Goal: Task Accomplishment & Management: Manage account settings

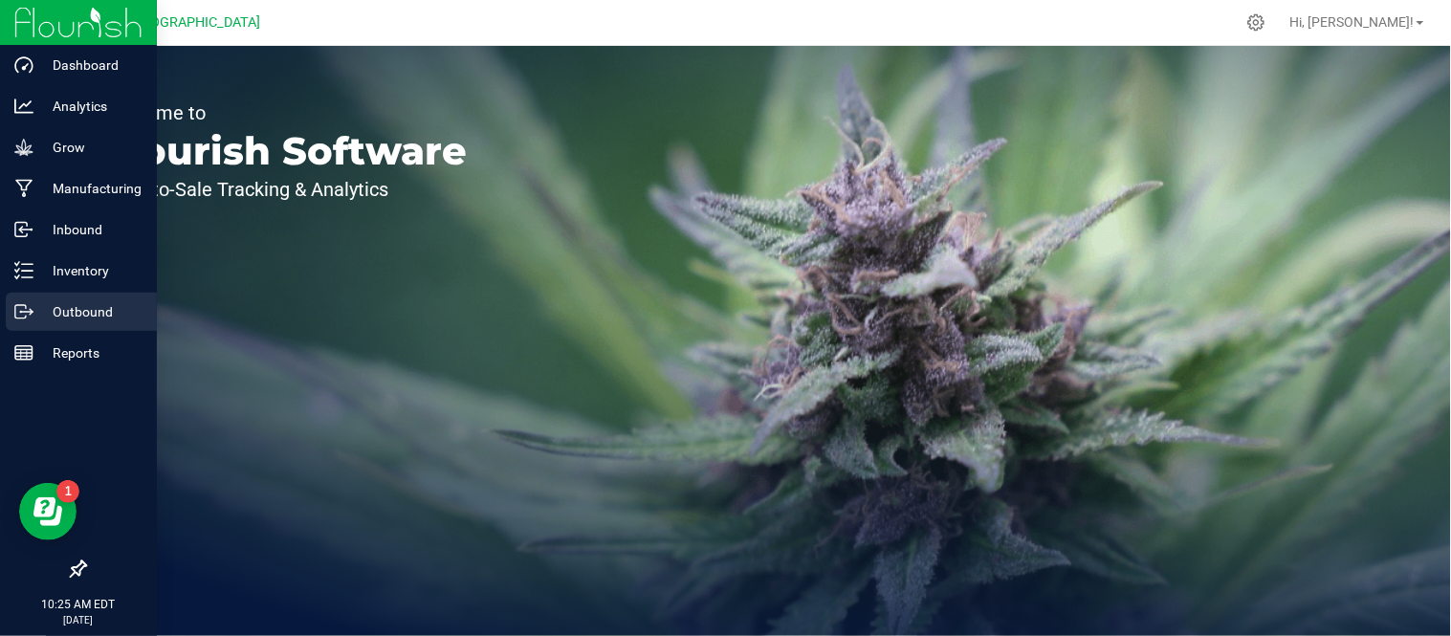
click at [27, 313] on icon at bounding box center [23, 311] width 19 height 19
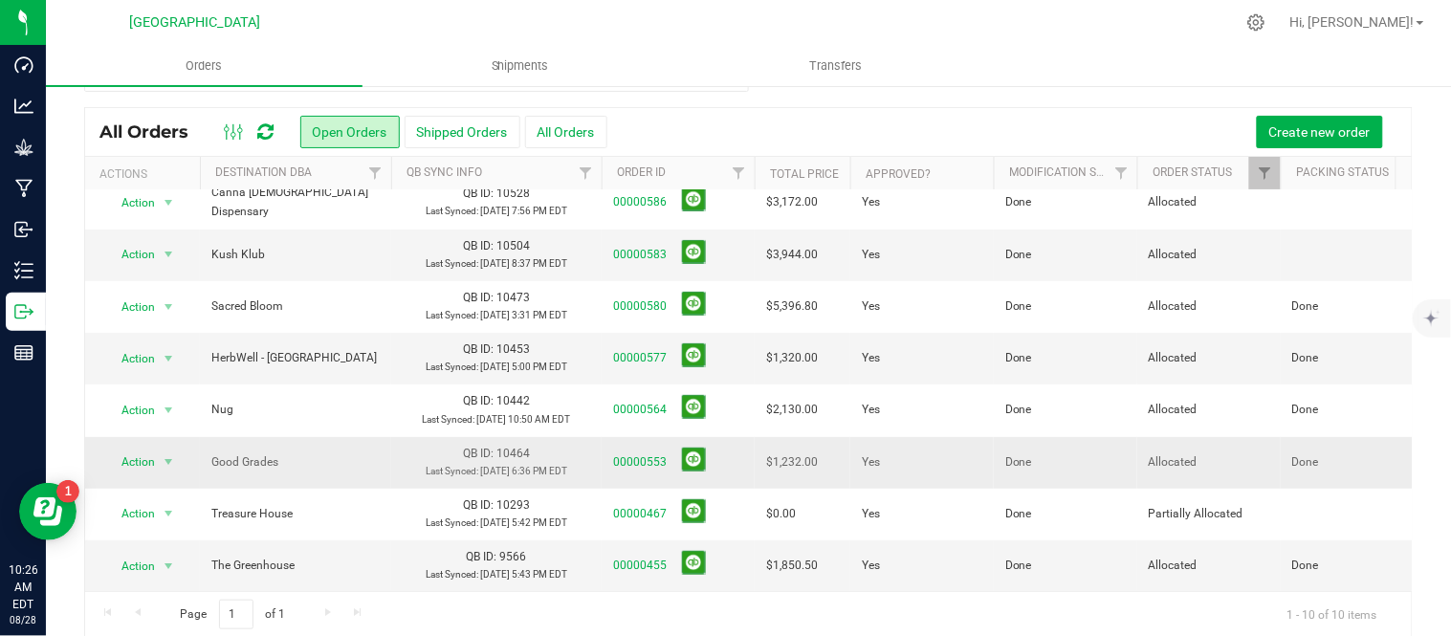
scroll to position [63, 0]
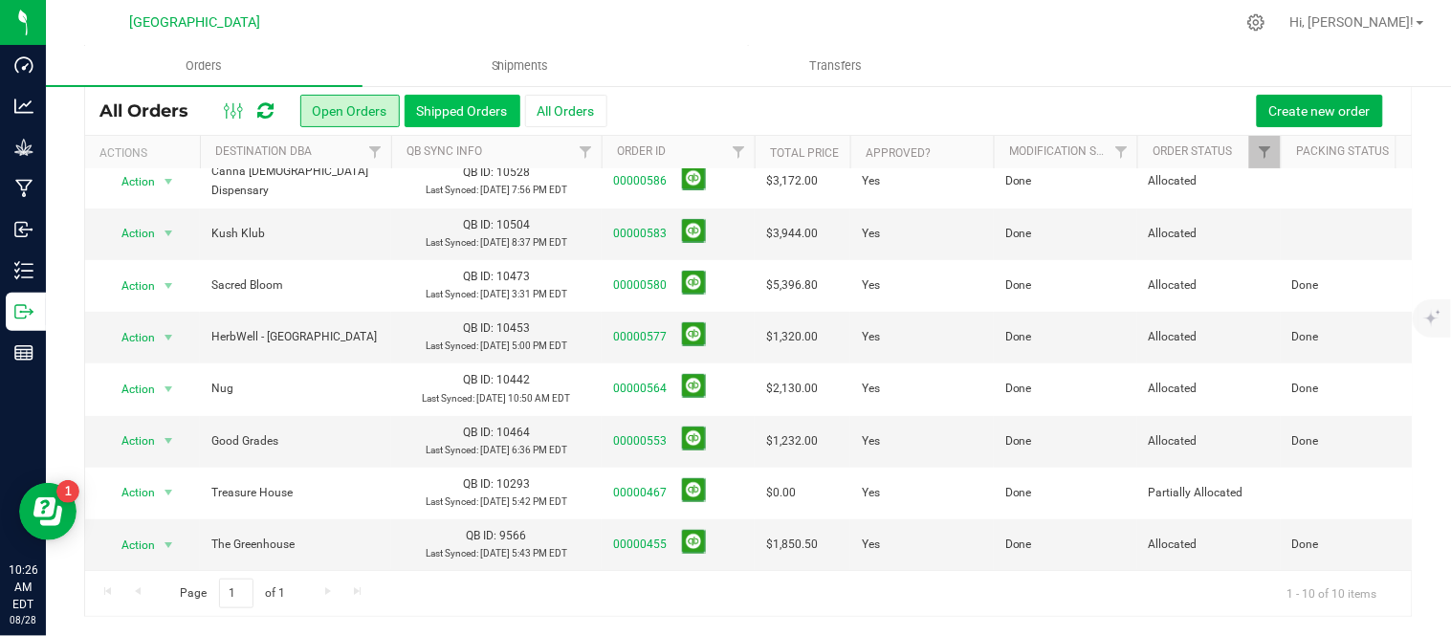
click at [464, 105] on button "Shipped Orders" at bounding box center [463, 111] width 116 height 33
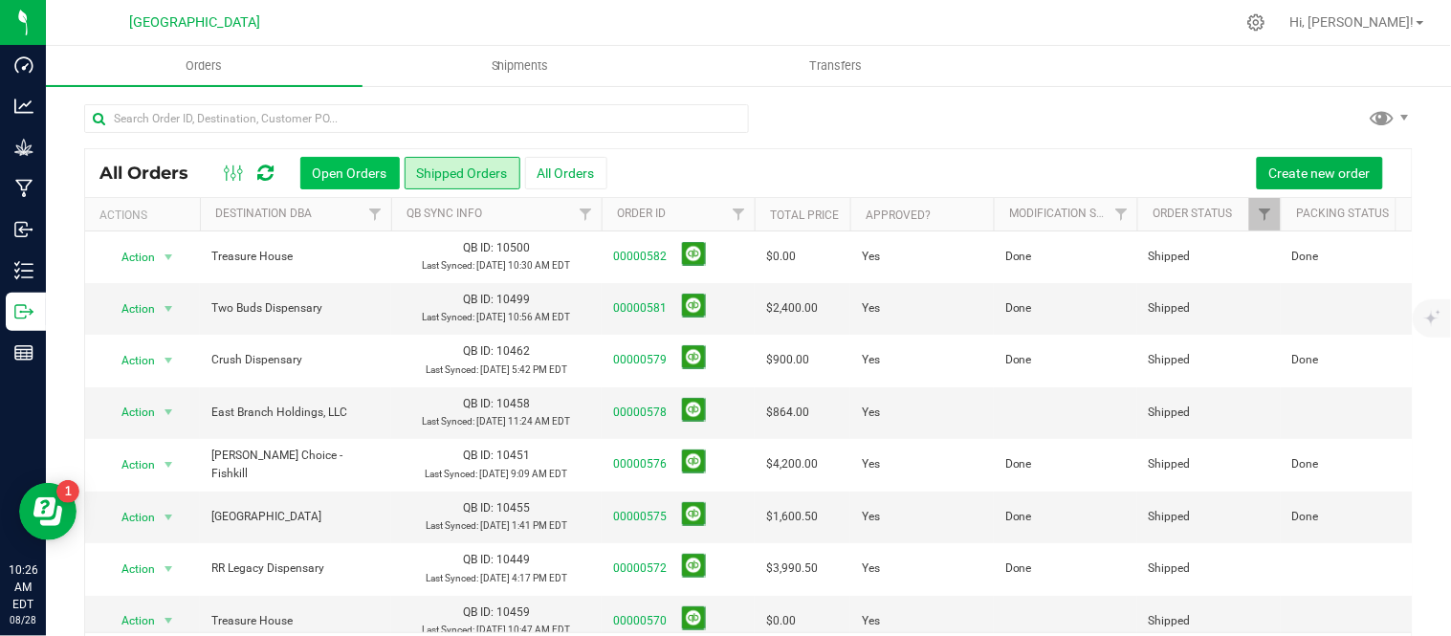
click at [365, 166] on button "Open Orders" at bounding box center [349, 173] width 99 height 33
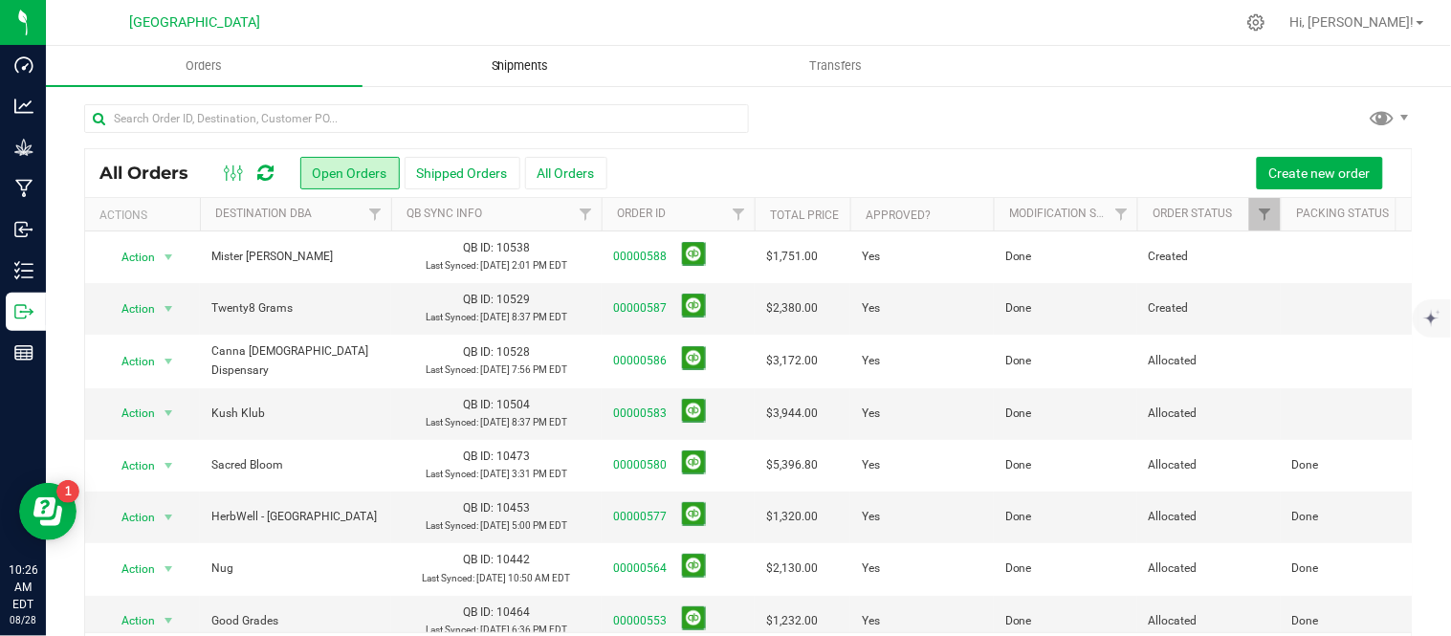
click at [529, 62] on span "Shipments" at bounding box center [520, 65] width 109 height 17
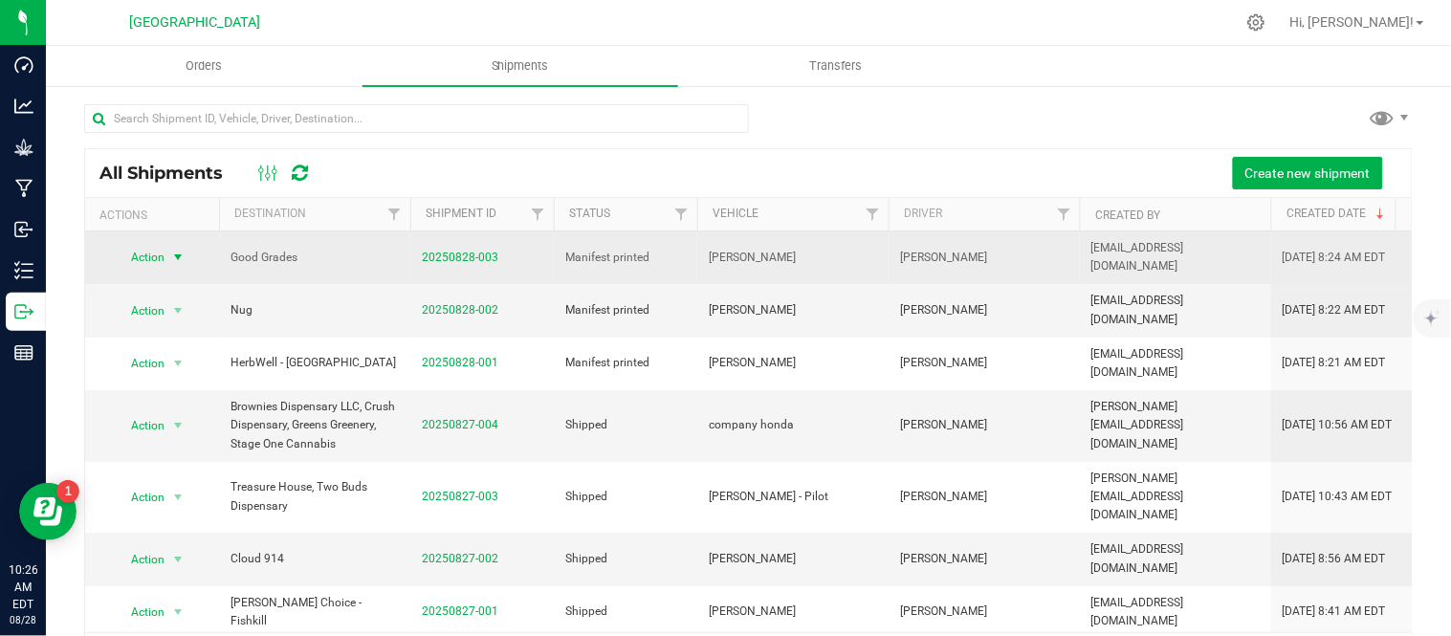
click at [167, 254] on span "select" at bounding box center [178, 257] width 24 height 27
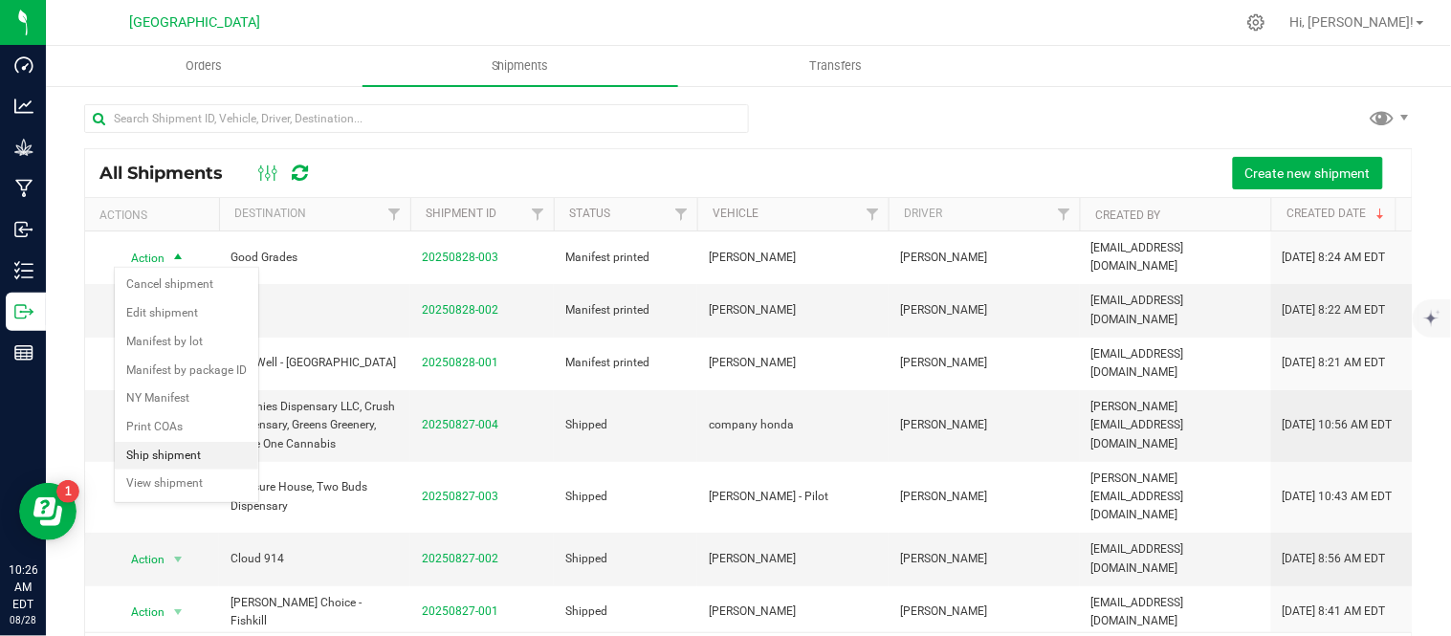
click at [184, 456] on li "Ship shipment" at bounding box center [187, 456] width 144 height 29
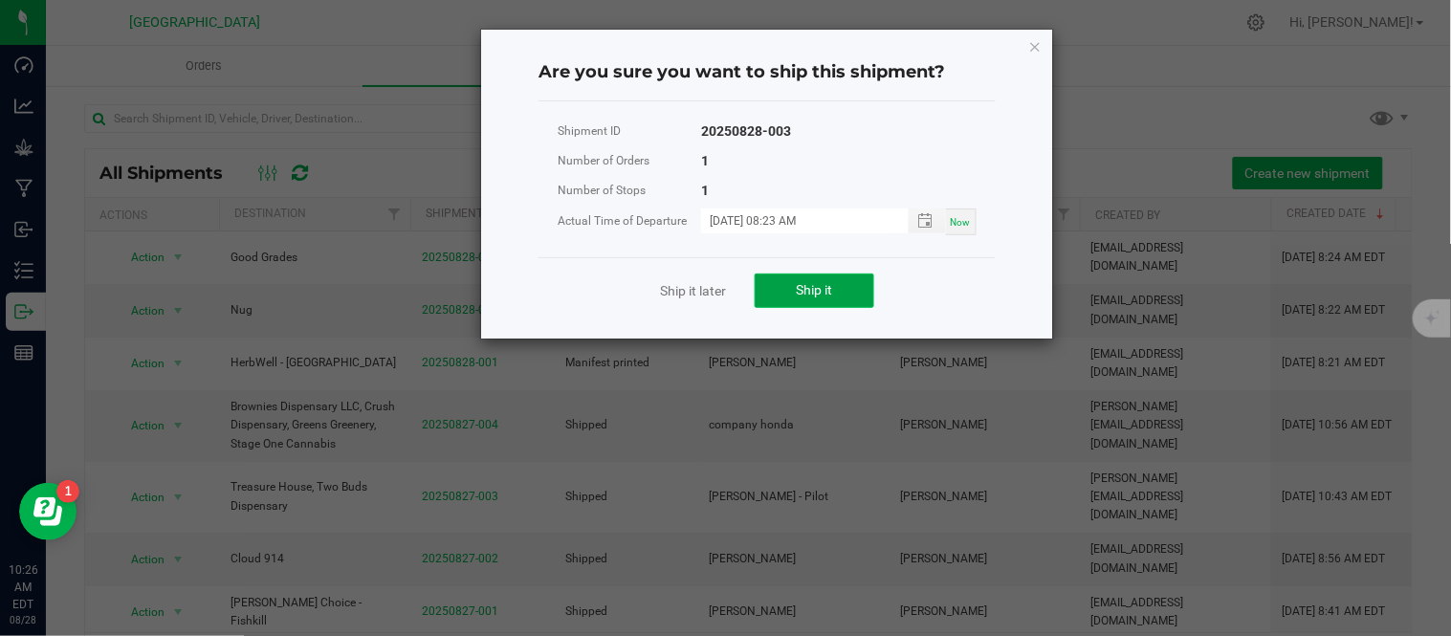
click at [810, 291] on span "Ship it" at bounding box center [815, 289] width 36 height 15
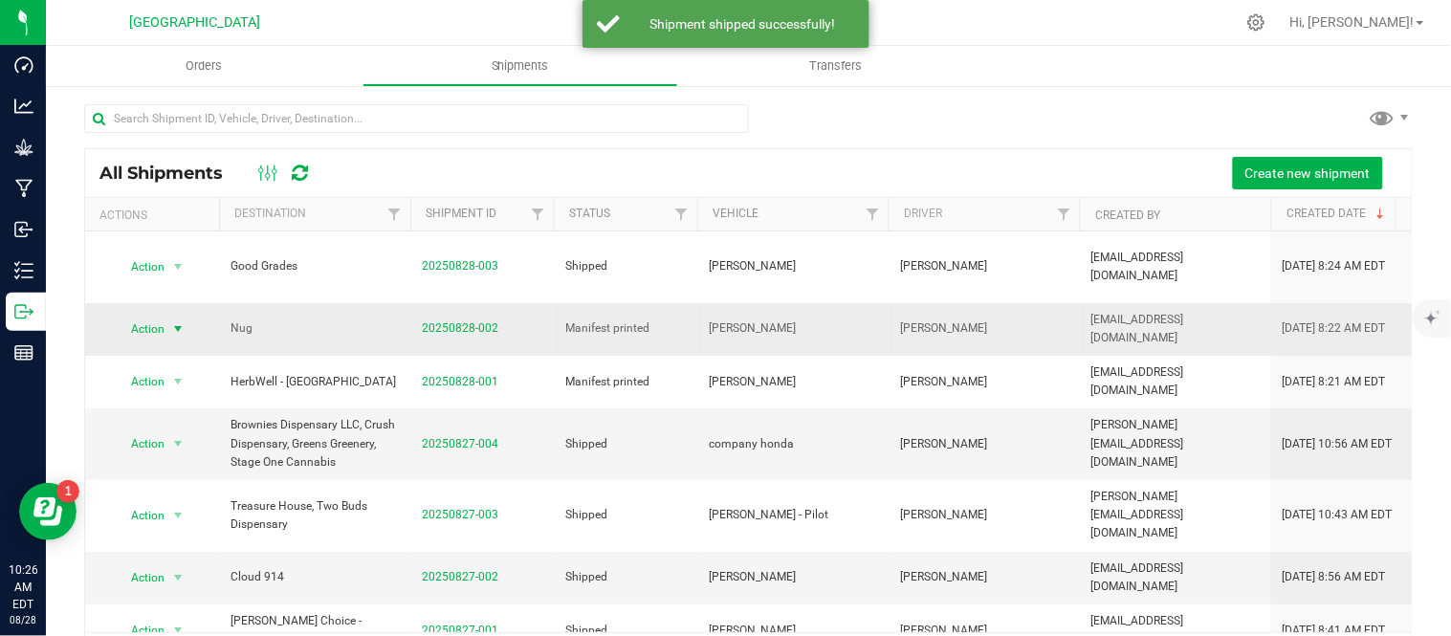
click at [167, 316] on span "select" at bounding box center [178, 329] width 24 height 27
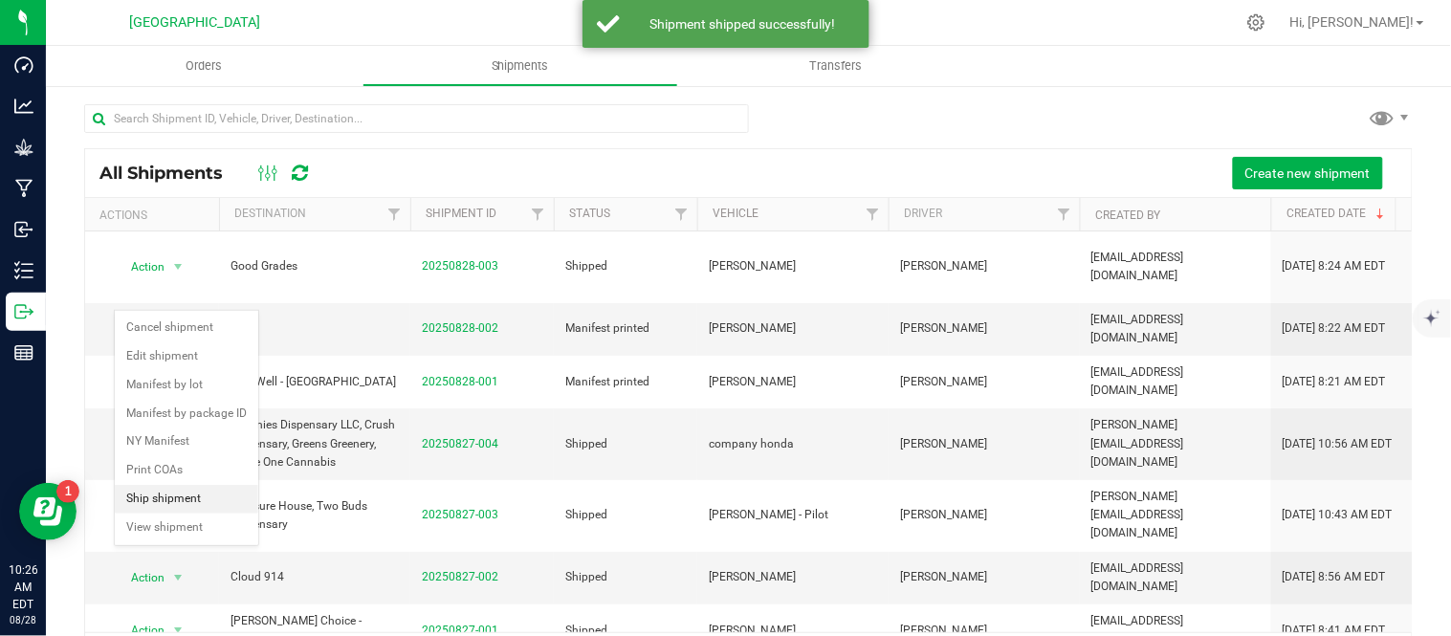
click at [166, 496] on li "Ship shipment" at bounding box center [187, 499] width 144 height 29
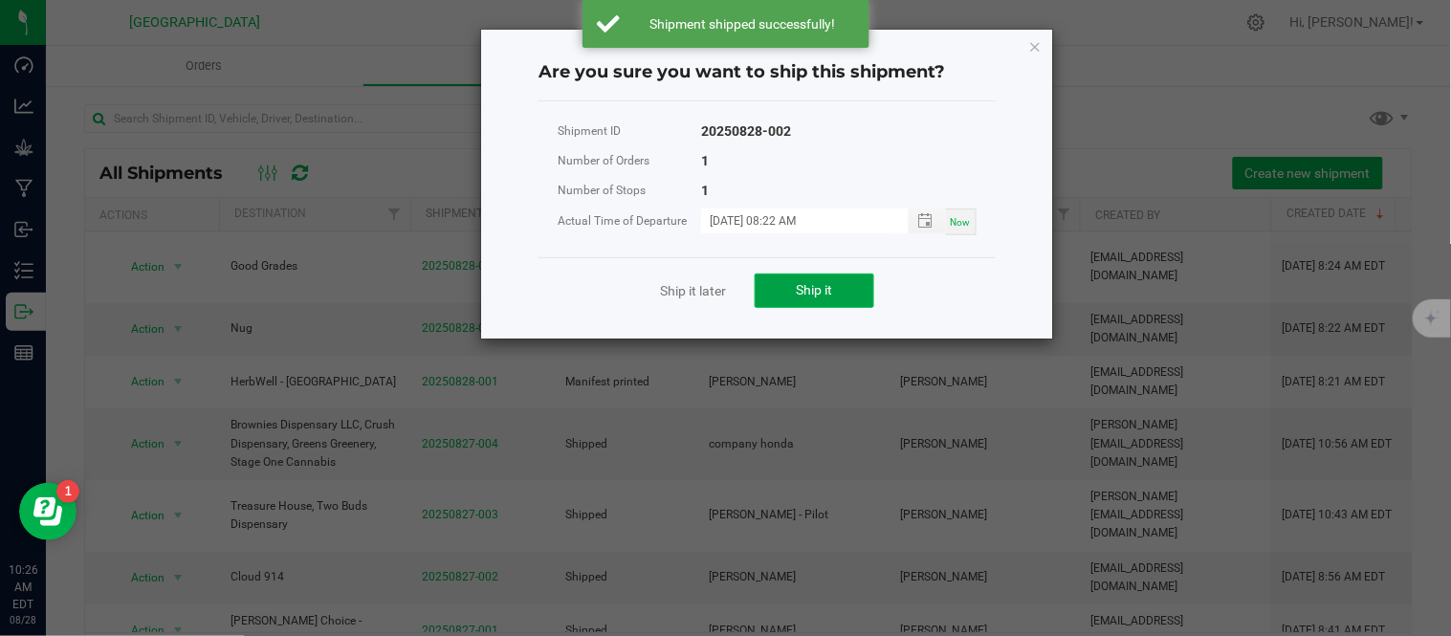
click at [829, 292] on span "Ship it" at bounding box center [815, 289] width 36 height 15
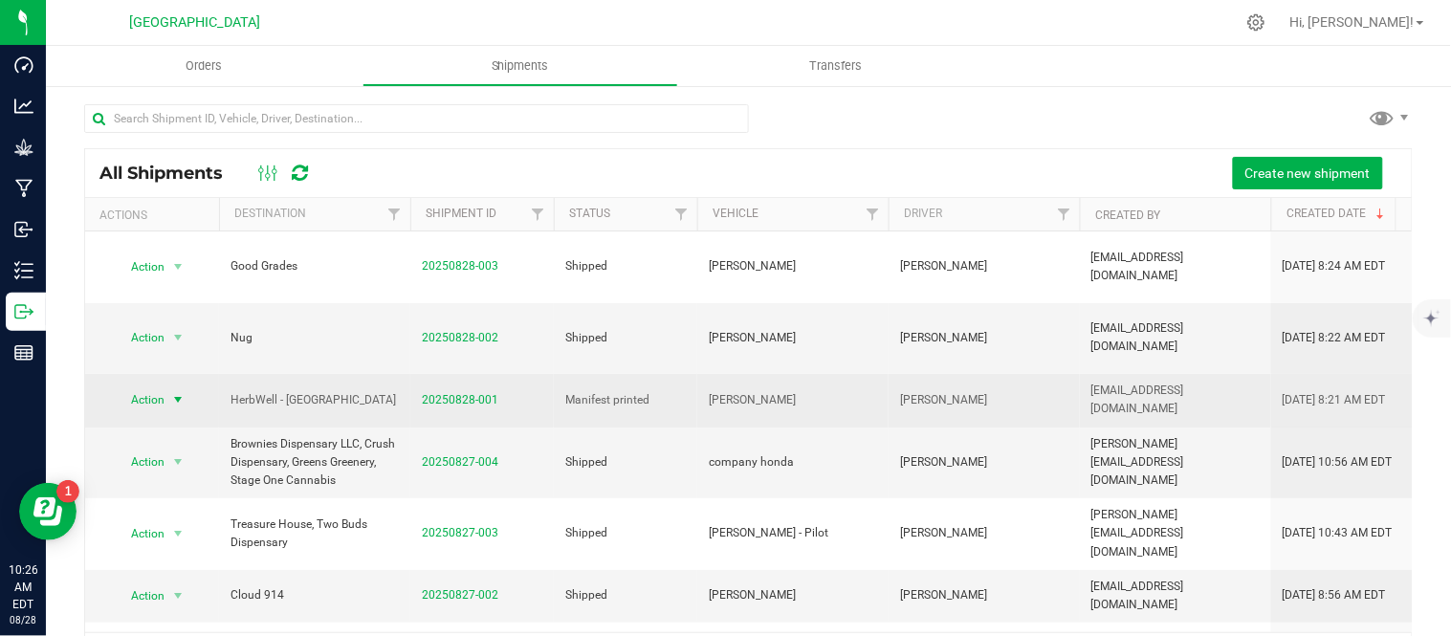
click at [175, 392] on span "select" at bounding box center [177, 399] width 15 height 15
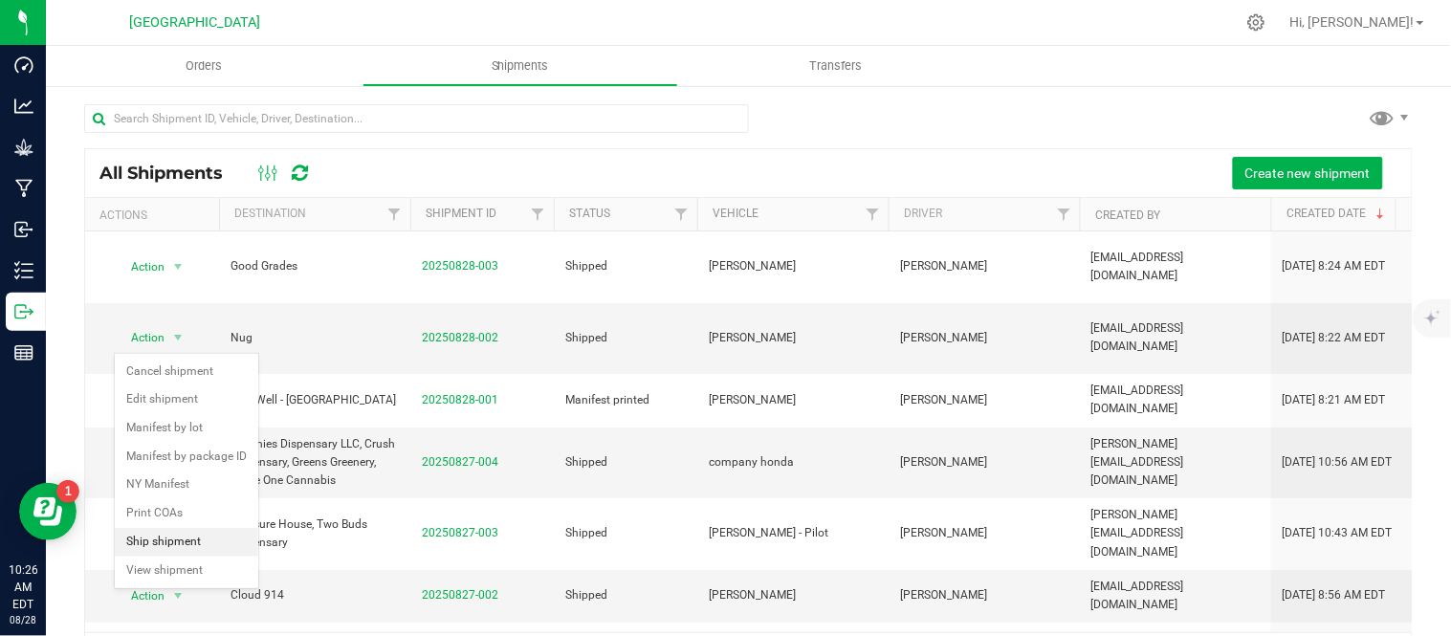
click at [183, 539] on li "Ship shipment" at bounding box center [187, 542] width 144 height 29
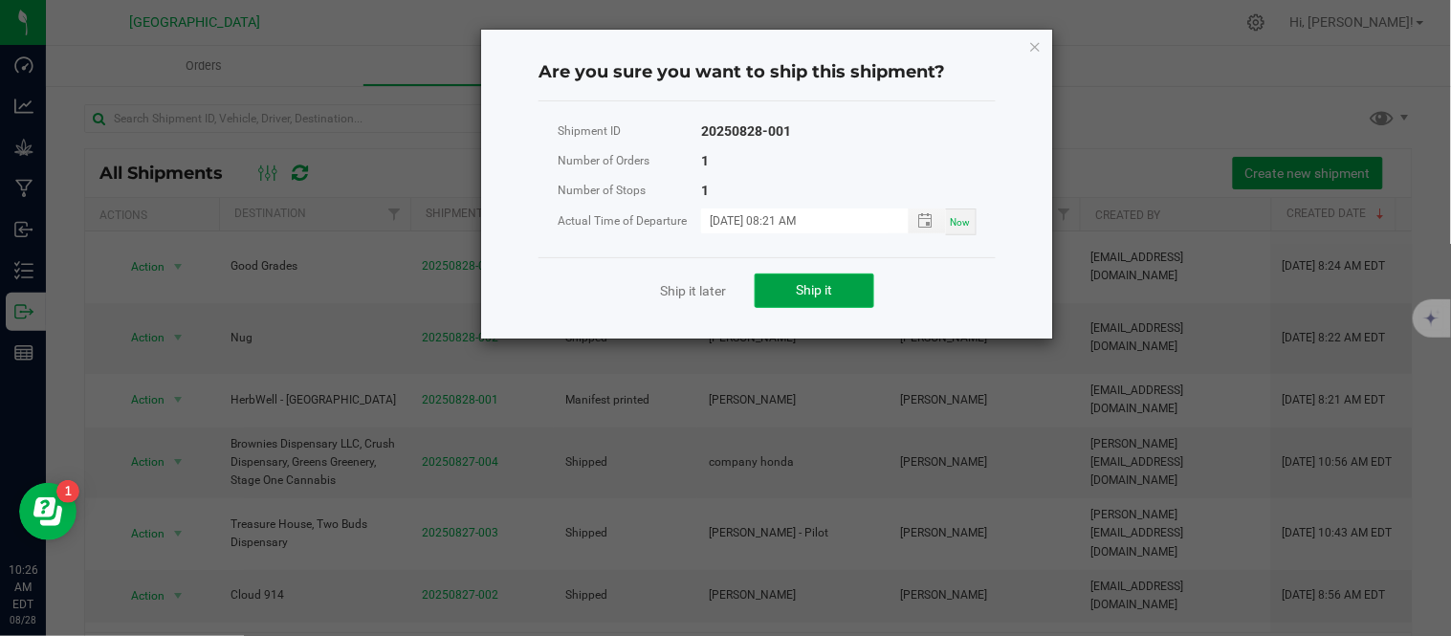
click at [843, 294] on button "Ship it" at bounding box center [815, 291] width 120 height 34
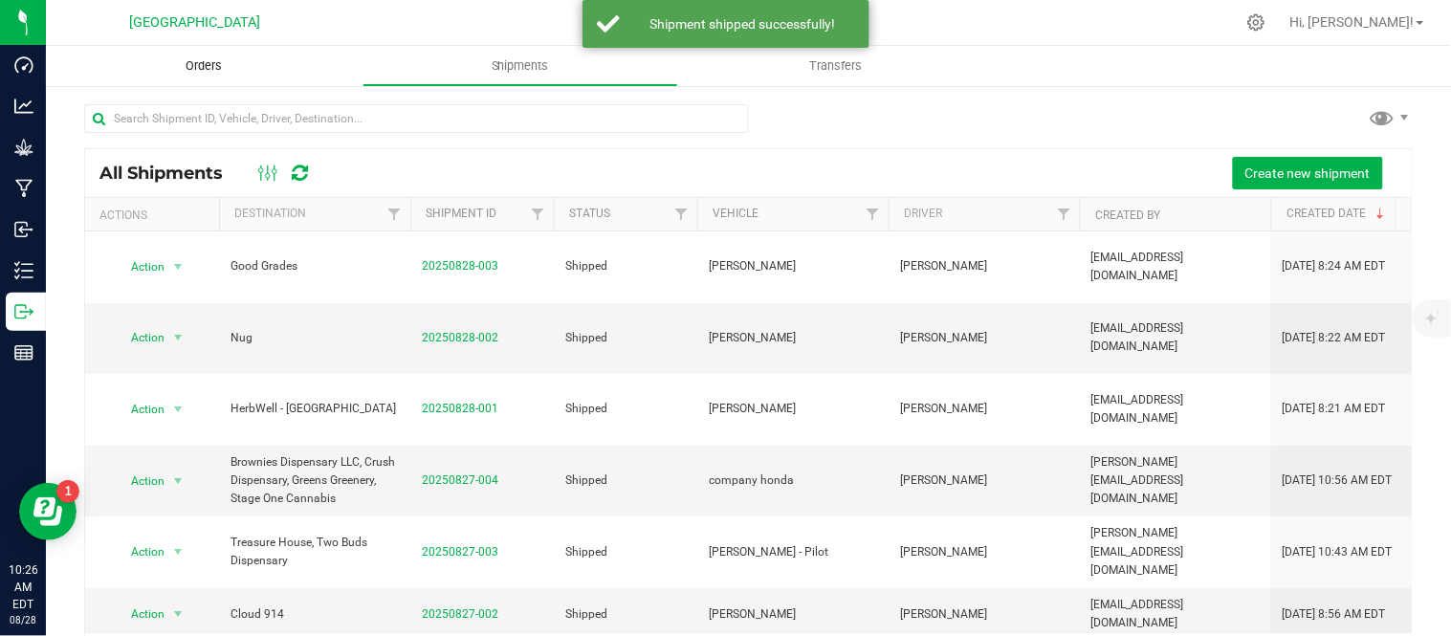
click at [194, 64] on span "Orders" at bounding box center [204, 65] width 88 height 17
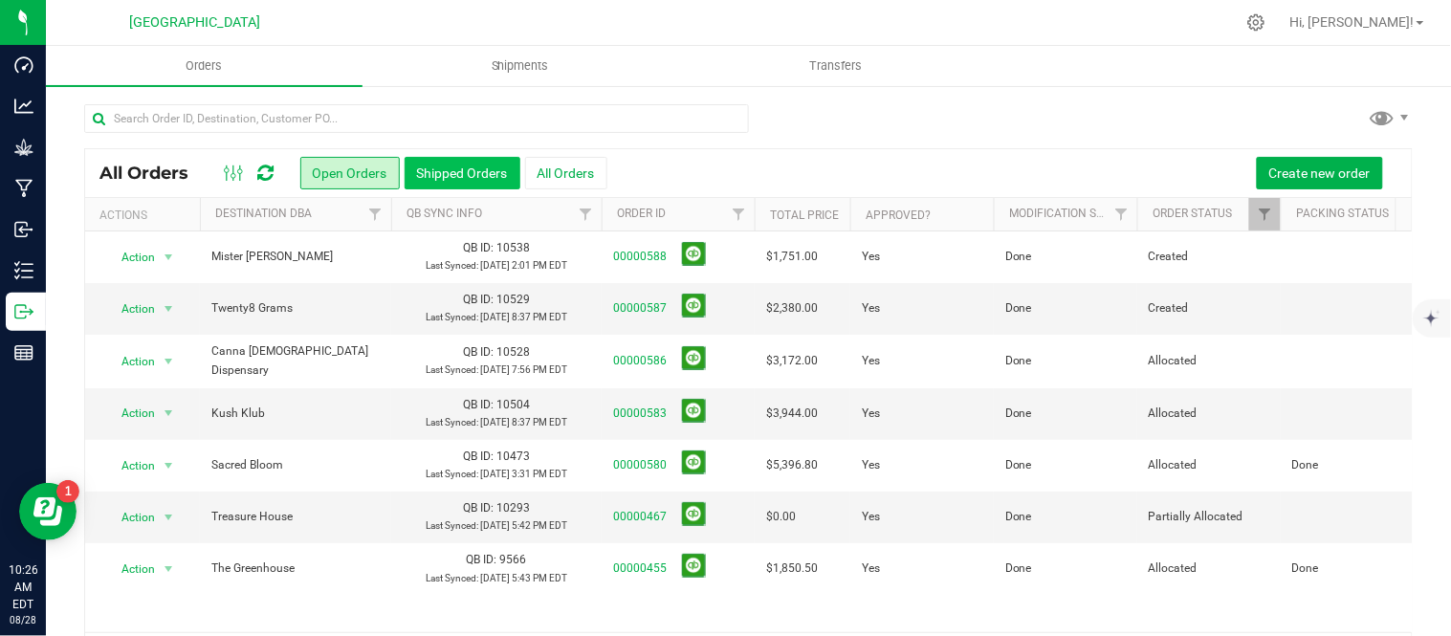
click at [436, 173] on button "Shipped Orders" at bounding box center [463, 173] width 116 height 33
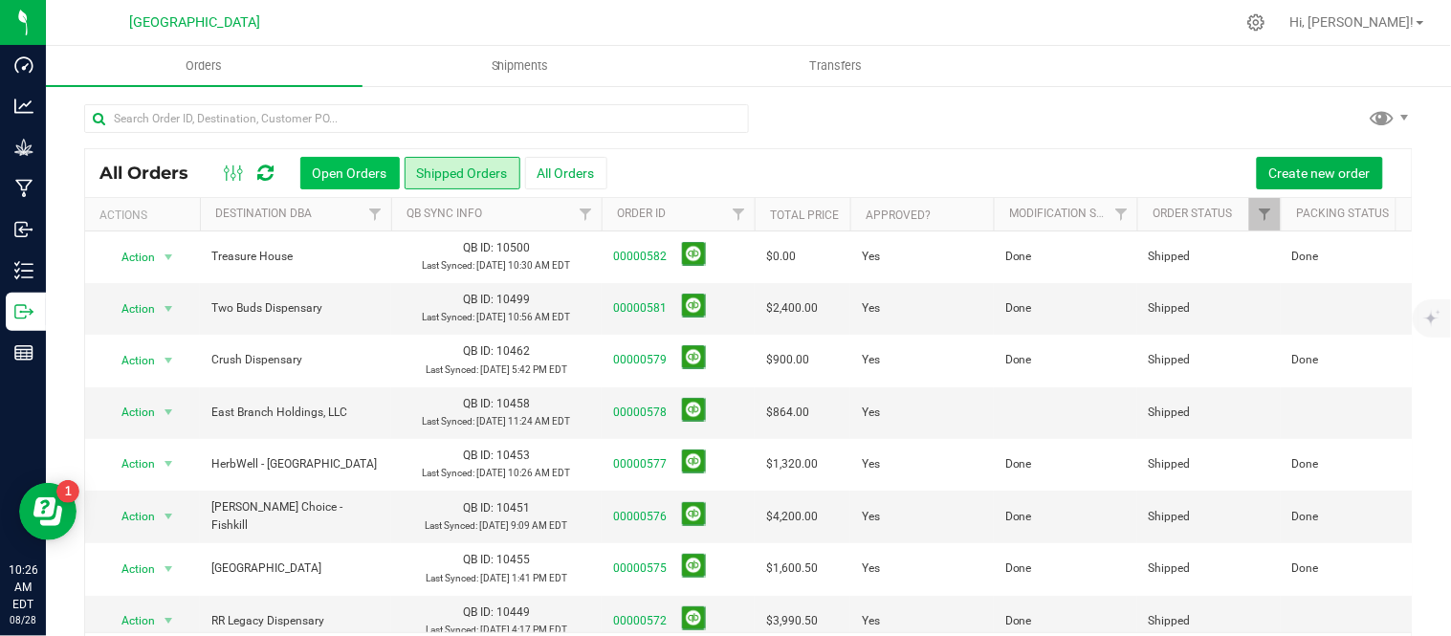
click at [335, 176] on button "Open Orders" at bounding box center [349, 173] width 99 height 33
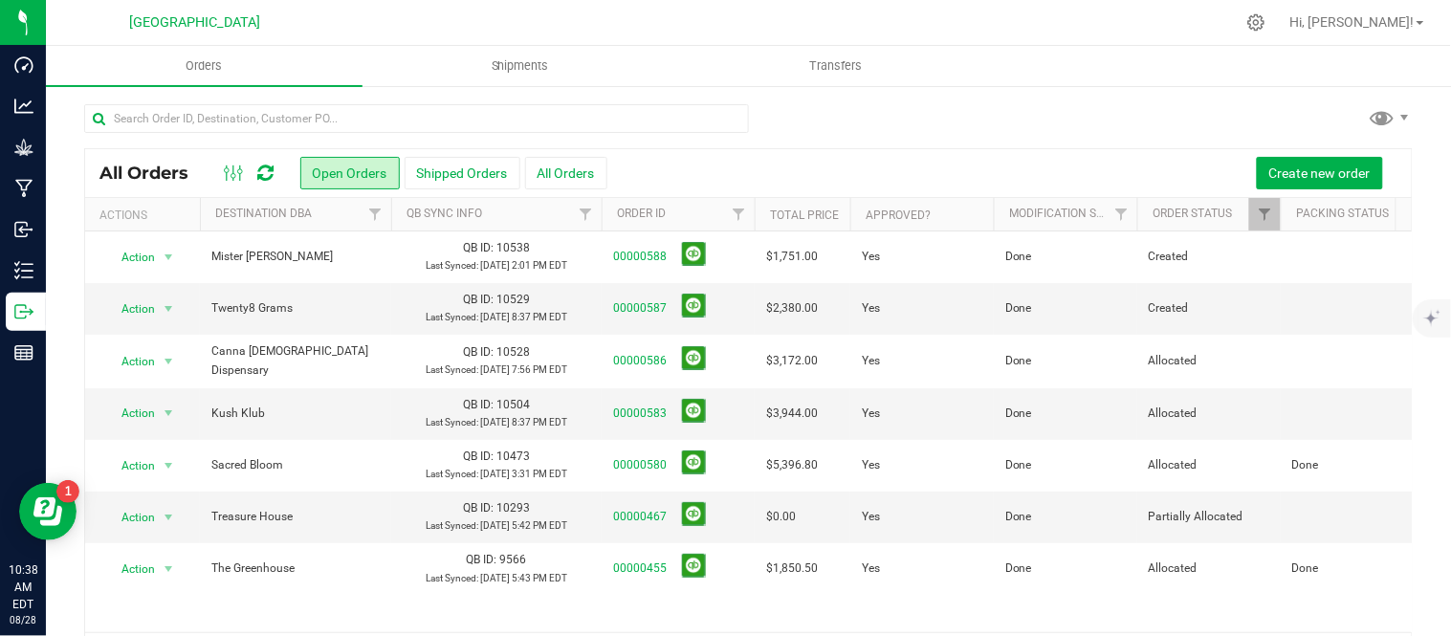
click at [1056, 113] on div at bounding box center [748, 126] width 1329 height 44
click at [1288, 169] on span "Create new order" at bounding box center [1320, 173] width 101 height 15
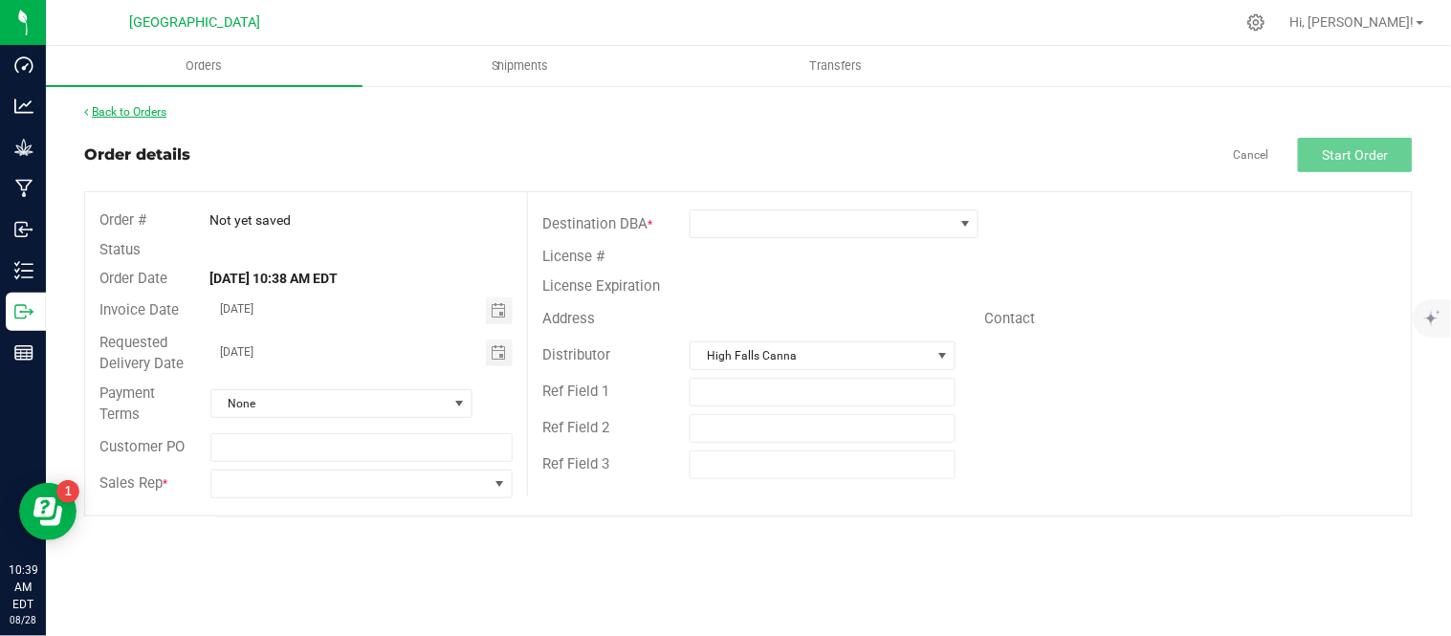
click at [121, 107] on link "Back to Orders" at bounding box center [125, 111] width 82 height 13
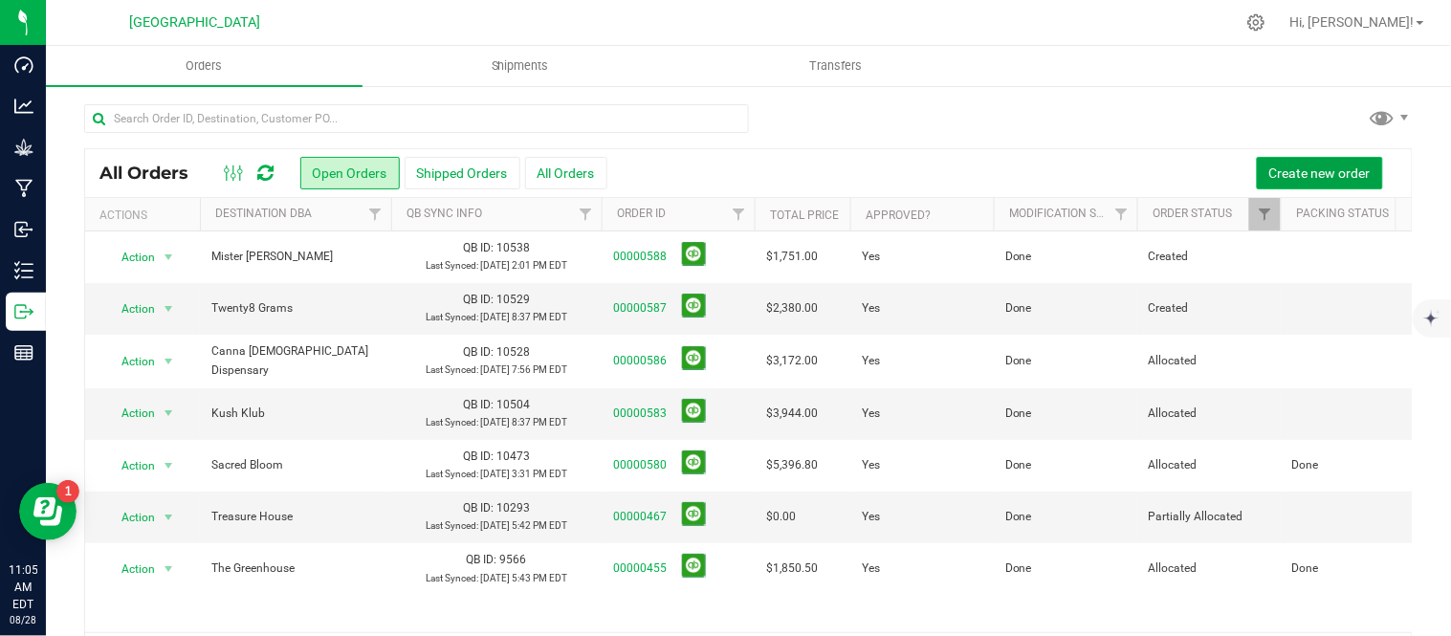
click at [1307, 166] on span "Create new order" at bounding box center [1320, 173] width 101 height 15
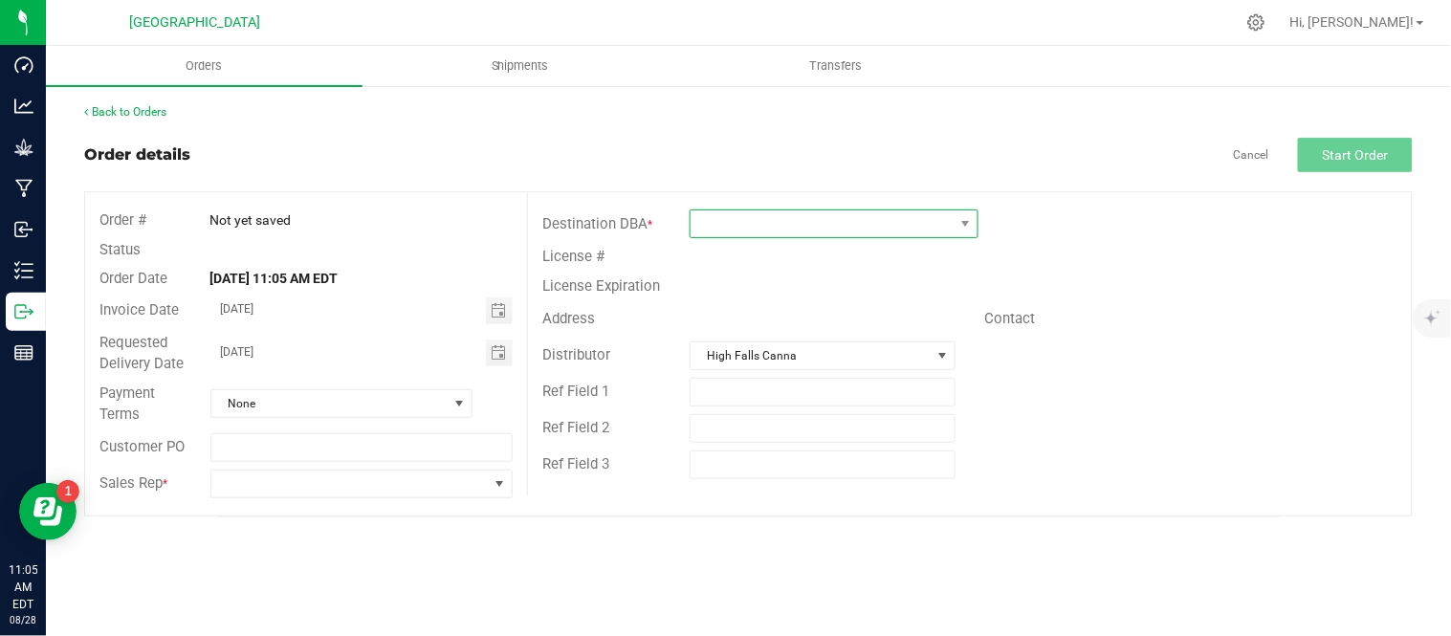
click at [818, 231] on span at bounding box center [822, 223] width 263 height 27
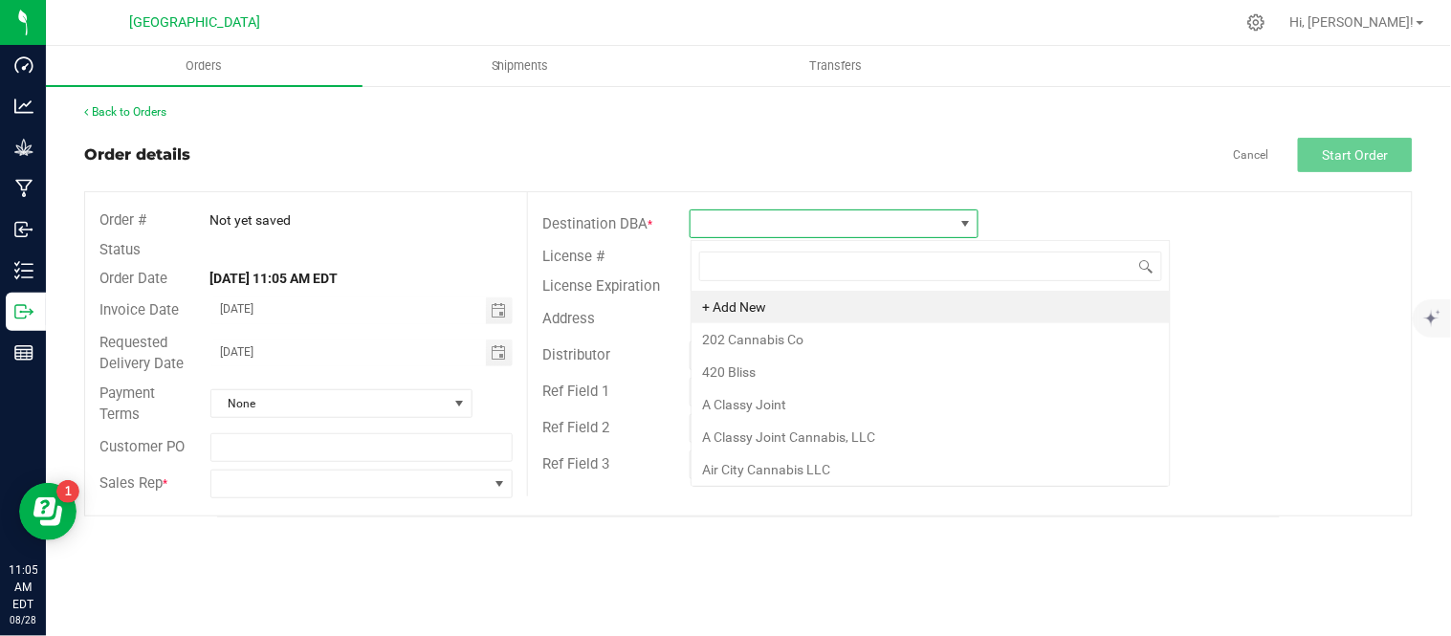
scroll to position [29, 288]
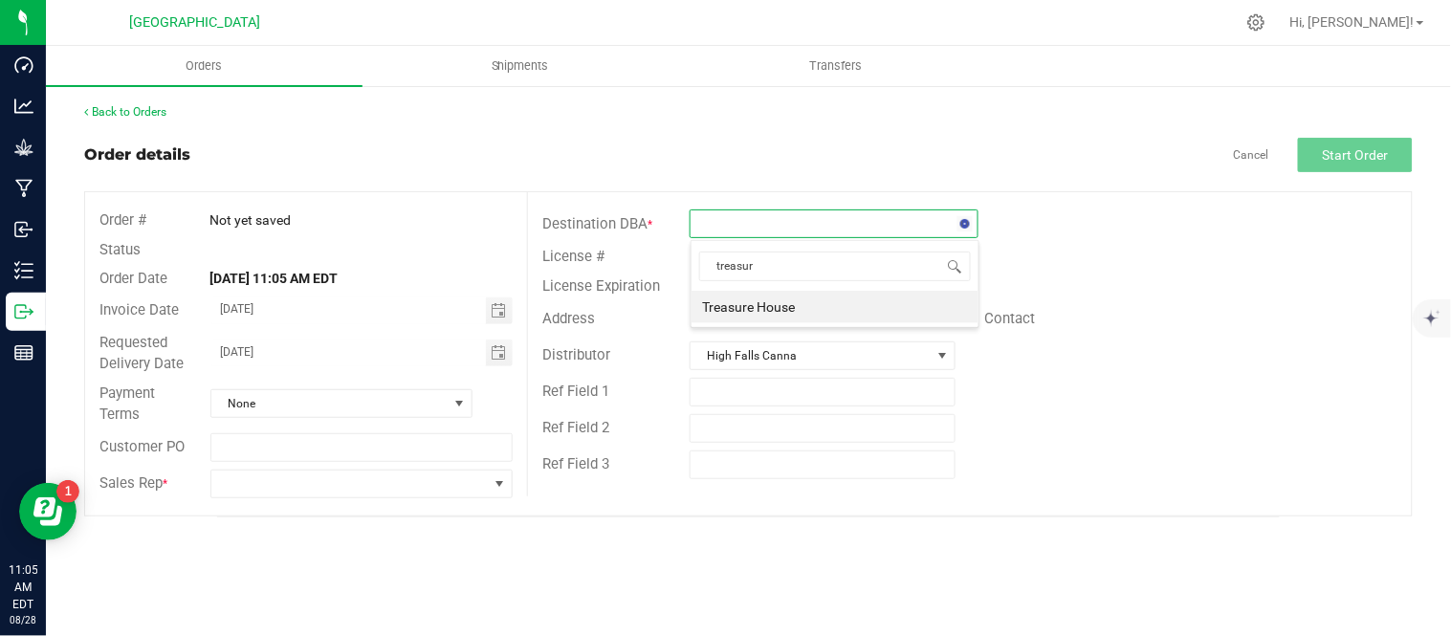
type input "treasure"
click at [821, 304] on li "Treasure House" at bounding box center [835, 307] width 287 height 33
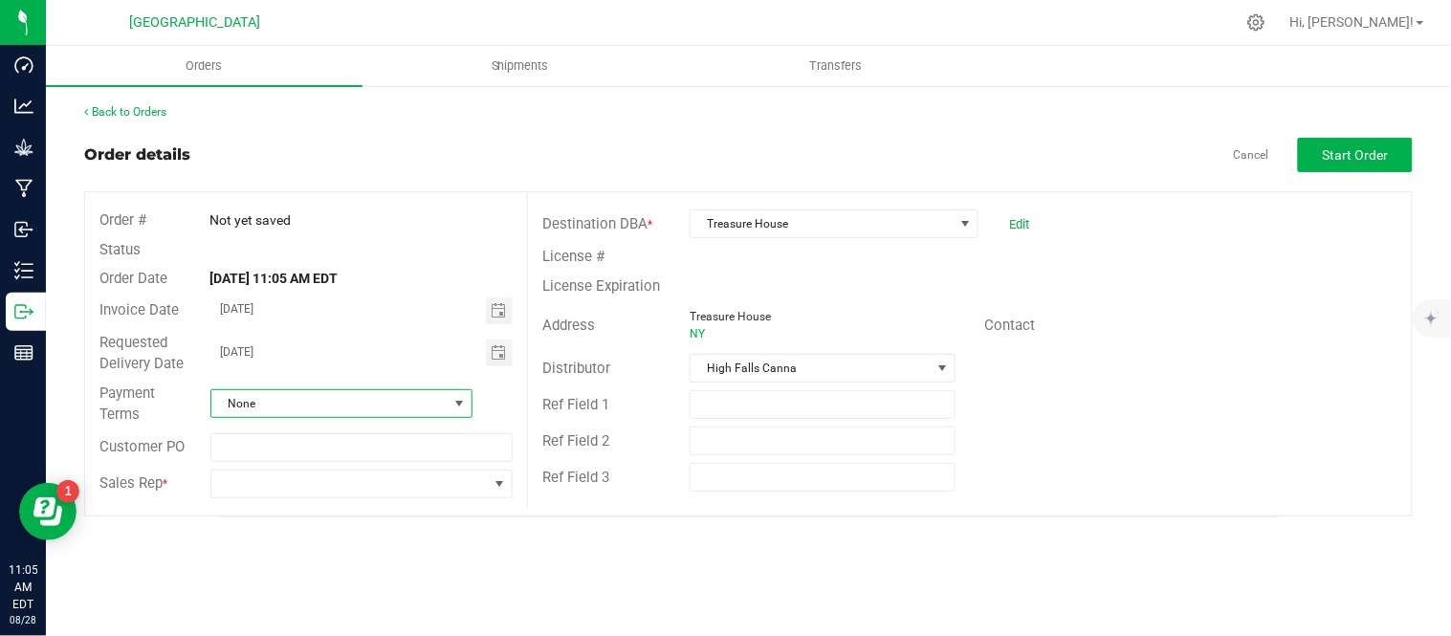
click at [442, 407] on span "None" at bounding box center [329, 403] width 236 height 27
click at [325, 367] on li "None" at bounding box center [341, 370] width 260 height 33
click at [358, 482] on span at bounding box center [349, 484] width 277 height 27
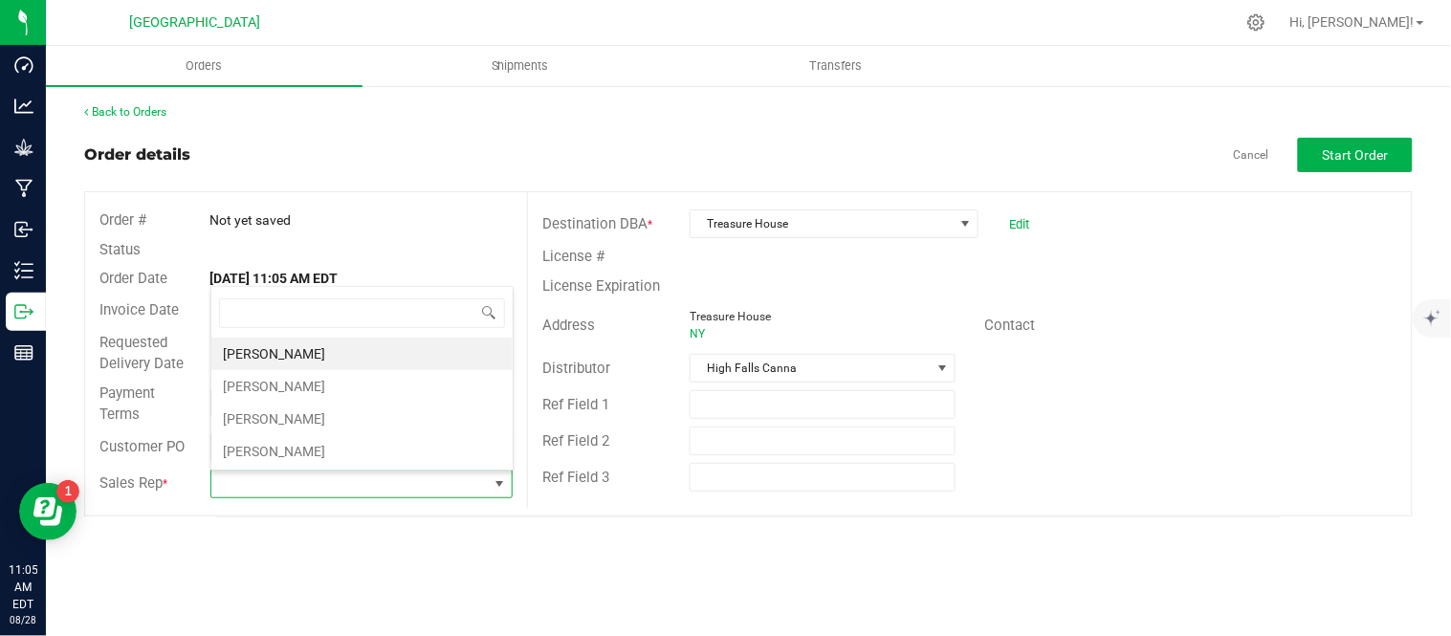
scroll to position [29, 299]
click at [311, 383] on li "[PERSON_NAME]" at bounding box center [361, 386] width 301 height 33
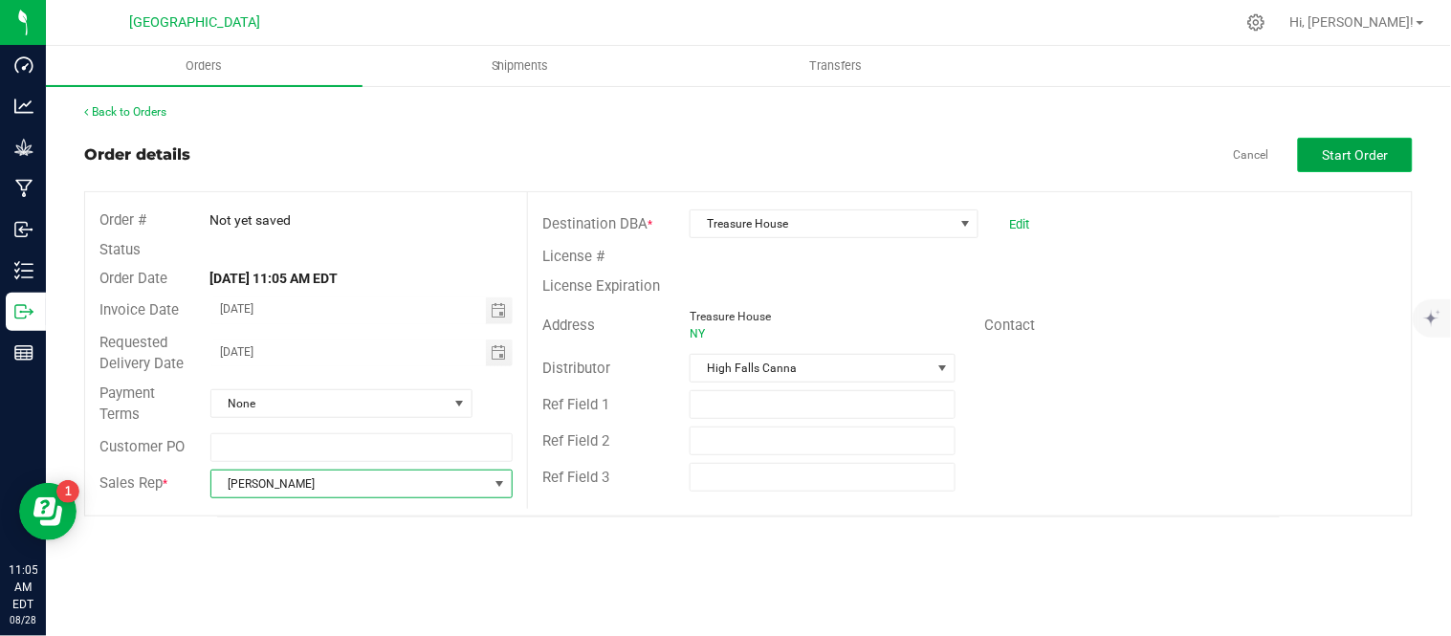
click at [1360, 160] on span "Start Order" at bounding box center [1356, 154] width 66 height 15
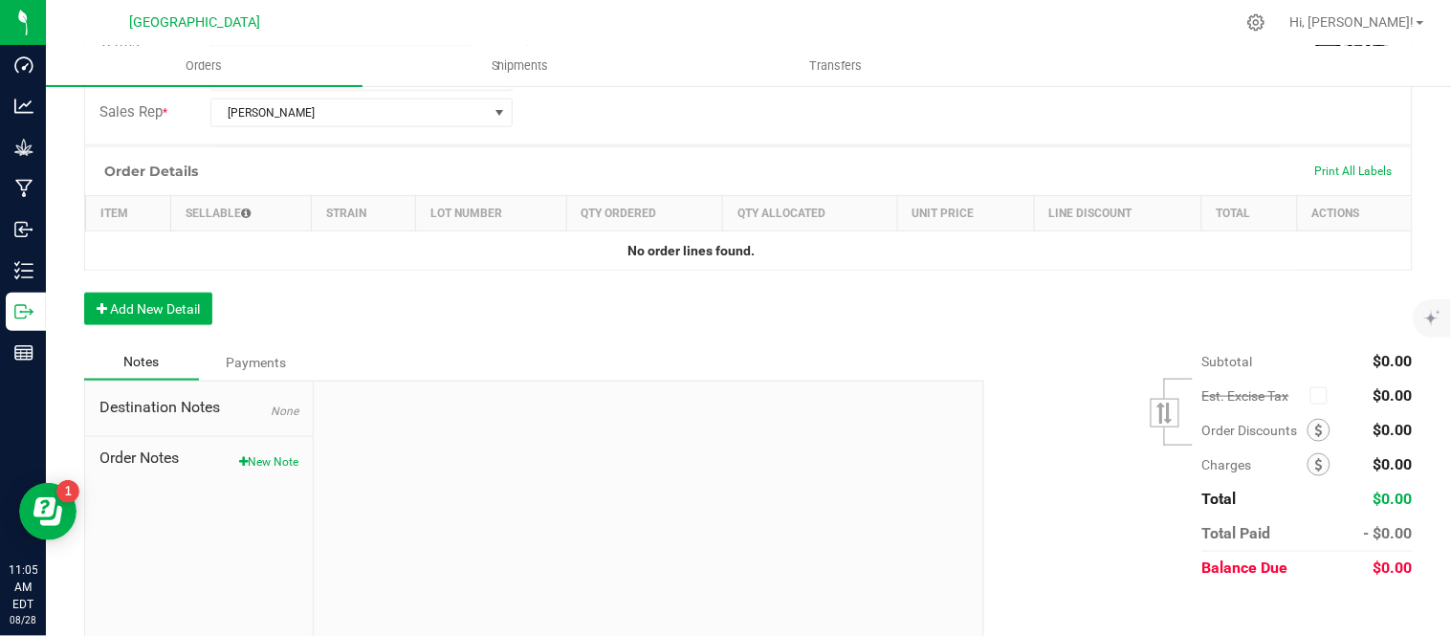
scroll to position [425, 0]
click at [134, 311] on button "Add New Detail" at bounding box center [148, 306] width 128 height 33
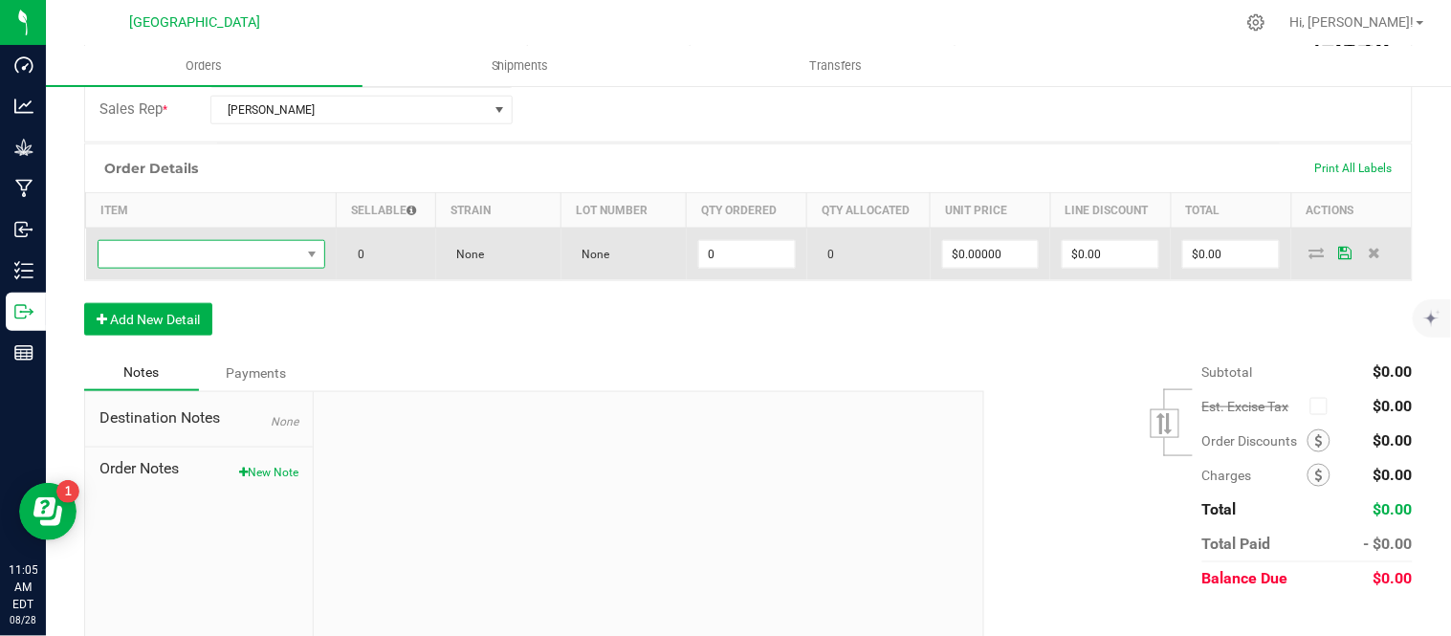
click at [139, 260] on span "NO DATA FOUND" at bounding box center [200, 254] width 202 height 27
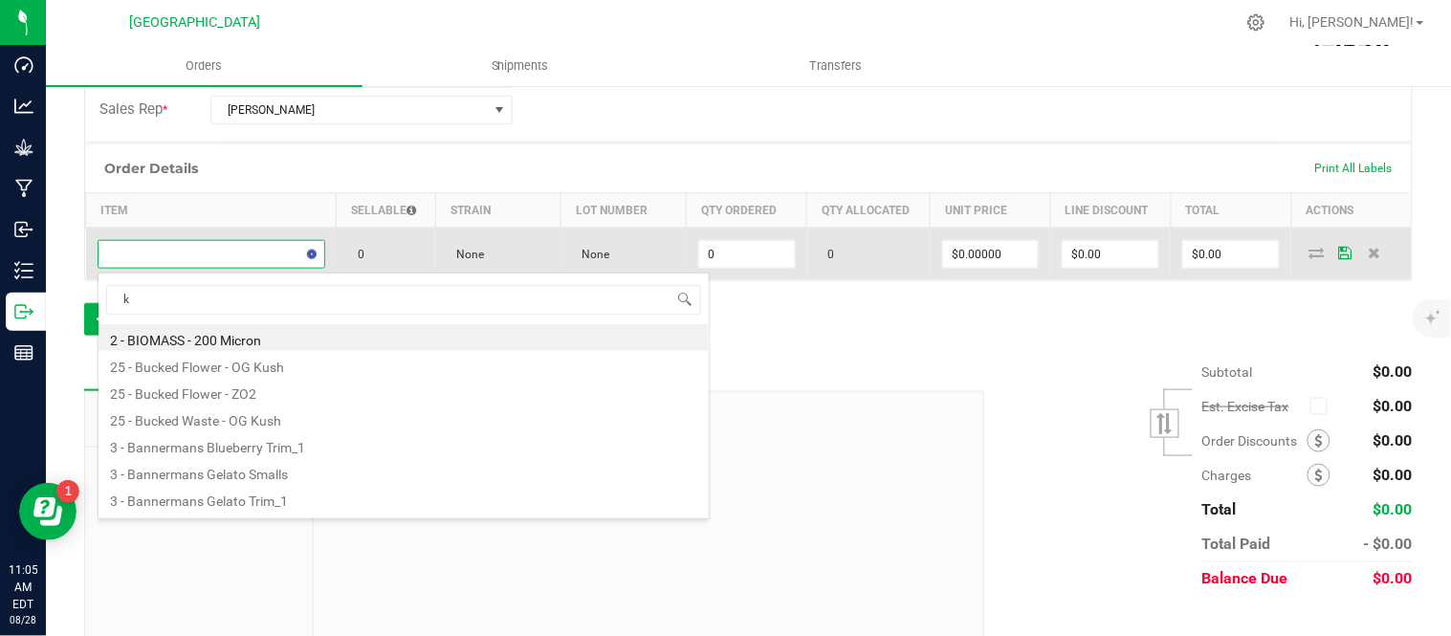
scroll to position [29, 218]
type input "killer"
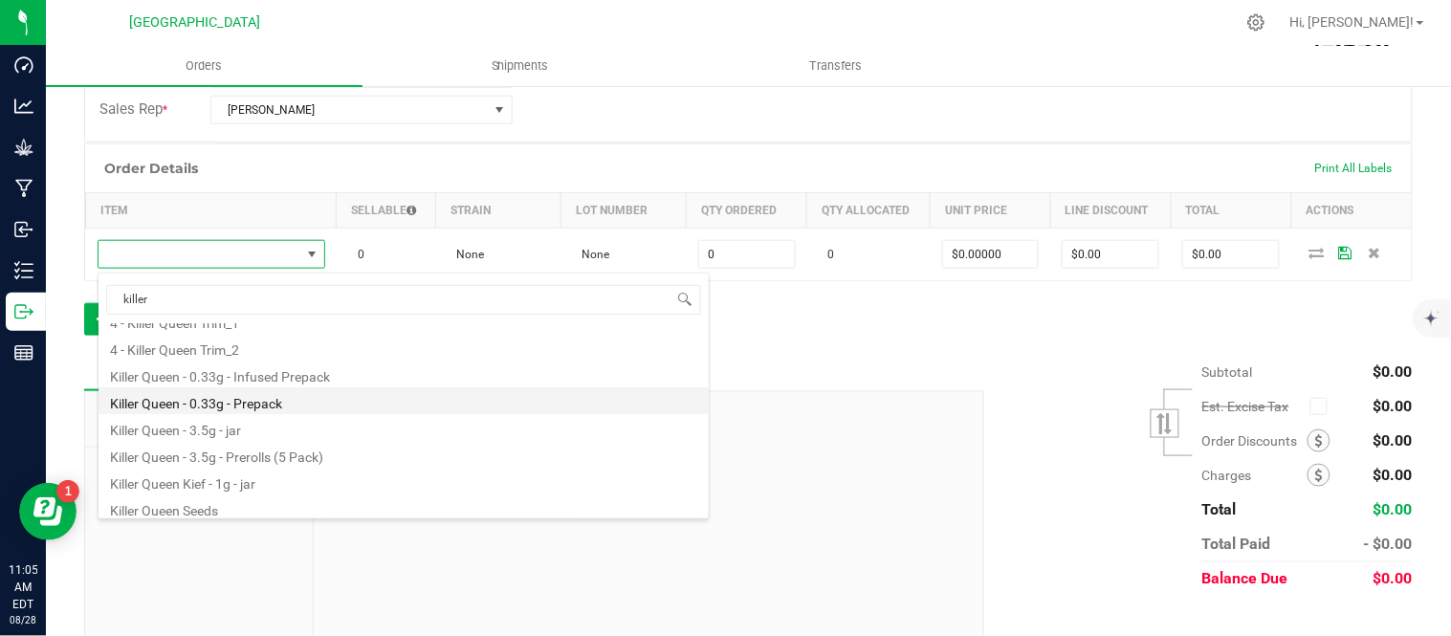
scroll to position [102, 0]
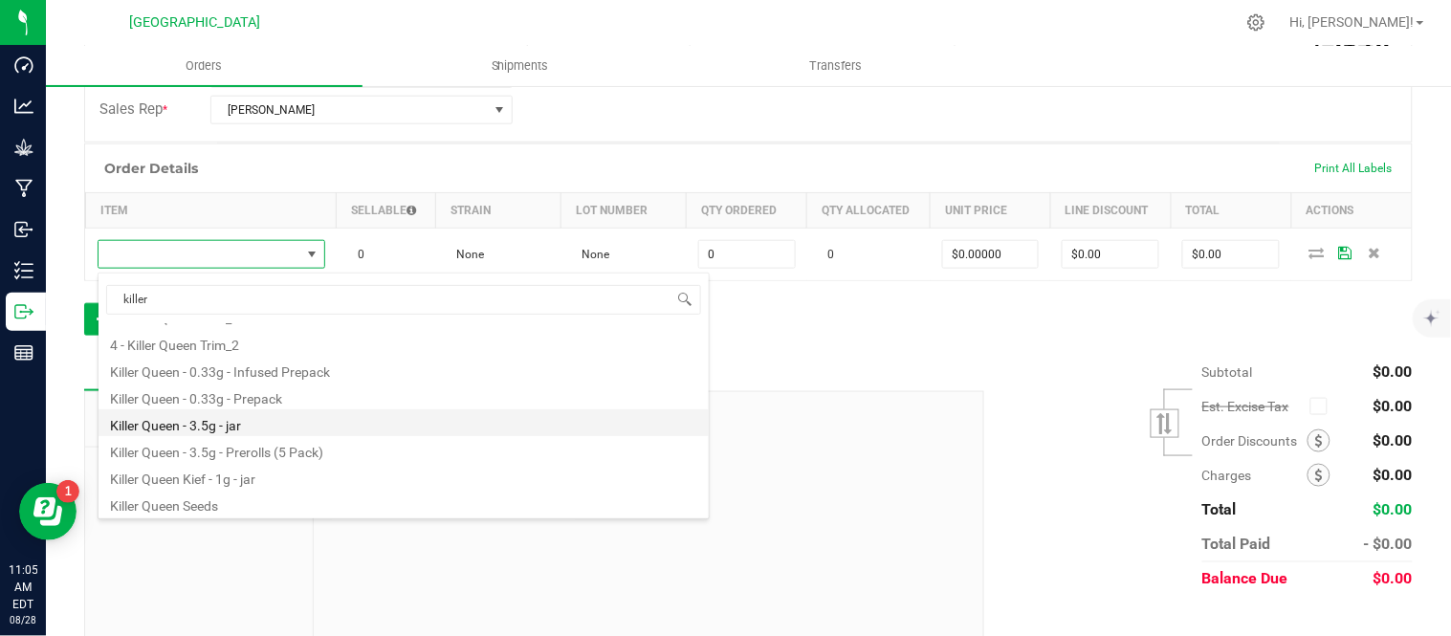
click at [273, 424] on li "Killer Queen - 3.5g - jar" at bounding box center [404, 422] width 610 height 27
type input "0 ea"
type input "$15.00000"
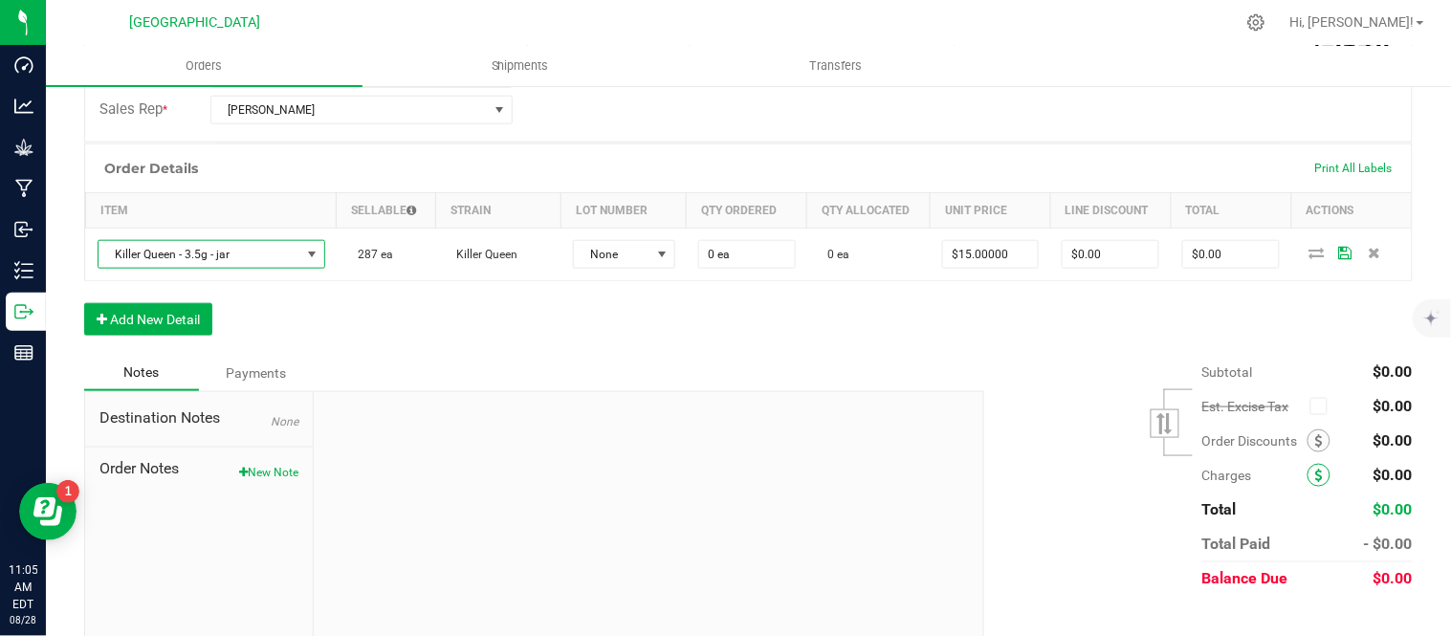
click at [1315, 448] on icon at bounding box center [1319, 440] width 8 height 13
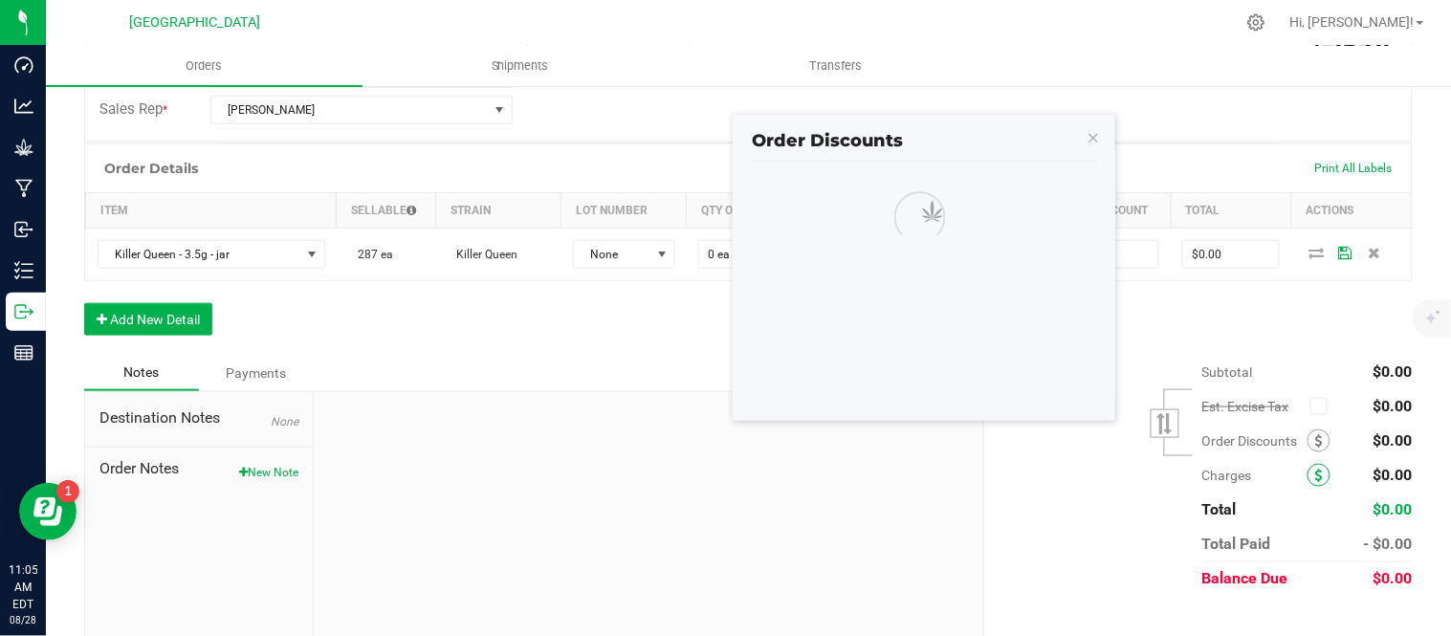
scroll to position [460, 0]
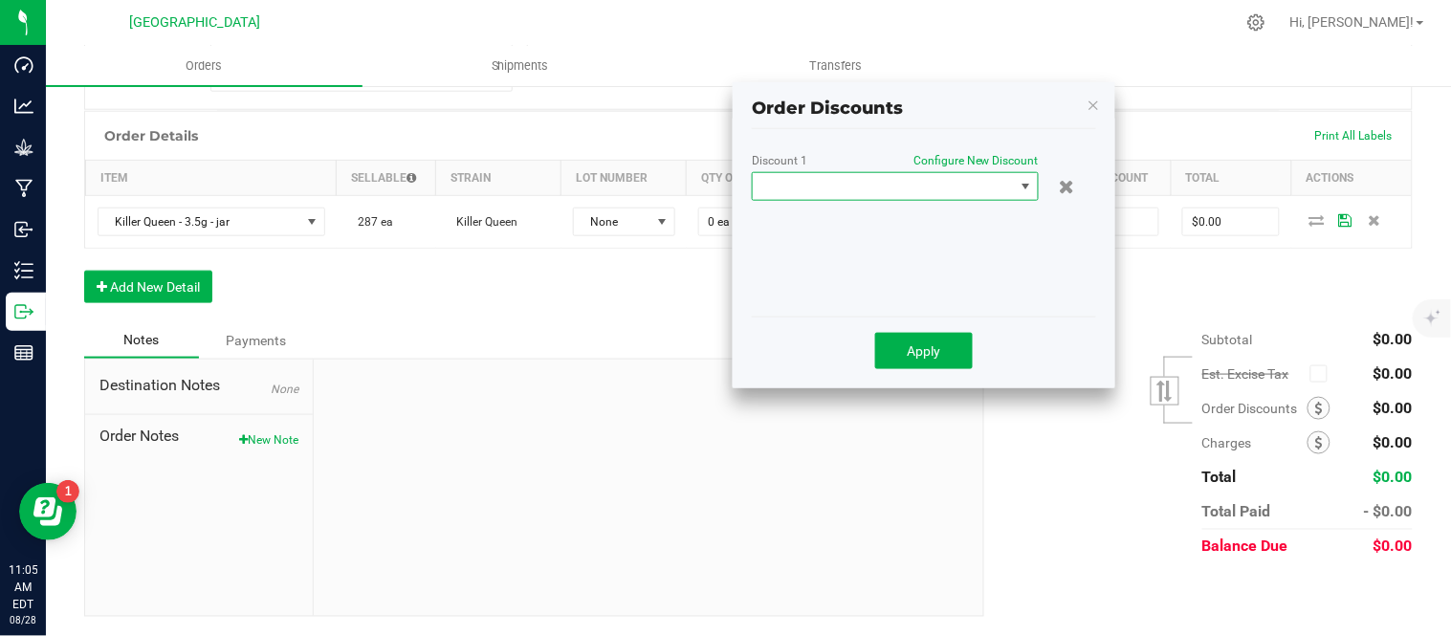
click at [963, 173] on span at bounding box center [883, 186] width 261 height 27
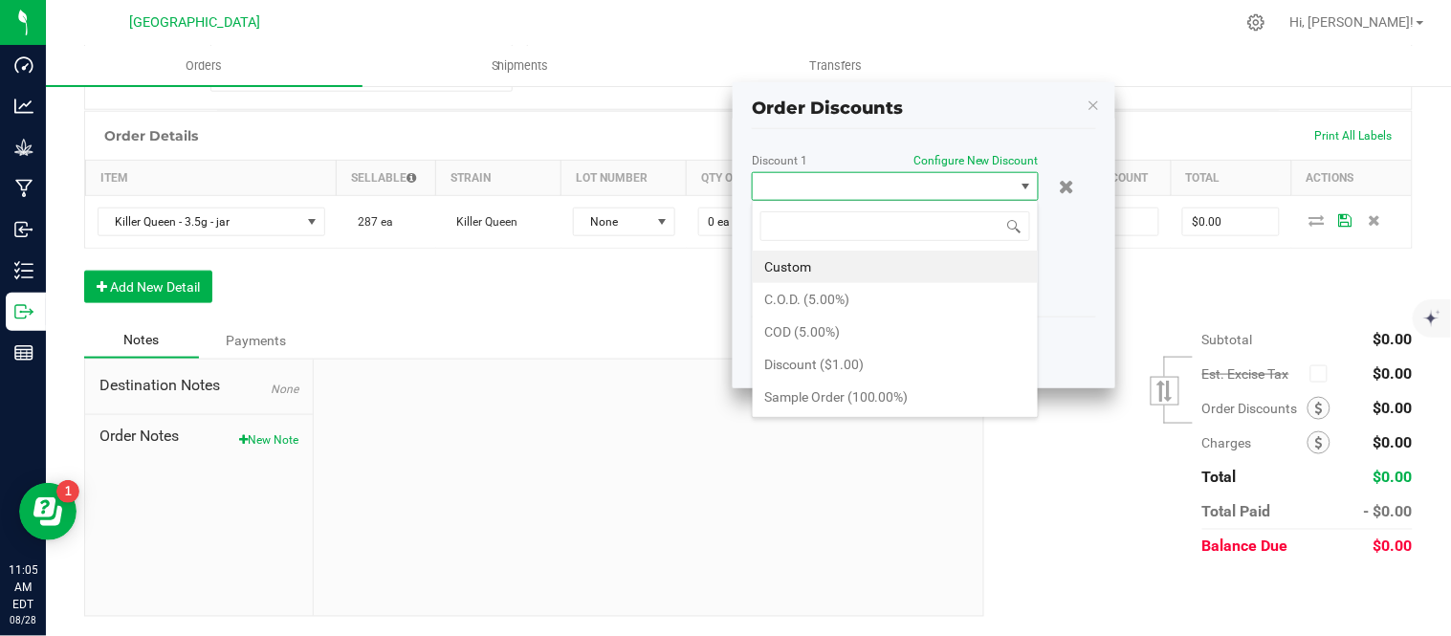
scroll to position [29, 287]
click at [846, 403] on li "Sample Order (100.00%)" at bounding box center [895, 397] width 285 height 33
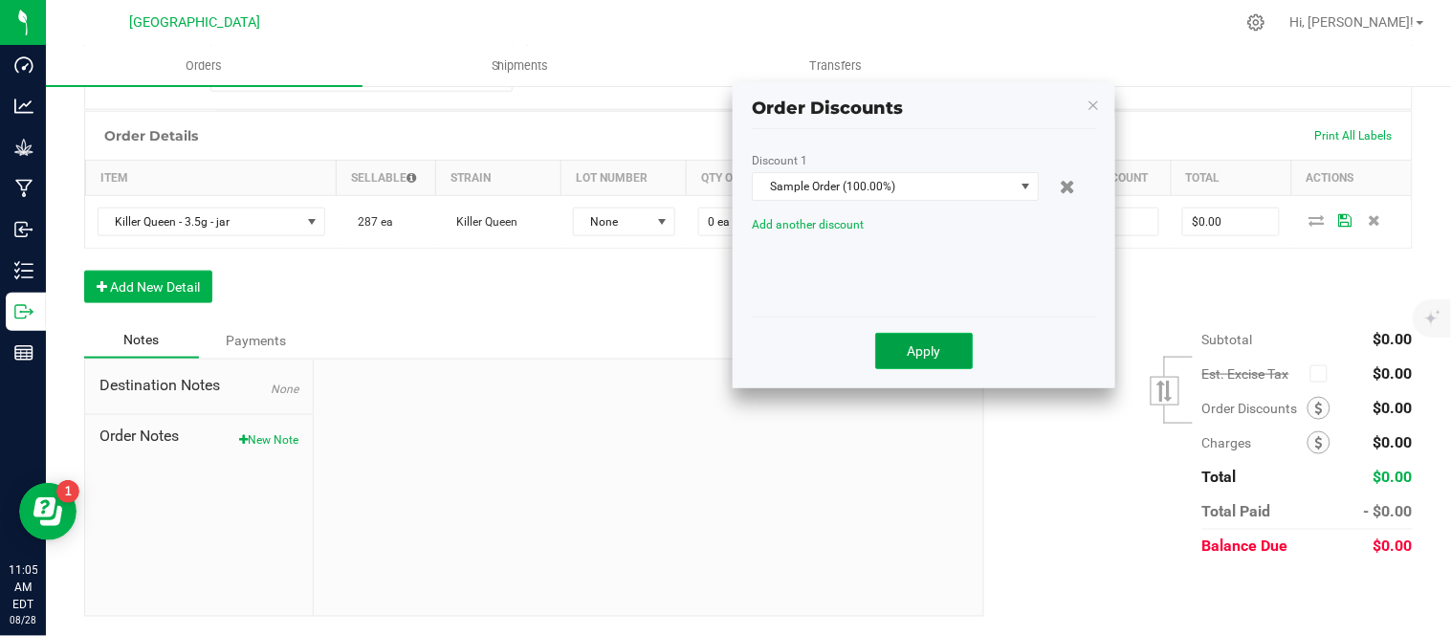
click at [922, 333] on button "Apply" at bounding box center [924, 351] width 98 height 36
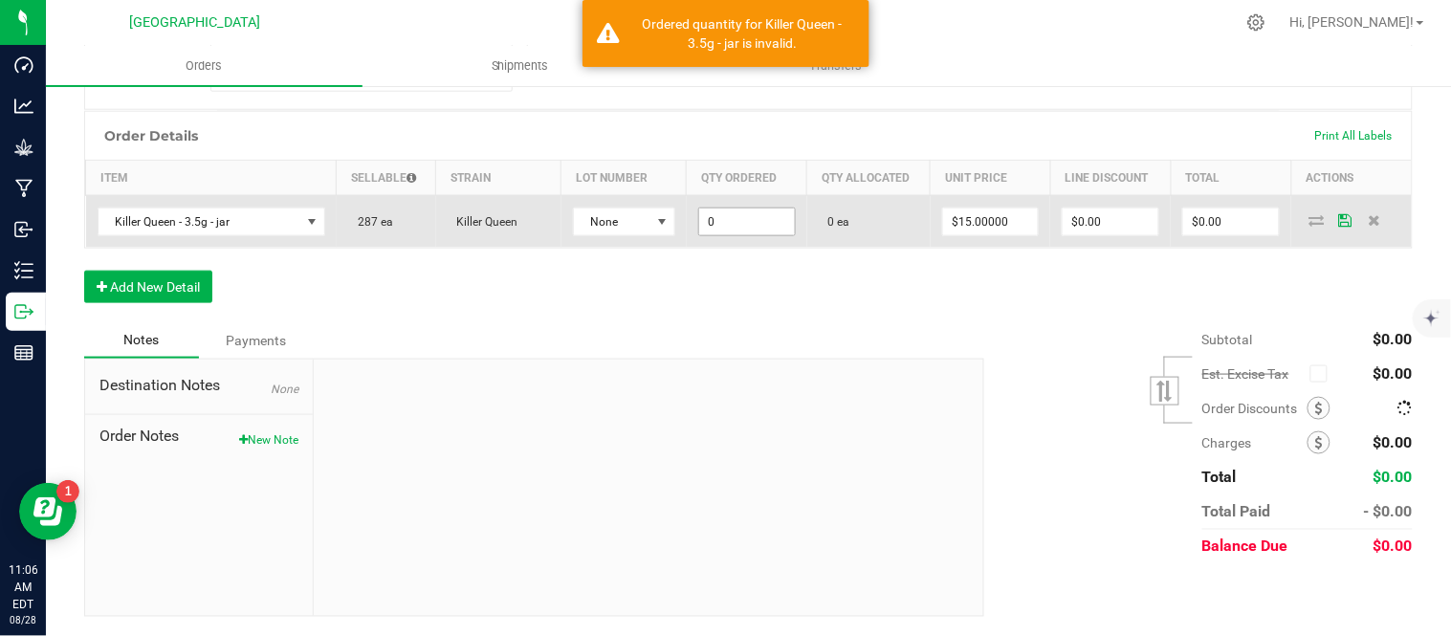
click at [708, 218] on input "0" at bounding box center [747, 222] width 96 height 27
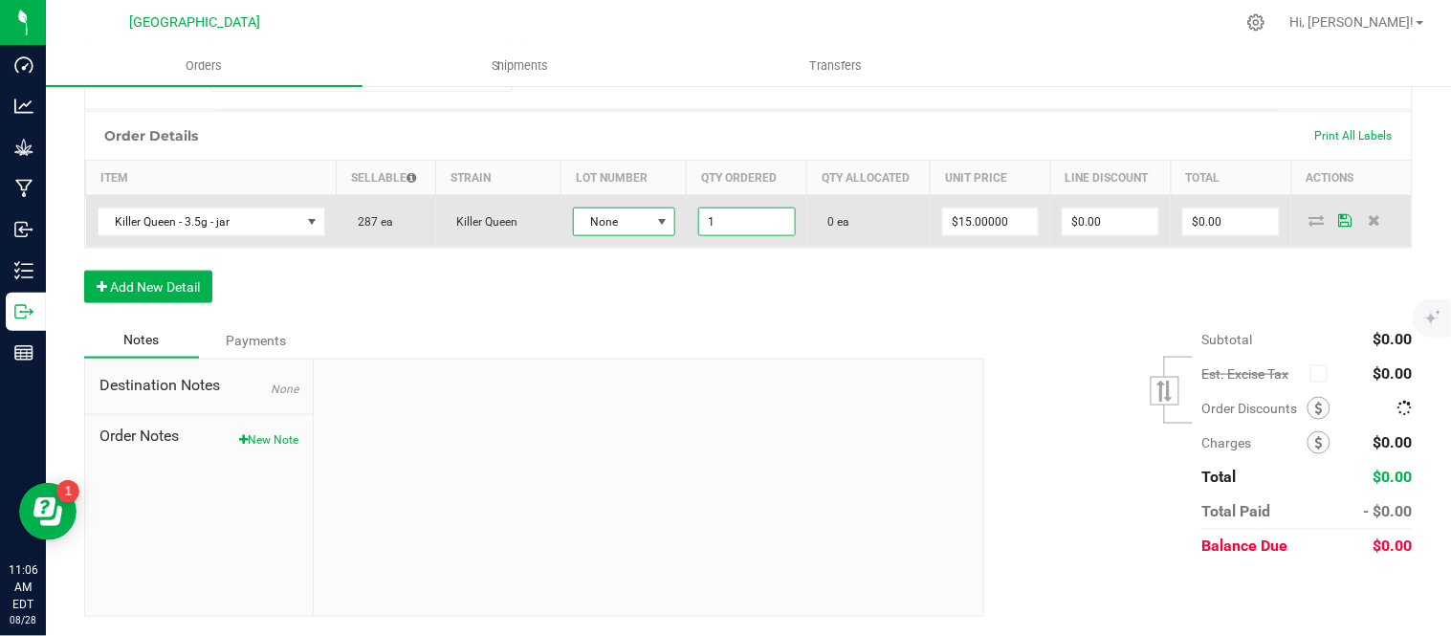
type input "1 ea"
type input "$15.00"
click at [654, 215] on span at bounding box center [661, 221] width 15 height 15
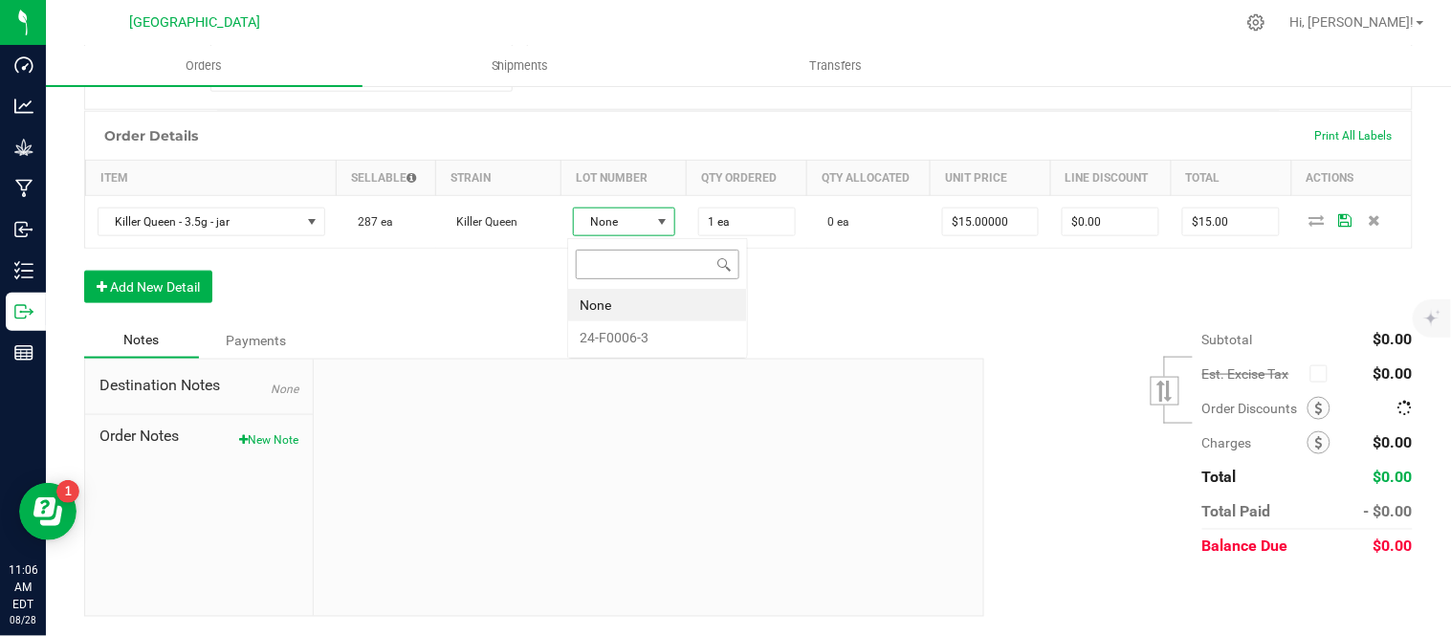
scroll to position [29, 99]
click at [648, 347] on div "Notes Payments" at bounding box center [527, 340] width 886 height 36
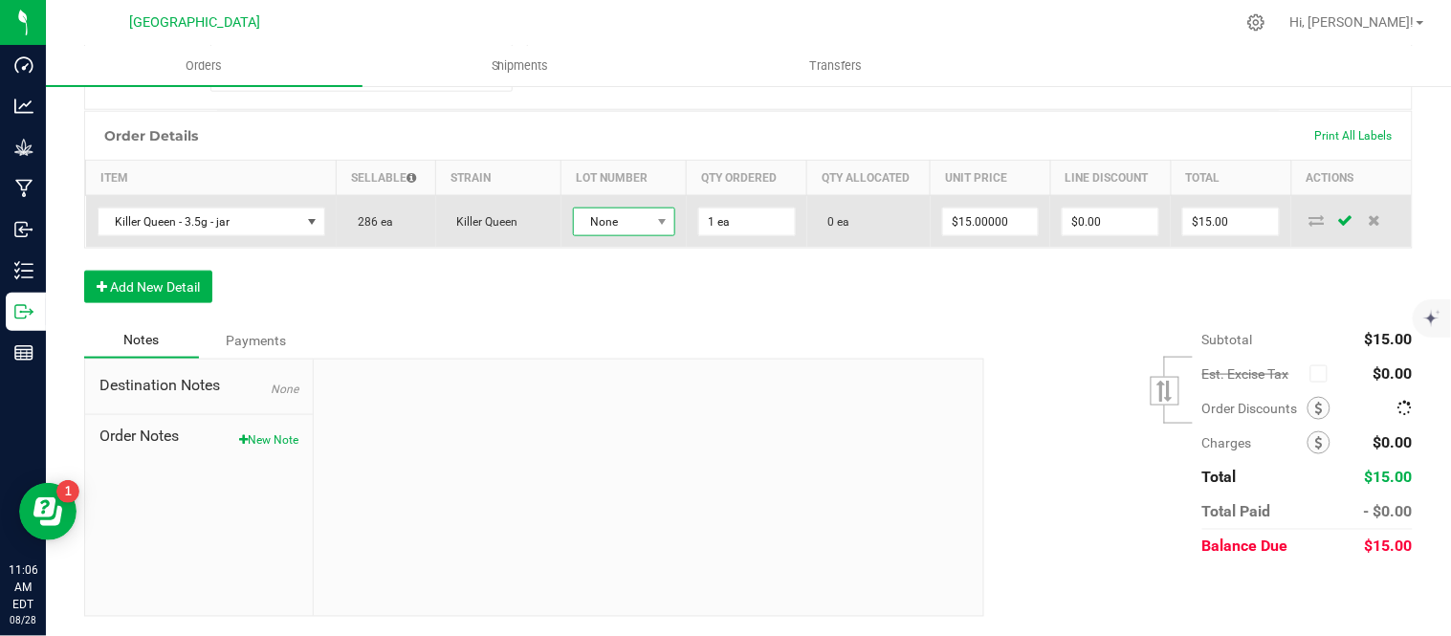
click at [633, 222] on span "None" at bounding box center [612, 222] width 77 height 27
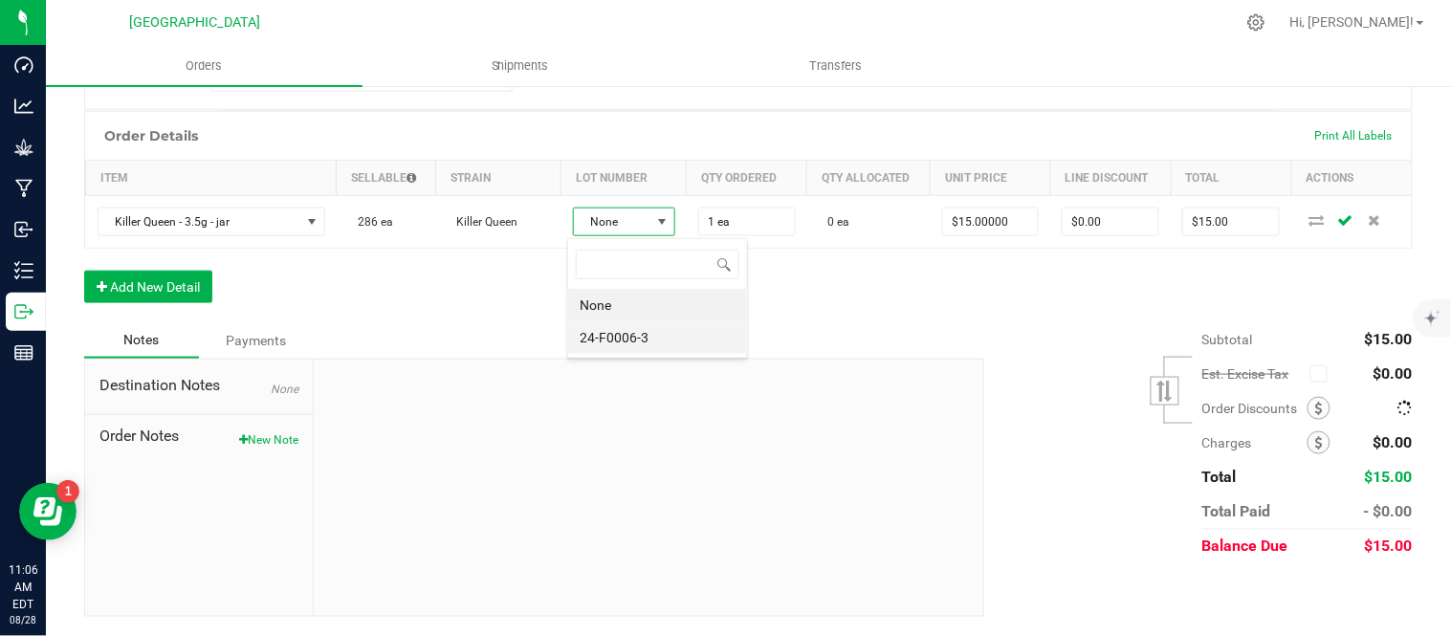
click at [629, 338] on li "24-F0006-3" at bounding box center [657, 337] width 179 height 33
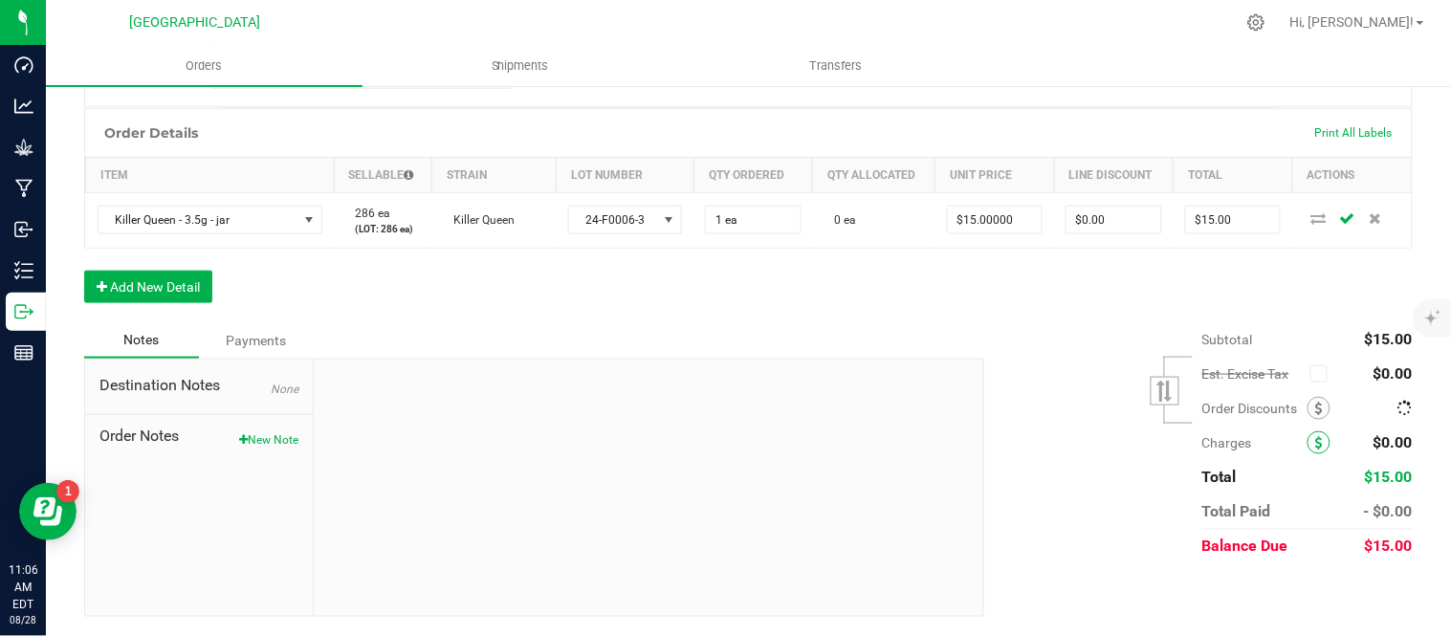
click at [1311, 454] on span at bounding box center [1319, 442] width 23 height 23
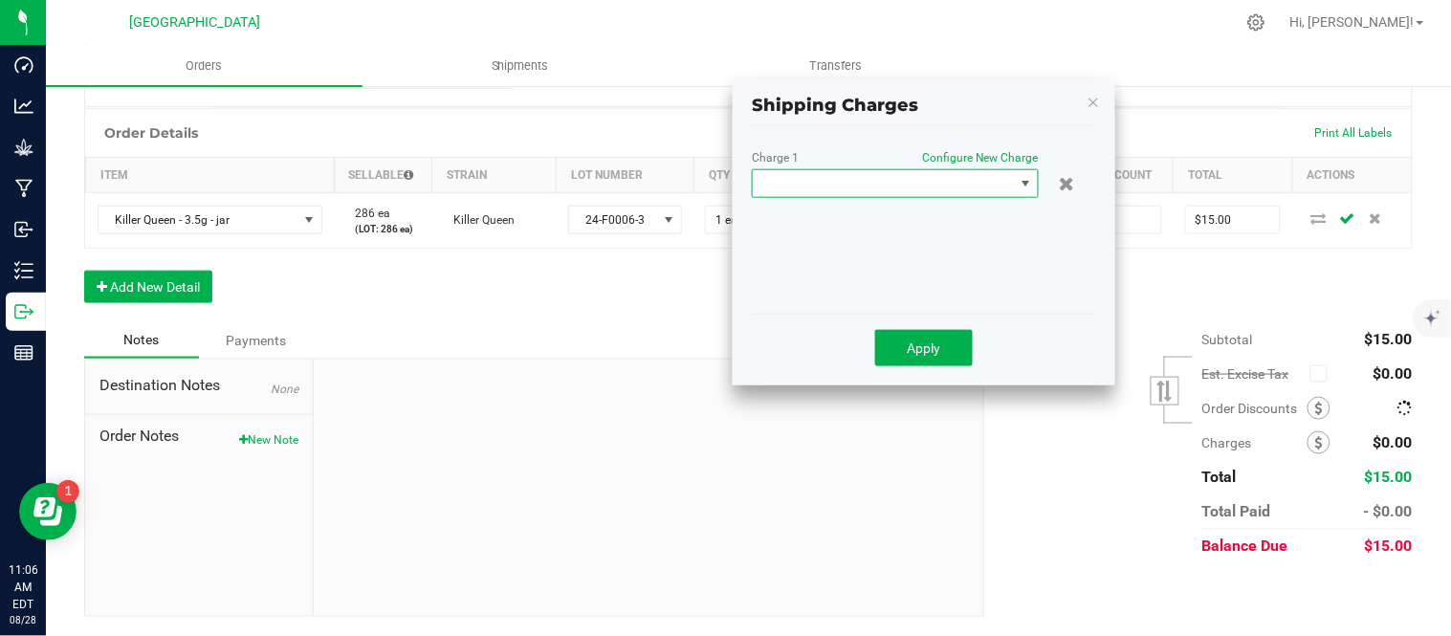
click at [967, 182] on span at bounding box center [883, 183] width 261 height 27
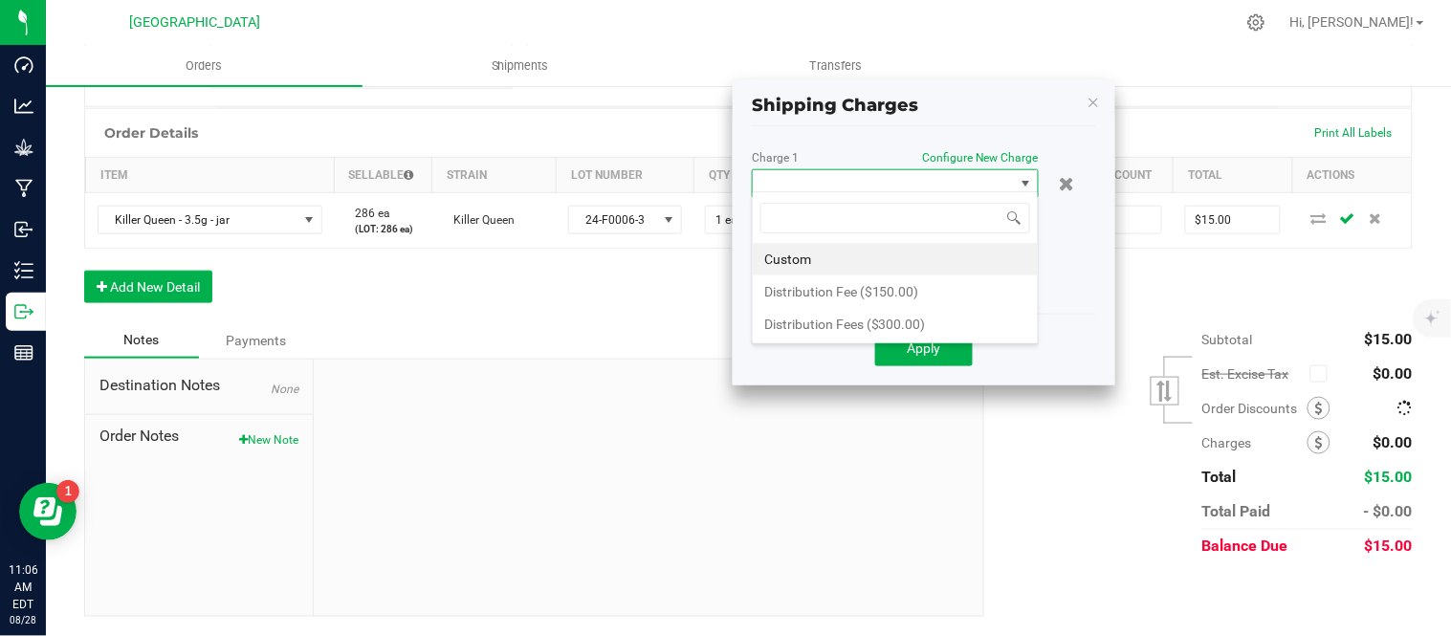
scroll to position [29, 287]
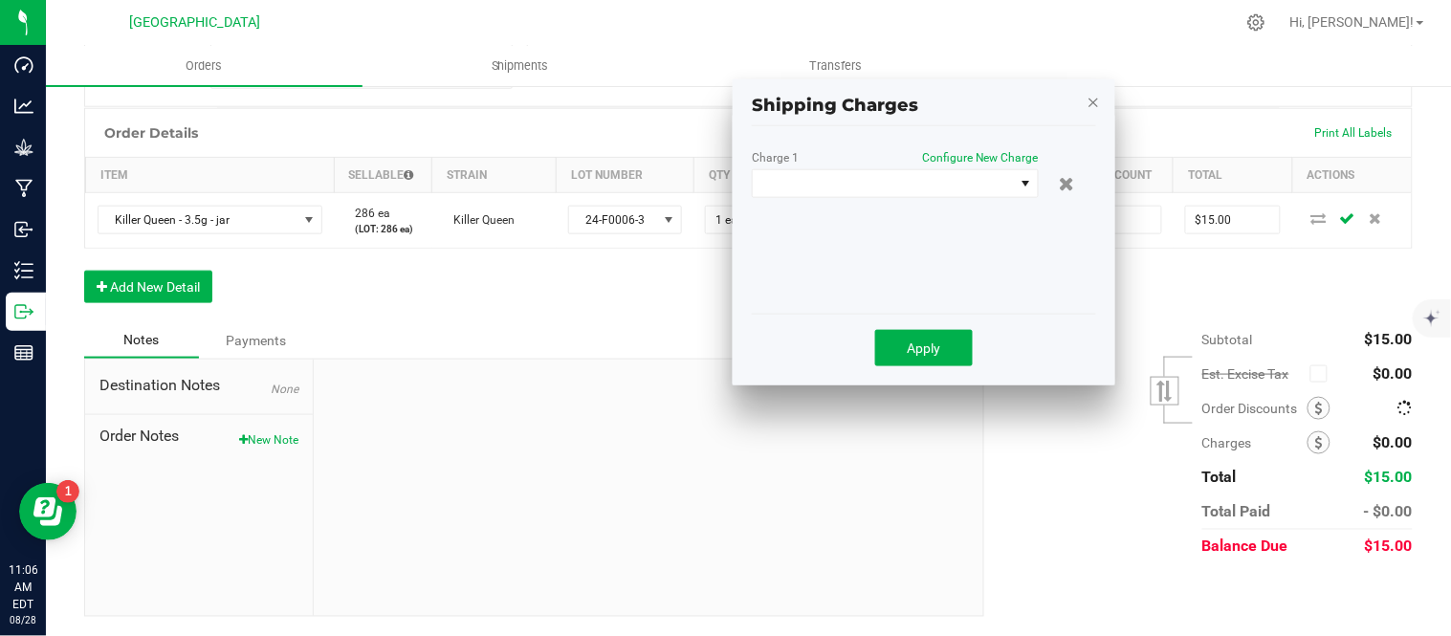
click at [1093, 90] on icon "button" at bounding box center [1093, 101] width 13 height 23
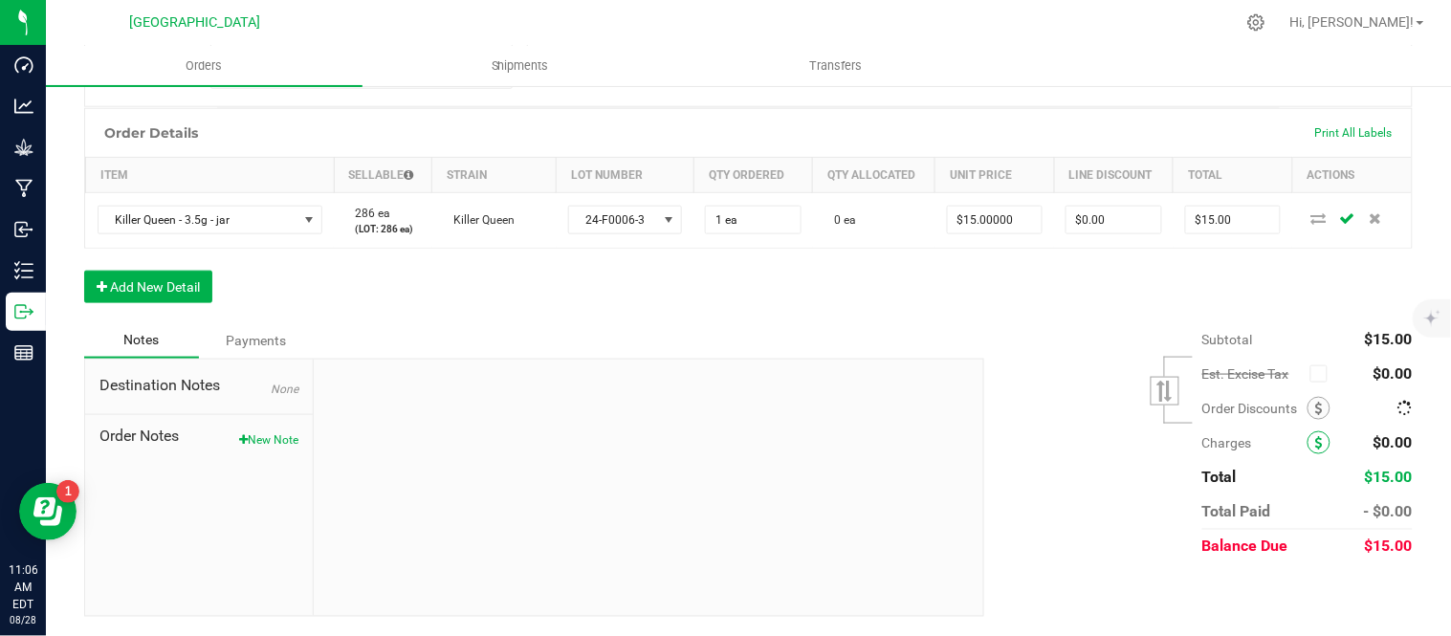
click at [1311, 442] on span at bounding box center [1319, 442] width 23 height 23
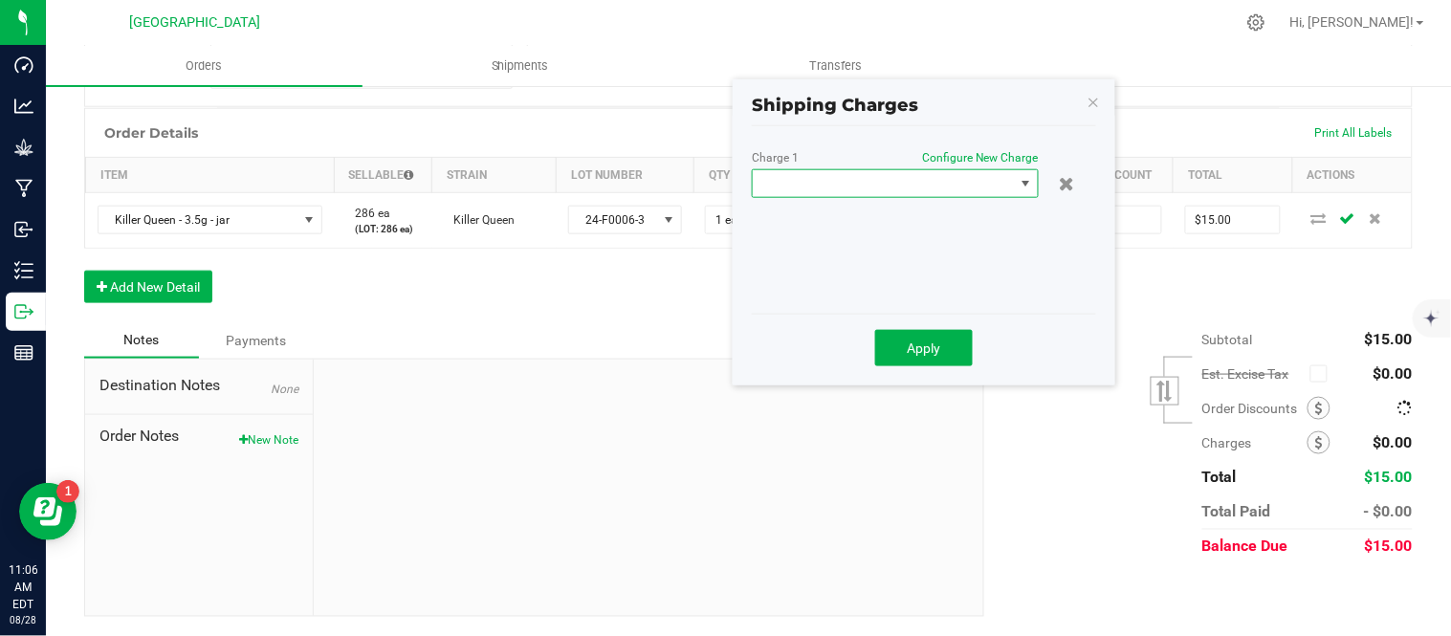
click at [939, 180] on span at bounding box center [883, 183] width 261 height 27
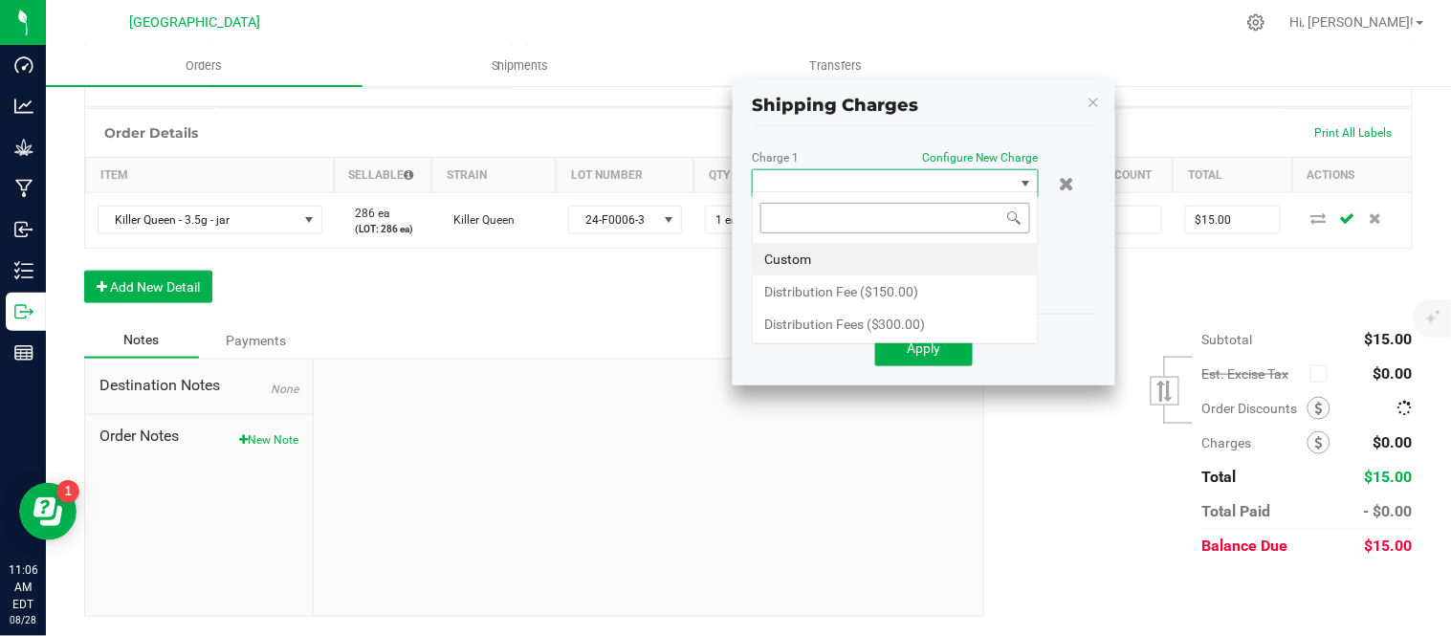
scroll to position [29, 287]
click at [1308, 413] on span at bounding box center [1319, 408] width 23 height 23
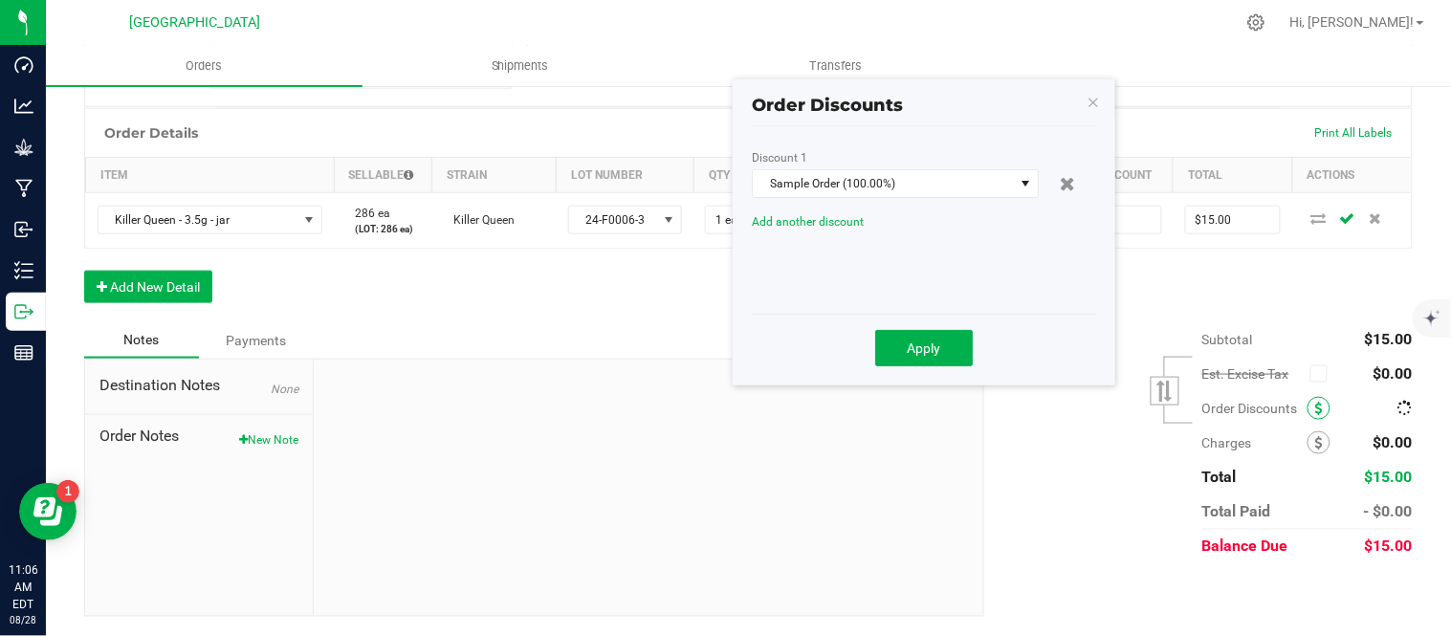
scroll to position [469, 0]
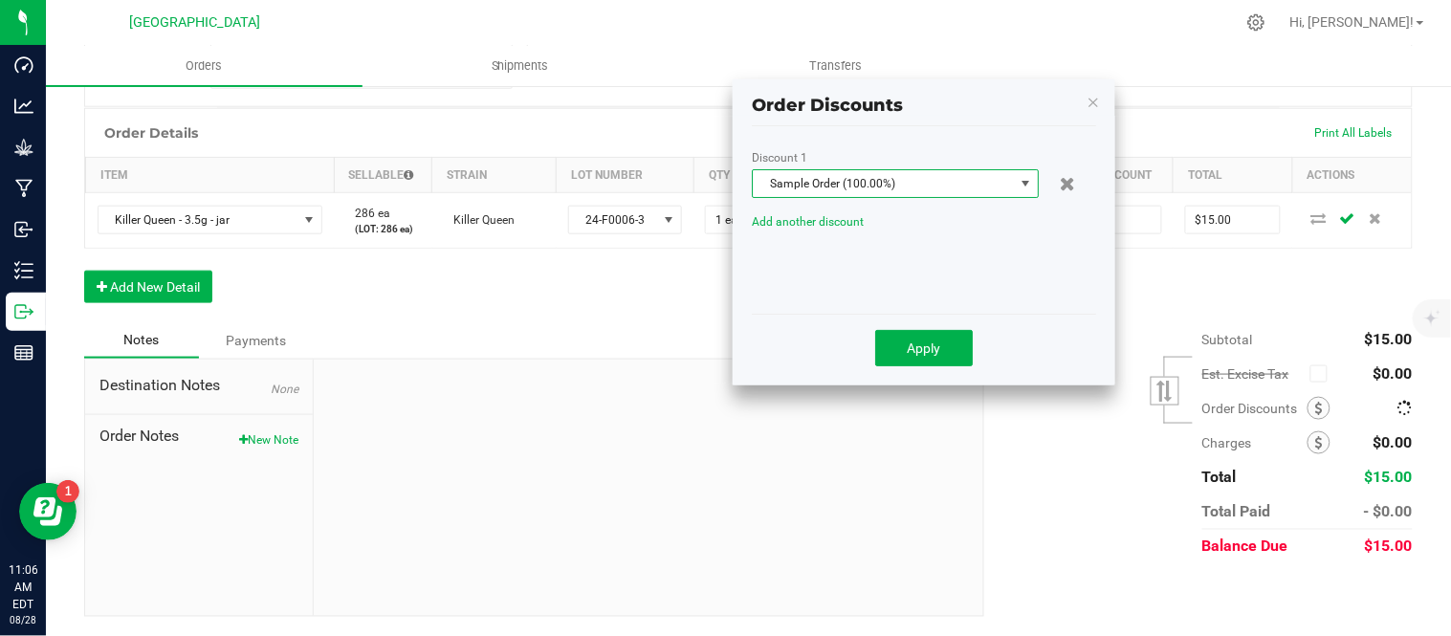
click at [884, 172] on span "Sample Order (100.00%)" at bounding box center [883, 183] width 261 height 27
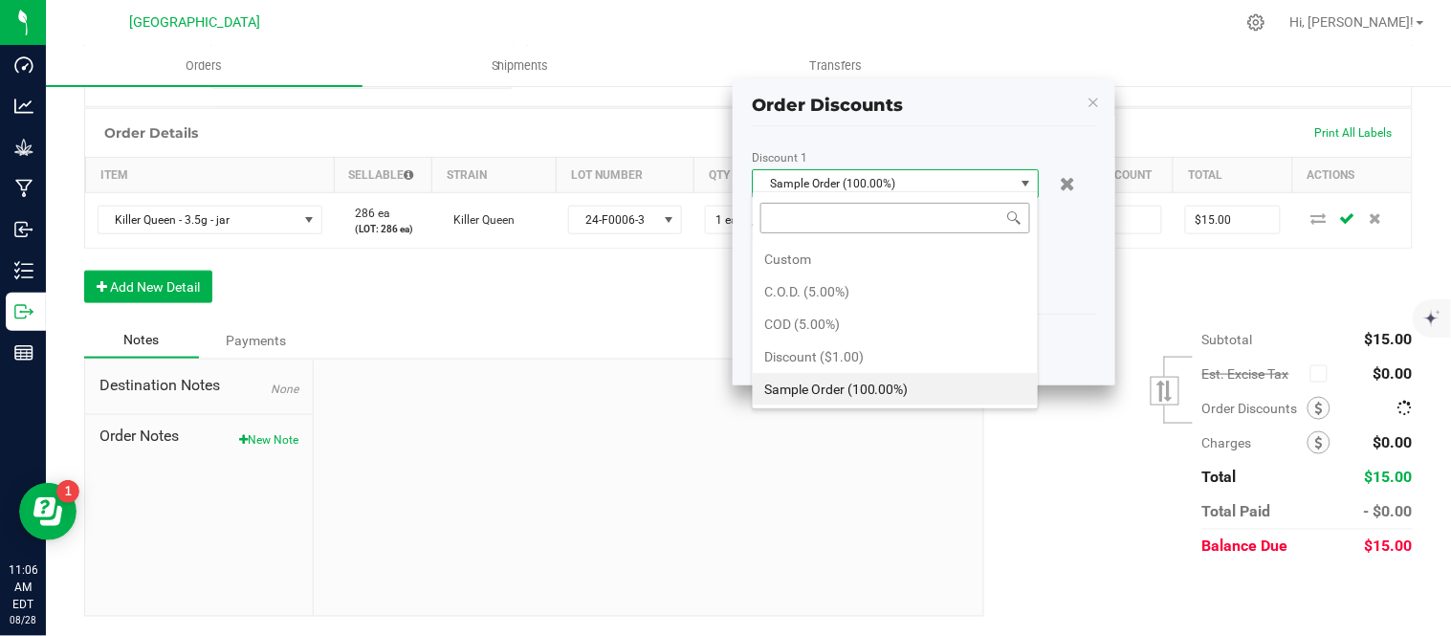
scroll to position [29, 287]
click at [843, 387] on li "Sample Order (100.00%)" at bounding box center [895, 389] width 285 height 33
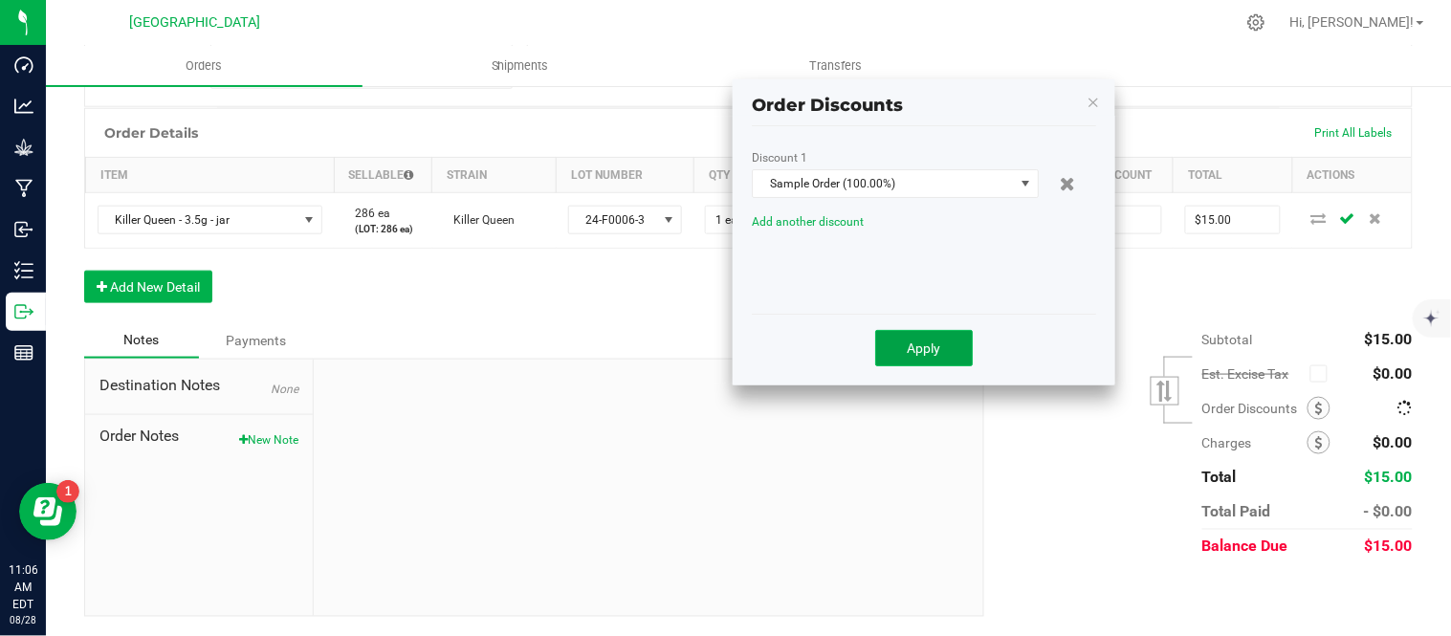
click at [947, 336] on button "Apply" at bounding box center [924, 348] width 98 height 36
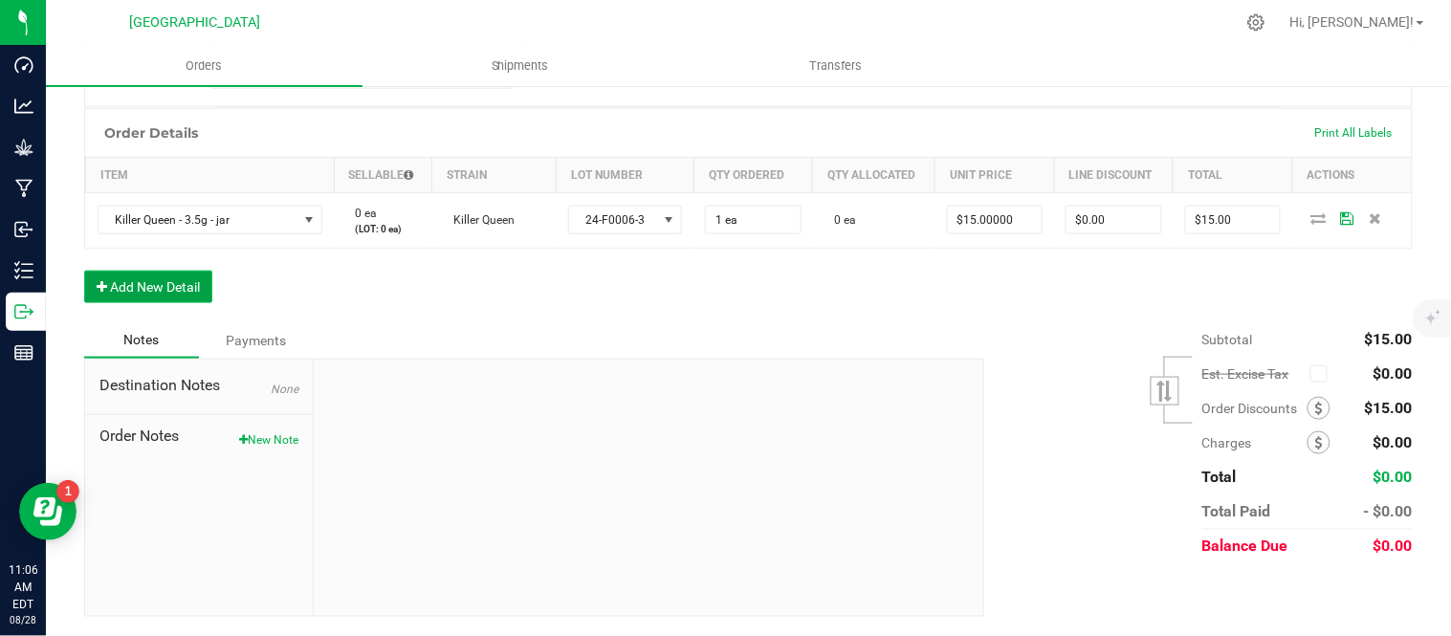
click at [118, 285] on button "Add New Detail" at bounding box center [148, 287] width 128 height 33
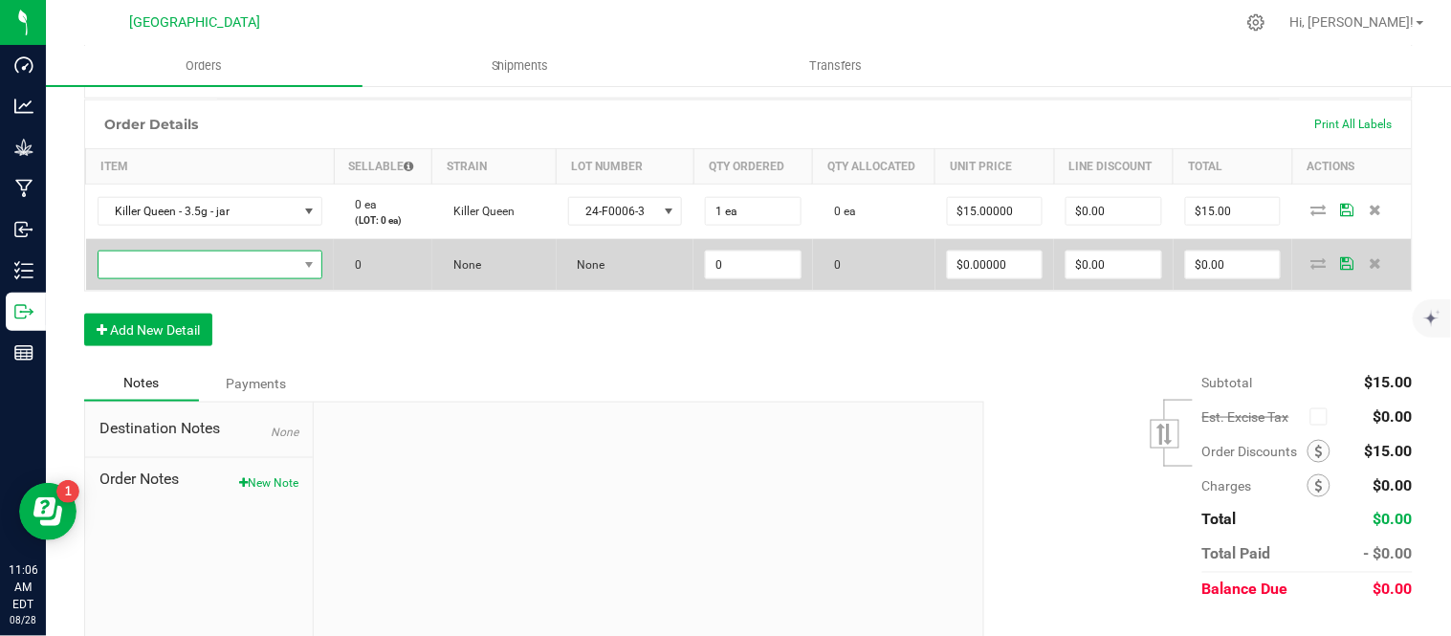
click at [195, 278] on span "NO DATA FOUND" at bounding box center [199, 265] width 200 height 27
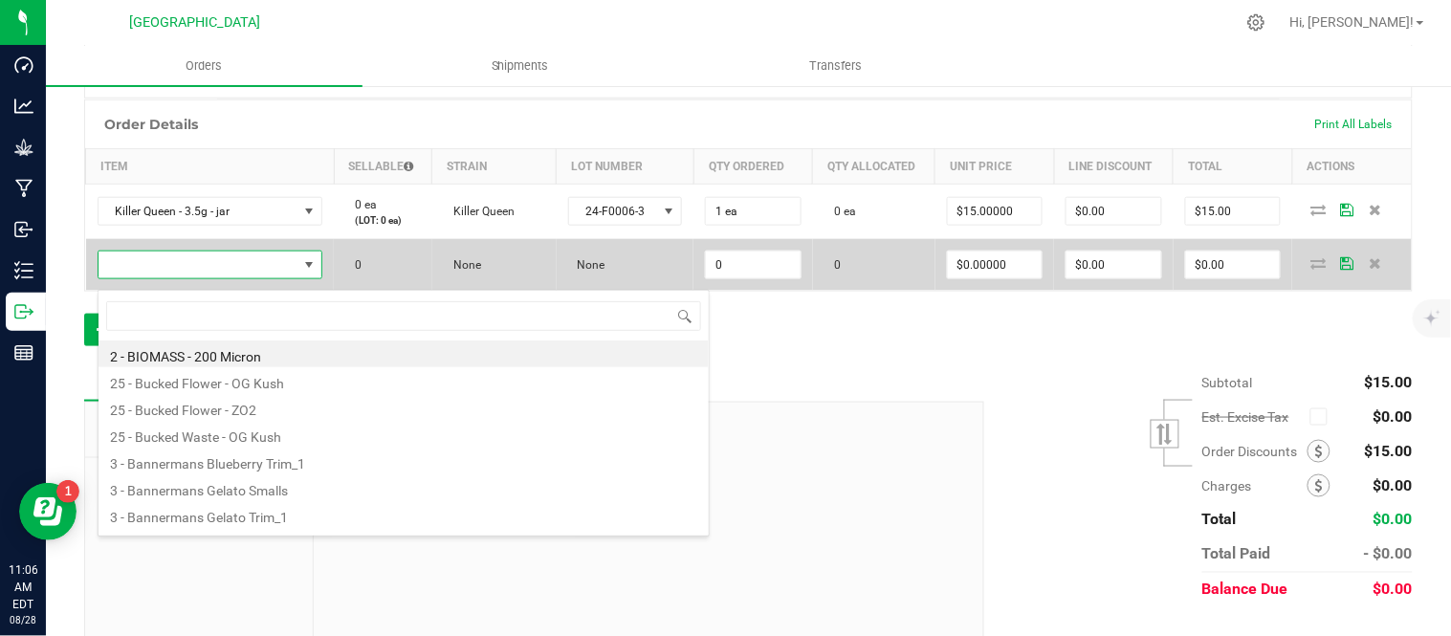
scroll to position [29, 216]
type input "rasp"
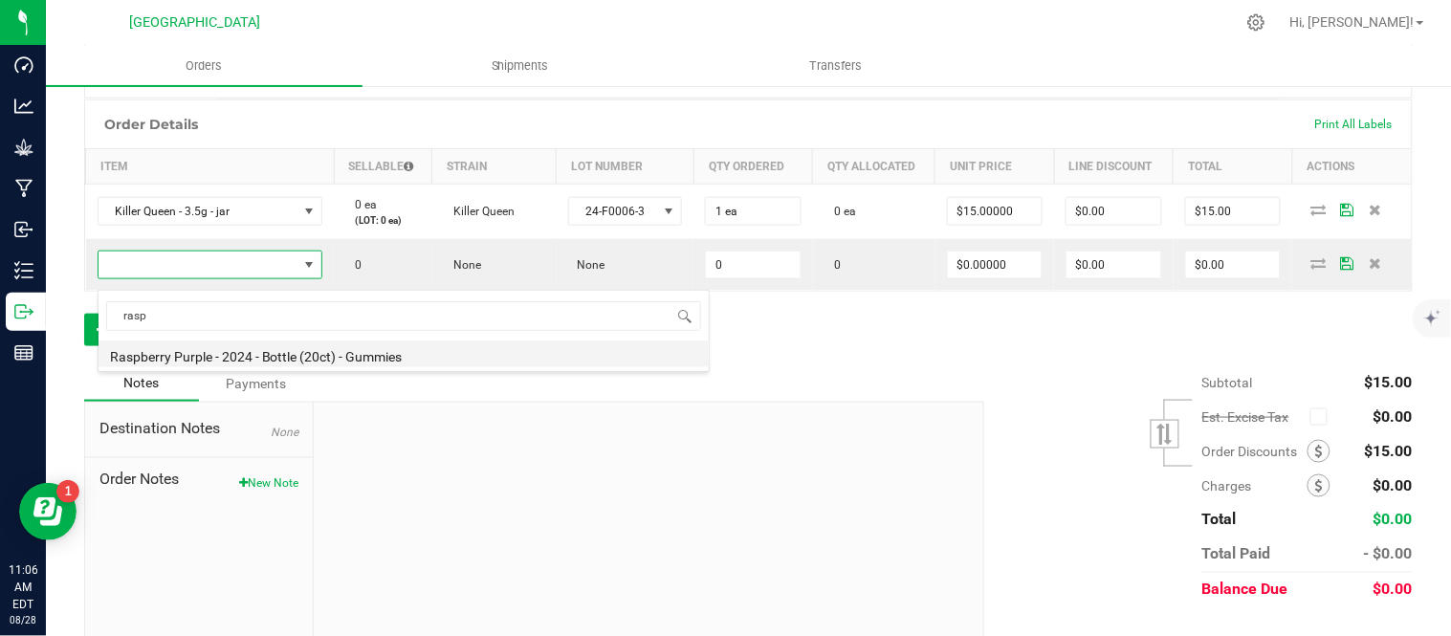
click at [227, 360] on li "Raspberry Purple - 2024 - Bottle (20ct) - Gummies" at bounding box center [404, 354] width 610 height 27
type input "0 ea"
type input "$10.00000"
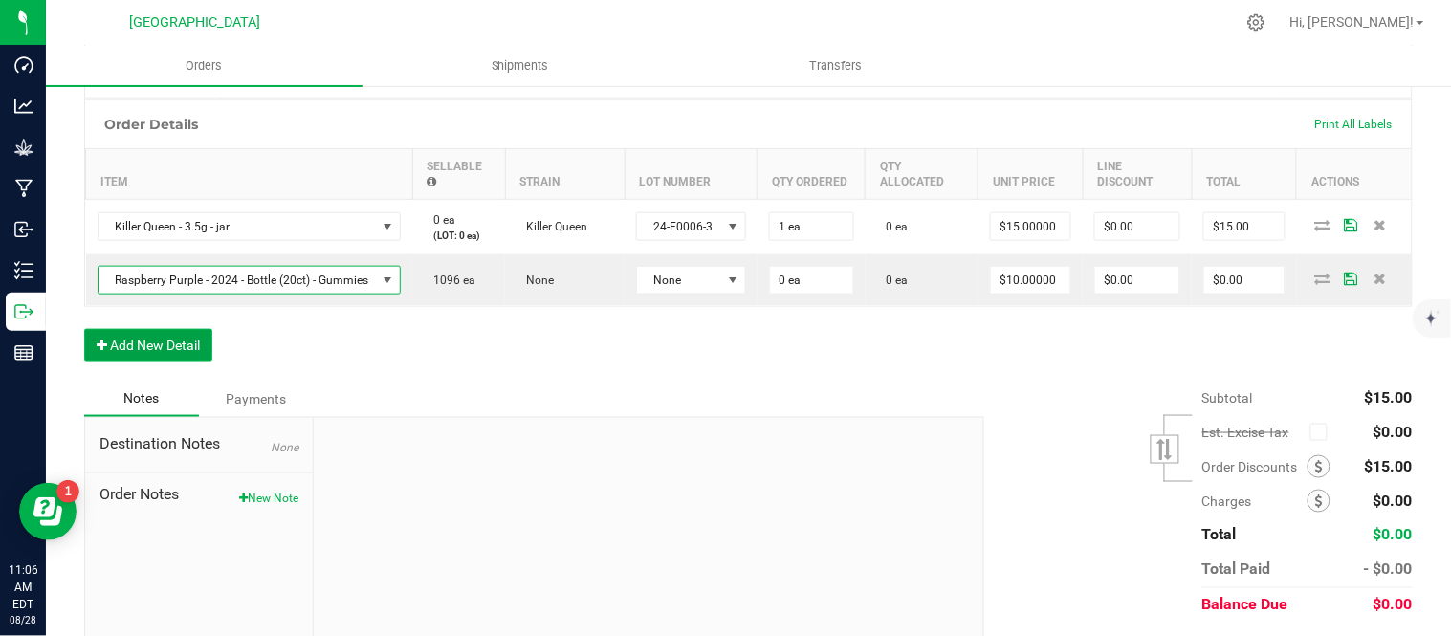
click at [151, 347] on button "Add New Detail" at bounding box center [148, 345] width 128 height 33
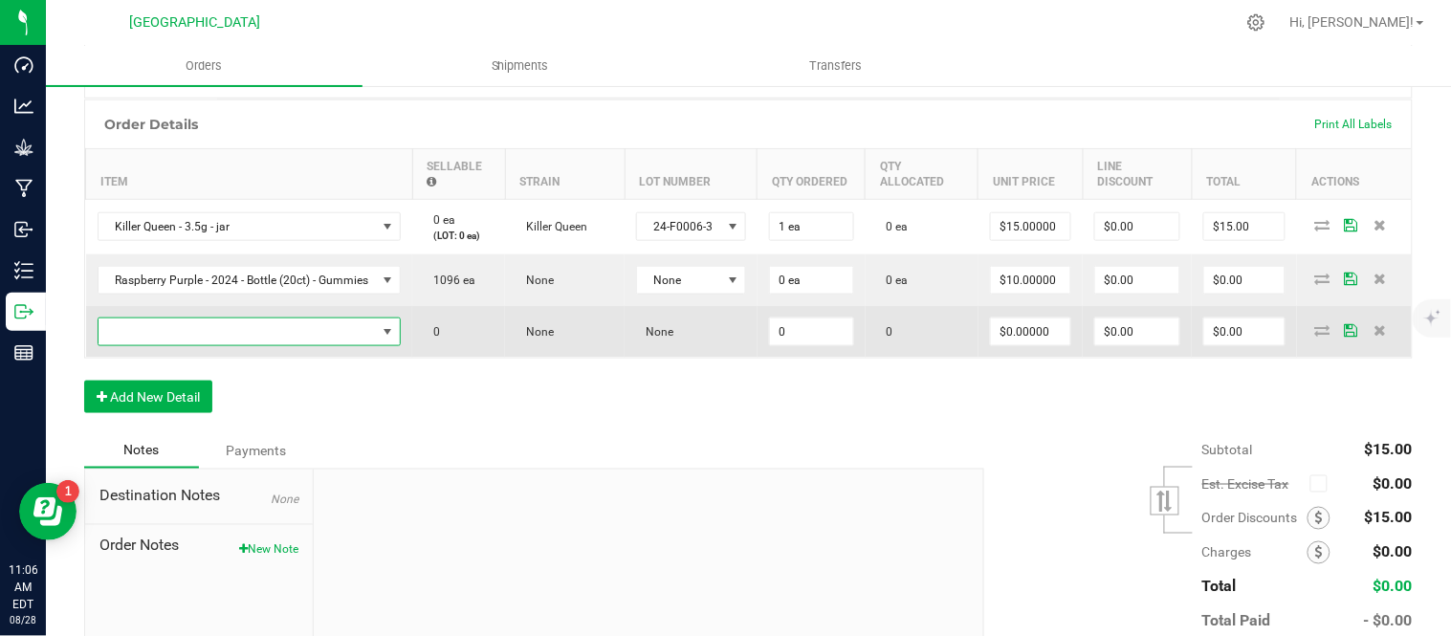
click at [151, 344] on span "NO DATA FOUND" at bounding box center [238, 332] width 278 height 27
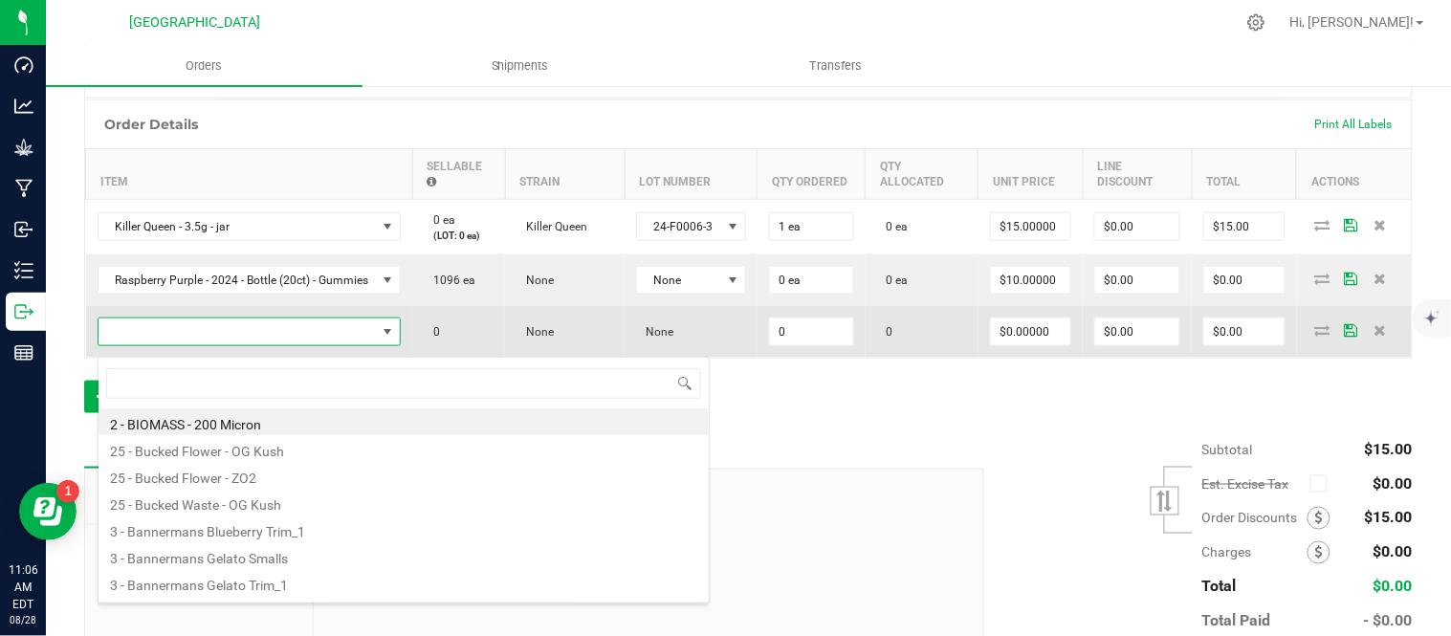
scroll to position [29, 322]
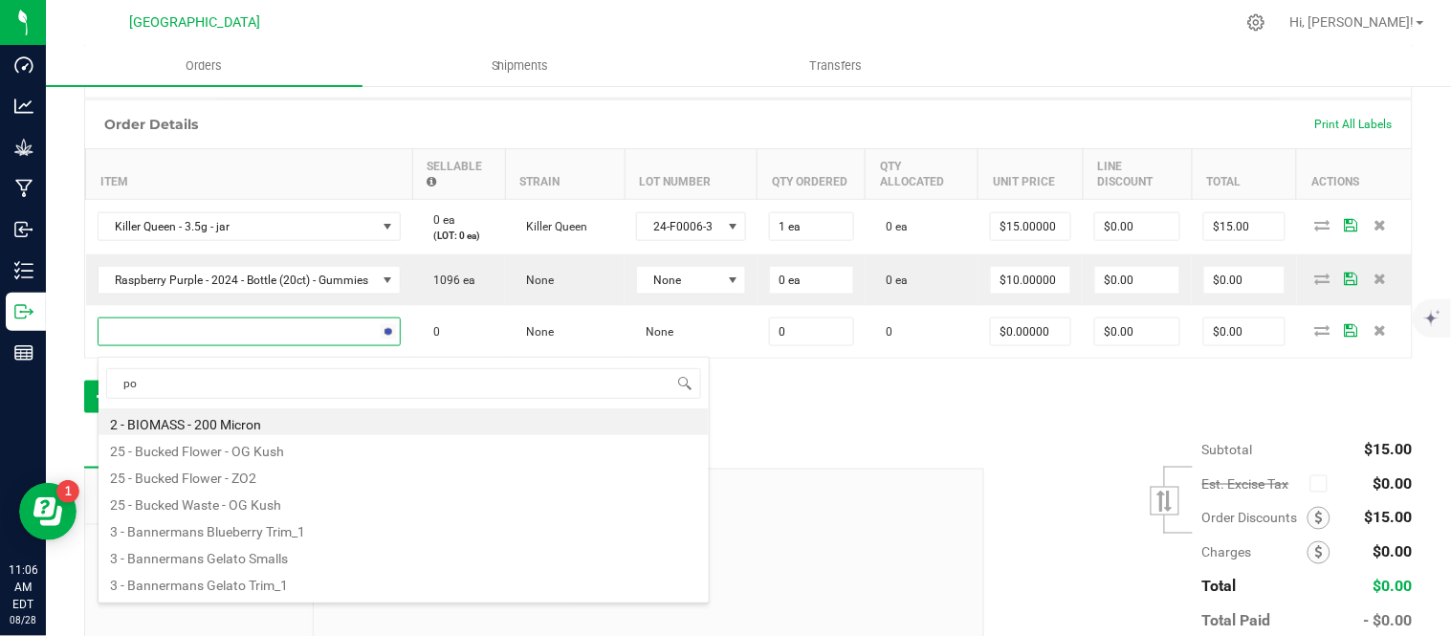
type input "pom"
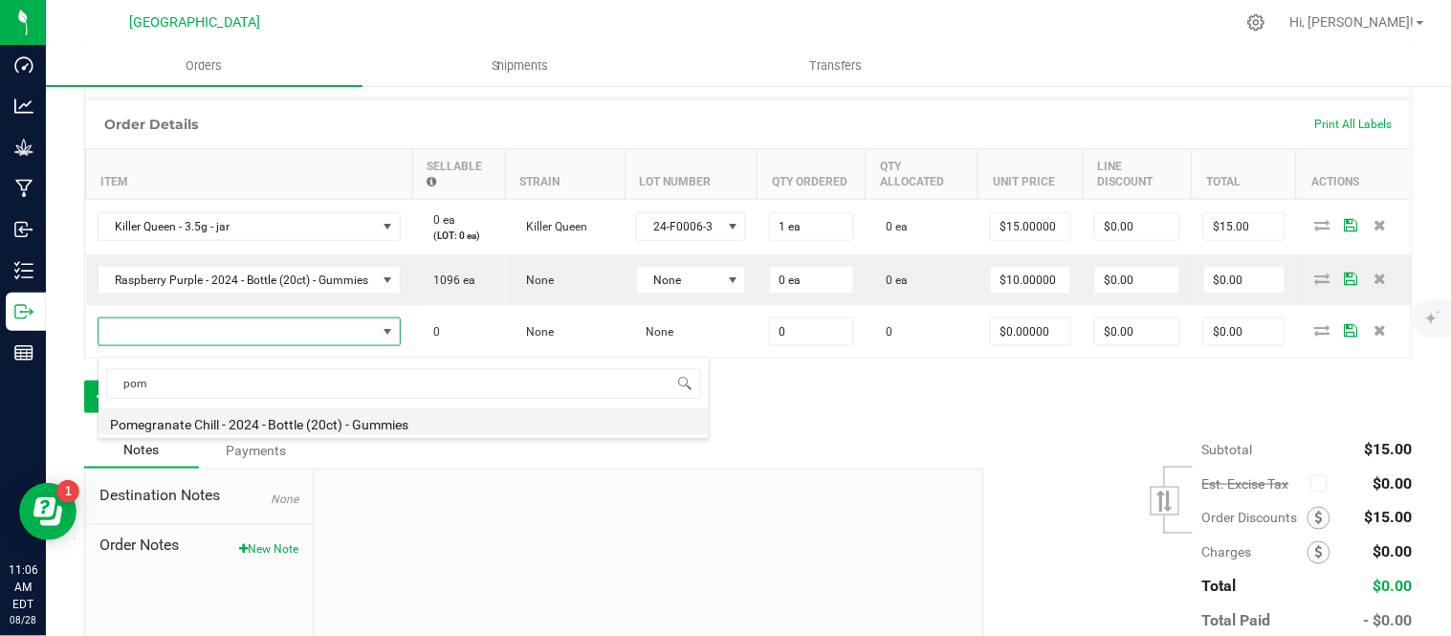
click at [218, 425] on li "Pomegranate Chill - 2024 - Bottle (20ct) - Gummies" at bounding box center [404, 422] width 610 height 27
type input "0 ea"
type input "$10.00000"
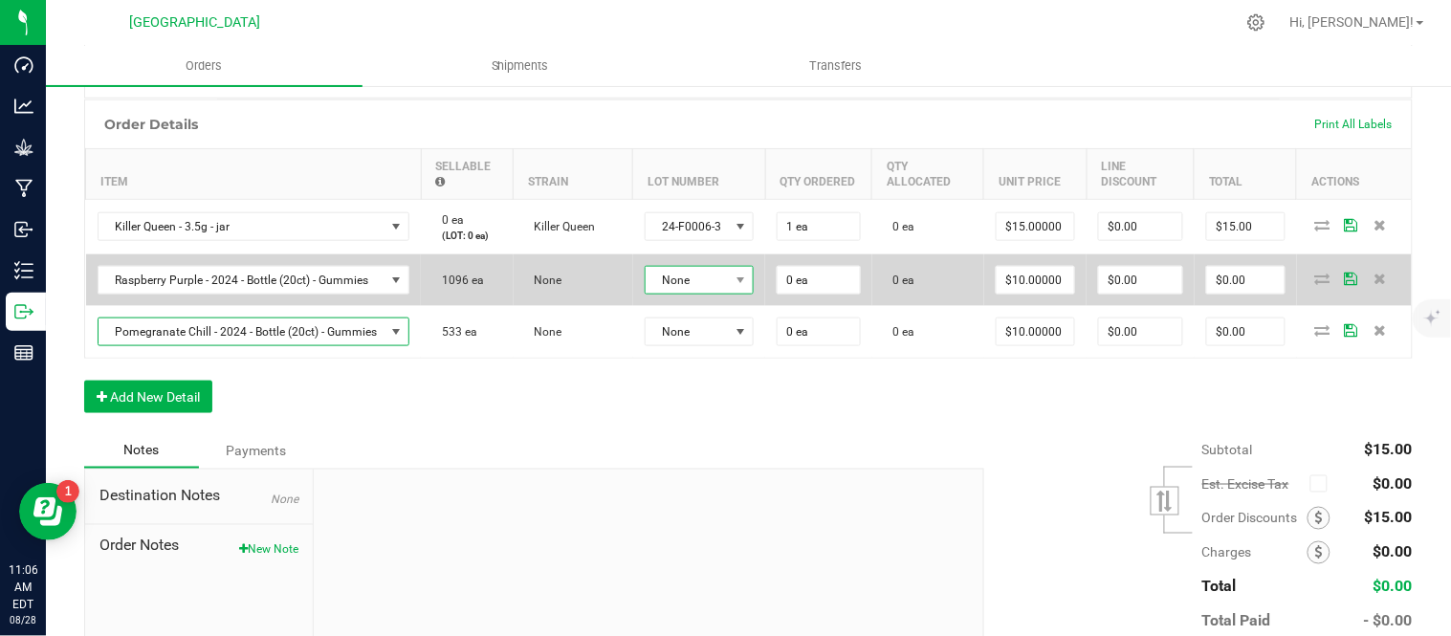
click at [730, 279] on span "None" at bounding box center [688, 280] width 84 height 27
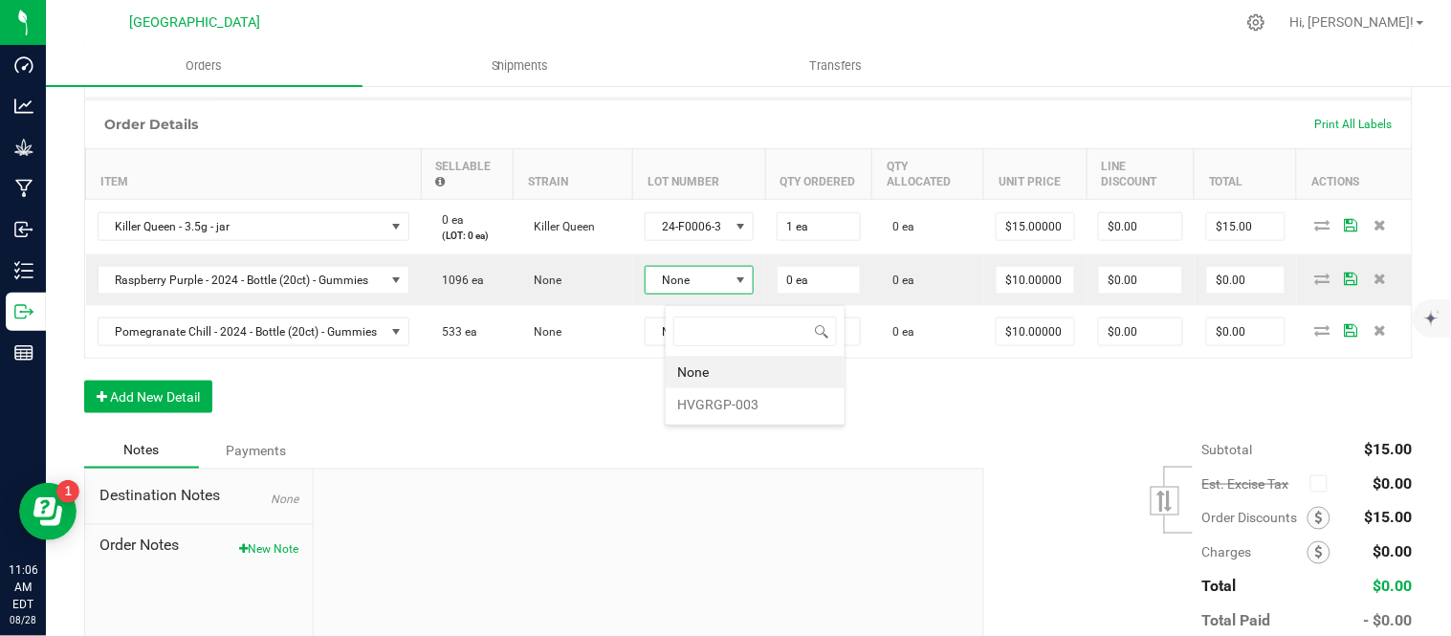
scroll to position [29, 113]
click at [731, 409] on li "HVGRGP-003" at bounding box center [755, 404] width 179 height 33
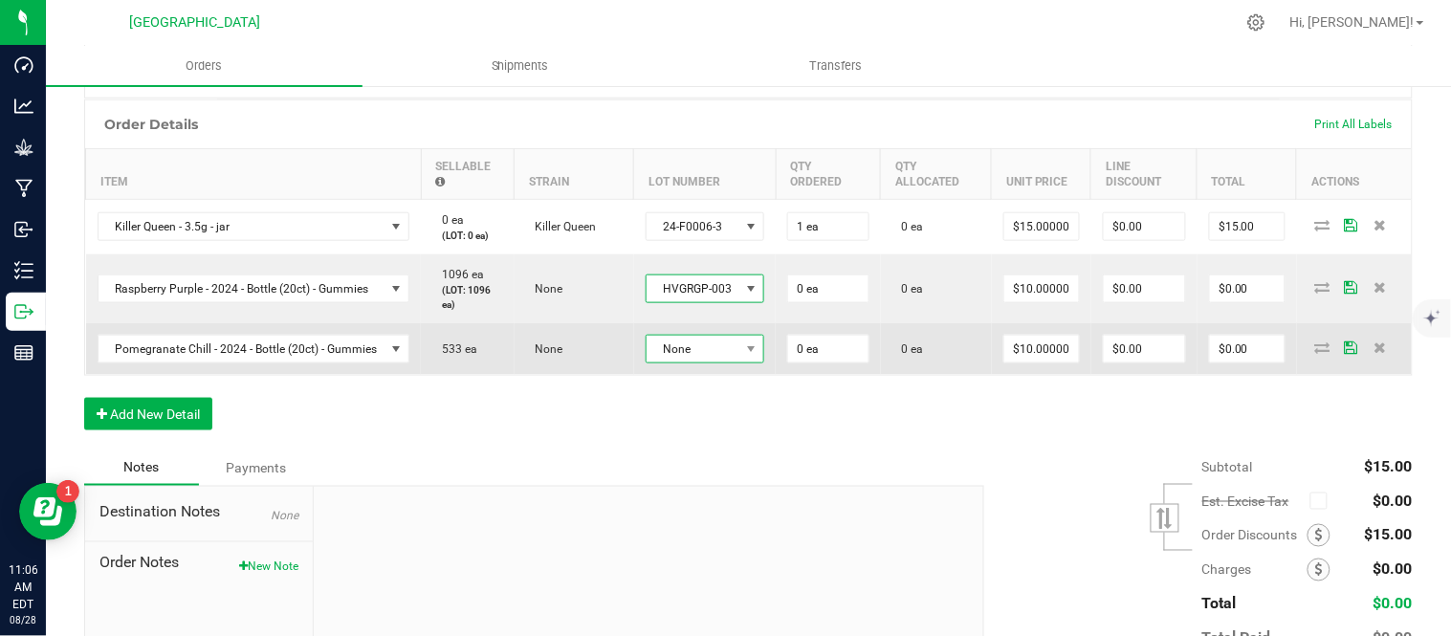
click at [733, 363] on span "None" at bounding box center [694, 349] width 94 height 27
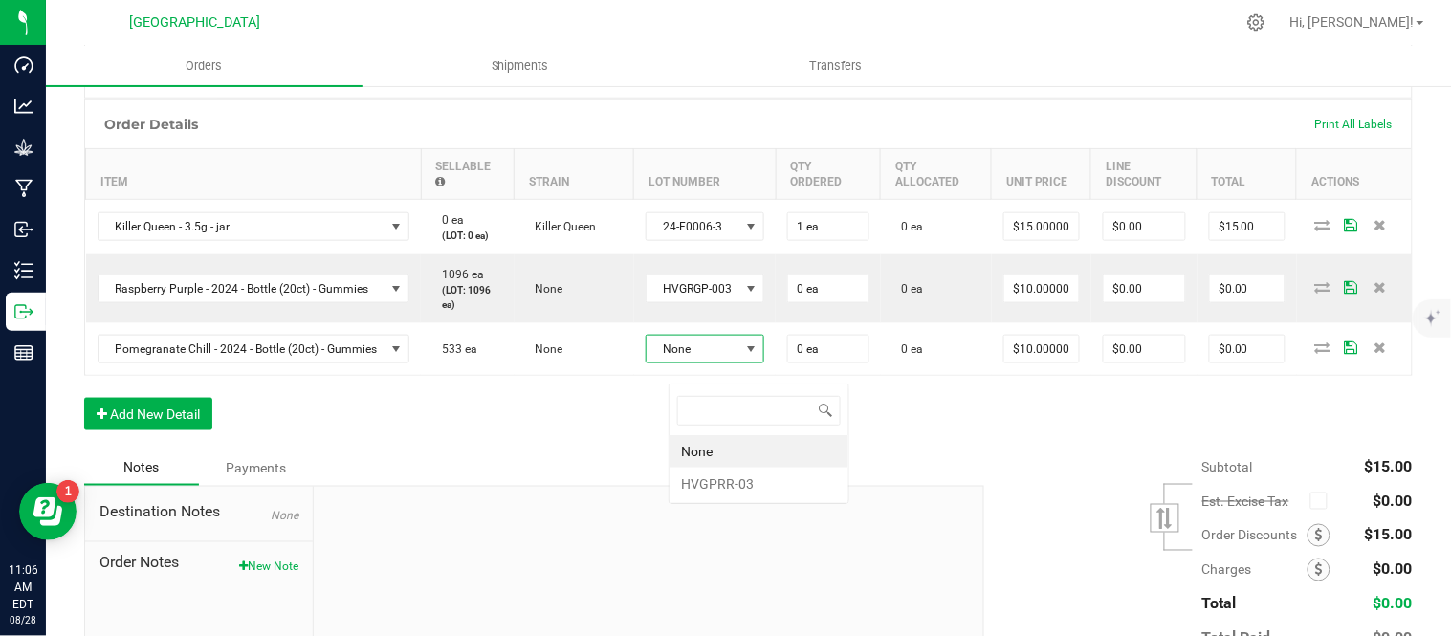
scroll to position [29, 122]
click at [735, 484] on li "HVGPRR-03" at bounding box center [759, 484] width 179 height 33
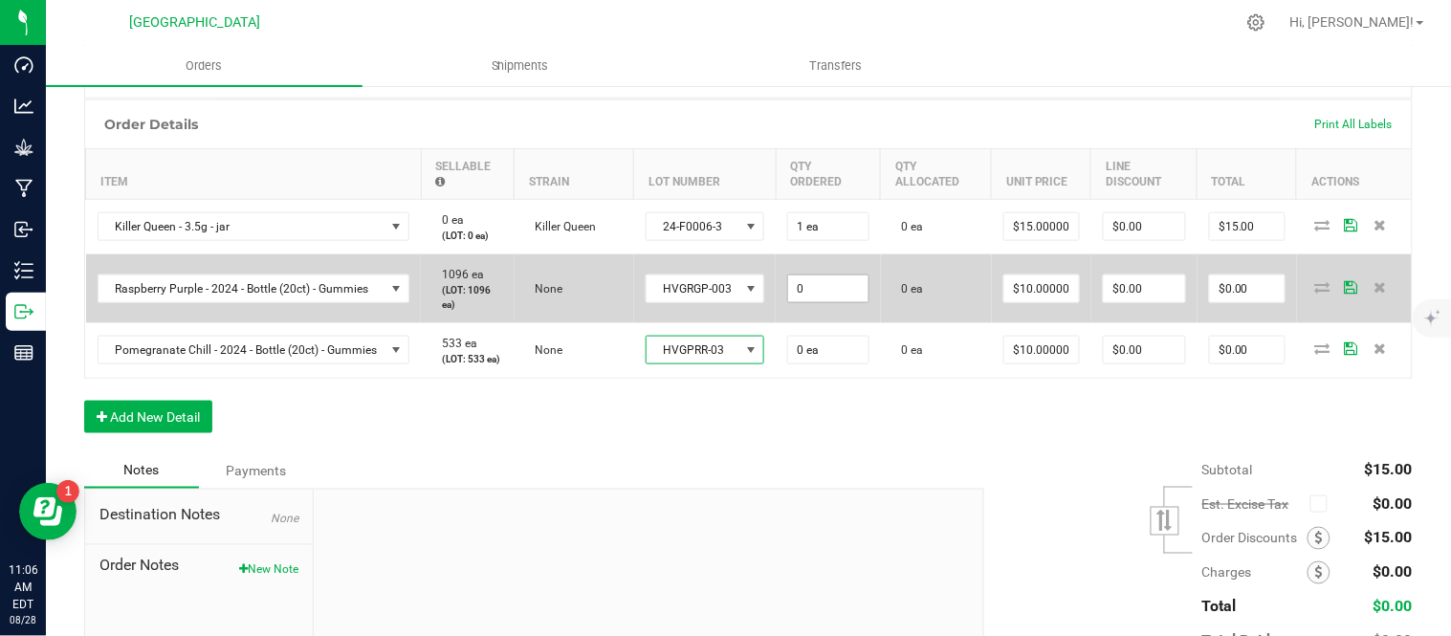
click at [869, 291] on input "0" at bounding box center [828, 289] width 80 height 27
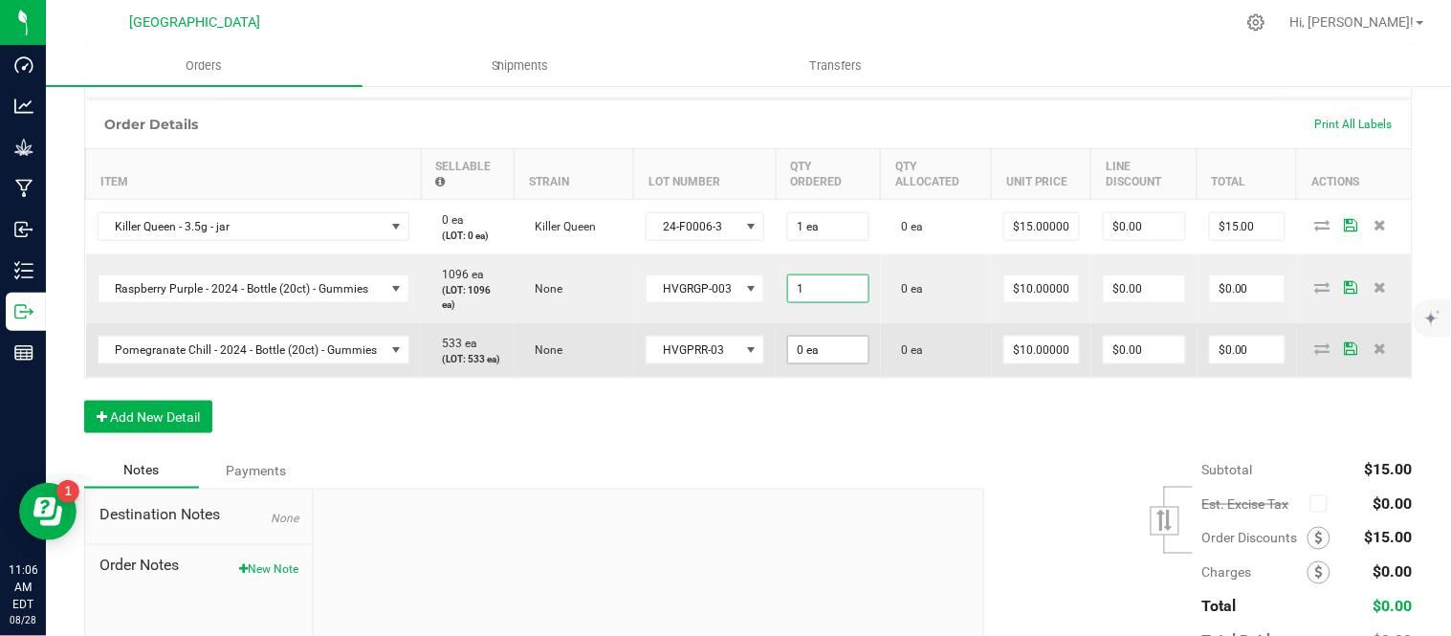
type input "1 ea"
type input "$10.00"
click at [867, 364] on input "0" at bounding box center [828, 350] width 80 height 27
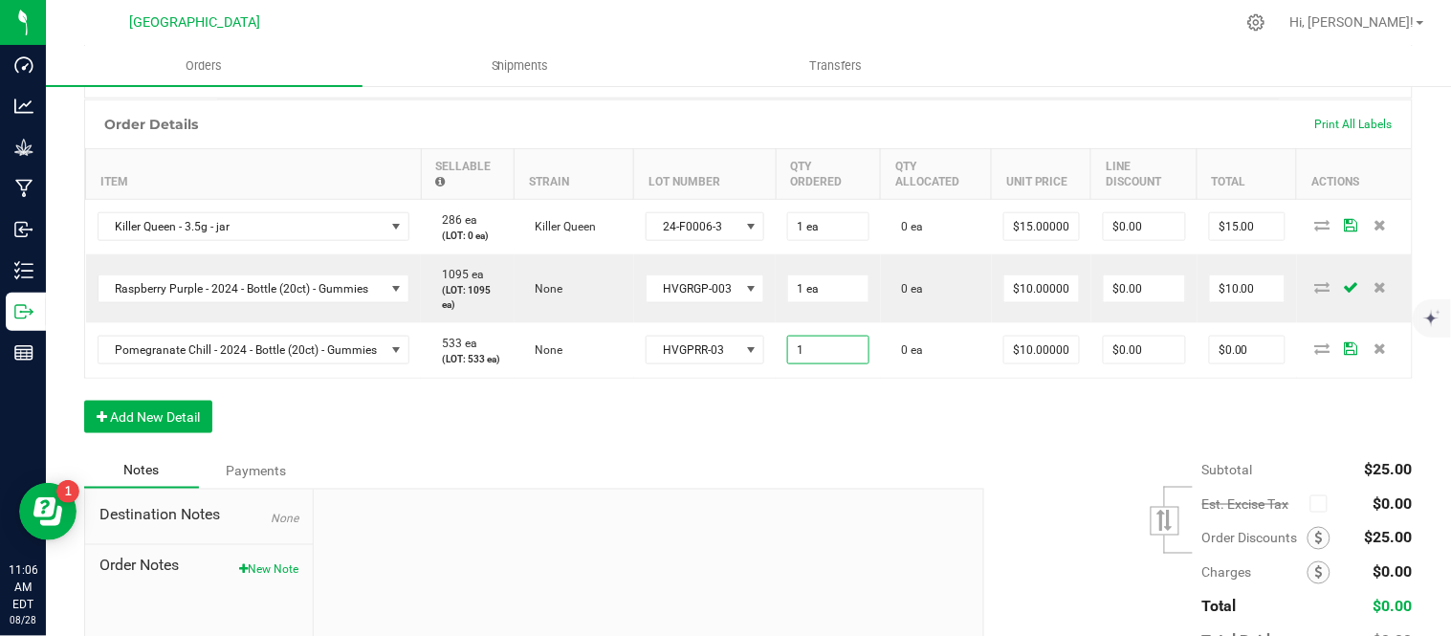
type input "1 ea"
type input "$10.00"
click at [985, 453] on div "Order Details Print All Labels Item Sellable Strain Lot Number Qty Ordered Qty …" at bounding box center [748, 275] width 1329 height 353
click at [113, 433] on button "Add New Detail" at bounding box center [148, 417] width 128 height 33
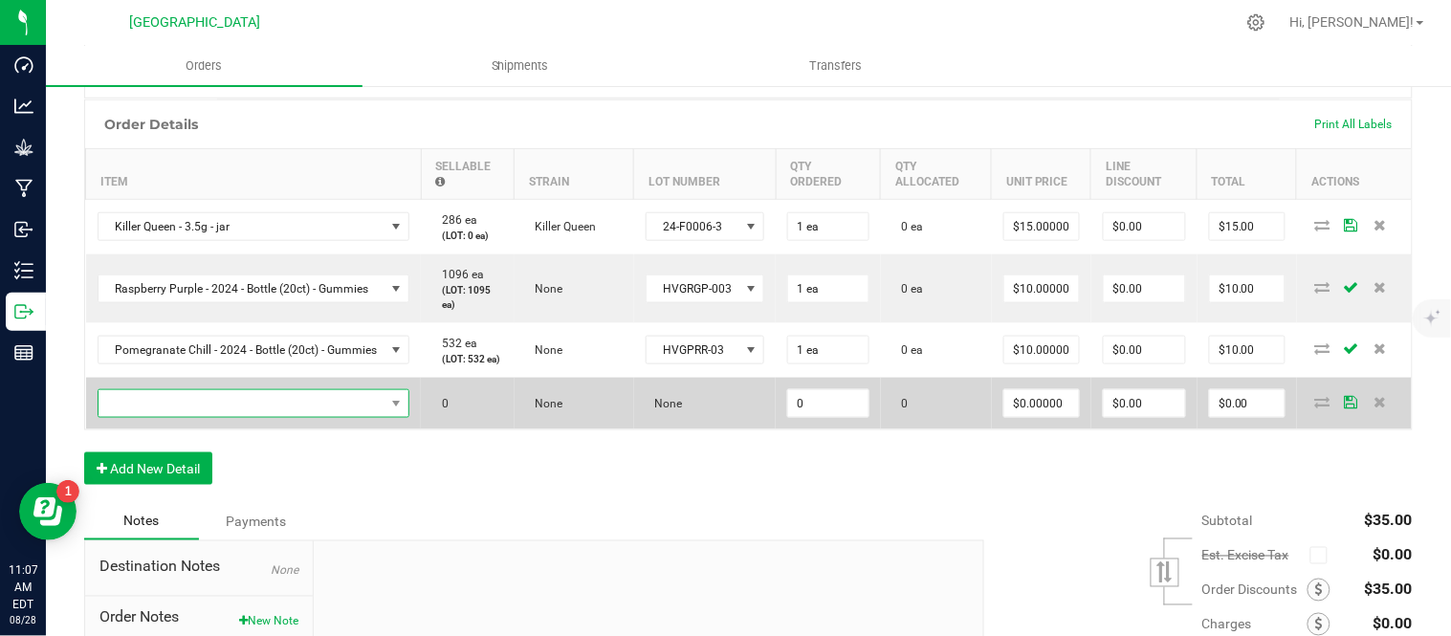
click at [124, 417] on span "NO DATA FOUND" at bounding box center [242, 403] width 287 height 27
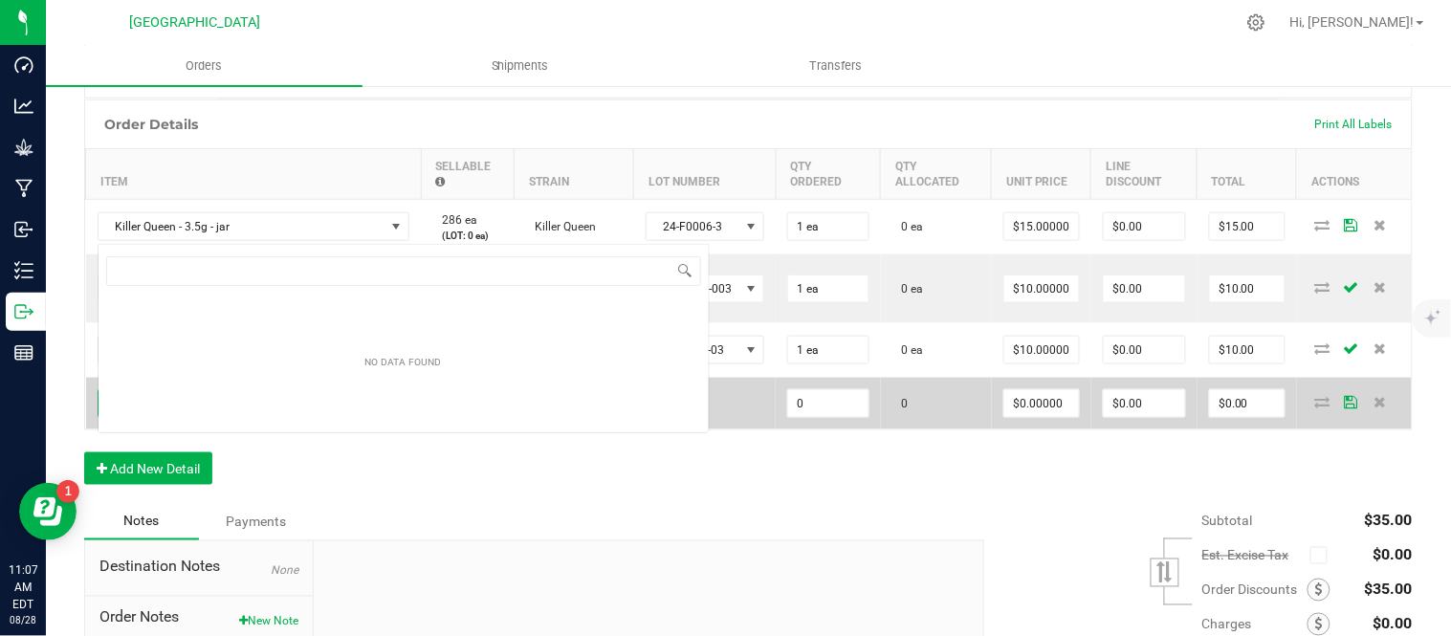
scroll to position [29, 330]
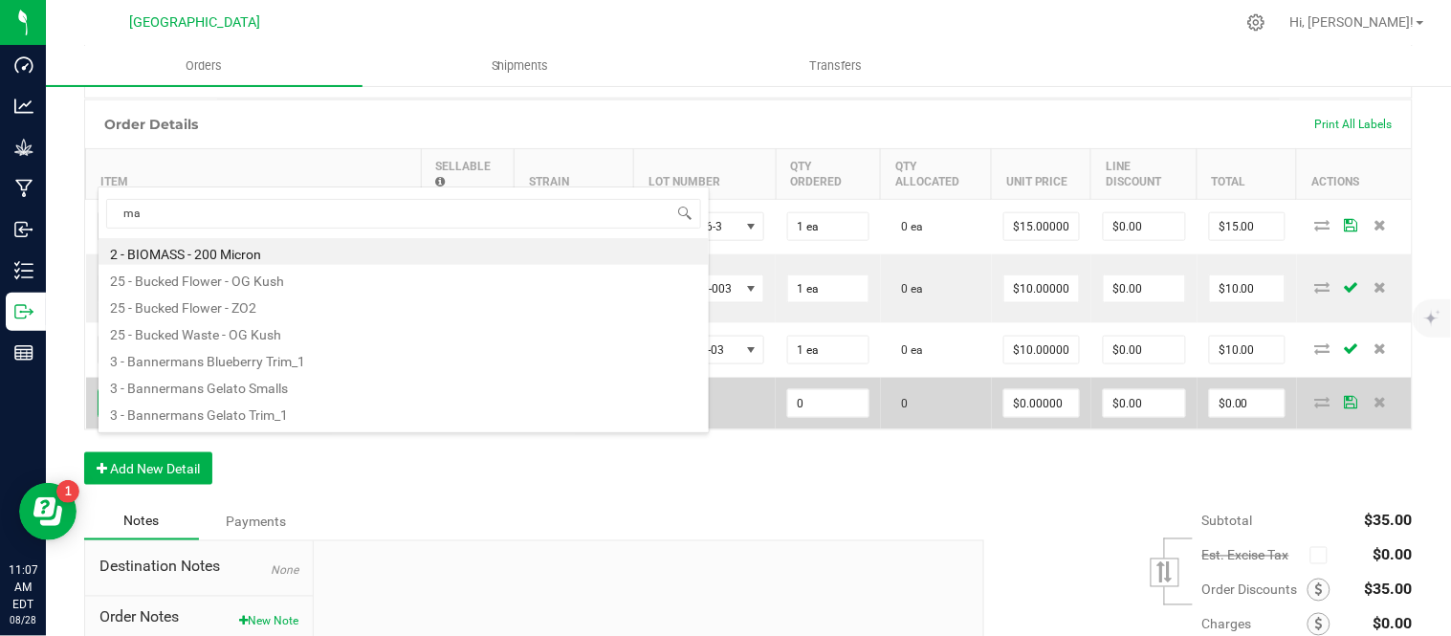
type input "mac"
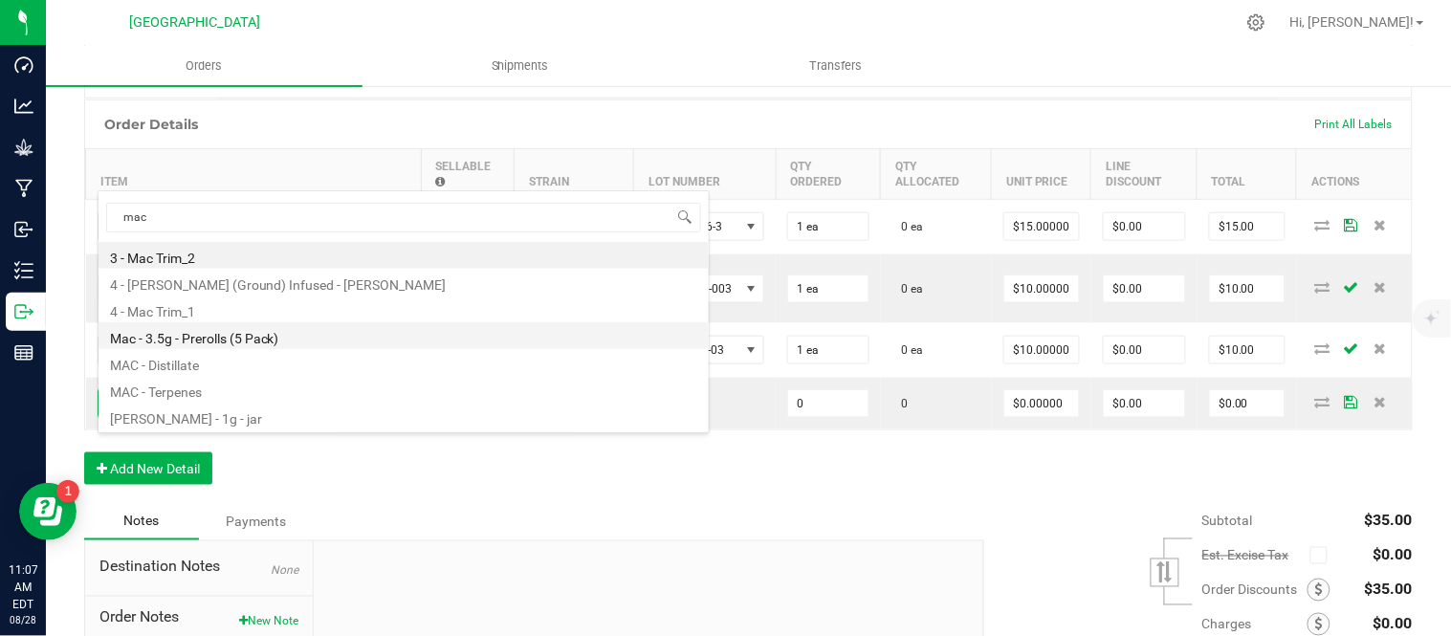
click at [222, 344] on li "Mac - 3.5g - Prerolls (5 Pack)" at bounding box center [404, 335] width 610 height 27
type input "0 ea"
type input "$15.00000"
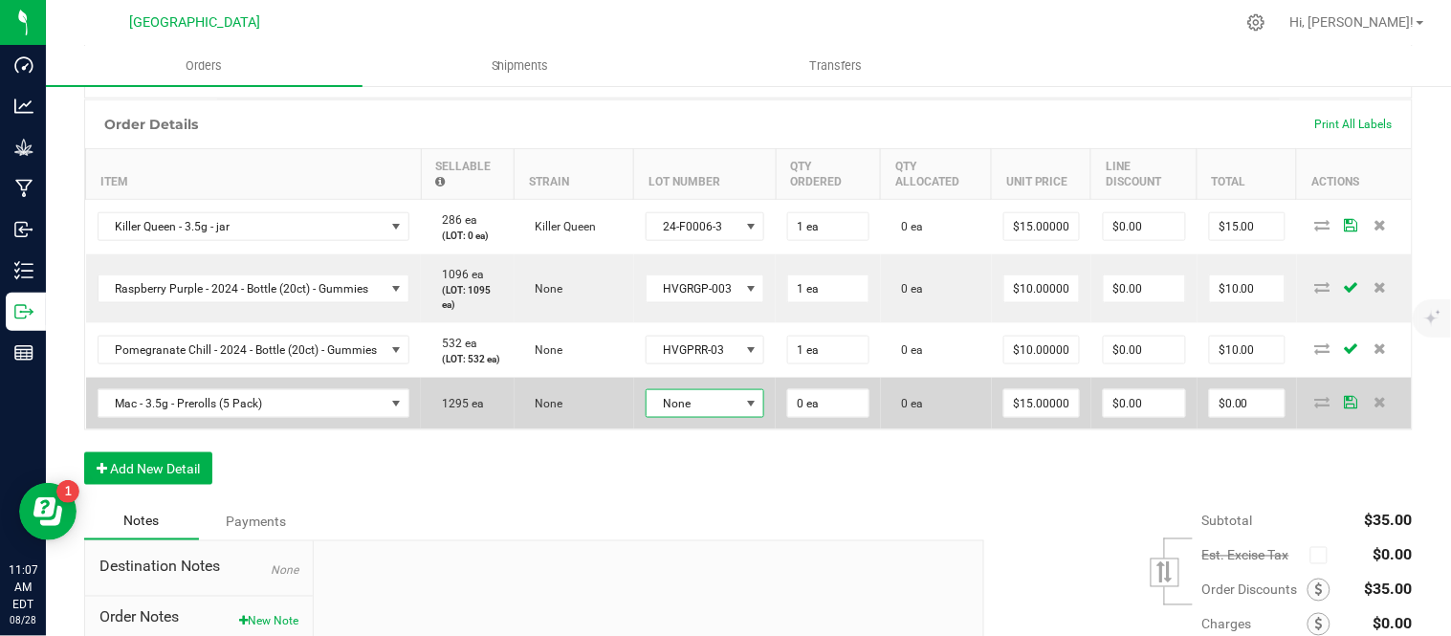
click at [721, 417] on span "None" at bounding box center [694, 403] width 94 height 27
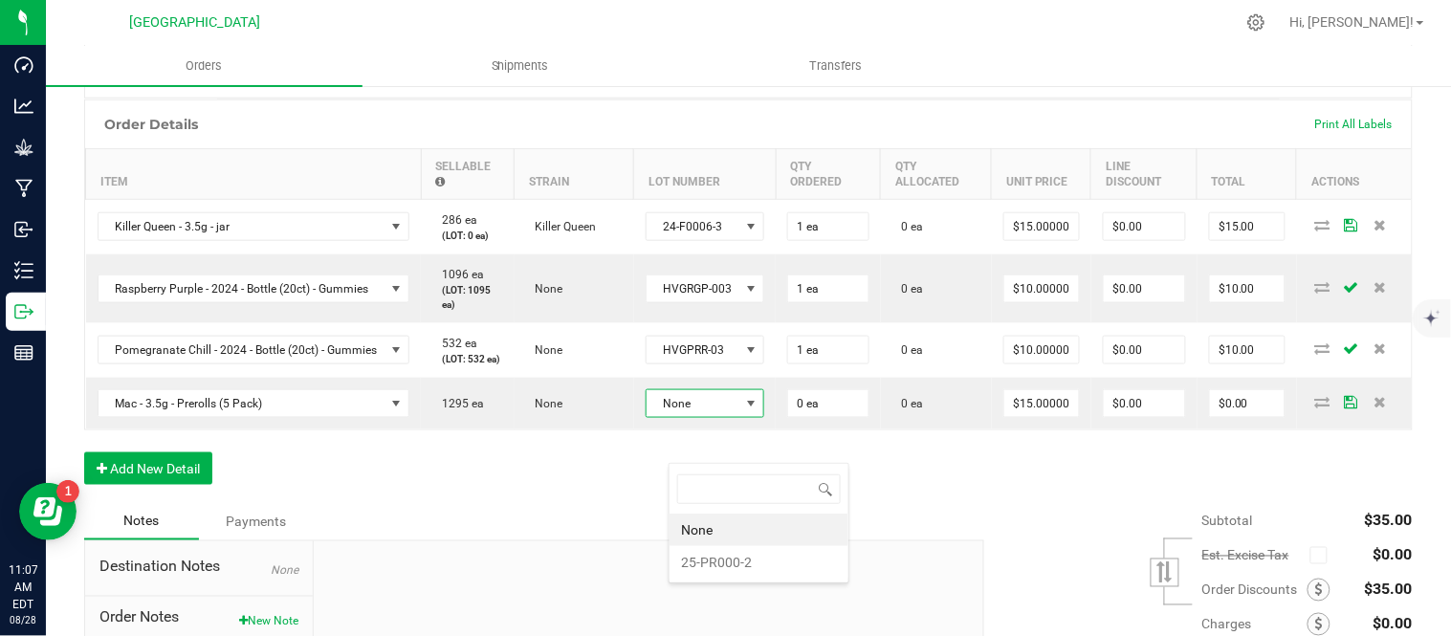
scroll to position [29, 122]
click at [730, 571] on li "25-PR000-2" at bounding box center [759, 562] width 179 height 33
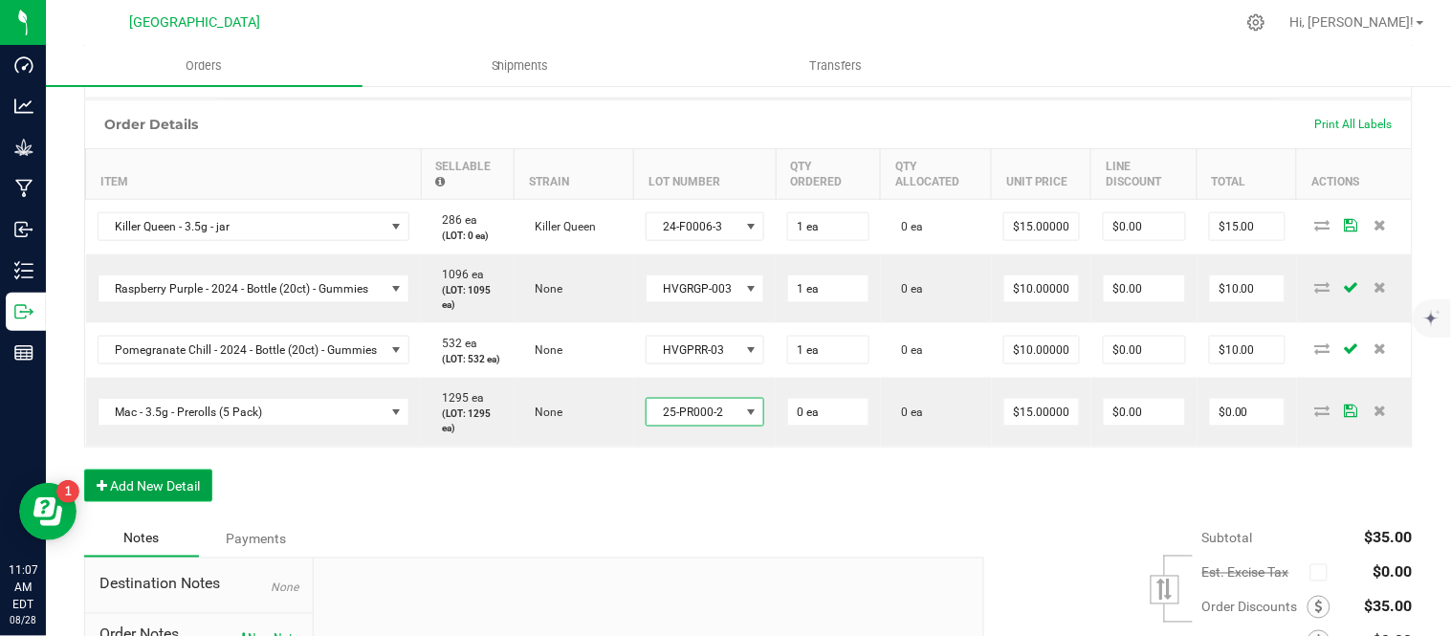
click at [186, 502] on button "Add New Detail" at bounding box center [148, 486] width 128 height 33
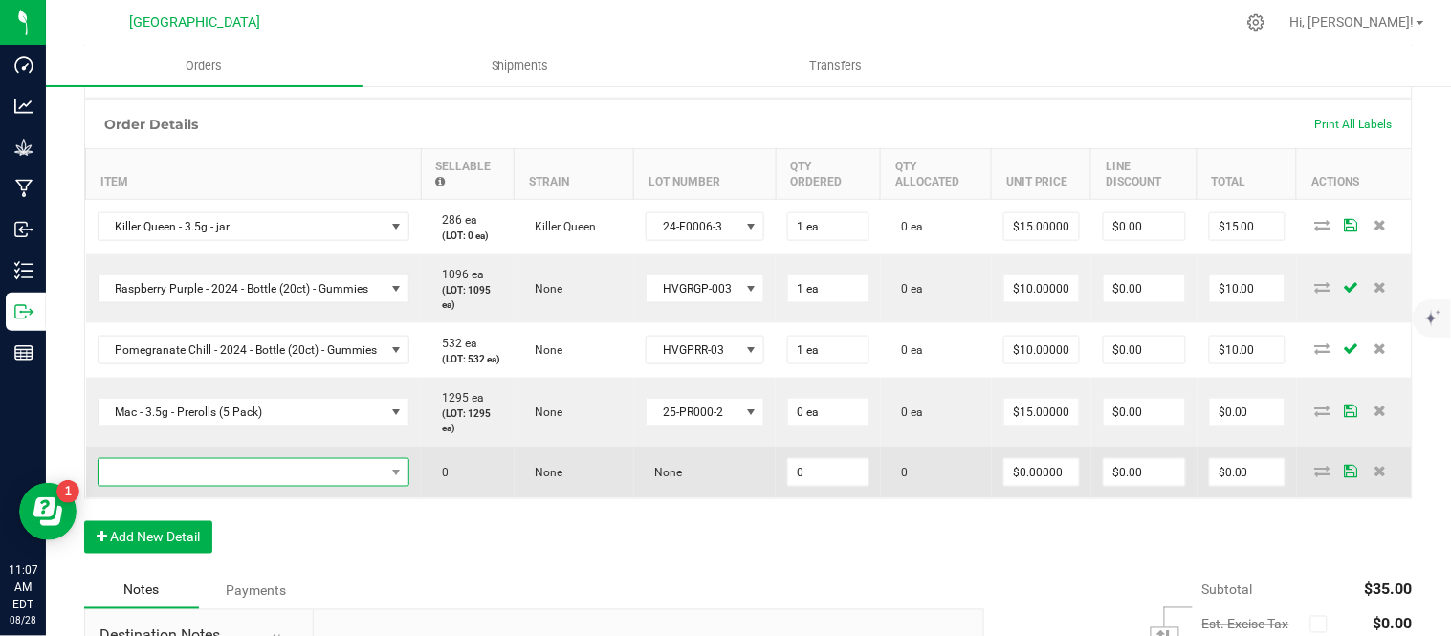
click at [180, 486] on span "NO DATA FOUND" at bounding box center [242, 472] width 287 height 27
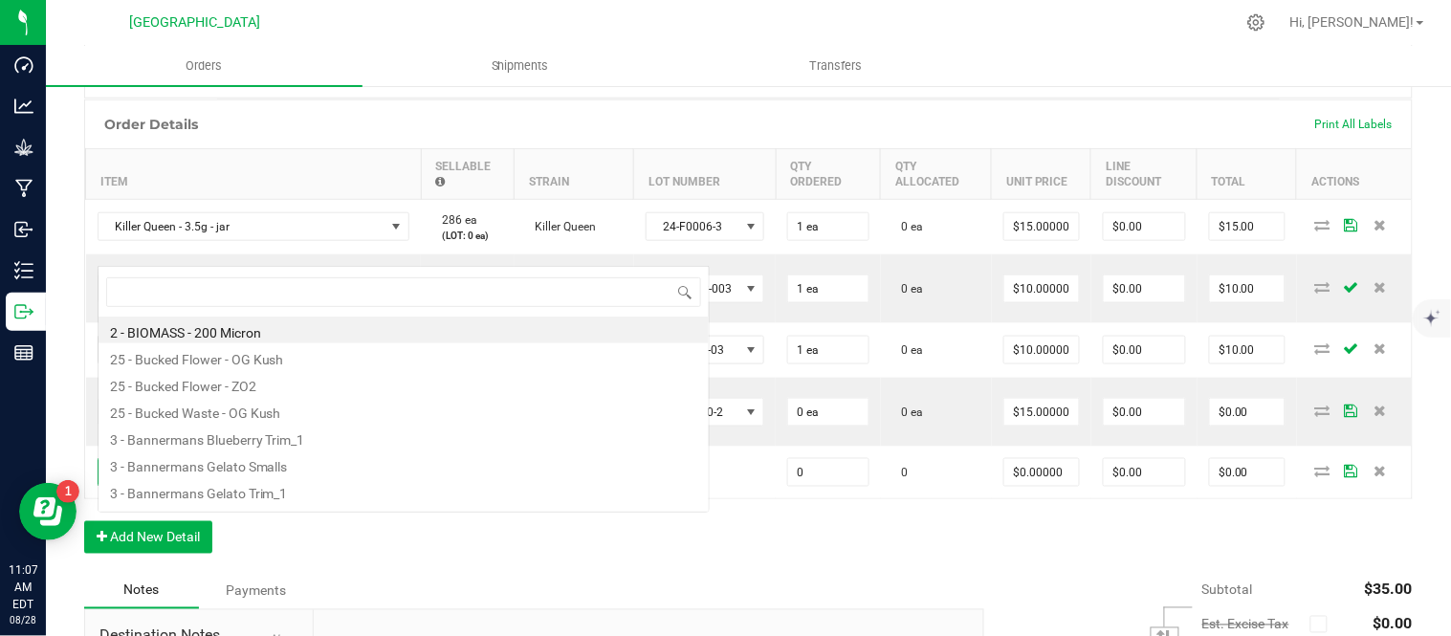
scroll to position [29, 330]
type input "g13"
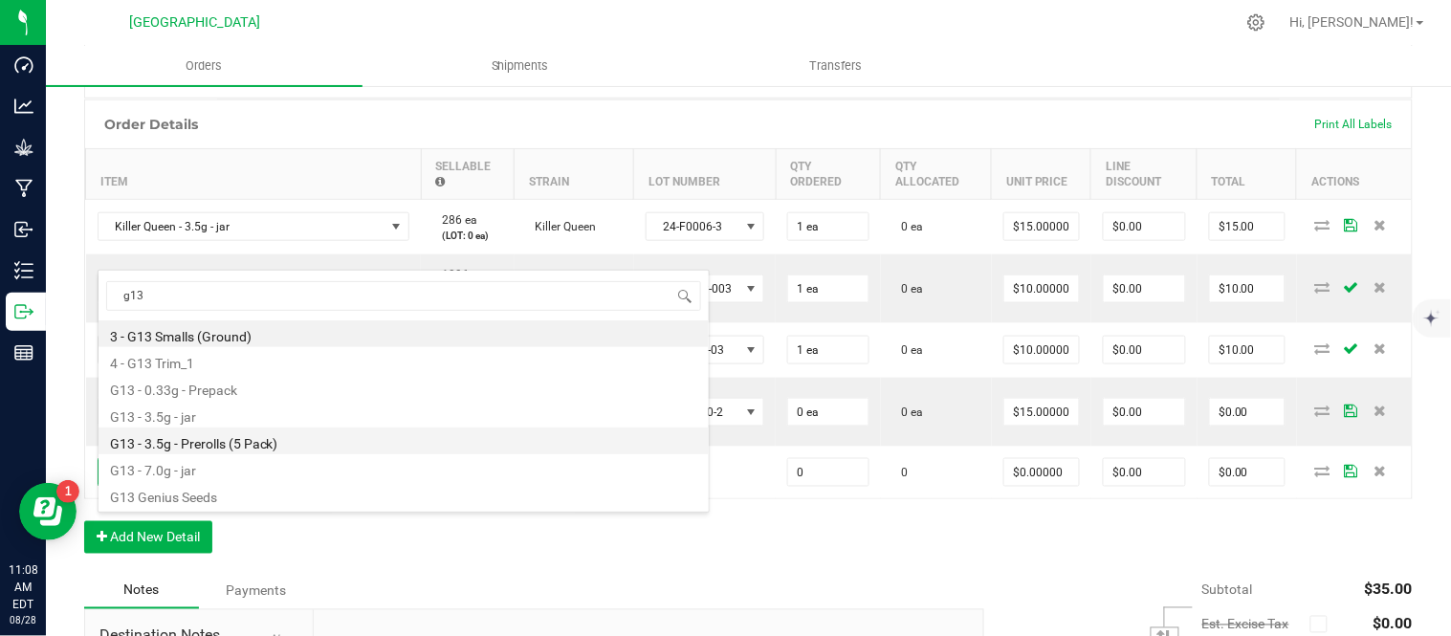
click at [232, 444] on li "G13 - 3.5g - Prerolls (5 Pack)" at bounding box center [404, 441] width 610 height 27
type input "0 ea"
type input "$15.00000"
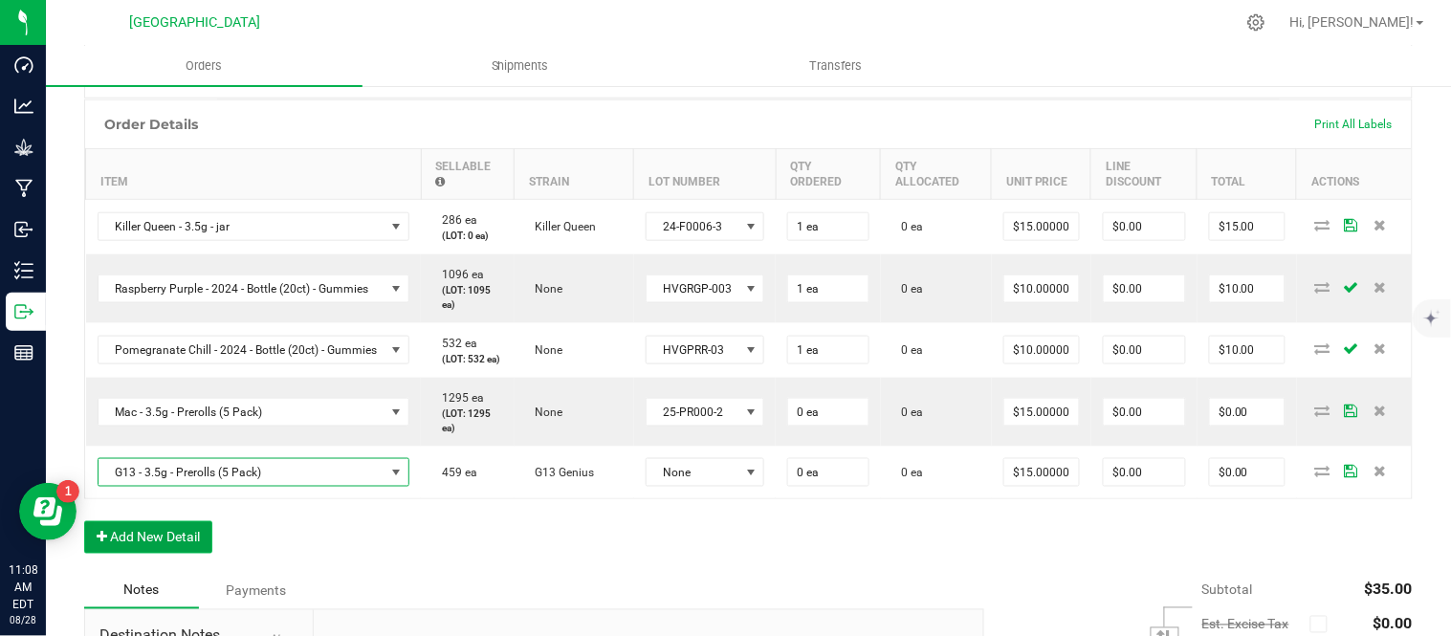
click at [142, 554] on button "Add New Detail" at bounding box center [148, 537] width 128 height 33
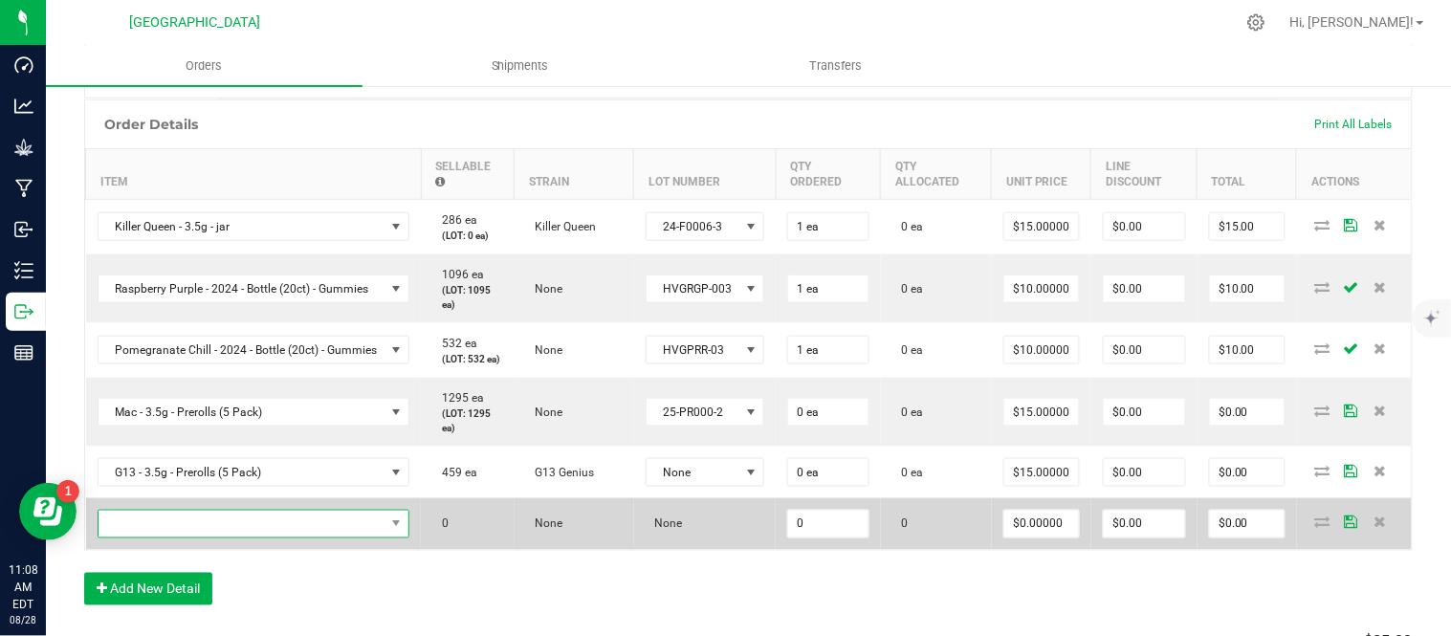
click at [155, 538] on span "NO DATA FOUND" at bounding box center [242, 524] width 287 height 27
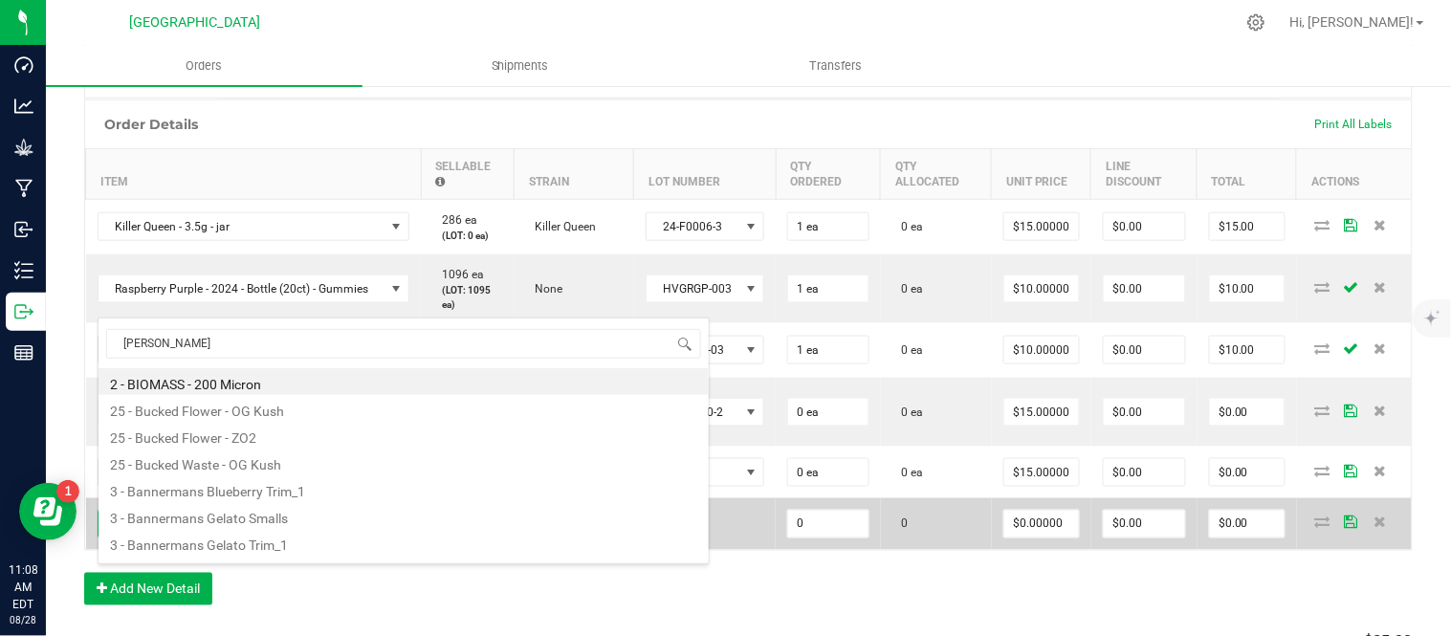
type input "og kush"
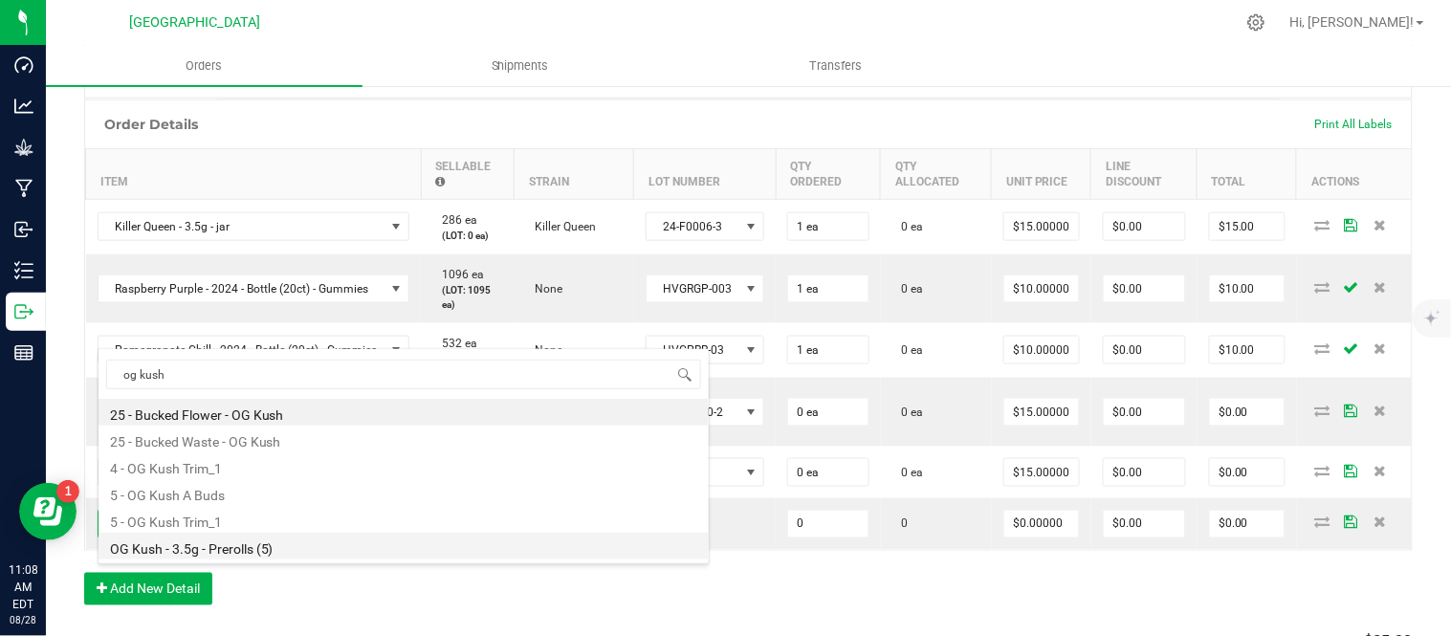
click at [232, 552] on li "OG Kush - 3.5g - Prerolls (5)" at bounding box center [404, 546] width 610 height 27
type input "0 ea"
type input "$15.00000"
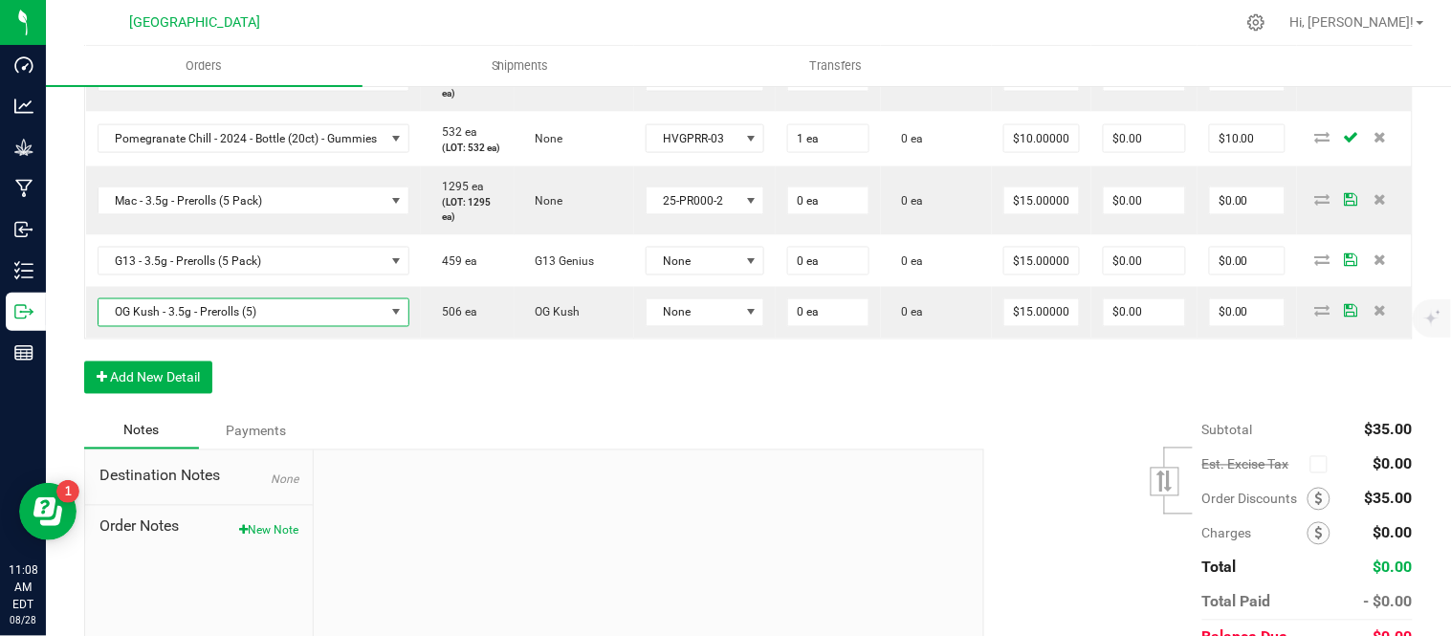
scroll to position [681, 0]
click at [192, 393] on button "Add New Detail" at bounding box center [148, 377] width 128 height 33
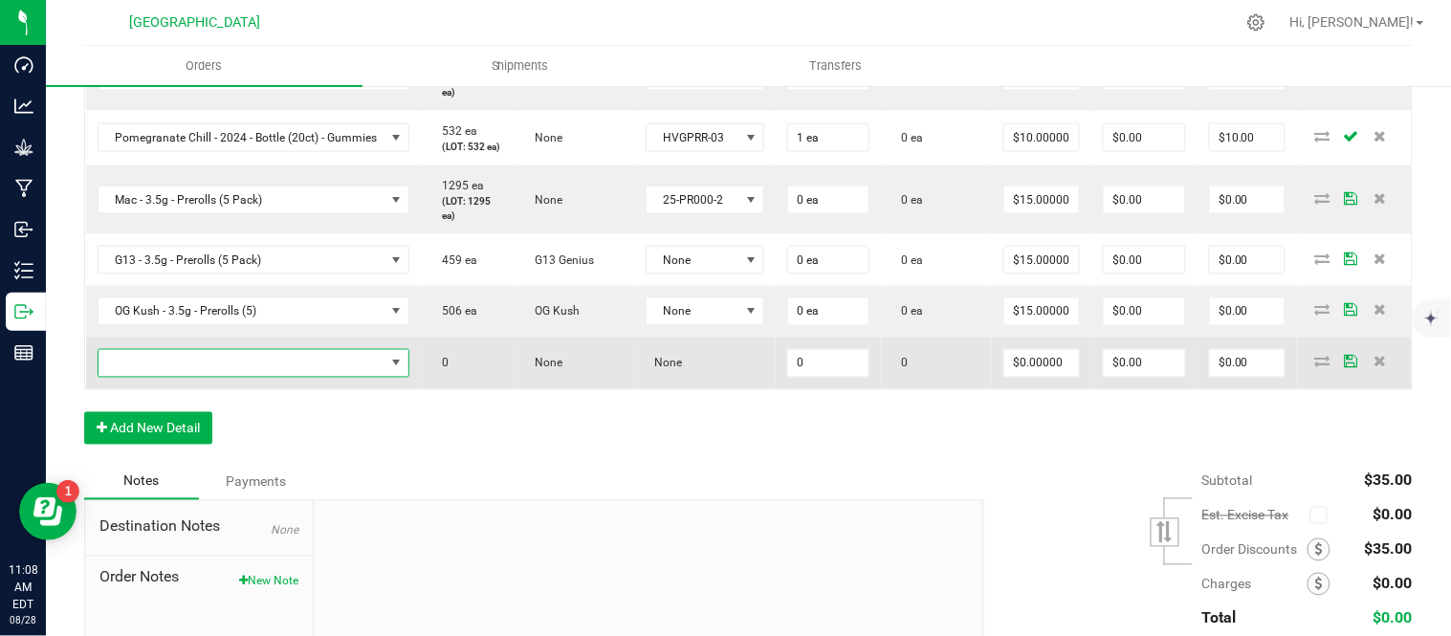
click at [196, 377] on span "NO DATA FOUND" at bounding box center [242, 363] width 287 height 27
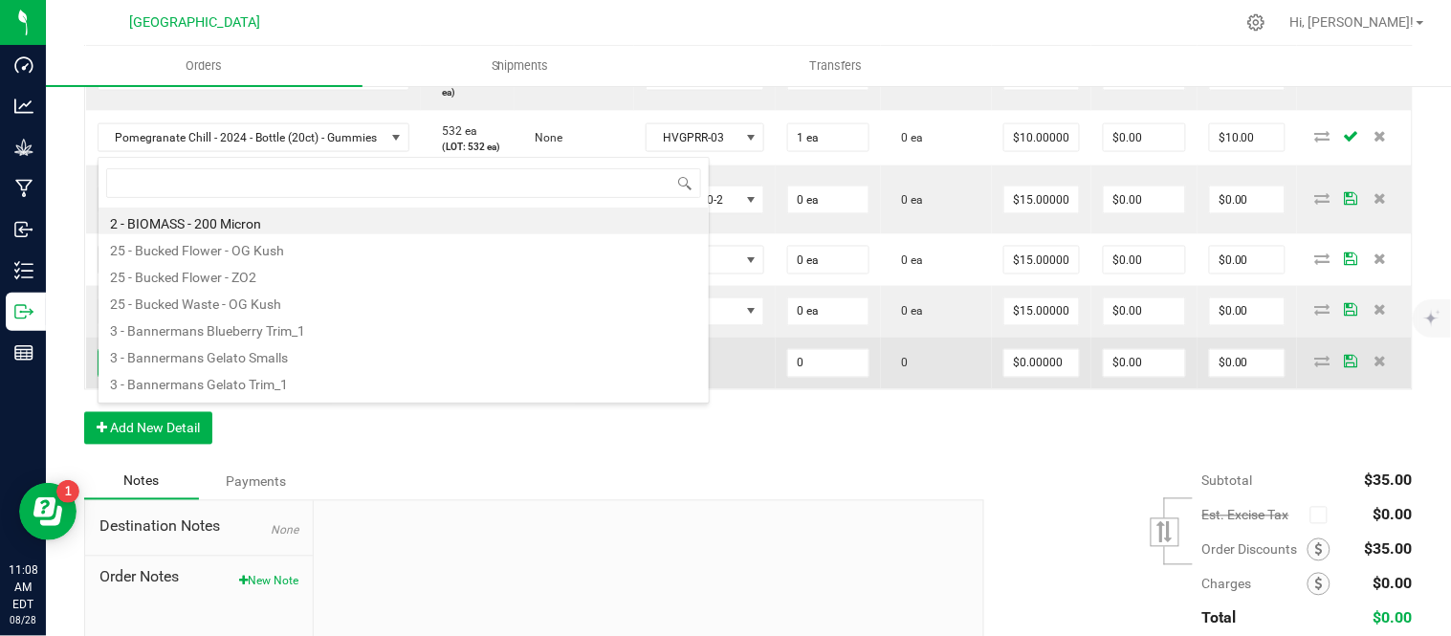
scroll to position [29, 330]
type input "indica"
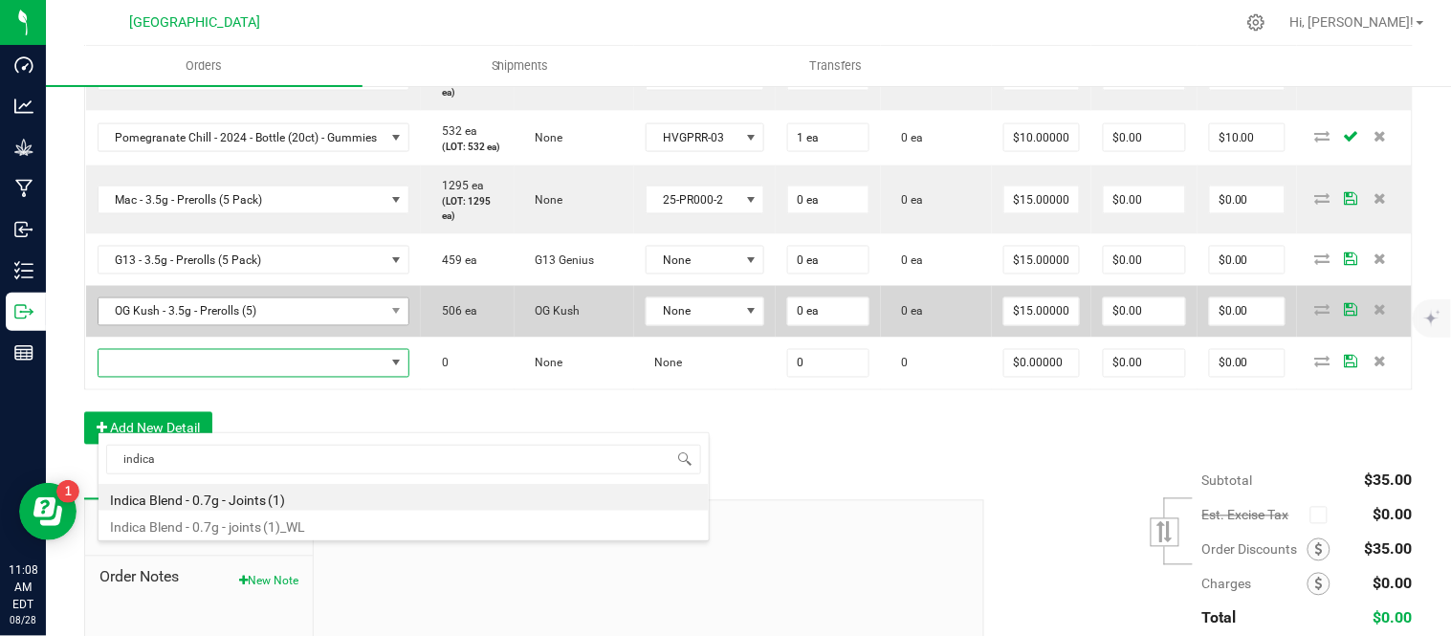
scroll to position [787, 0]
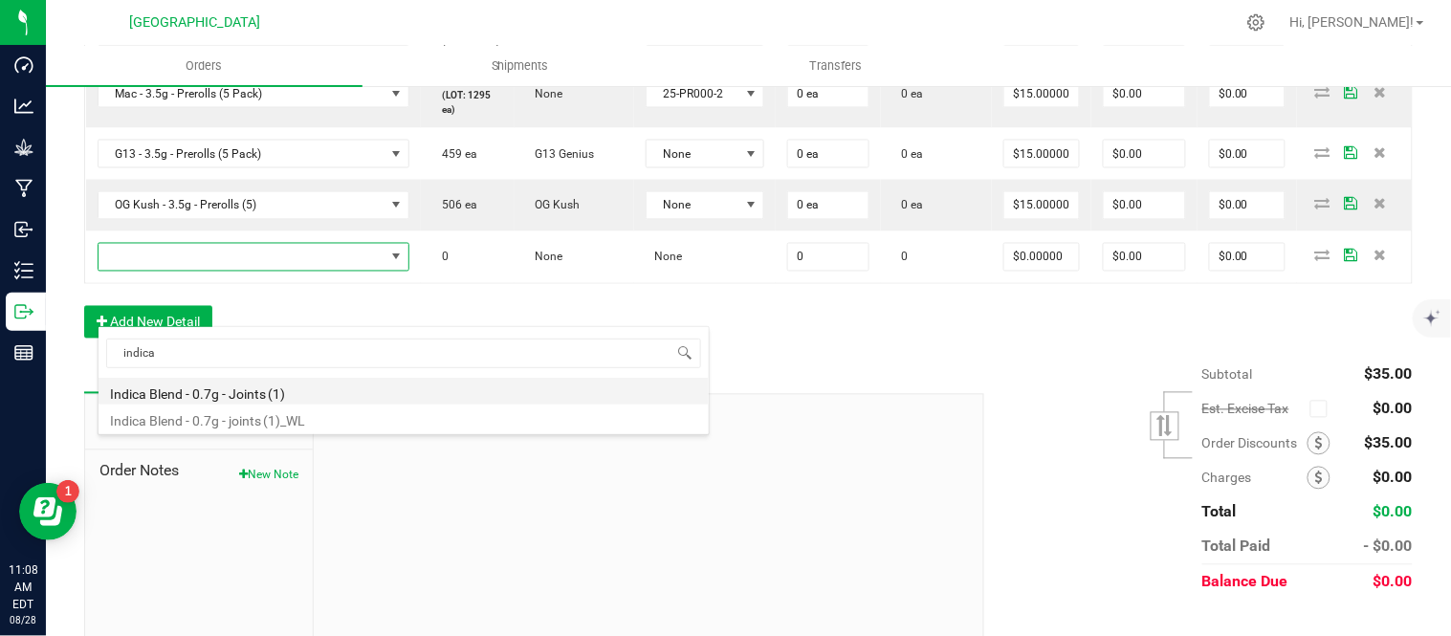
drag, startPoint x: 239, startPoint y: 397, endPoint x: 980, endPoint y: 191, distance: 768.5
click at [240, 397] on li "Indica Blend - 0.7g - Joints (1)" at bounding box center [404, 391] width 610 height 27
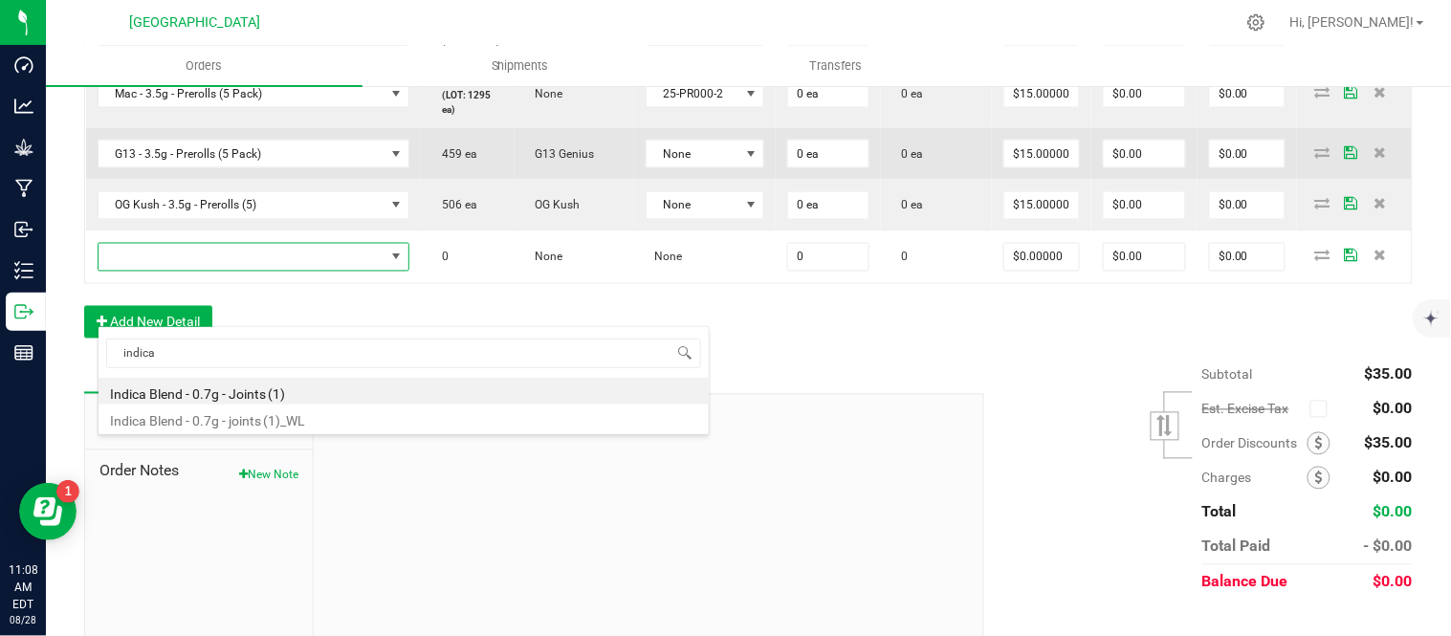
type input "0 ea"
type input "$4.42000"
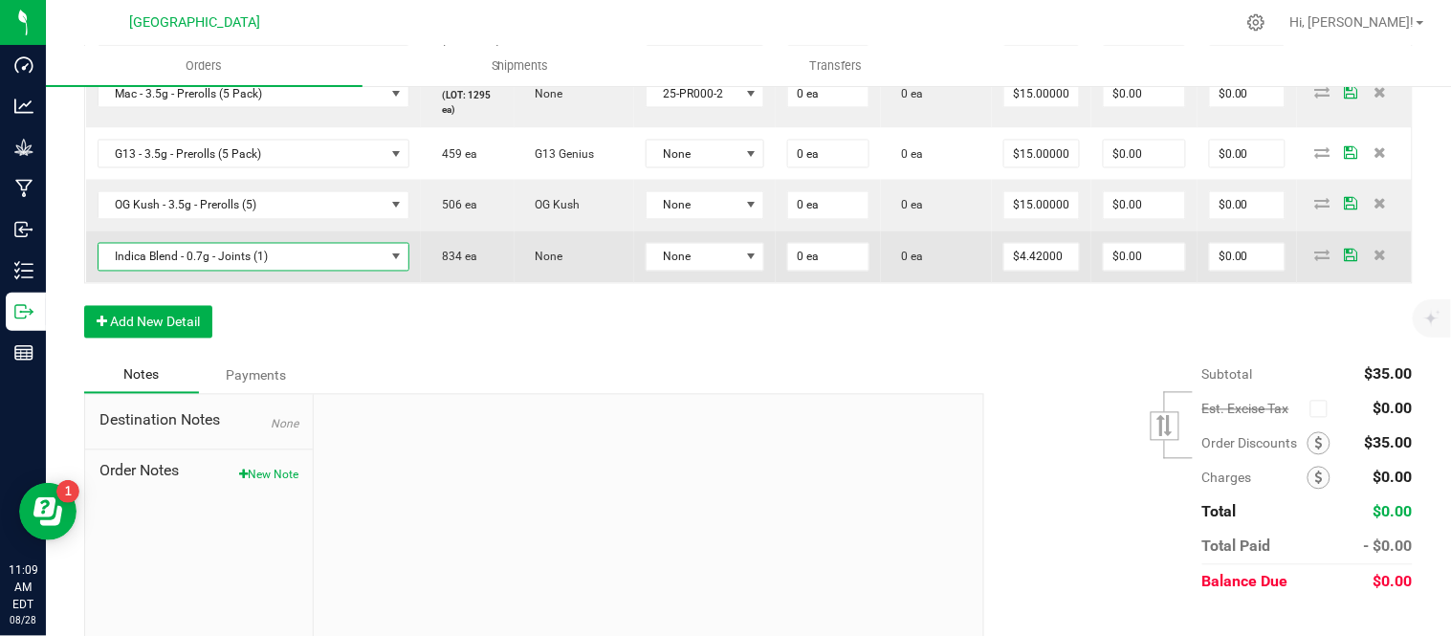
click at [349, 271] on span "Indica Blend - 0.7g - Joints (1)" at bounding box center [242, 257] width 287 height 27
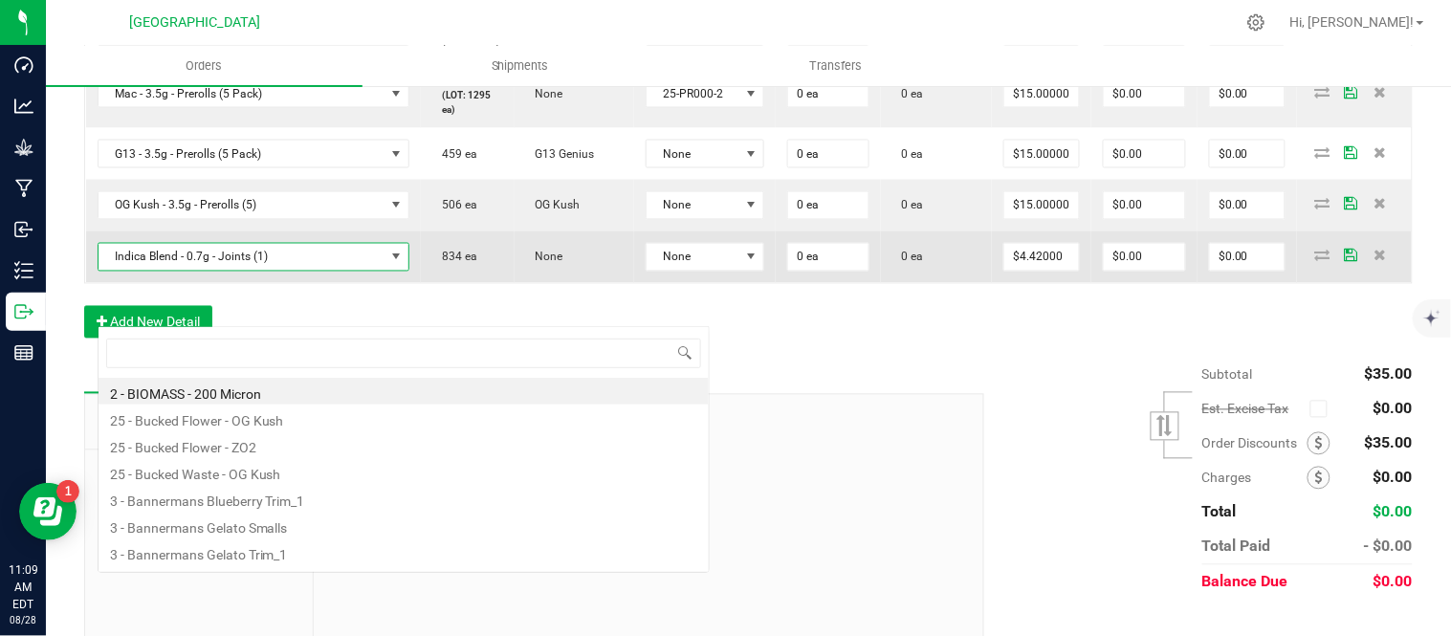
scroll to position [29, 330]
type input "slurricane"
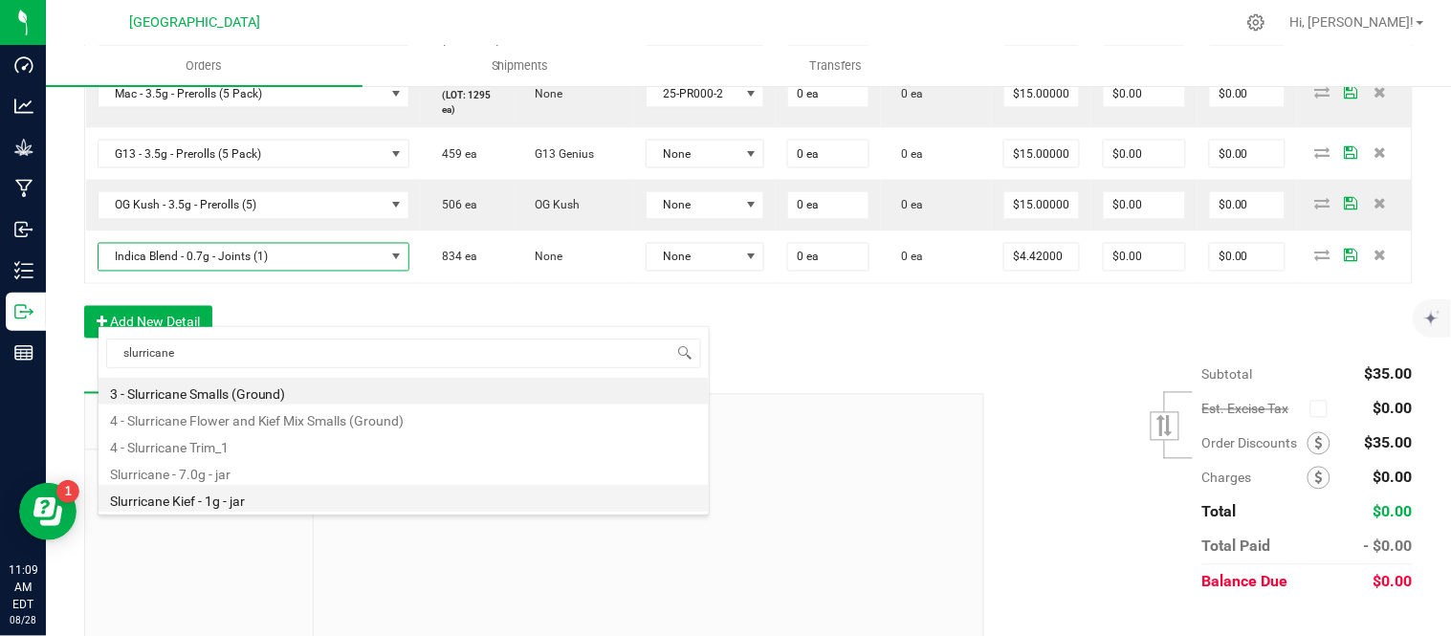
click at [273, 505] on li "Slurricane Kief - 1g - jar" at bounding box center [404, 498] width 610 height 27
type input "$15.00000"
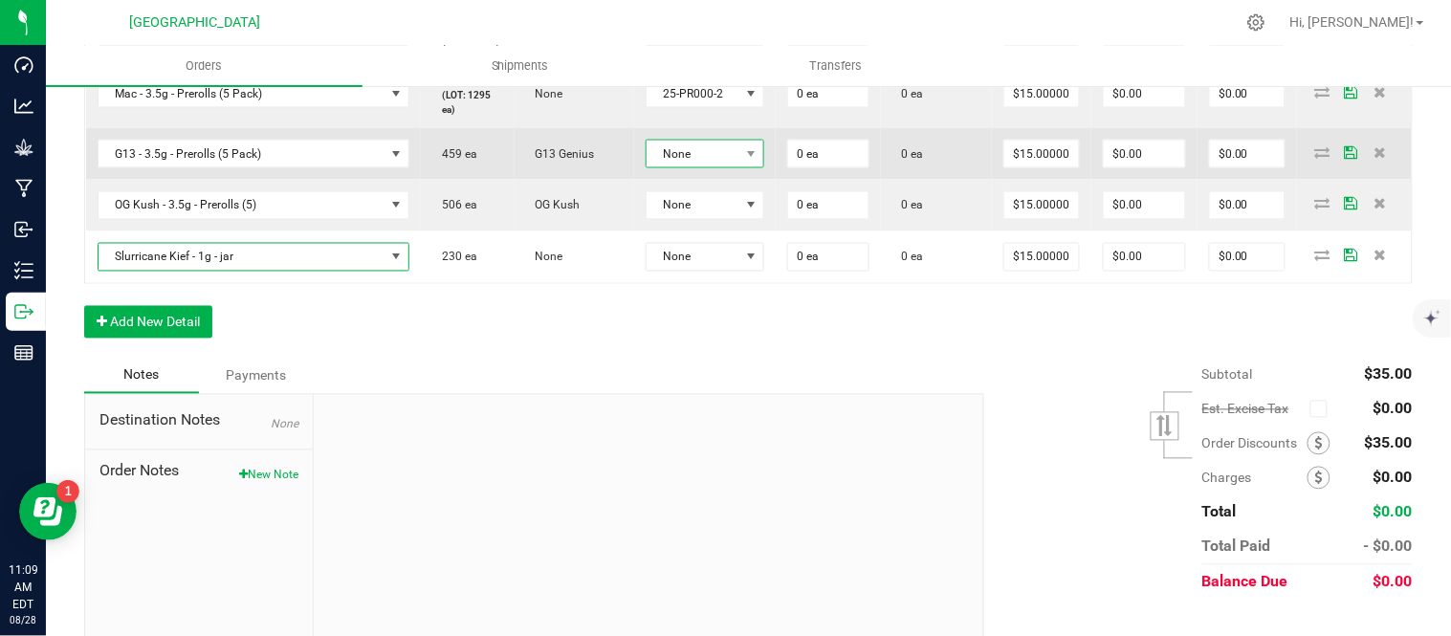
click at [740, 167] on span "None" at bounding box center [694, 154] width 94 height 27
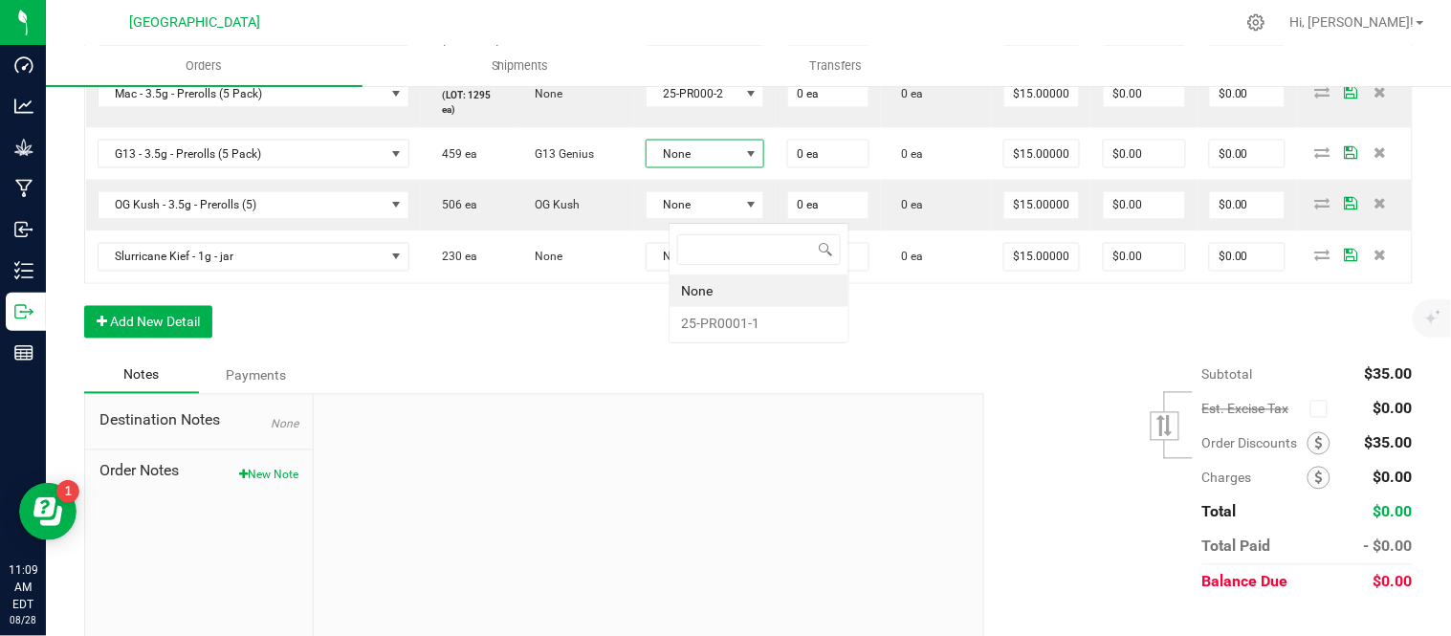
scroll to position [29, 122]
click at [740, 317] on li "25-PR0001-1" at bounding box center [759, 323] width 179 height 33
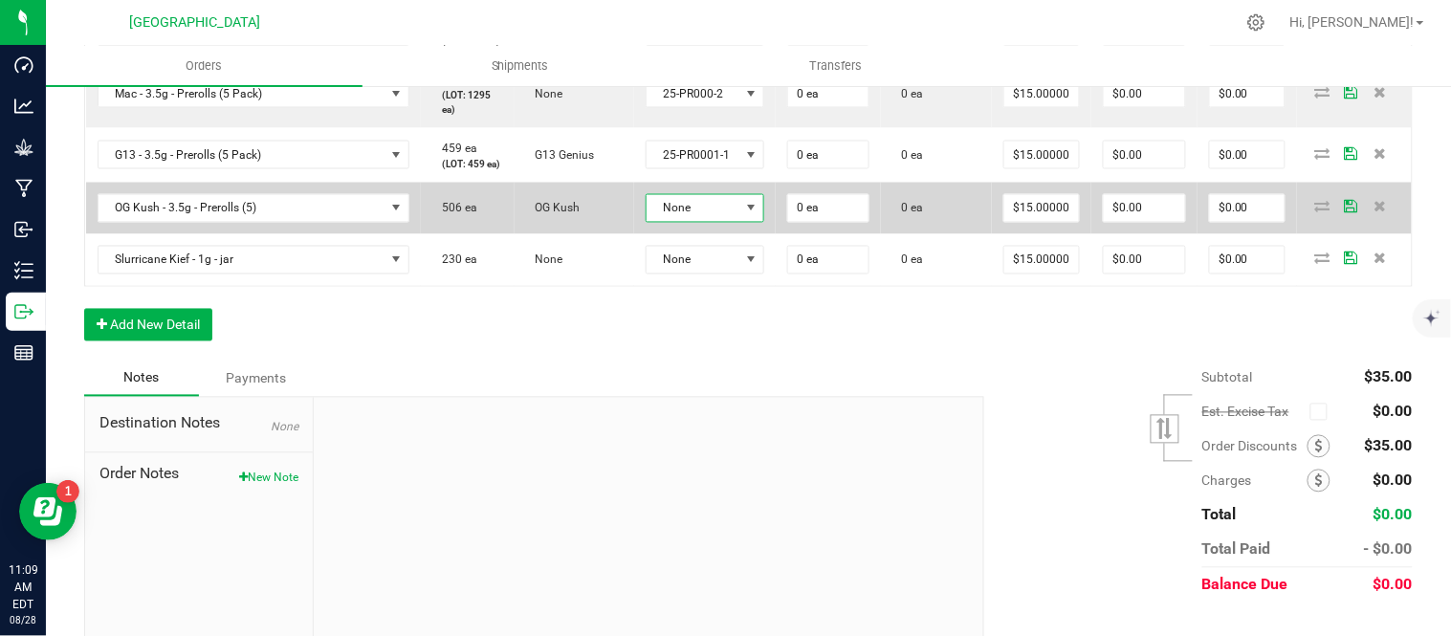
click at [734, 222] on span "None" at bounding box center [694, 208] width 94 height 27
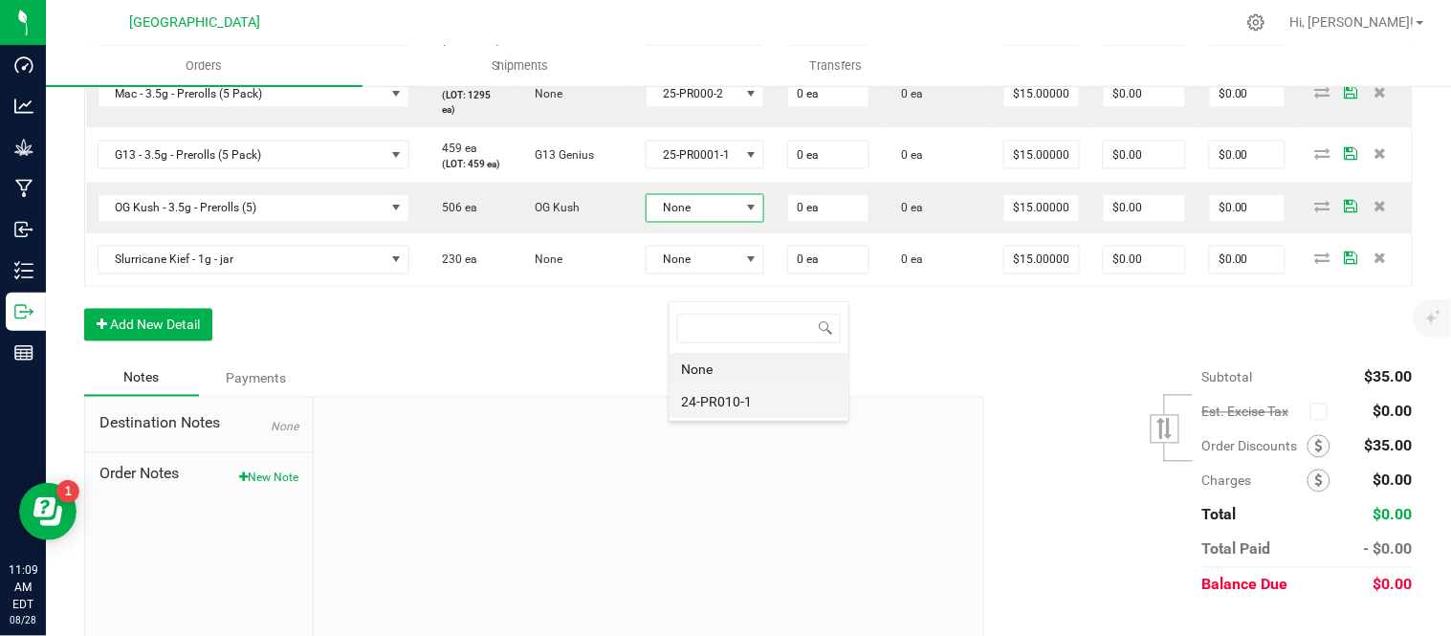
click at [753, 397] on li "24-PR010-1" at bounding box center [759, 402] width 179 height 33
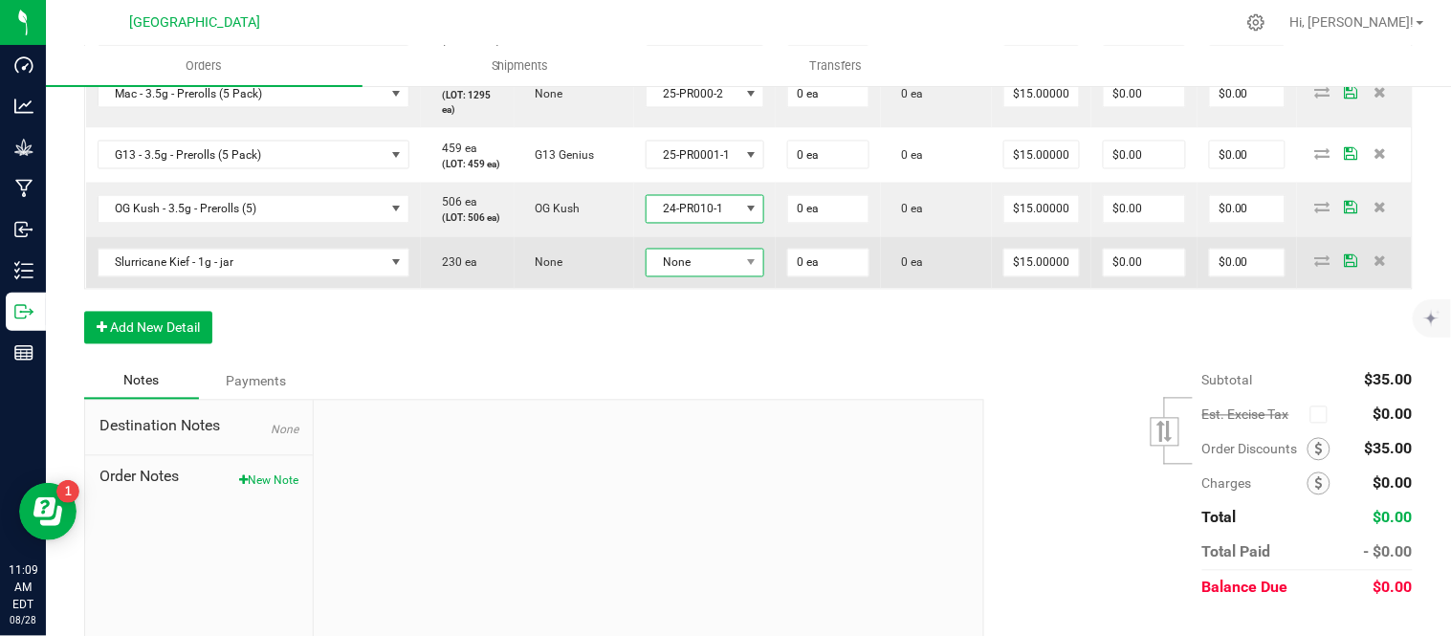
click at [728, 276] on span "None" at bounding box center [694, 263] width 94 height 27
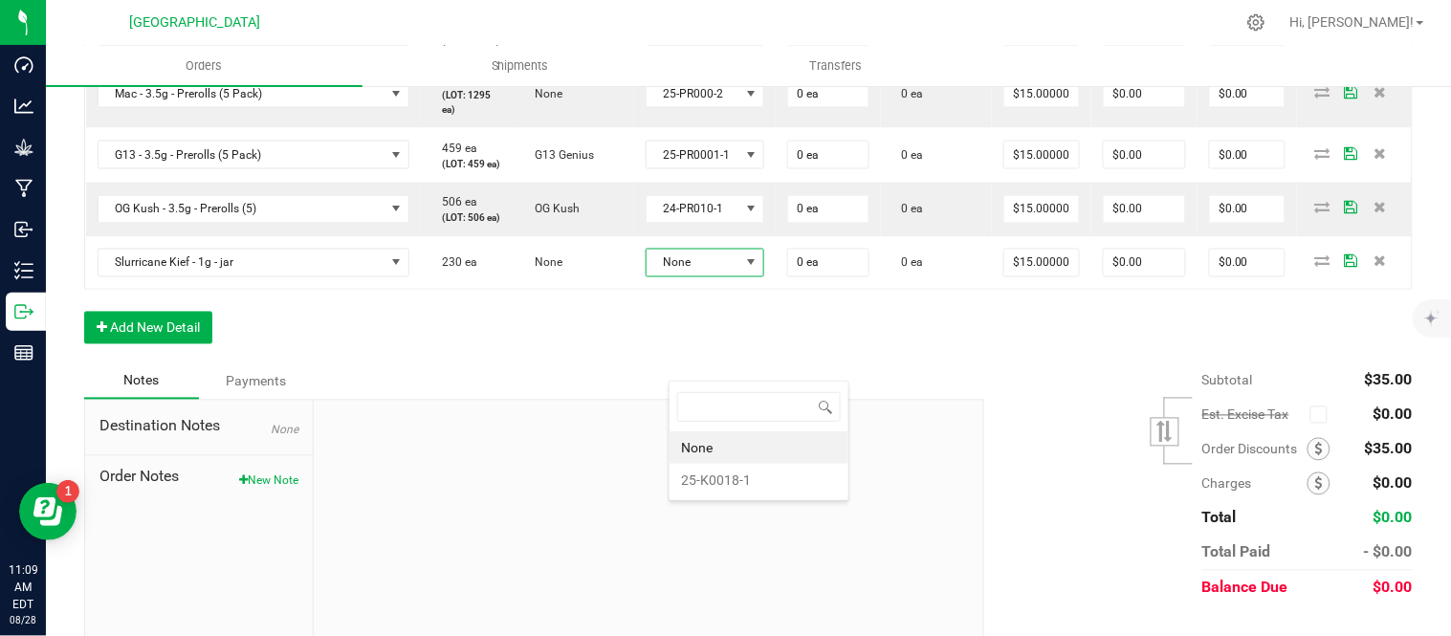
click at [734, 475] on li "25-K0018-1" at bounding box center [759, 480] width 179 height 33
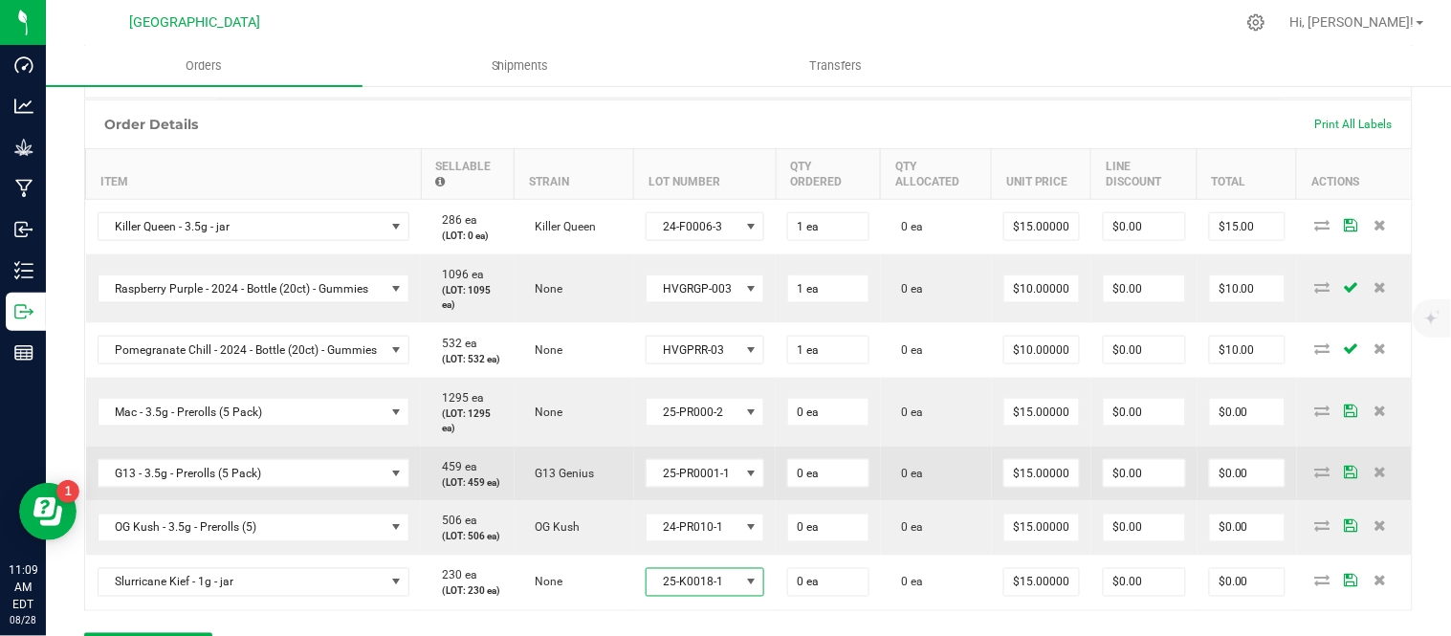
scroll to position [575, 0]
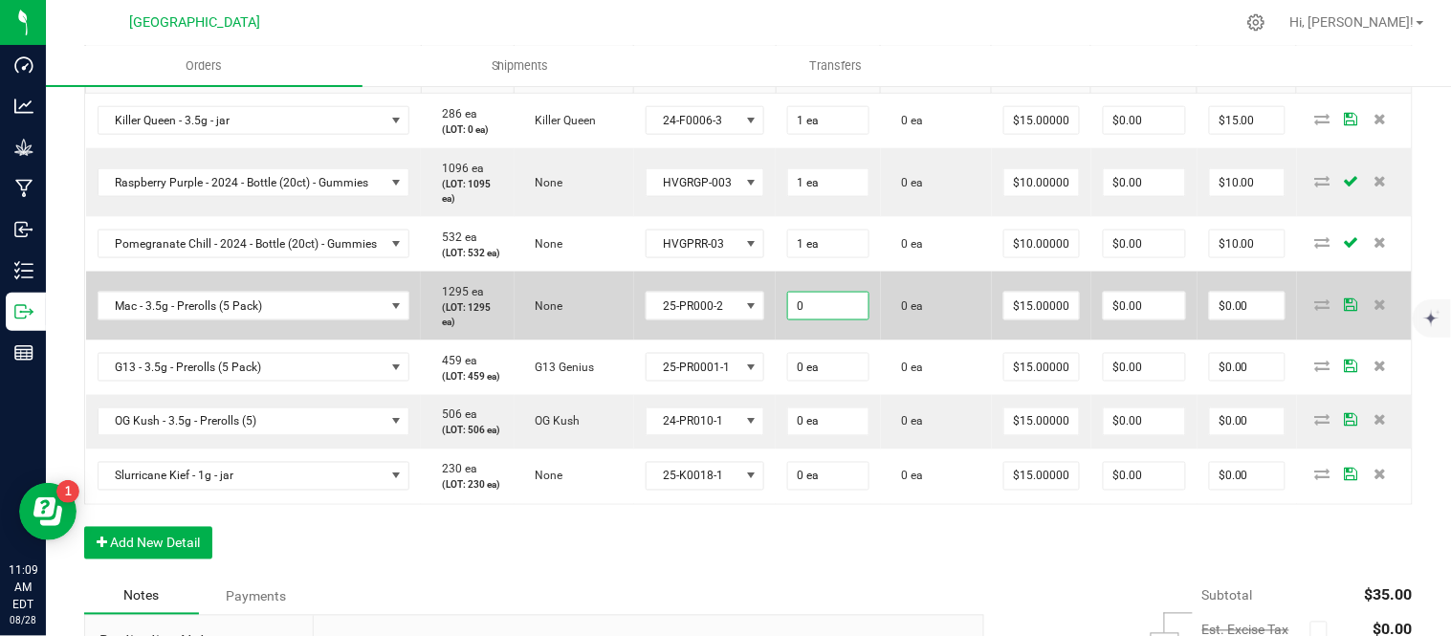
click at [849, 320] on input "0" at bounding box center [828, 306] width 80 height 27
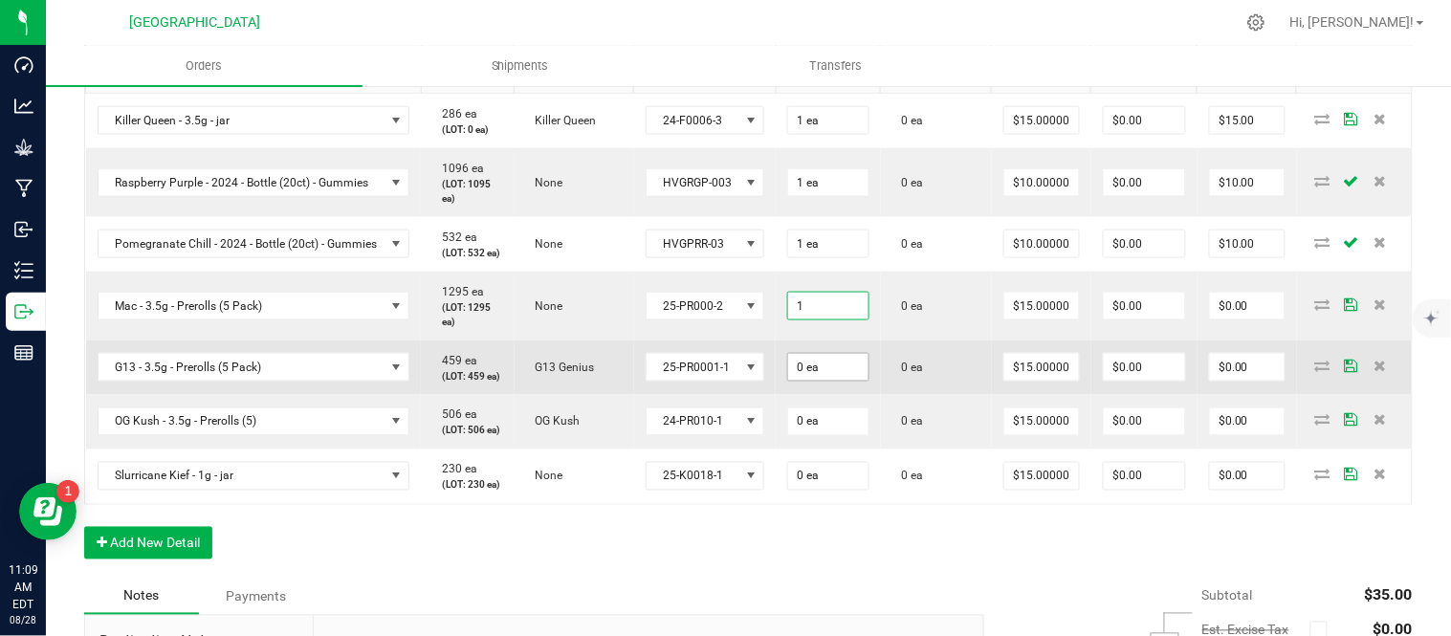
type input "1 ea"
type input "$15.00"
click at [853, 381] on input "0" at bounding box center [828, 367] width 80 height 27
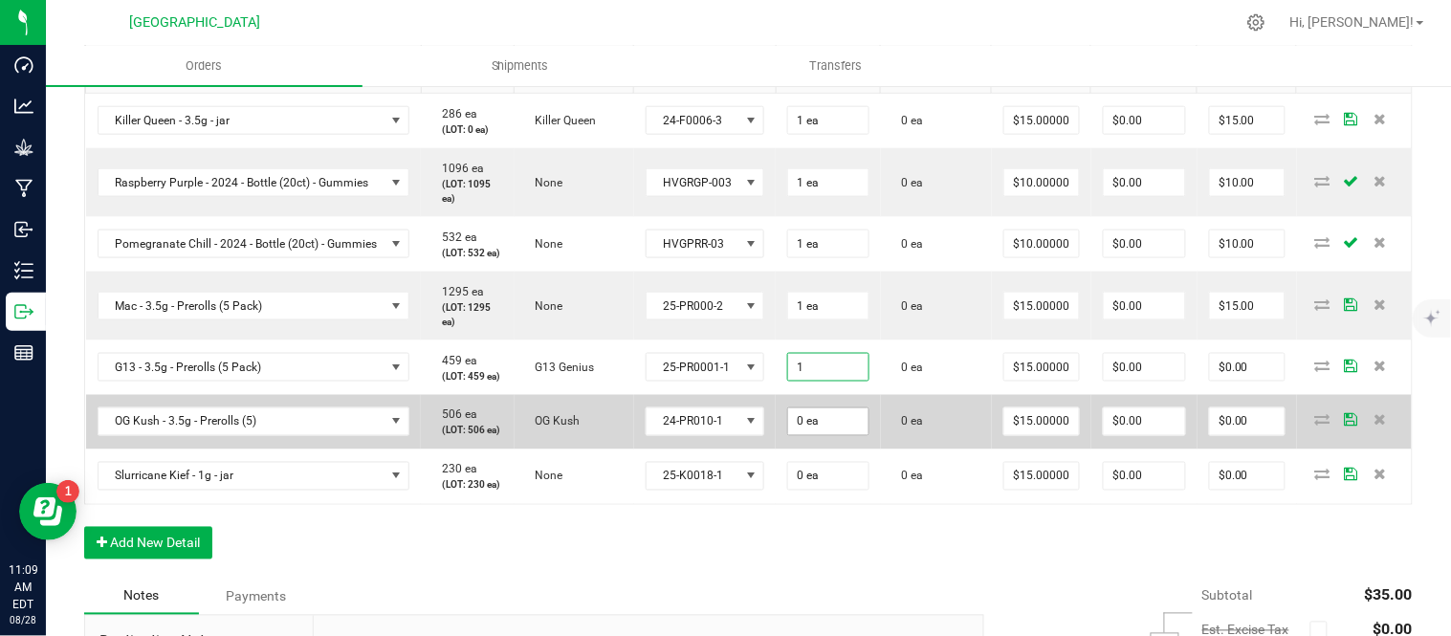
type input "1 ea"
type input "$15.00"
click at [864, 435] on input "0" at bounding box center [828, 422] width 80 height 27
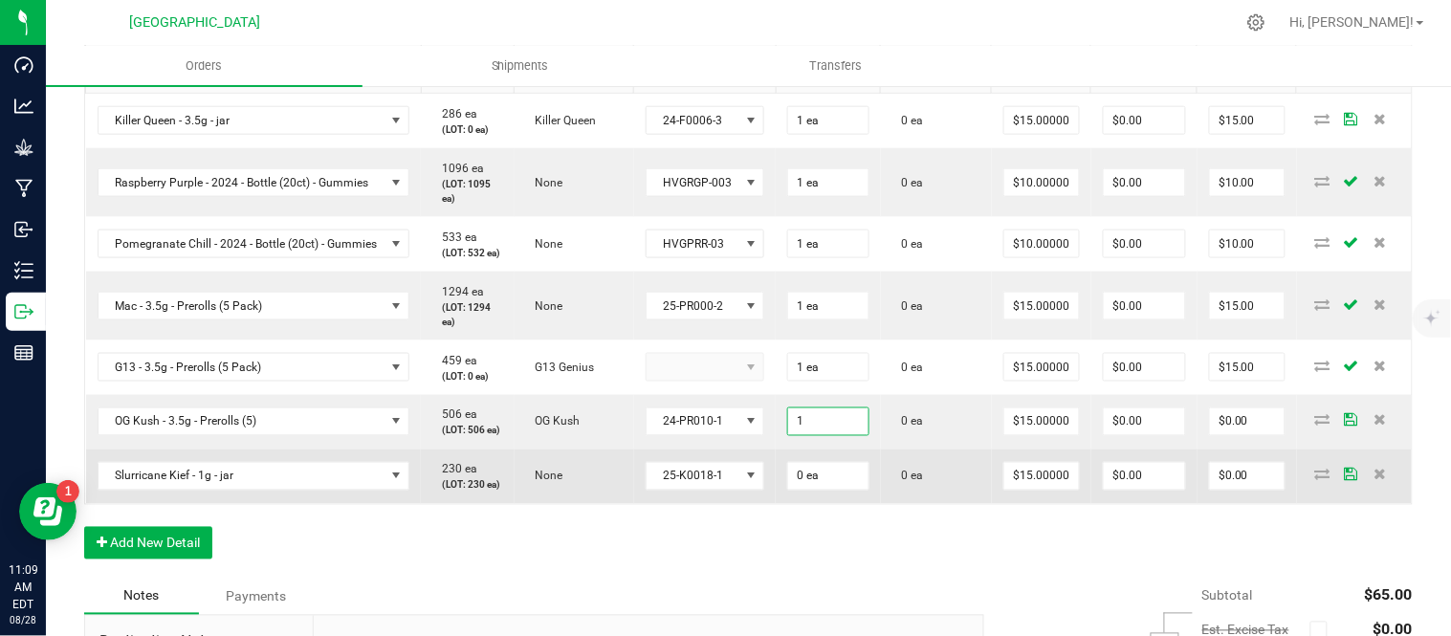
type input "1 ea"
type input "$15.00"
click at [855, 490] on input "0" at bounding box center [828, 476] width 80 height 27
type input "1 ea"
type input "$15.00"
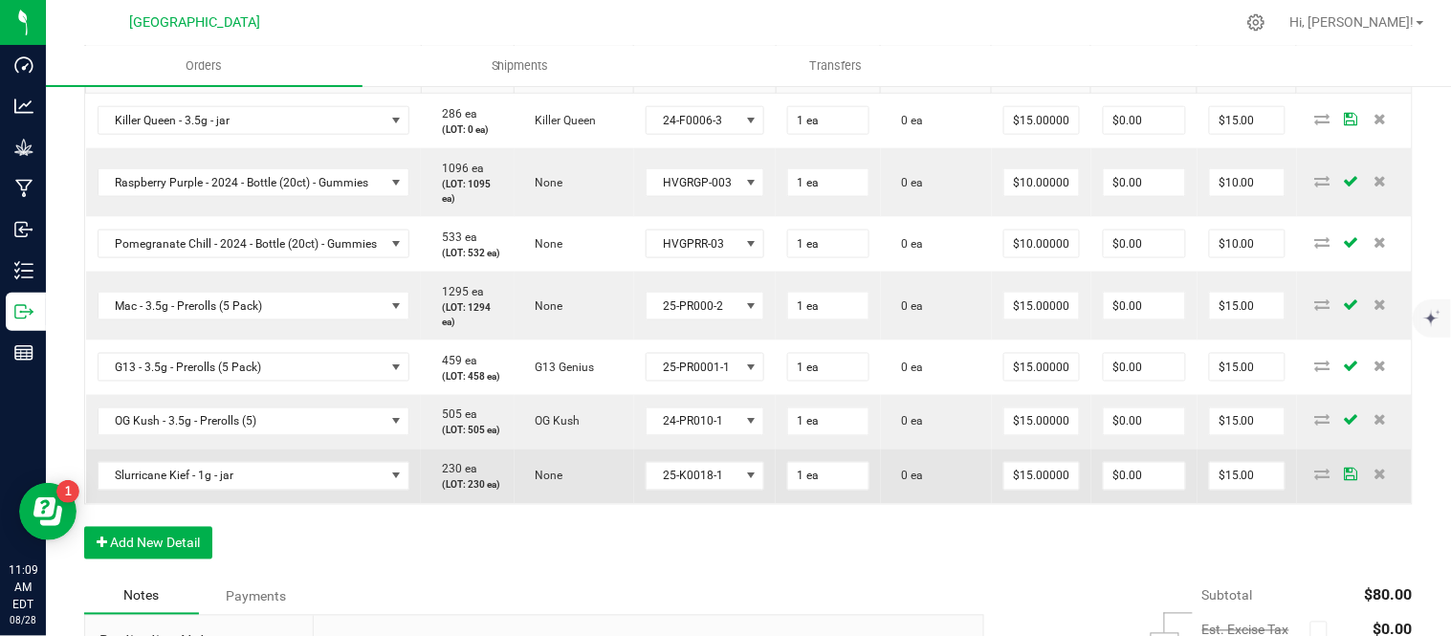
click at [921, 504] on td "0 ea" at bounding box center [936, 477] width 111 height 55
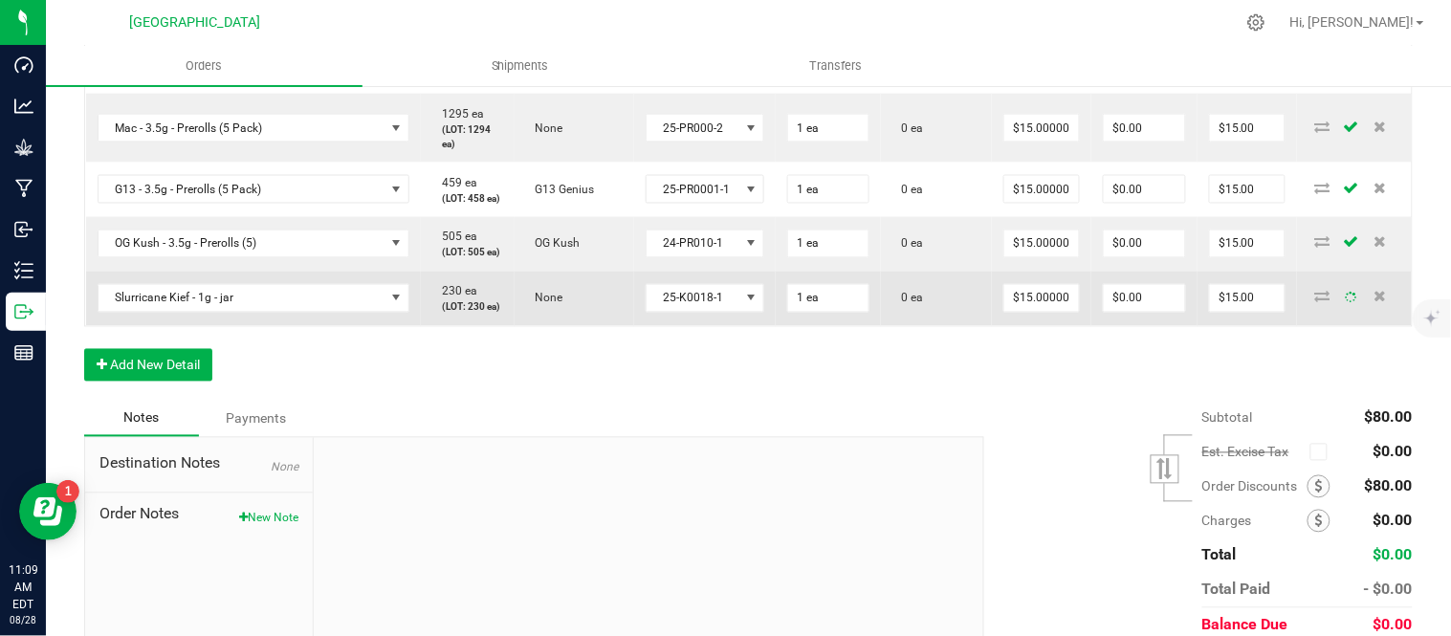
scroll to position [787, 0]
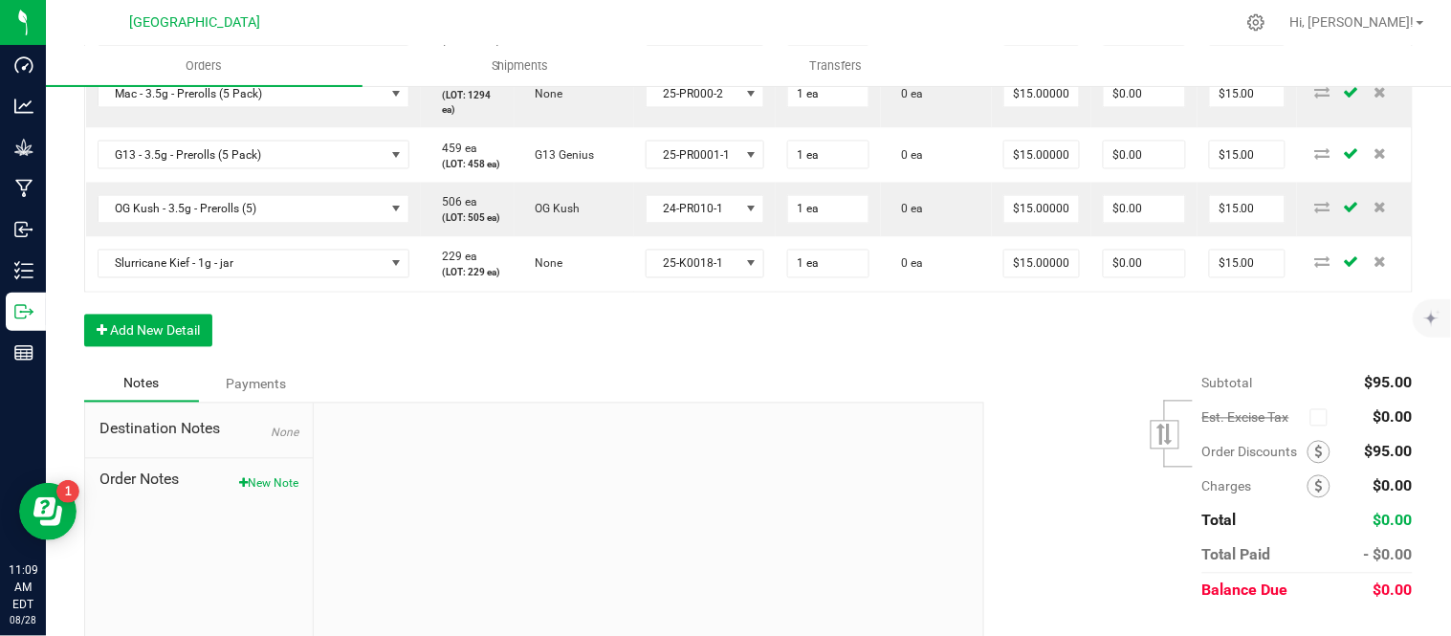
click at [823, 366] on div "Order Details Print All Labels Item Sellable Strain Lot Number Qty Ordered Qty …" at bounding box center [748, 74] width 1329 height 586
click at [540, 403] on div "Notes Payments" at bounding box center [527, 384] width 886 height 36
drag, startPoint x: 425, startPoint y: 478, endPoint x: 342, endPoint y: 492, distance: 84.3
click at [424, 366] on div "Order Details Print All Labels Item Sellable Strain Lot Number Qty Ordered Qty …" at bounding box center [748, 74] width 1329 height 586
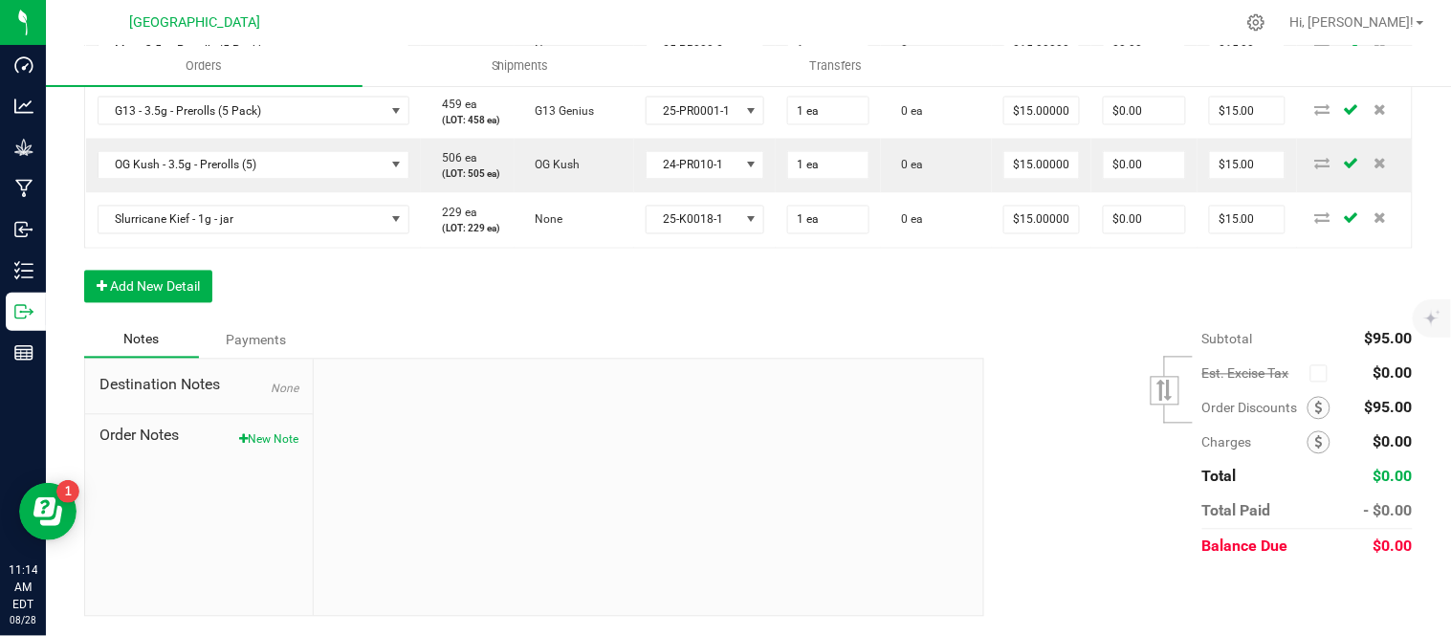
scroll to position [958, 0]
click at [586, 317] on div "Order Details Print All Labels Item Sellable Strain Lot Number Qty Ordered Qty …" at bounding box center [748, 30] width 1329 height 586
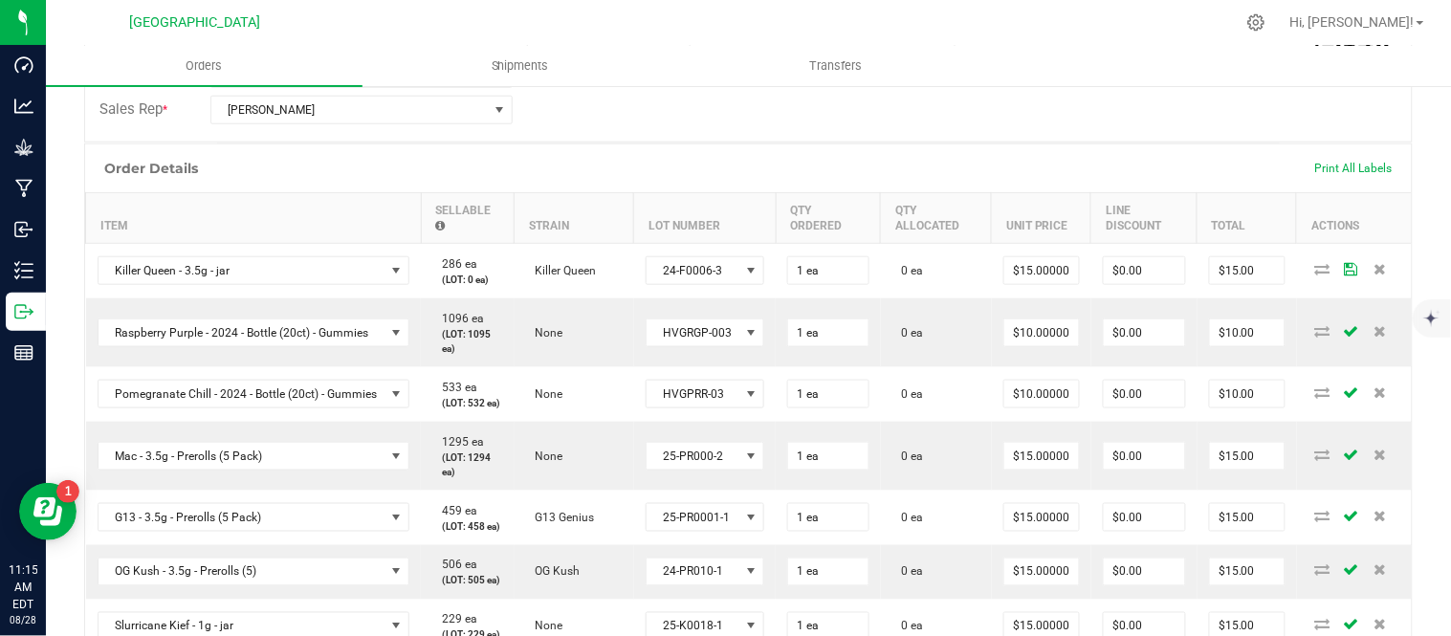
scroll to position [0, 0]
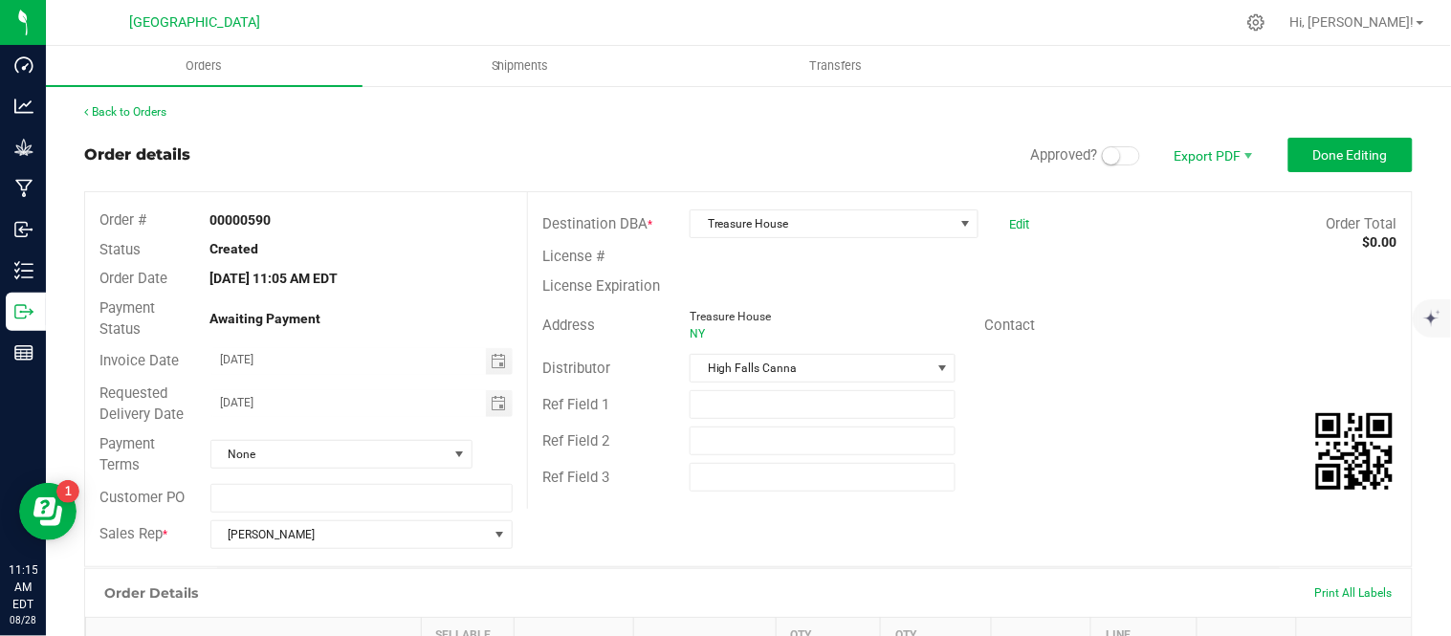
click at [1103, 155] on small at bounding box center [1111, 155] width 17 height 17
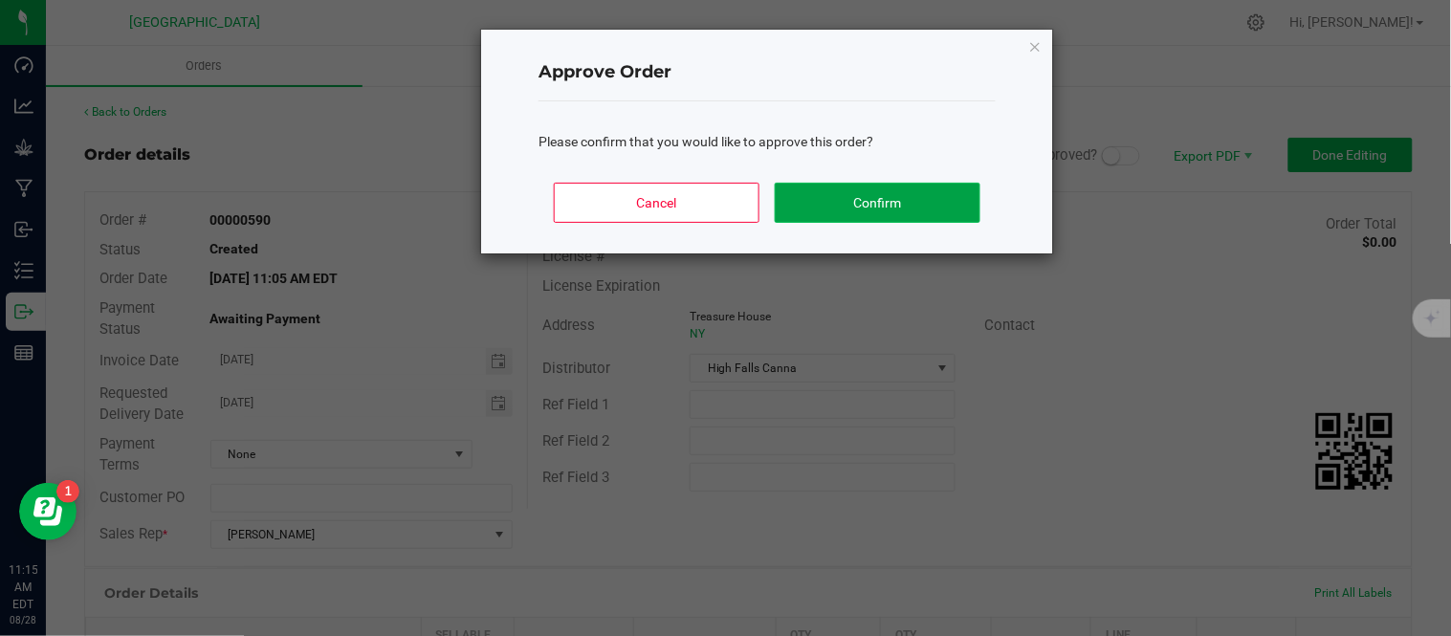
click at [875, 197] on button "Confirm" at bounding box center [878, 203] width 206 height 40
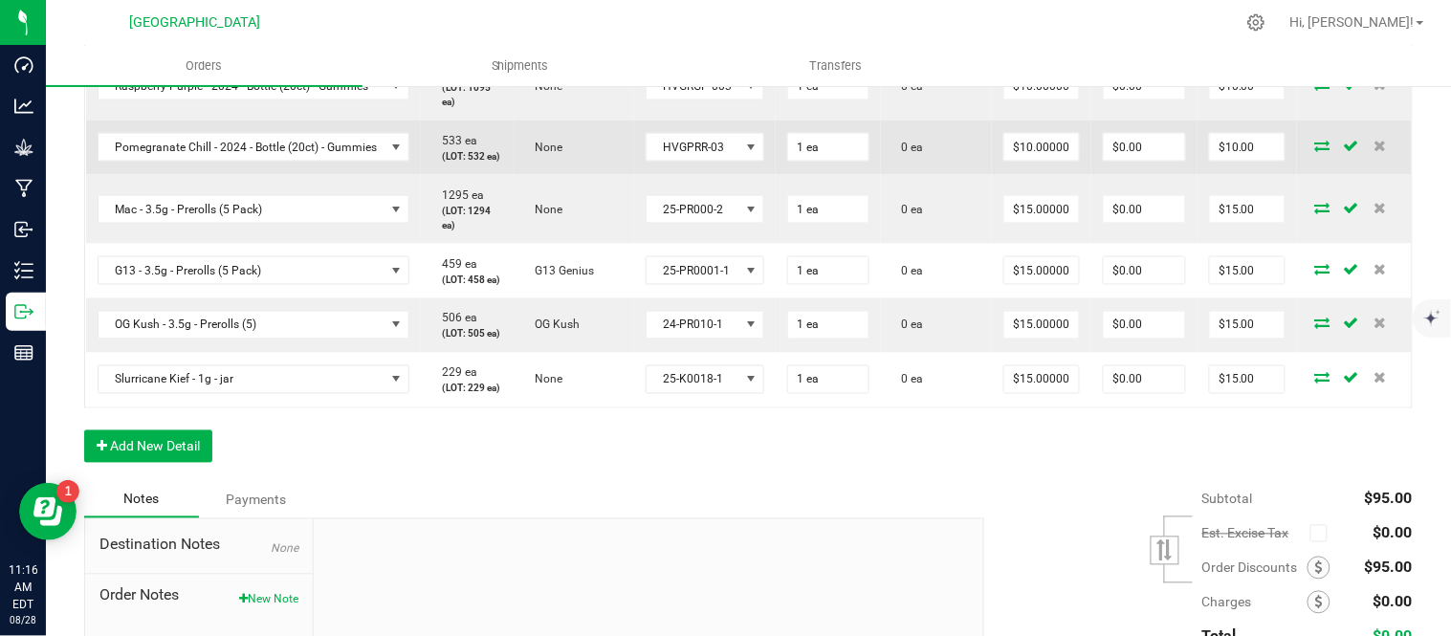
scroll to position [743, 0]
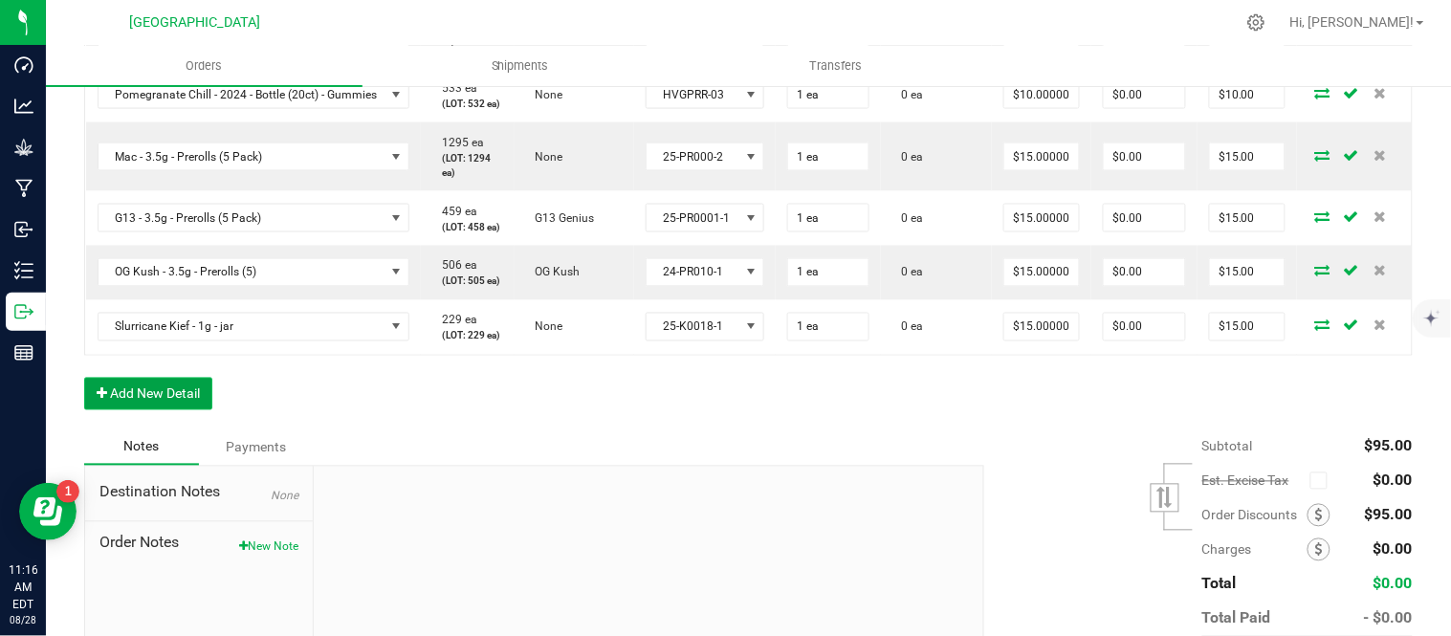
click at [161, 410] on button "Add New Detail" at bounding box center [148, 394] width 128 height 33
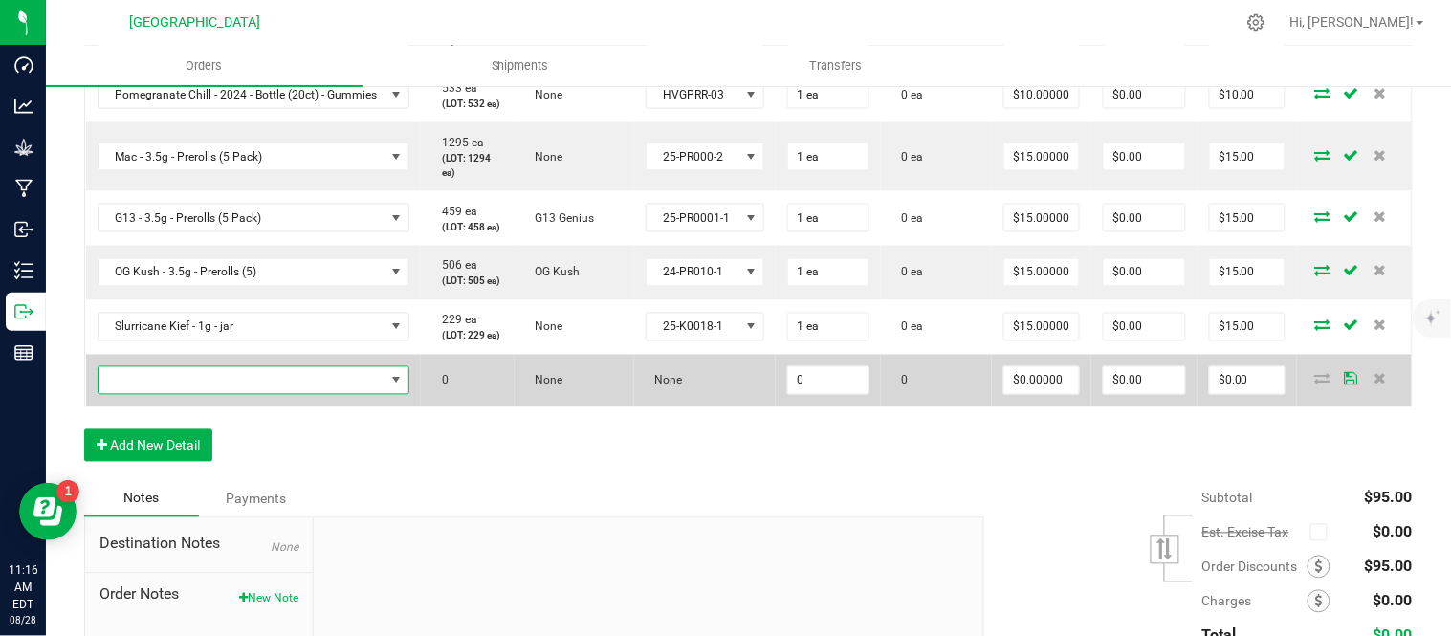
click at [163, 394] on span "NO DATA FOUND" at bounding box center [242, 380] width 287 height 27
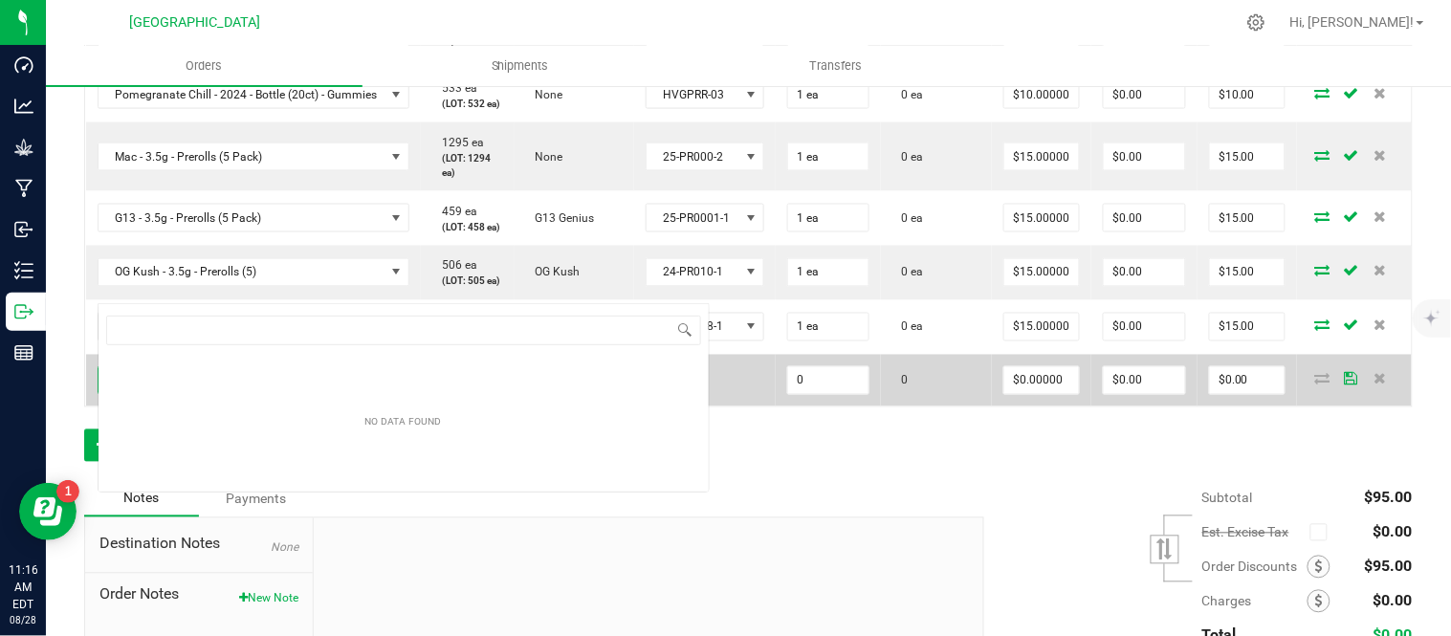
scroll to position [29, 330]
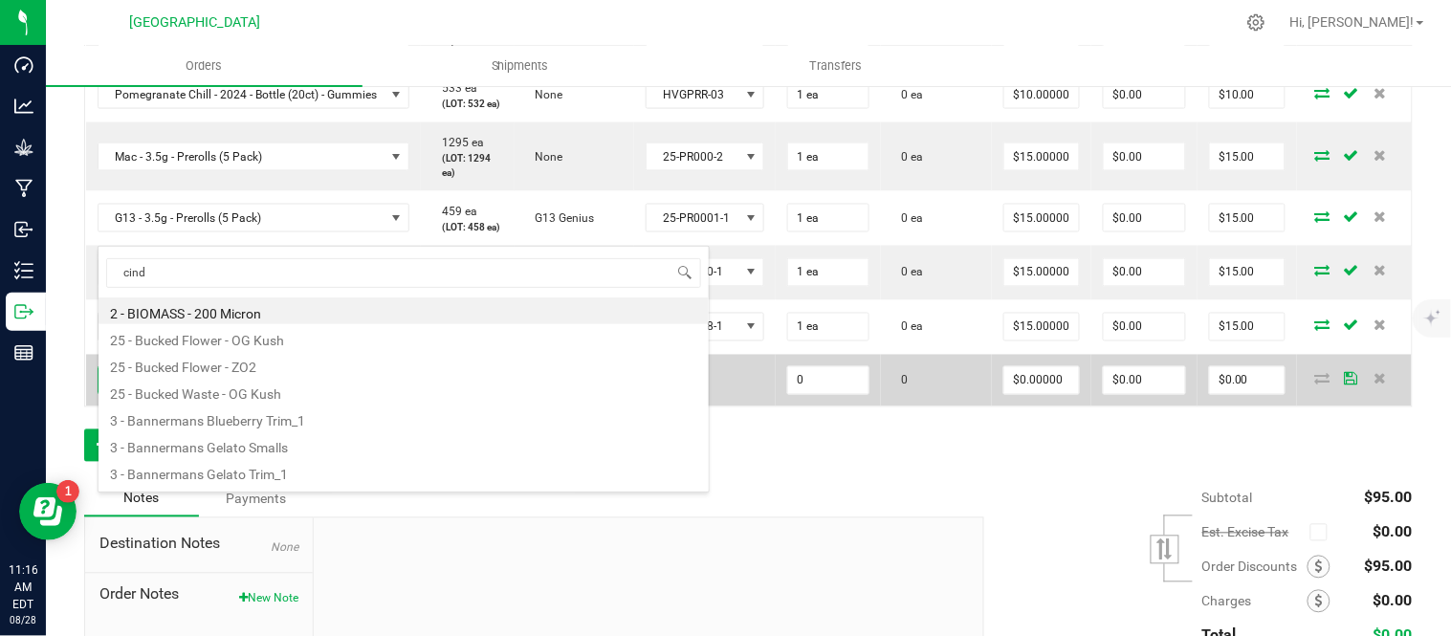
type input "[PERSON_NAME]"
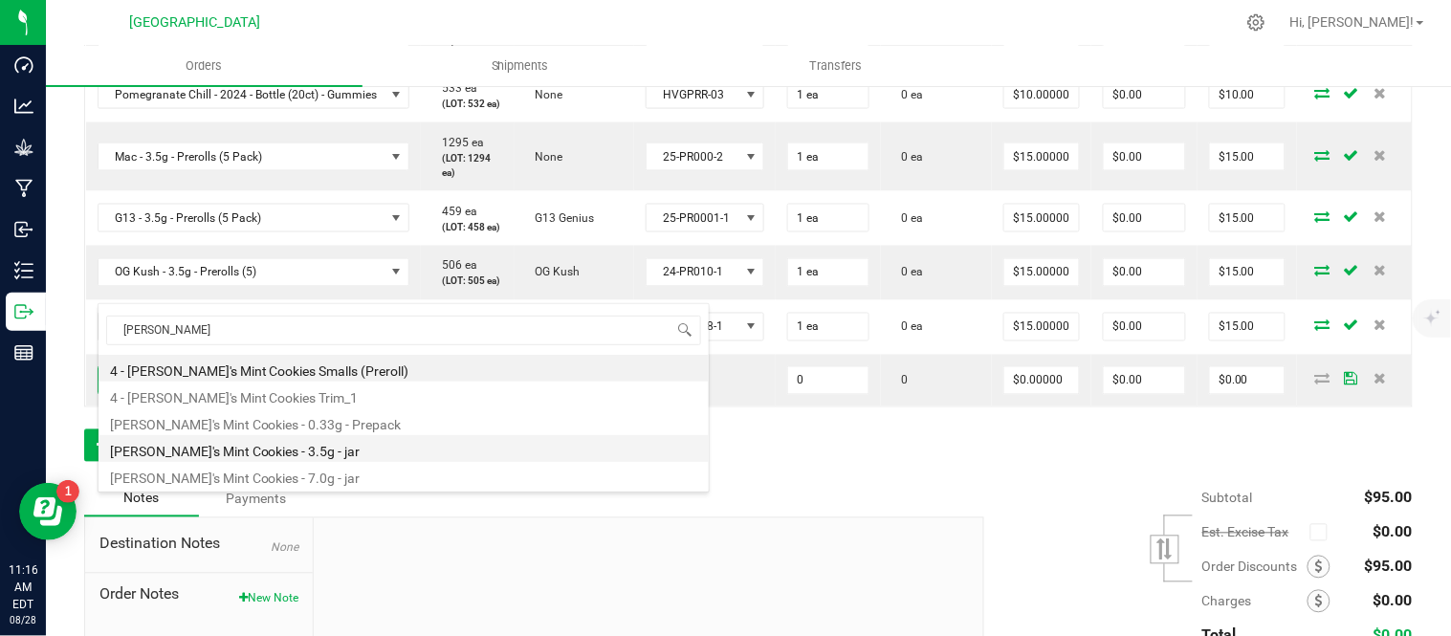
click at [263, 455] on li "[PERSON_NAME]'s Mint Cookies - 3.5g - jar" at bounding box center [404, 448] width 610 height 27
type input "0 ea"
type input "$15.00000"
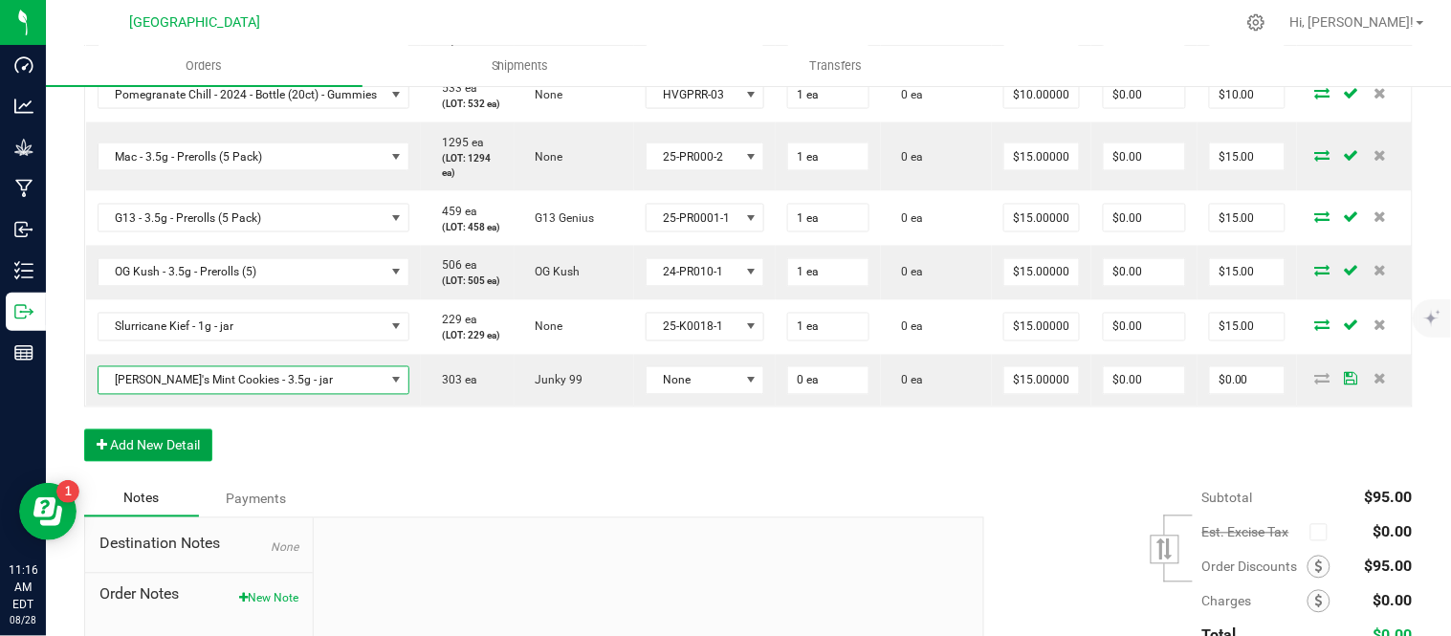
click at [130, 462] on button "Add New Detail" at bounding box center [148, 446] width 128 height 33
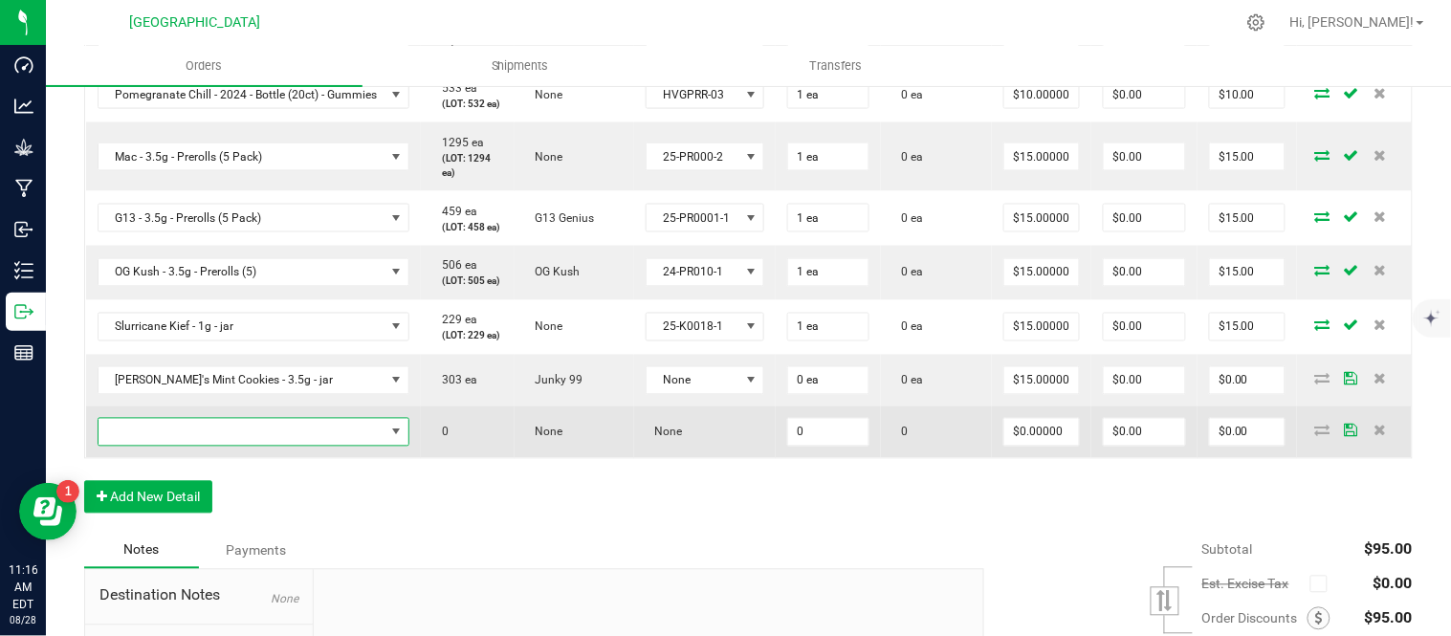
click at [136, 446] on span "NO DATA FOUND" at bounding box center [242, 432] width 287 height 27
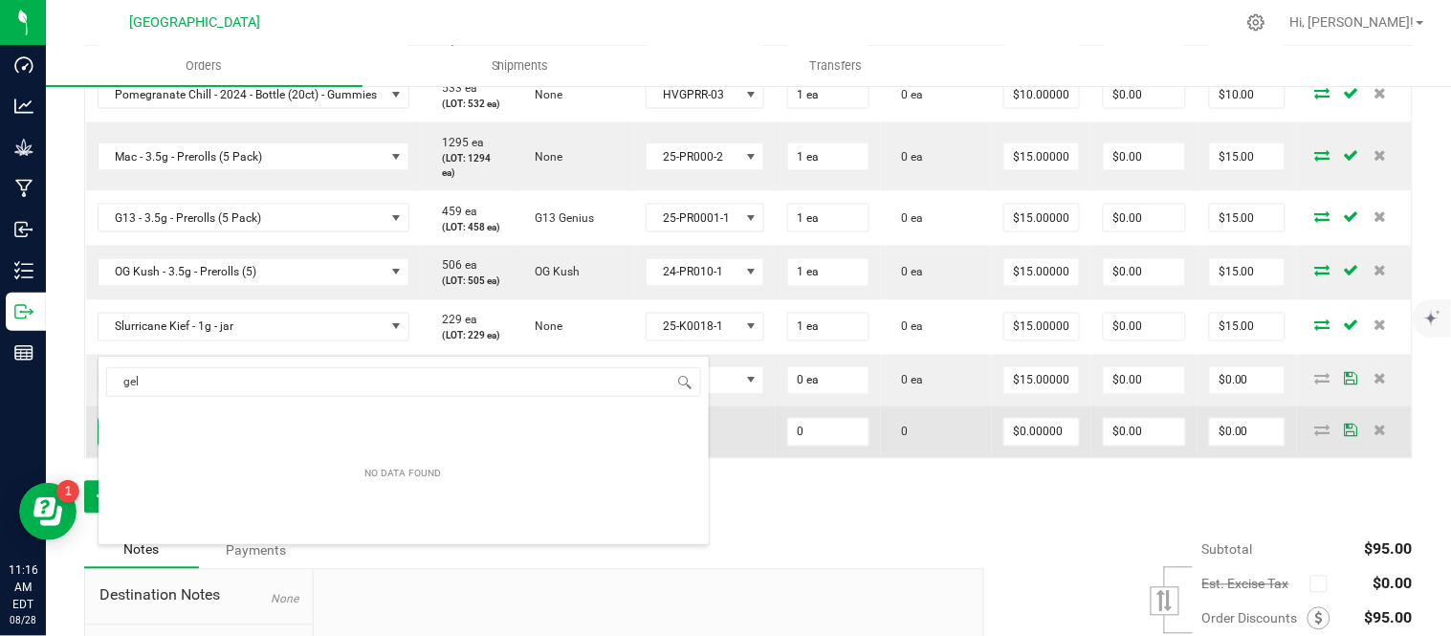
type input "gela"
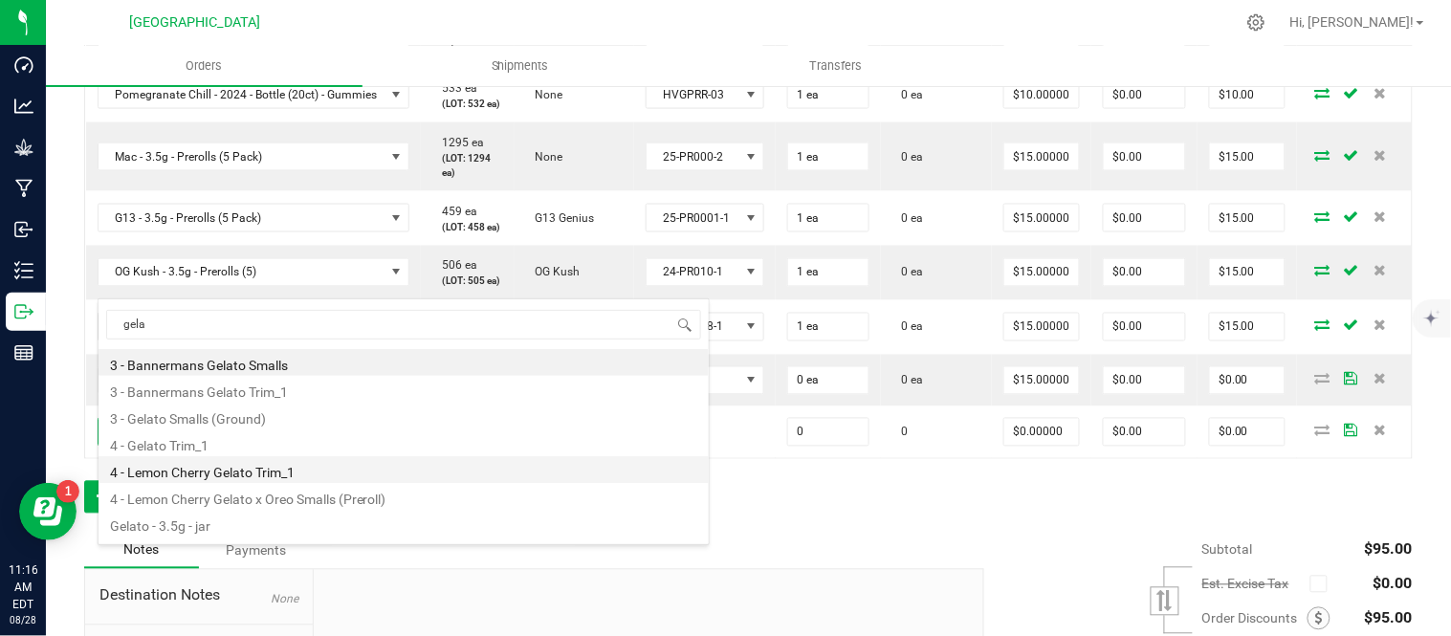
scroll to position [50, 0]
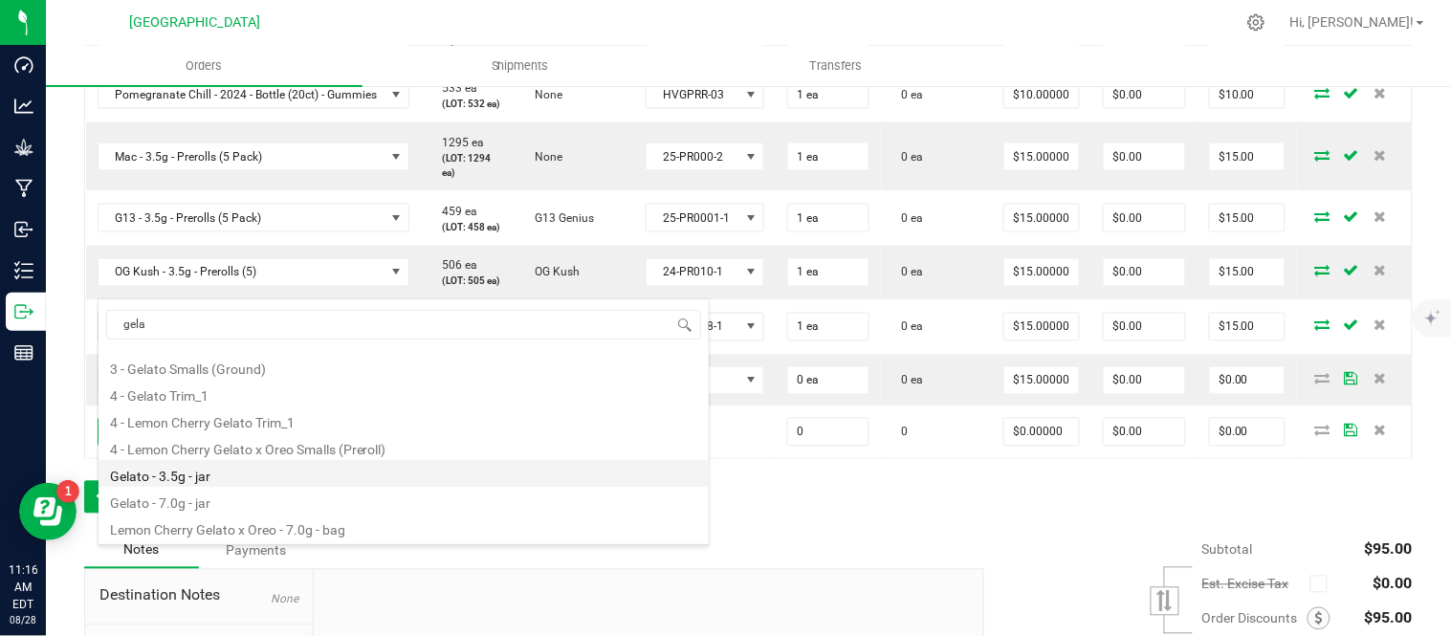
click at [210, 476] on li "Gelato - 3.5g - jar" at bounding box center [404, 473] width 610 height 27
type input "0 ea"
type input "$15.00000"
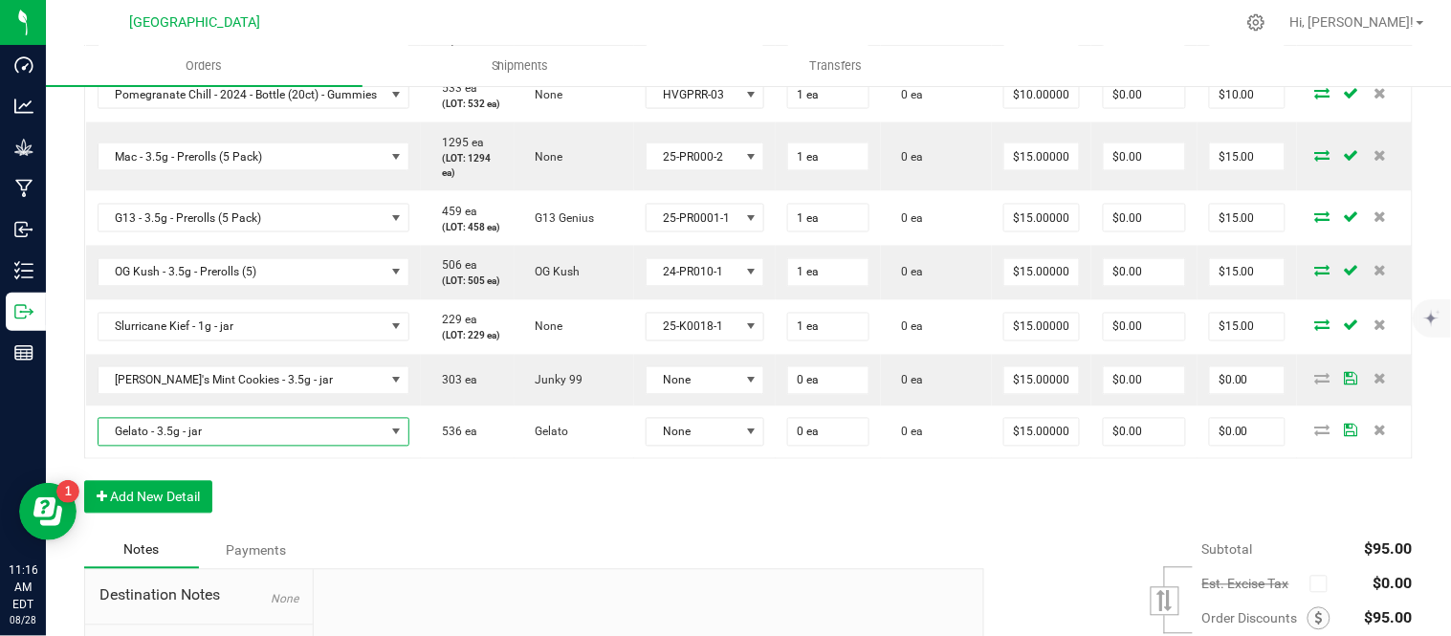
click at [243, 533] on div "Order Details Print All Labels Item Sellable Strain Lot Number Qty Ordered Qty …" at bounding box center [748, 188] width 1329 height 689
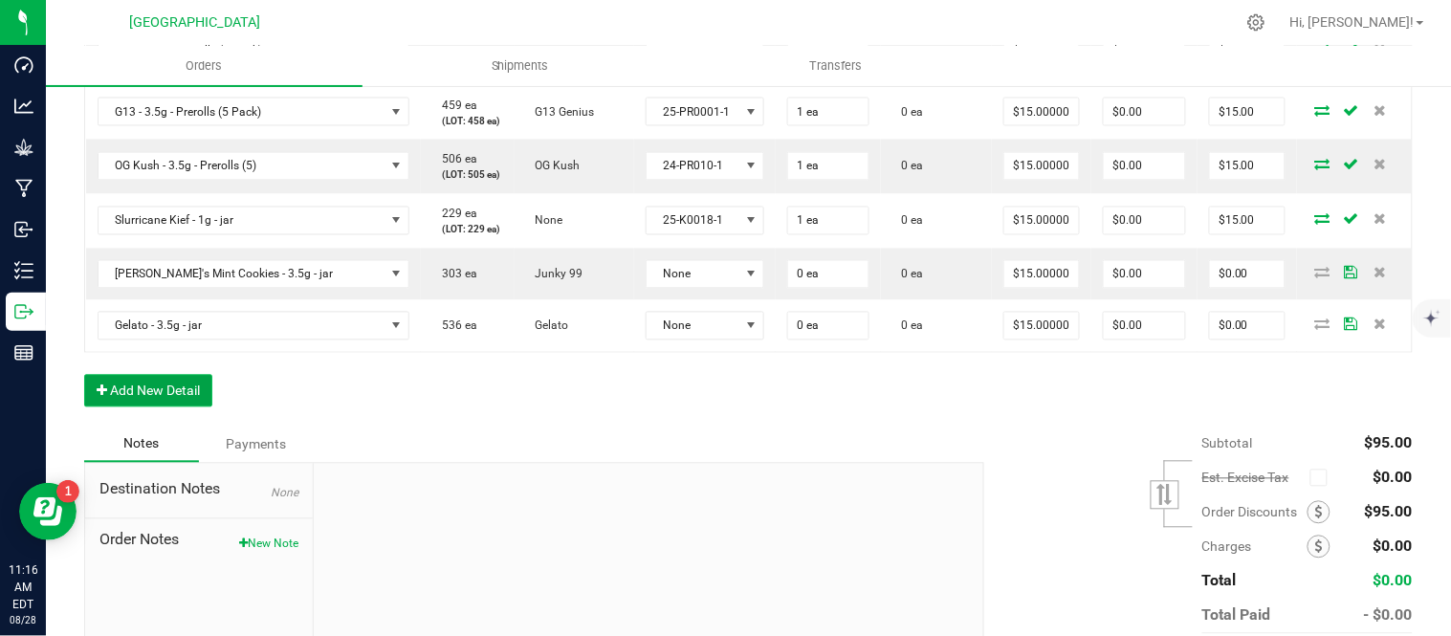
click at [159, 408] on button "Add New Detail" at bounding box center [148, 391] width 128 height 33
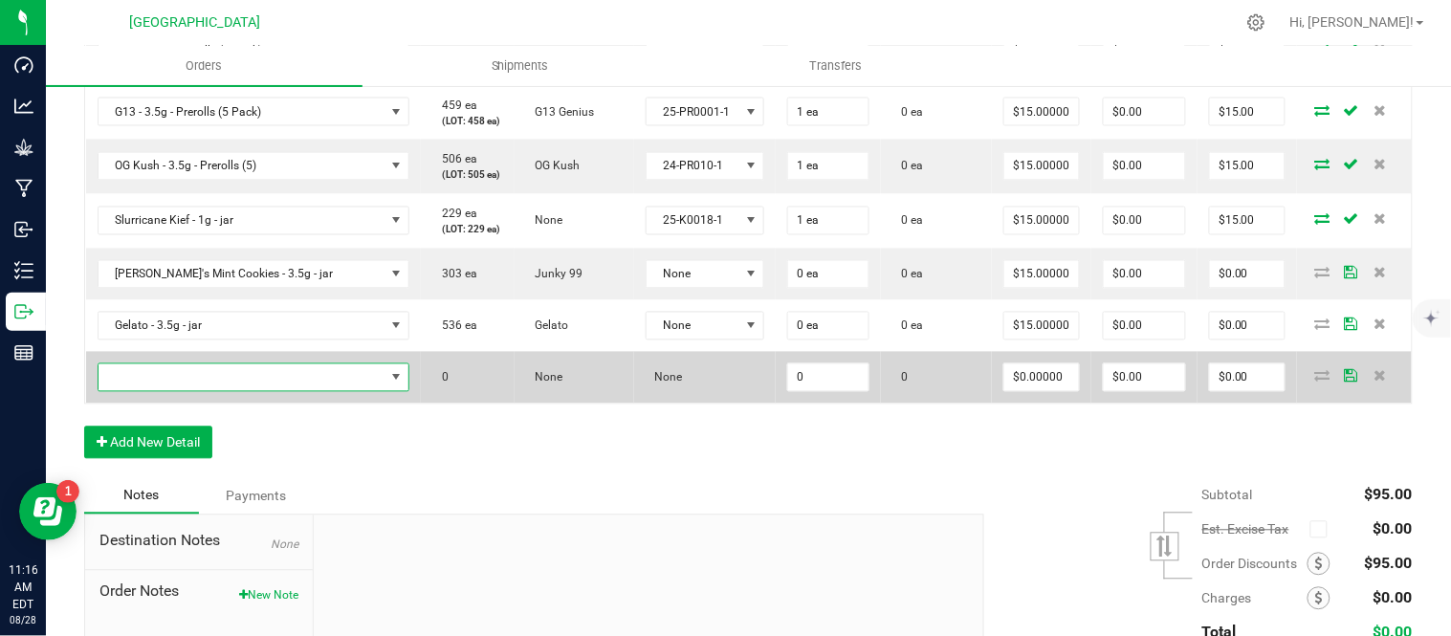
click at [166, 391] on span "NO DATA FOUND" at bounding box center [242, 378] width 287 height 27
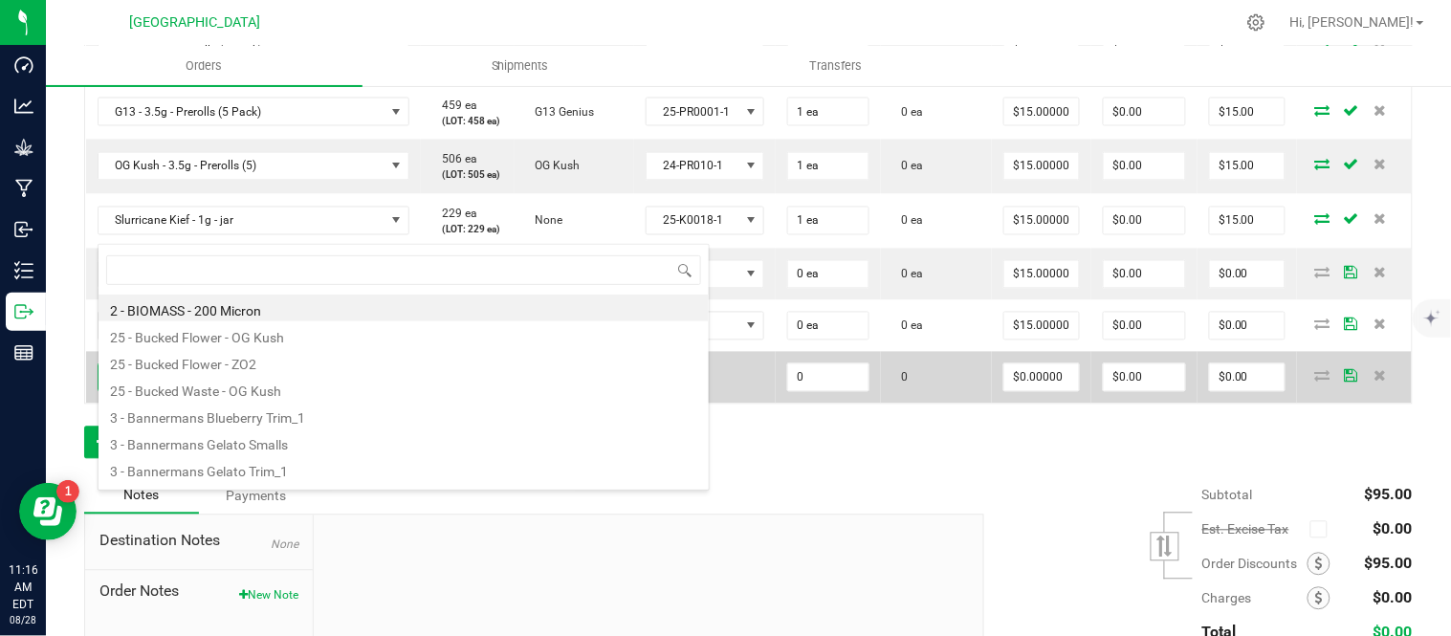
scroll to position [29, 330]
type input "g13"
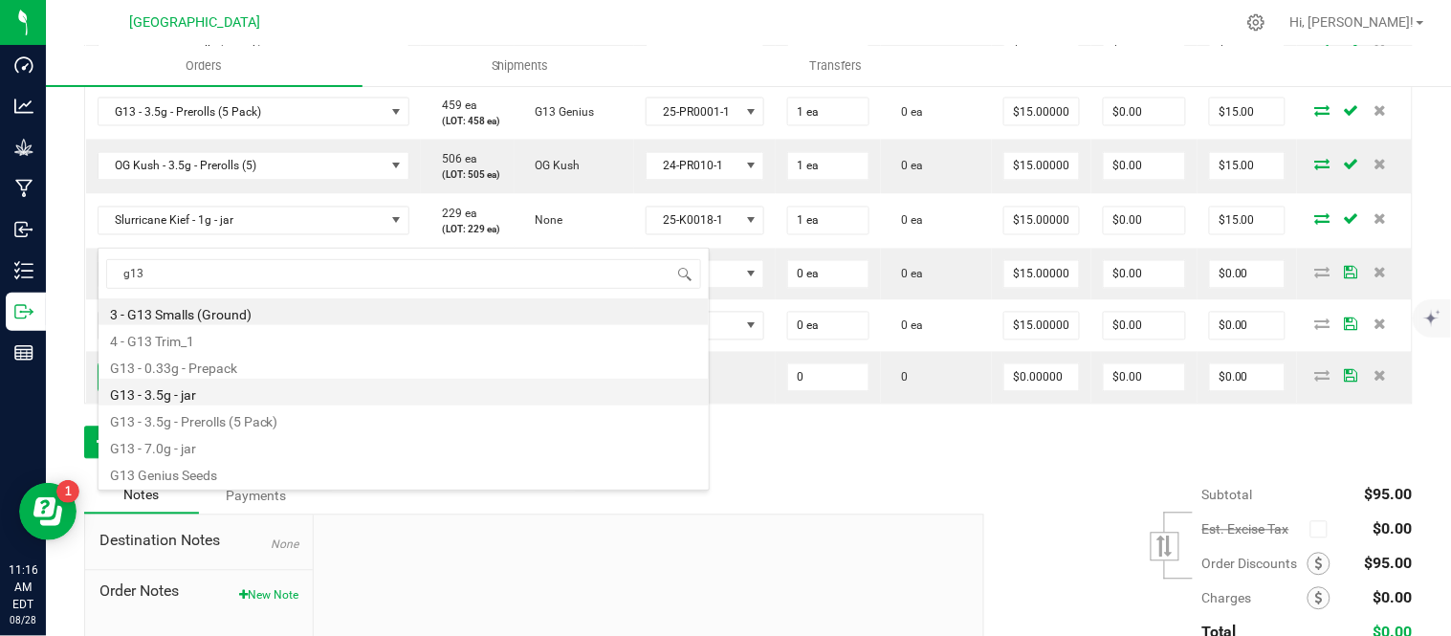
click at [236, 404] on li "G13 - 3.5g - jar" at bounding box center [404, 392] width 610 height 27
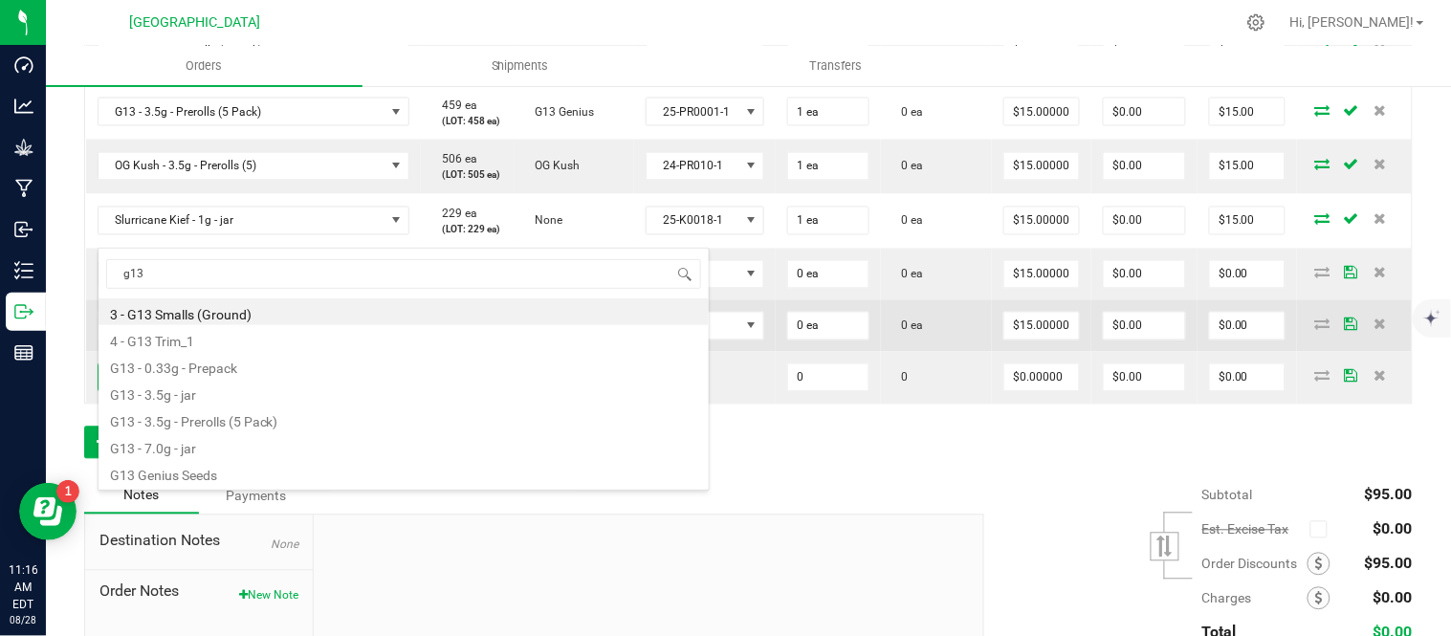
type input "0 ea"
type input "$15.00000"
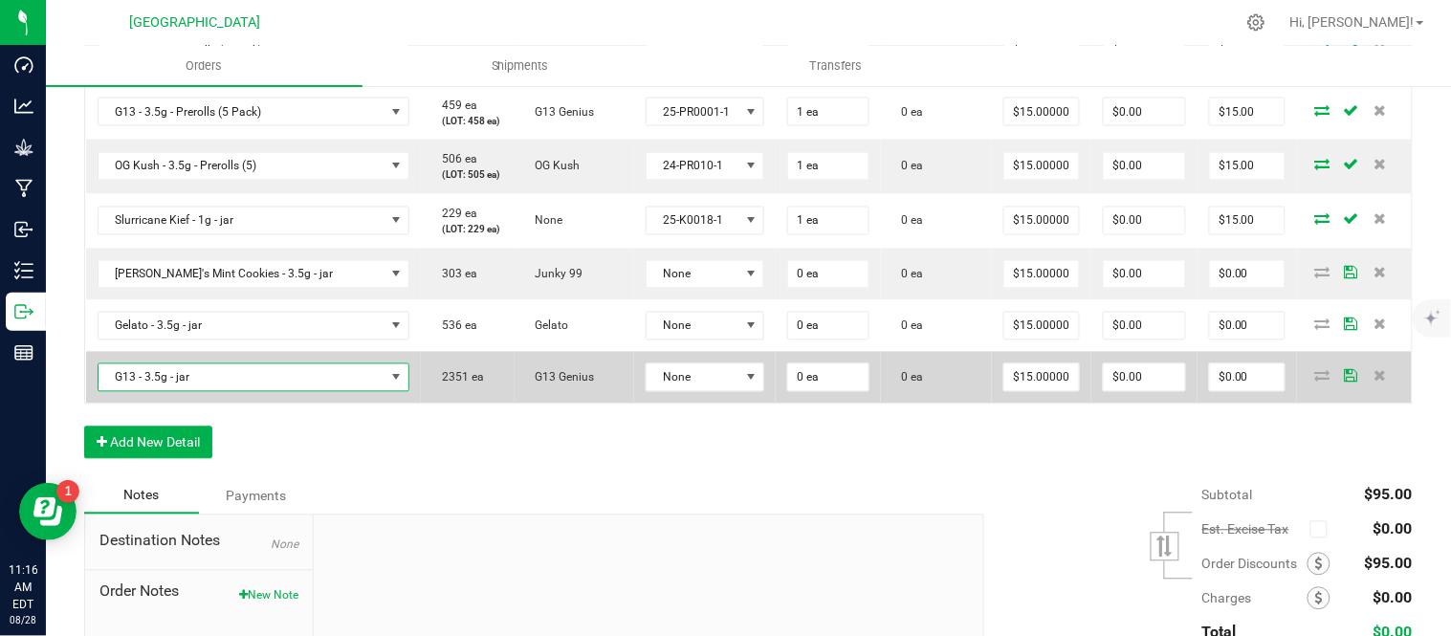
scroll to position [957, 0]
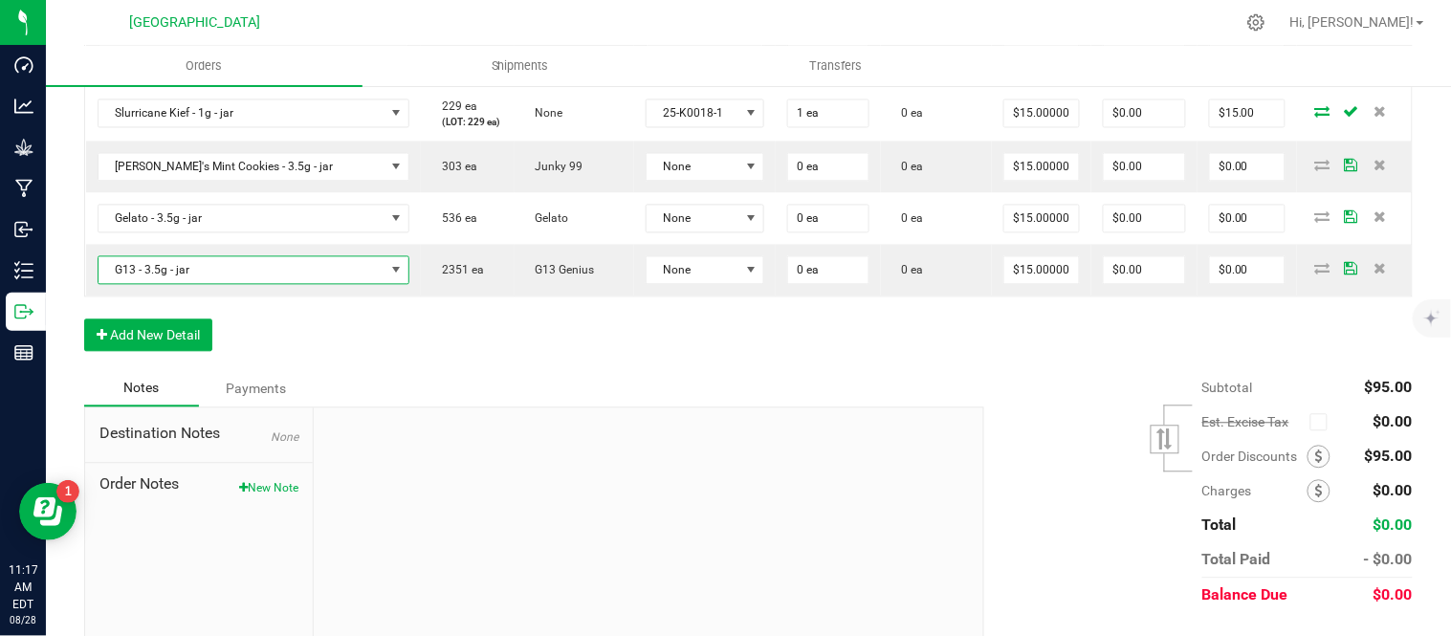
click at [728, 371] on div "Order Details Print All Labels Item Sellable Strain Lot Number Qty Ordered Qty …" at bounding box center [748, 1] width 1329 height 740
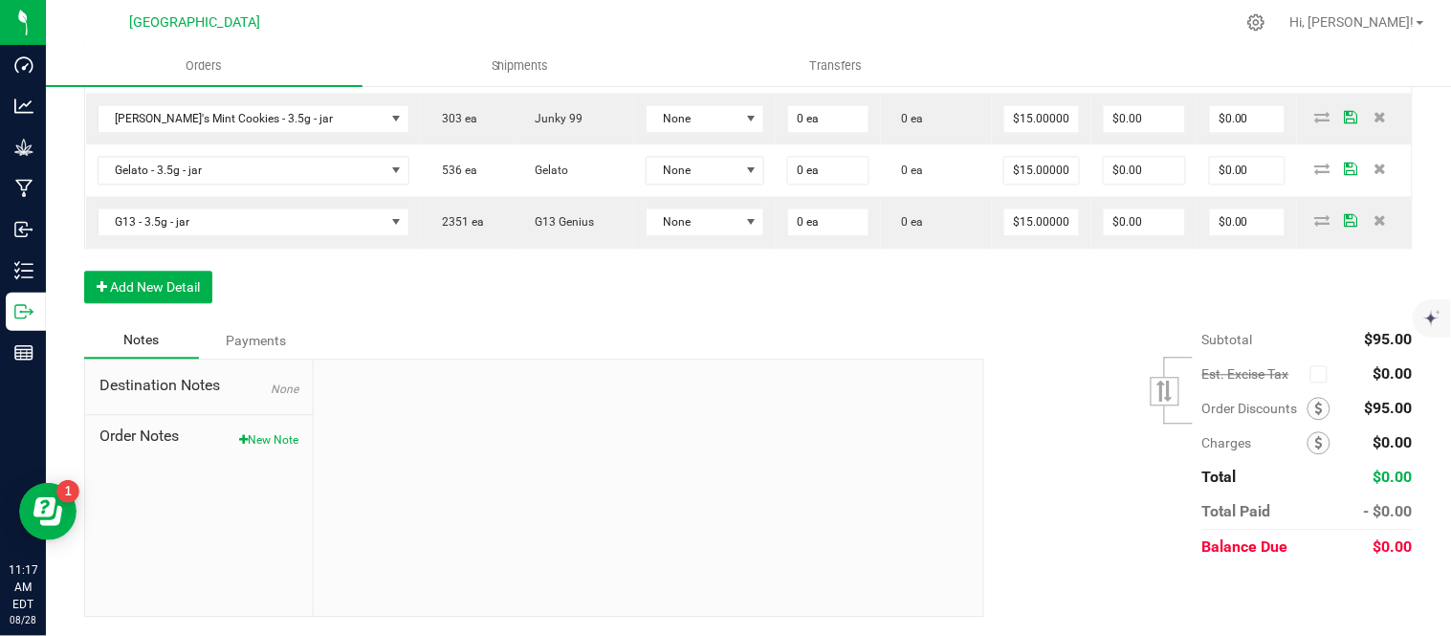
scroll to position [1063, 0]
click at [158, 303] on button "Add New Detail" at bounding box center [148, 287] width 128 height 33
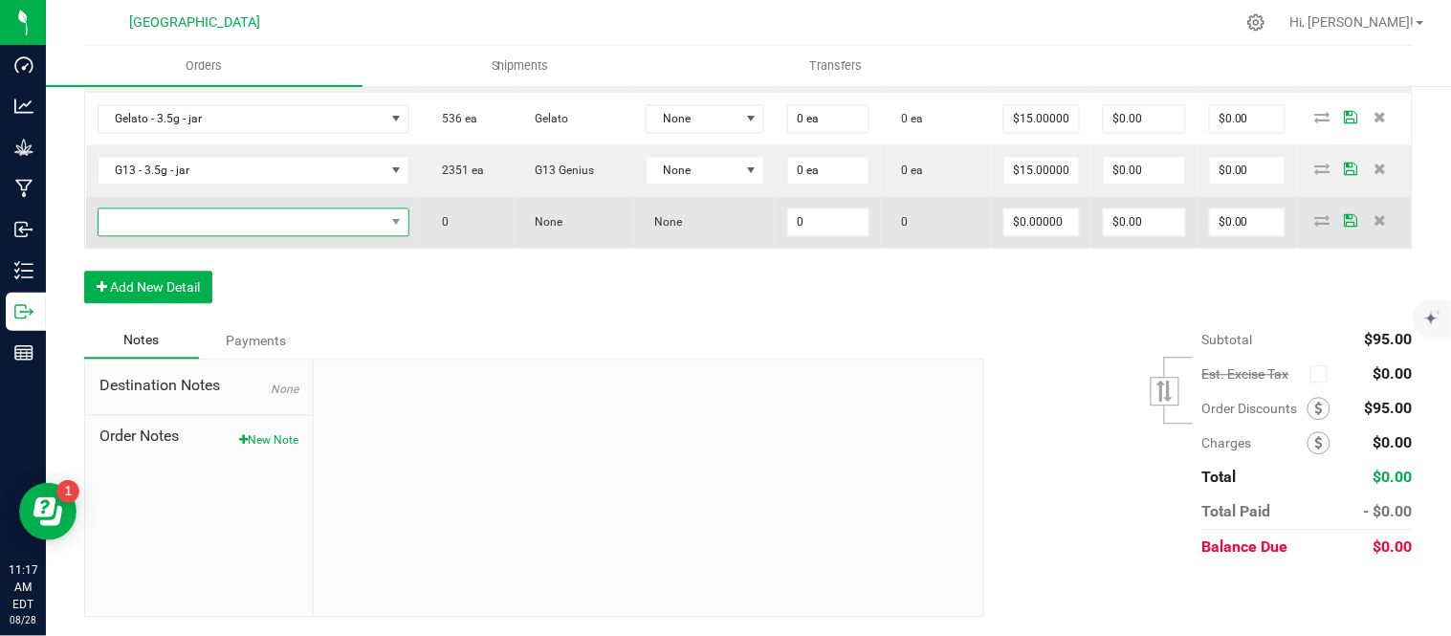
click at [159, 235] on span "NO DATA FOUND" at bounding box center [242, 222] width 287 height 27
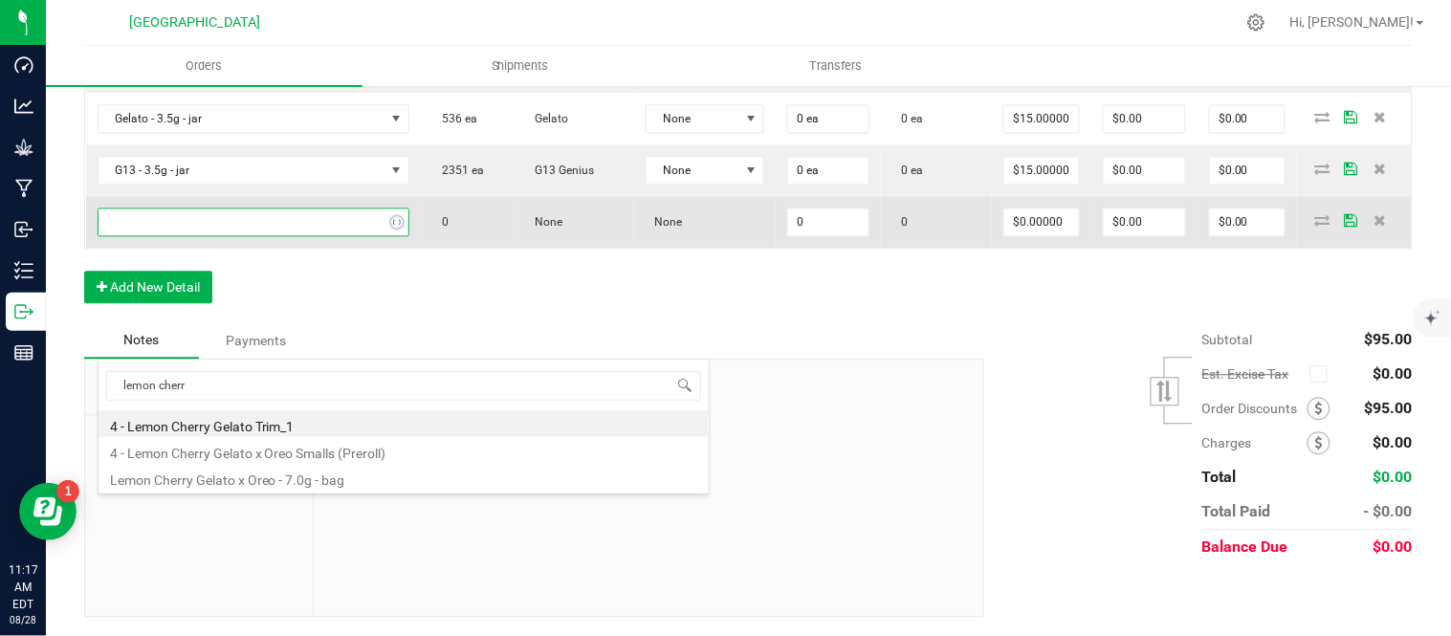
type input "lemon cherry"
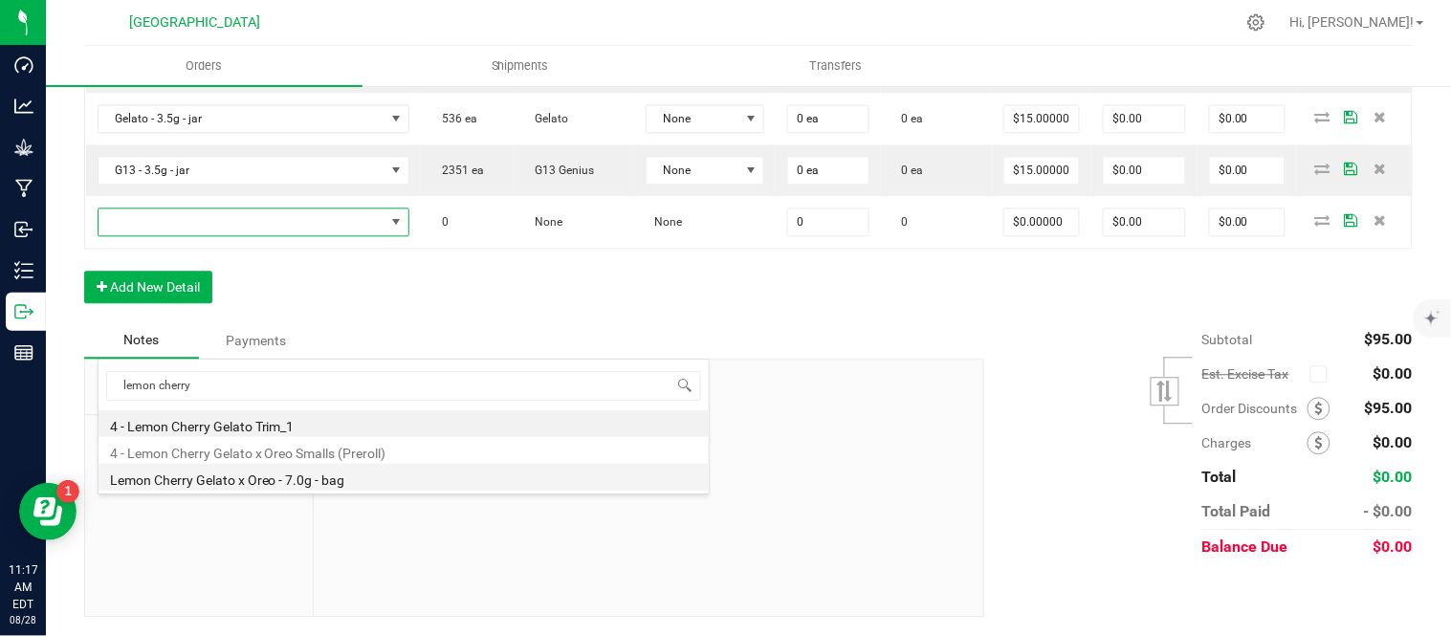
click at [306, 472] on li "Lemon Cherry Gelato x Oreo - 7.0g - bag" at bounding box center [404, 477] width 610 height 27
type input "0 ea"
type input "$25.00000"
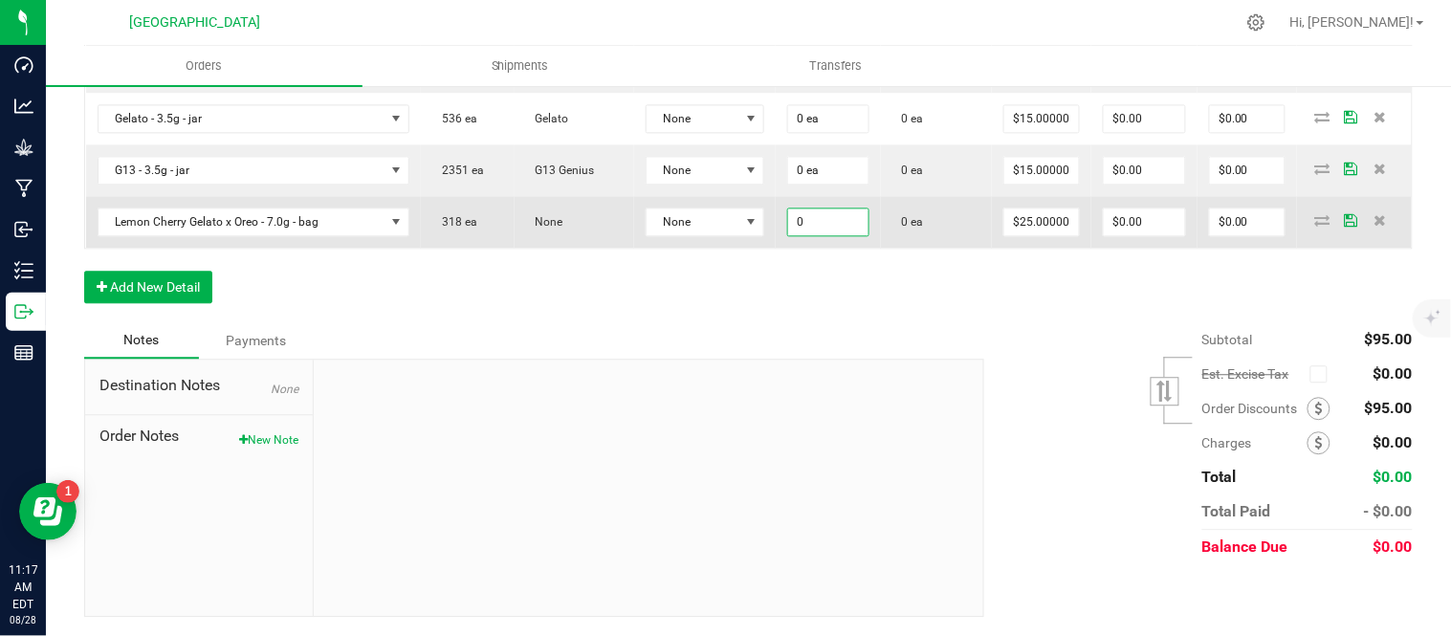
click at [851, 235] on input "0" at bounding box center [828, 222] width 80 height 27
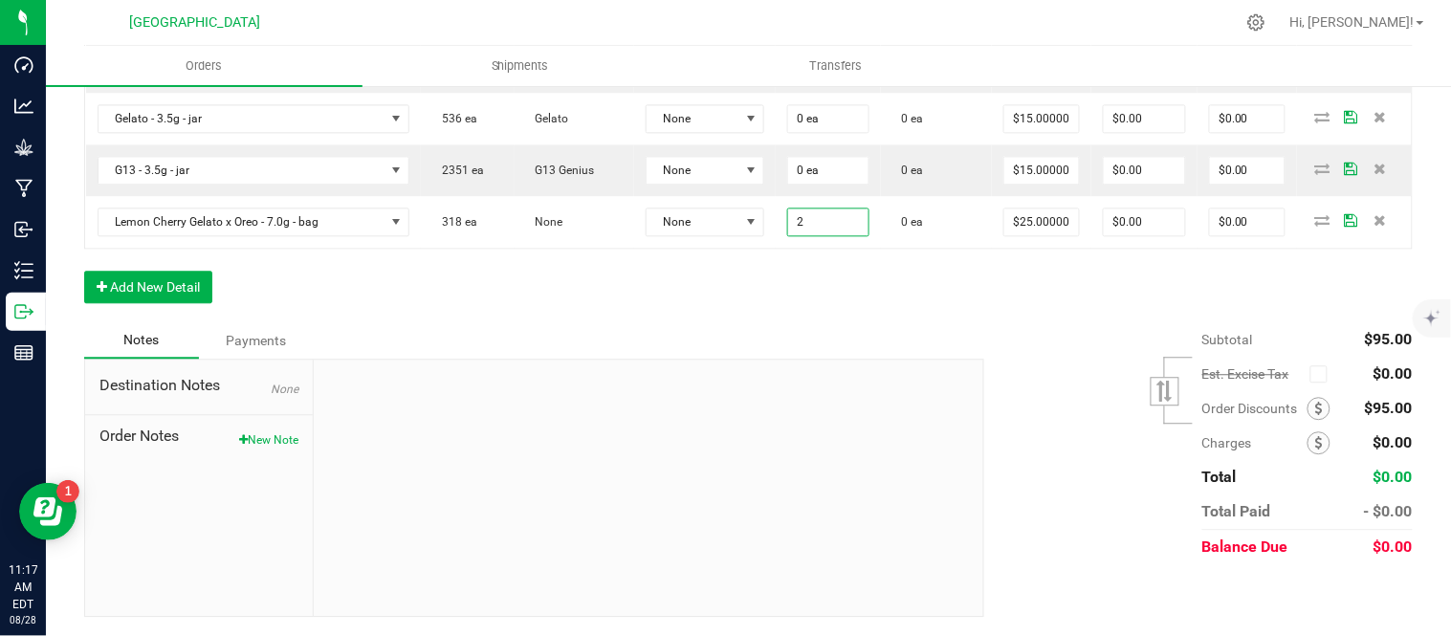
type input "2 ea"
type input "$50.00"
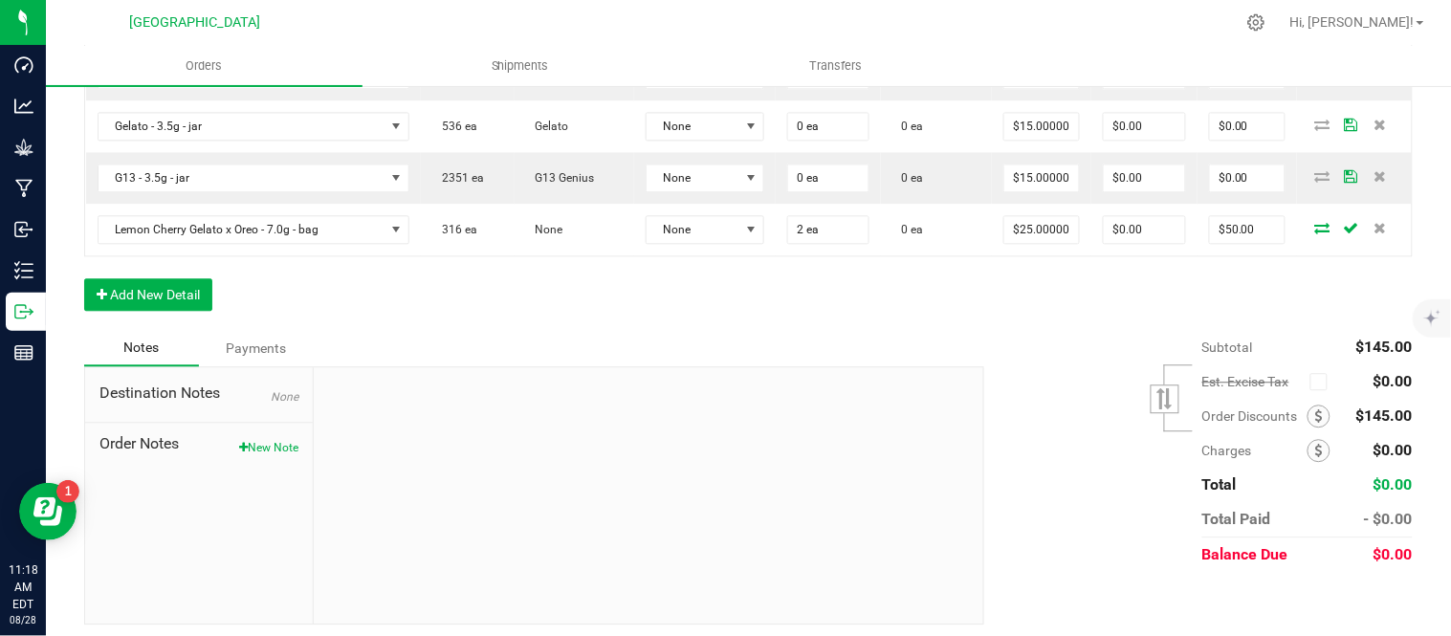
scroll to position [1063, 0]
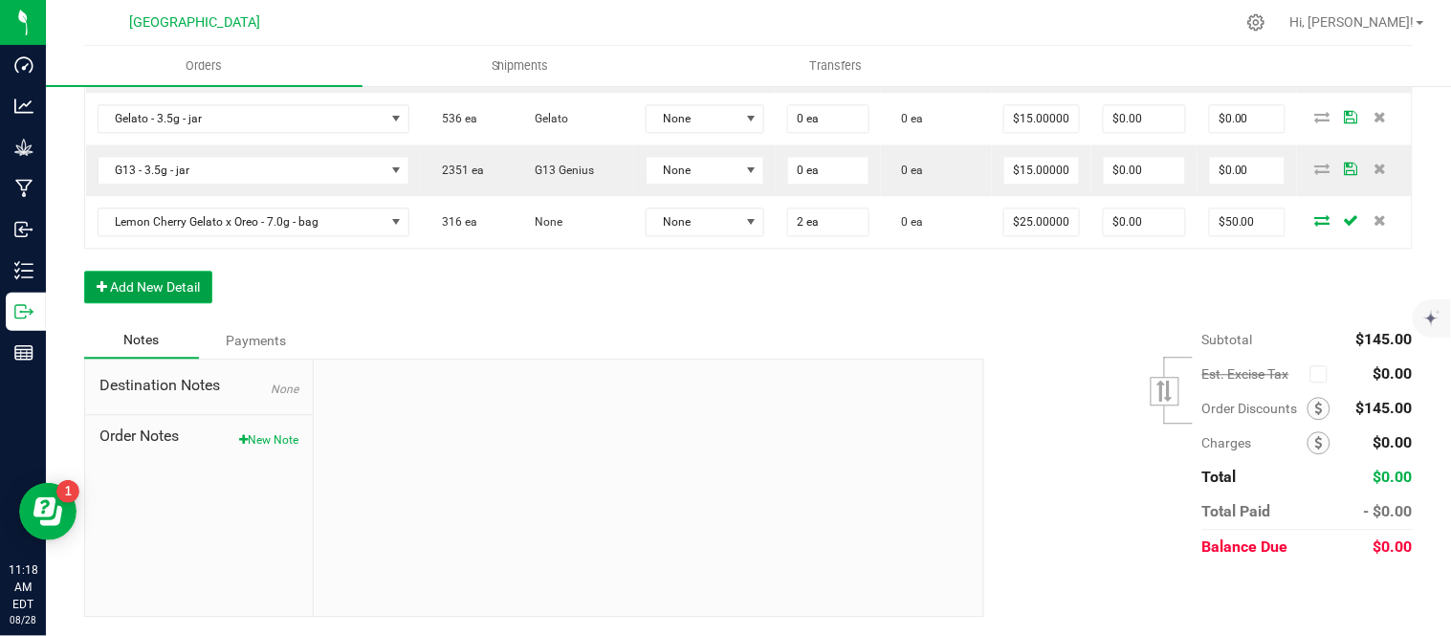
click at [188, 303] on button "Add New Detail" at bounding box center [148, 287] width 128 height 33
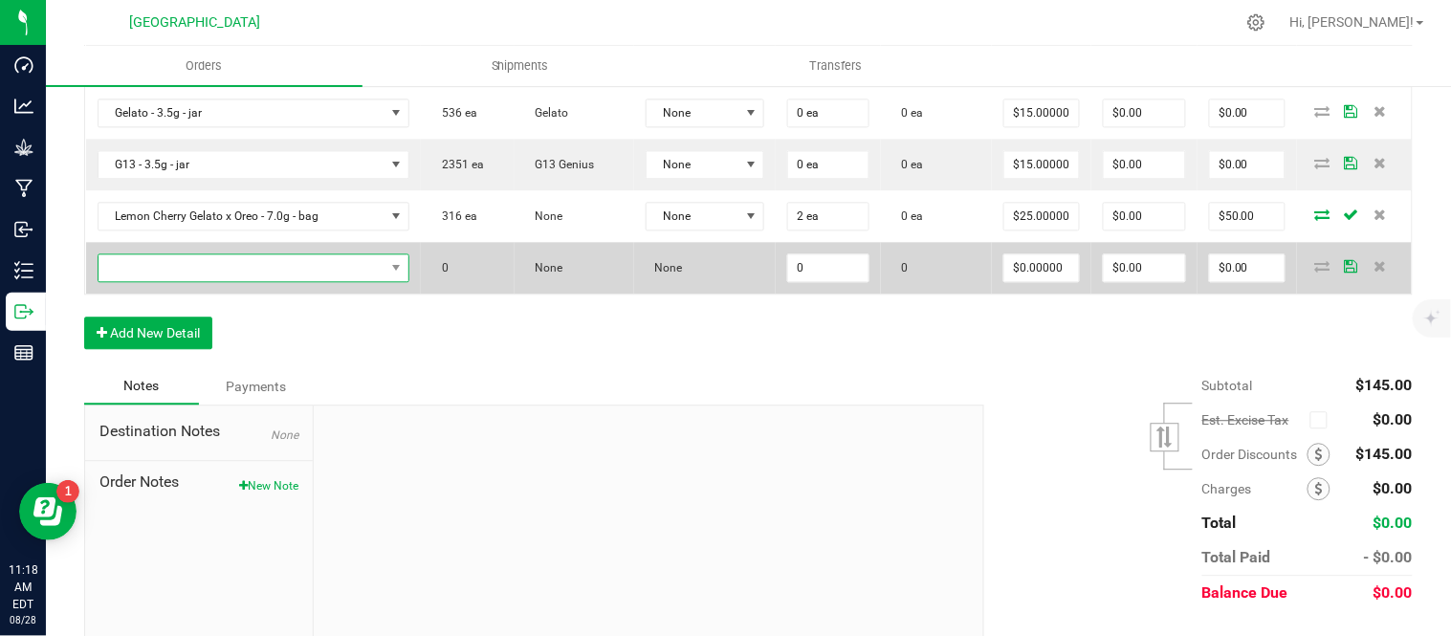
click at [201, 281] on span "NO DATA FOUND" at bounding box center [242, 267] width 287 height 27
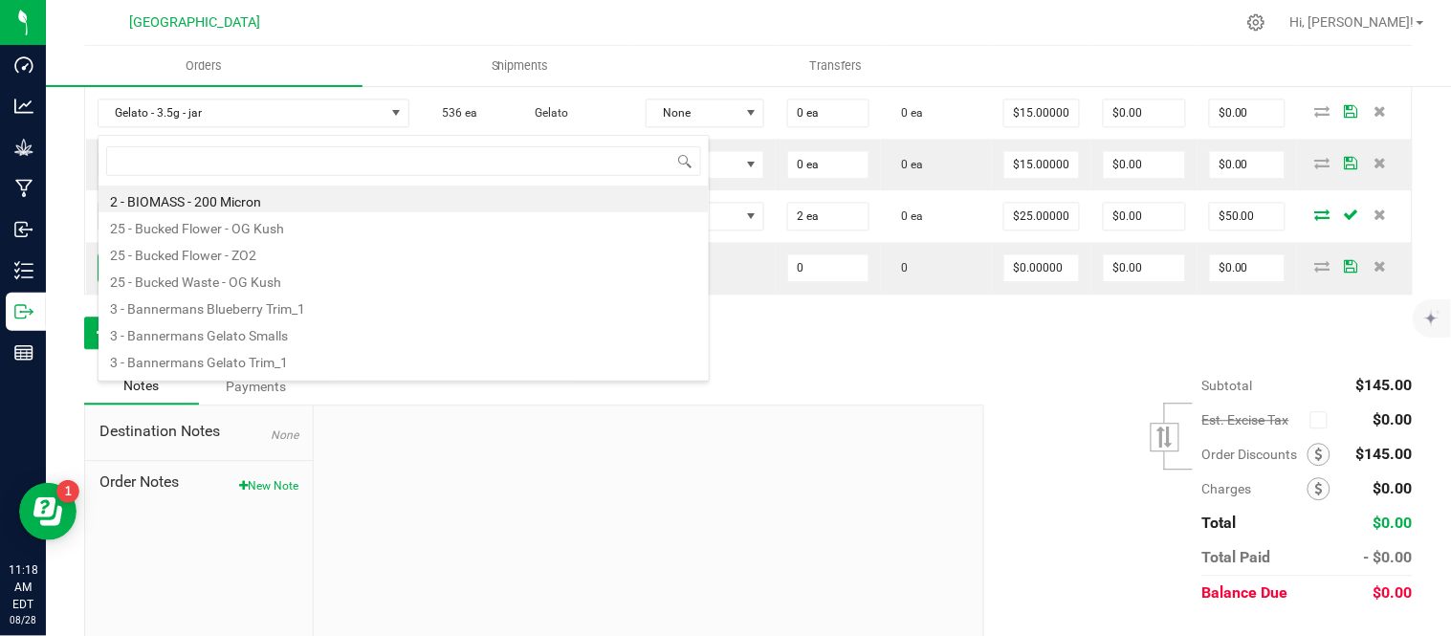
scroll to position [29, 330]
type input "killer"
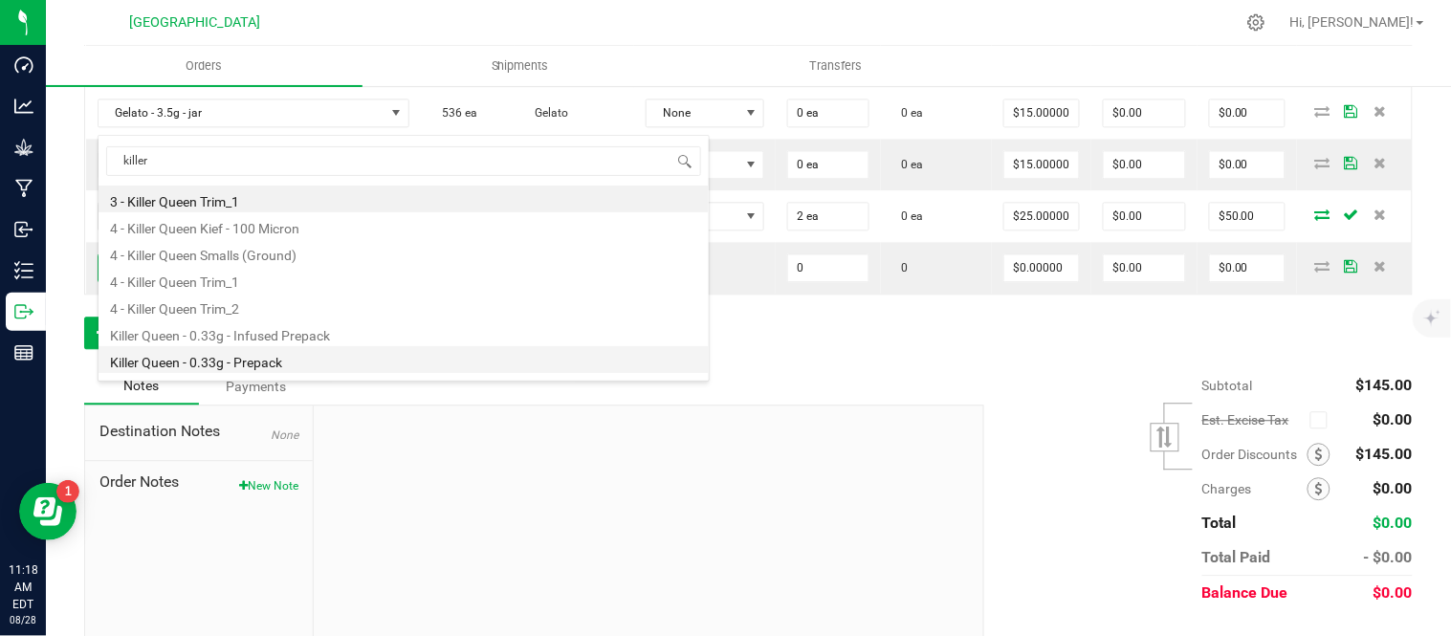
click at [254, 364] on li "Killer Queen - 0.33g - Prepack" at bounding box center [404, 359] width 610 height 27
type input "0 ea"
type input "$4.42000"
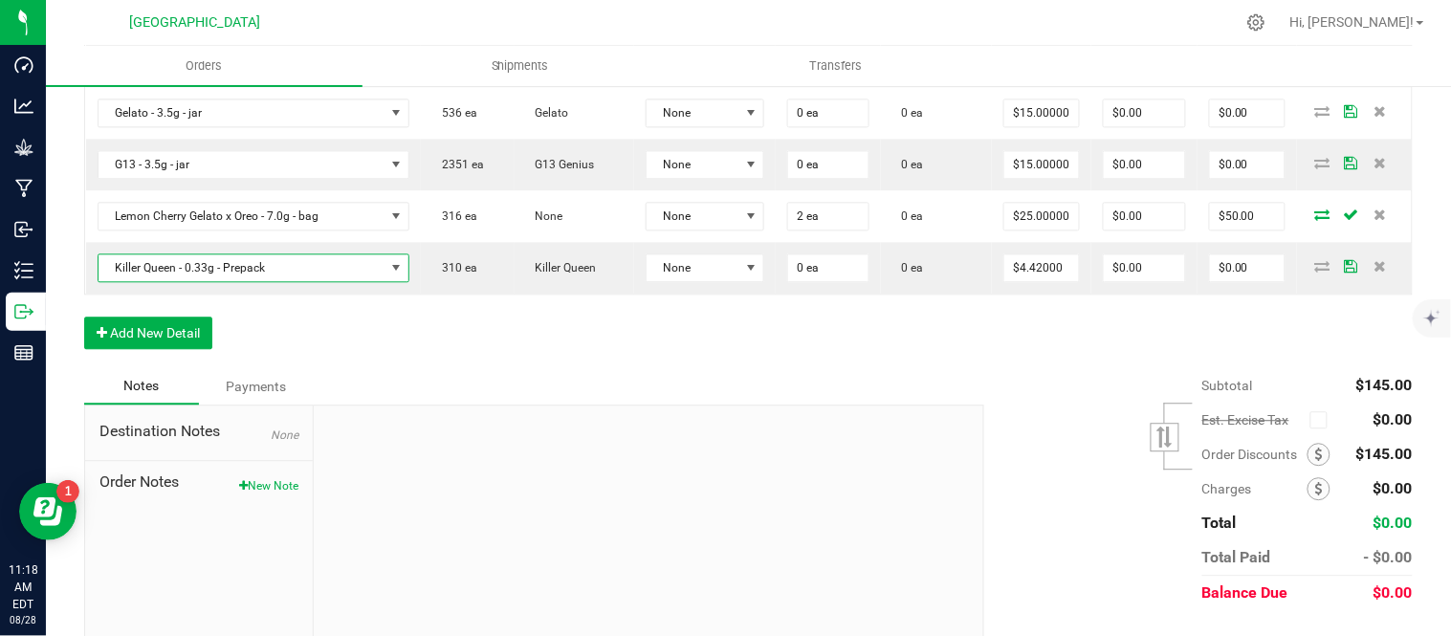
drag, startPoint x: 782, startPoint y: 479, endPoint x: 741, endPoint y: 474, distance: 40.6
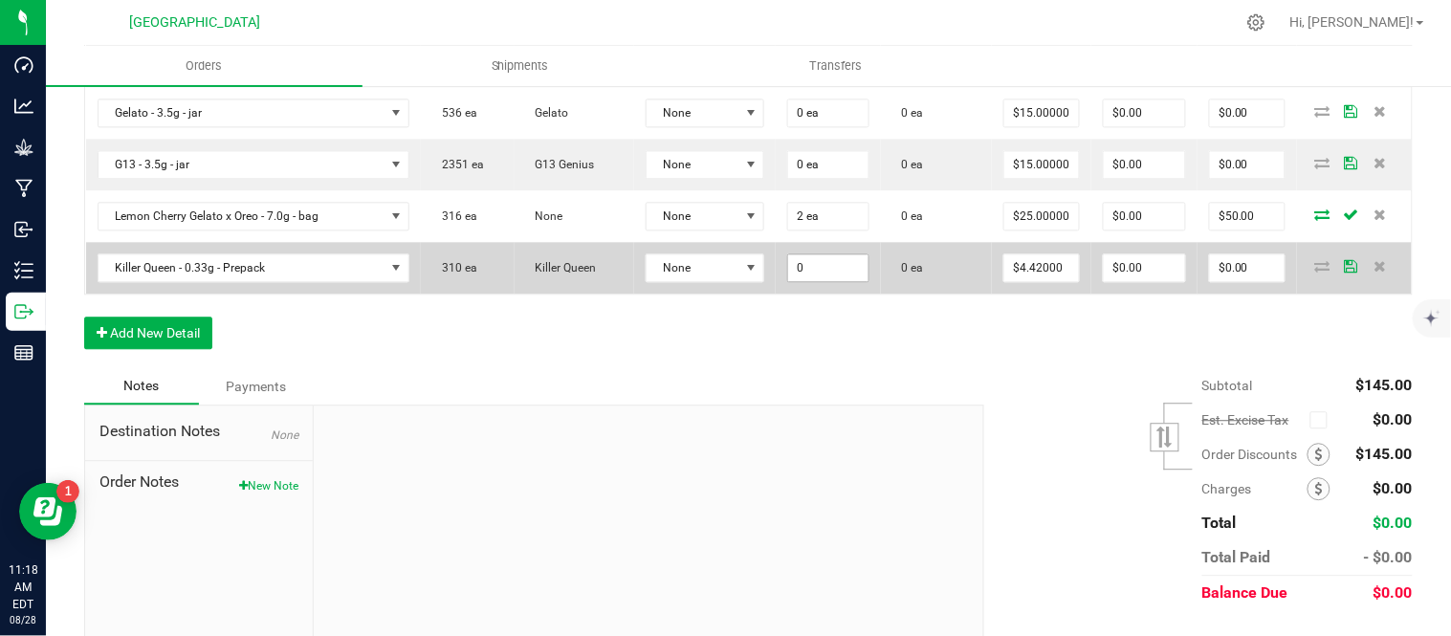
click at [863, 281] on input "0" at bounding box center [828, 267] width 80 height 27
type input "1"
type input "3 ea"
type input "$13.26"
click at [740, 281] on span "None" at bounding box center [694, 267] width 94 height 27
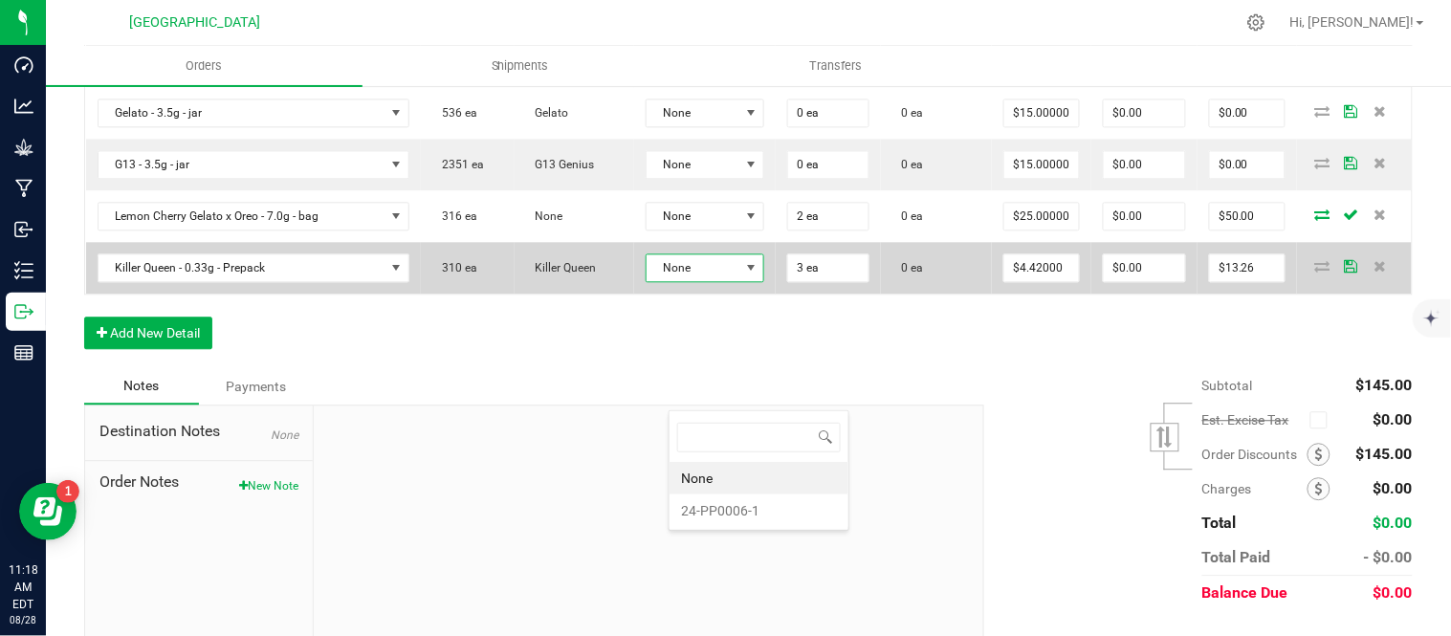
scroll to position [29, 122]
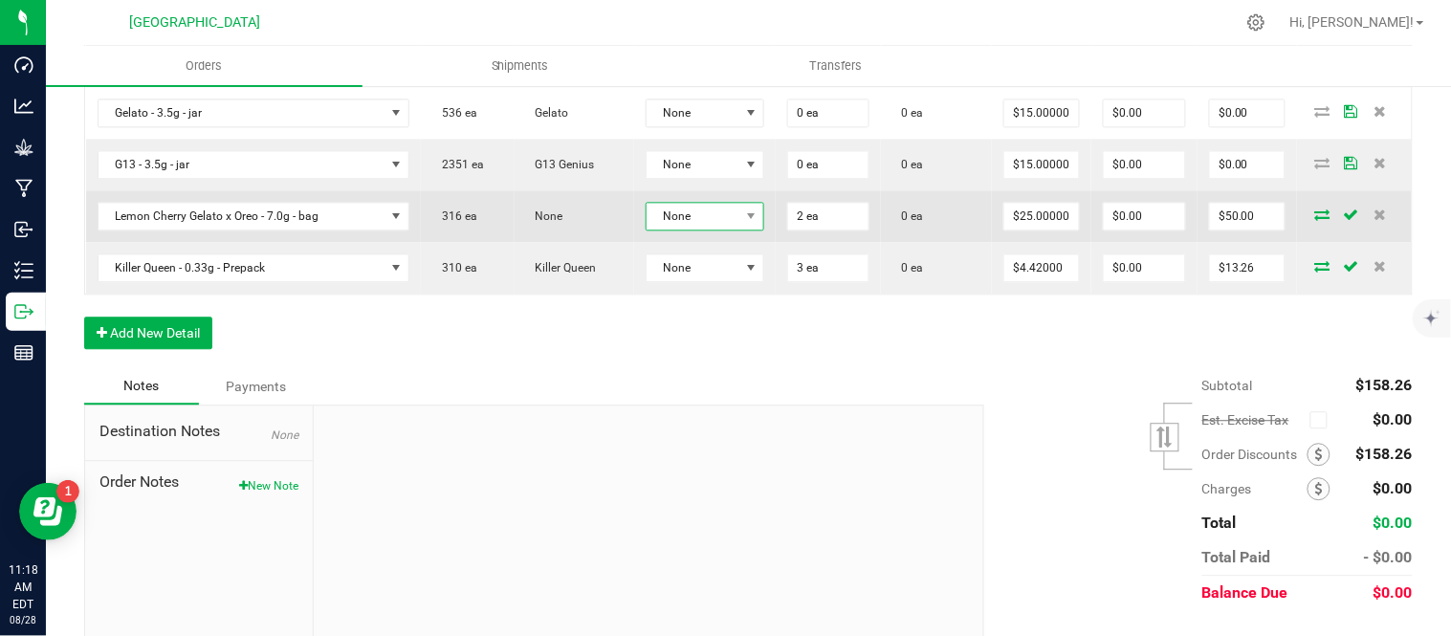
click at [740, 230] on span "None" at bounding box center [694, 216] width 94 height 27
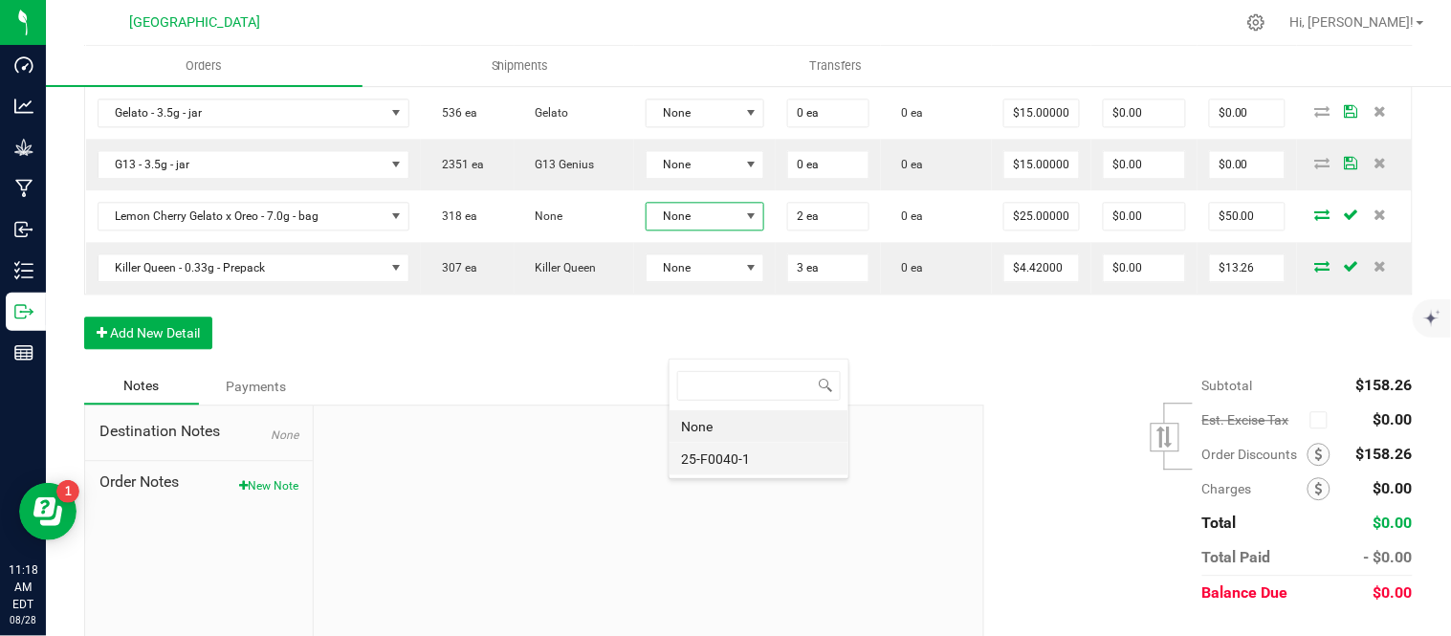
click at [727, 459] on li "25-F0040-1" at bounding box center [759, 459] width 179 height 33
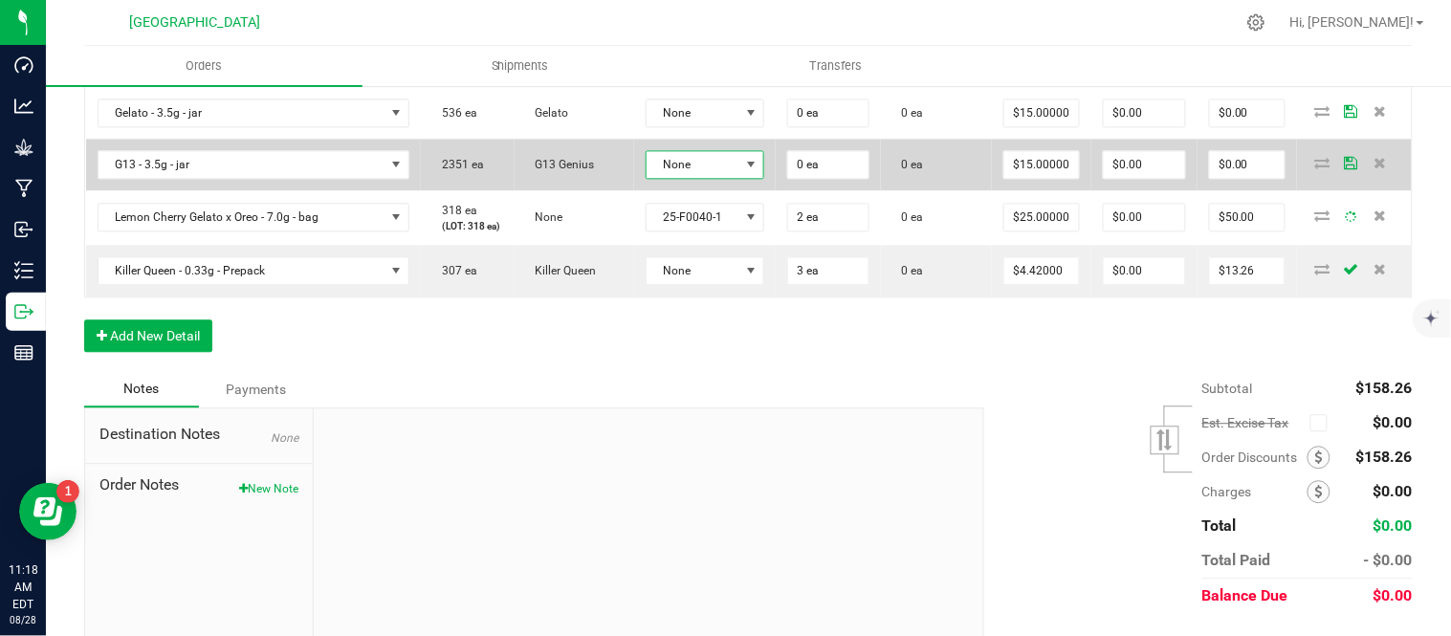
click at [719, 178] on span "None" at bounding box center [694, 164] width 94 height 27
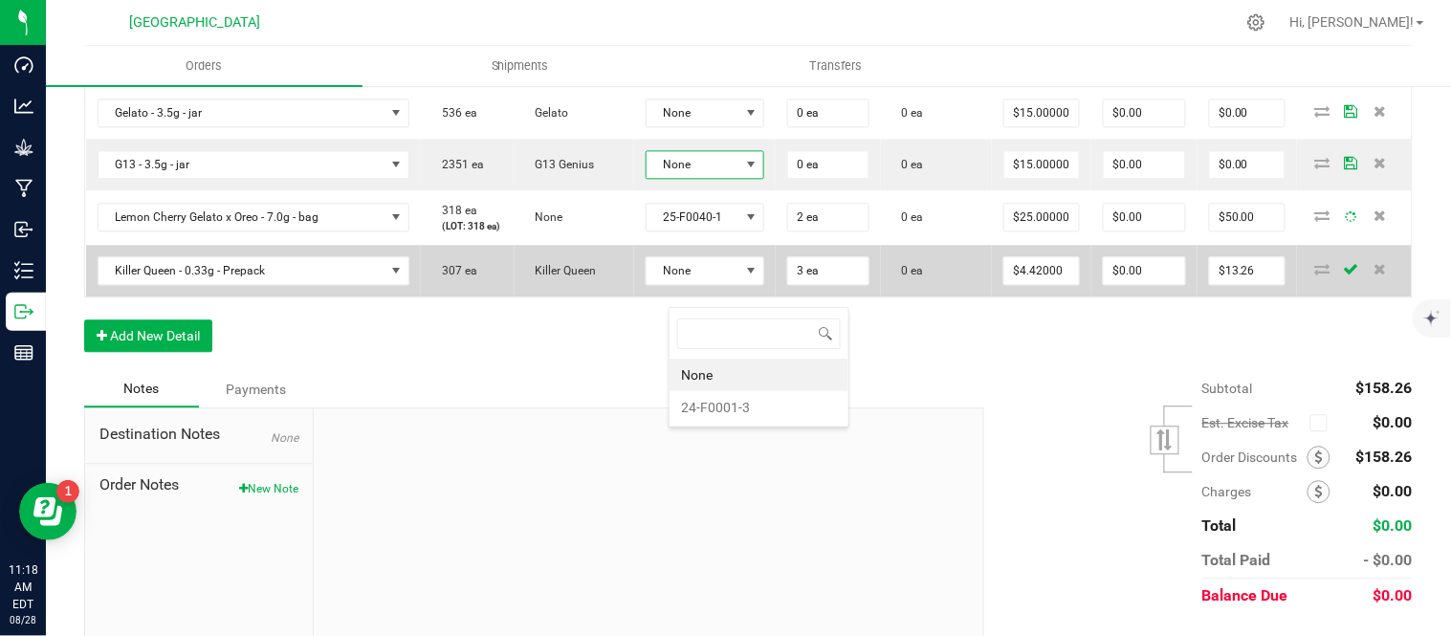
click at [711, 409] on li "24-F0001-3" at bounding box center [759, 407] width 179 height 33
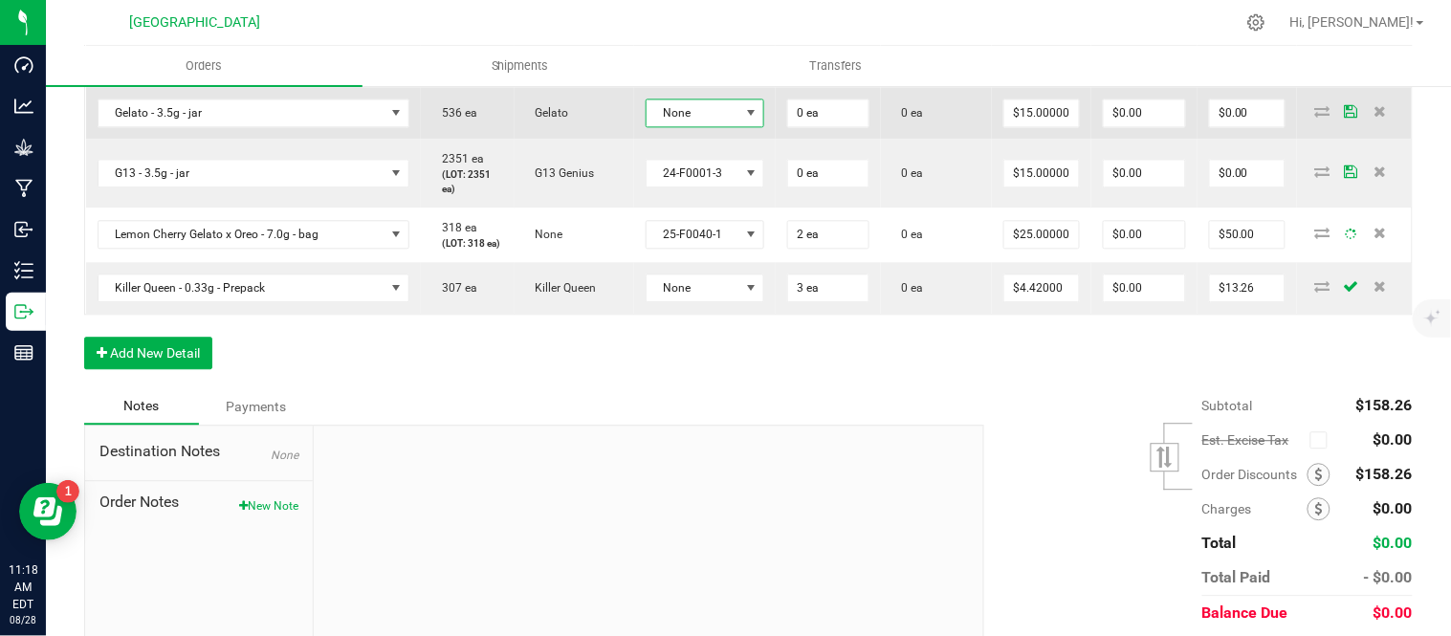
drag, startPoint x: 713, startPoint y: 225, endPoint x: 713, endPoint y: 243, distance: 18.2
click at [713, 127] on span "None" at bounding box center [706, 113] width 120 height 29
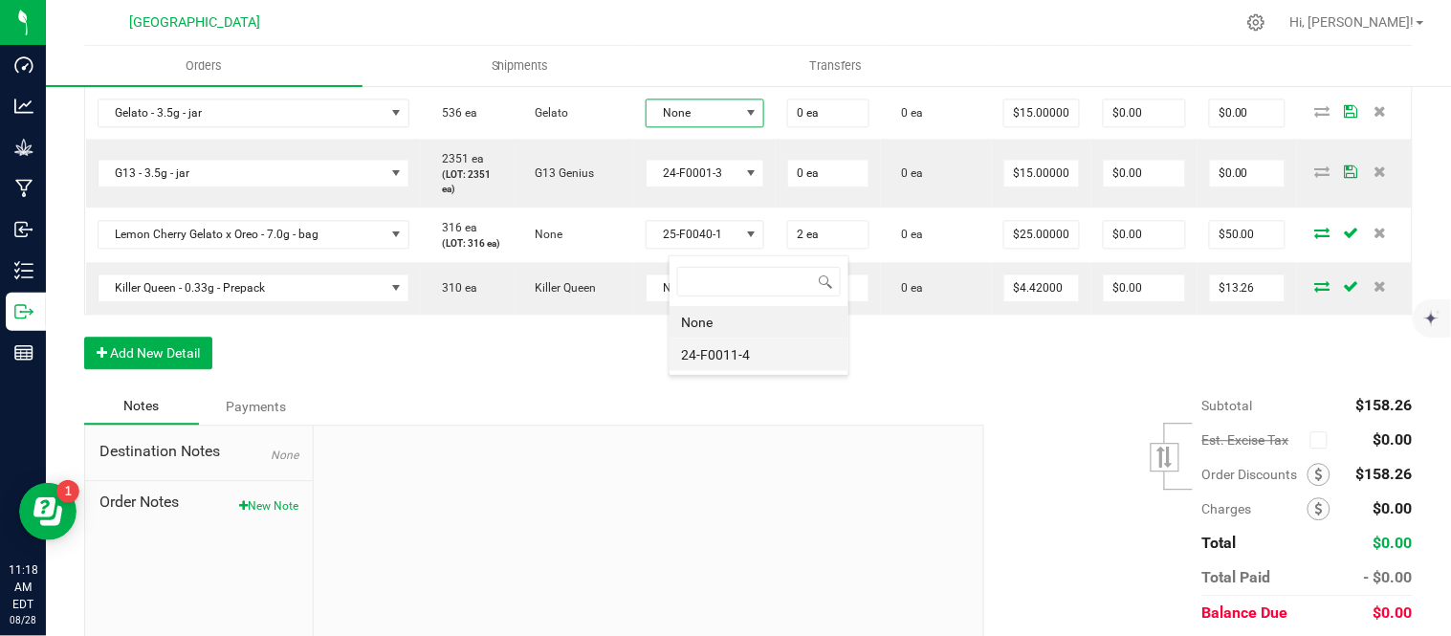
click at [689, 352] on li "24-F0011-4" at bounding box center [759, 355] width 179 height 33
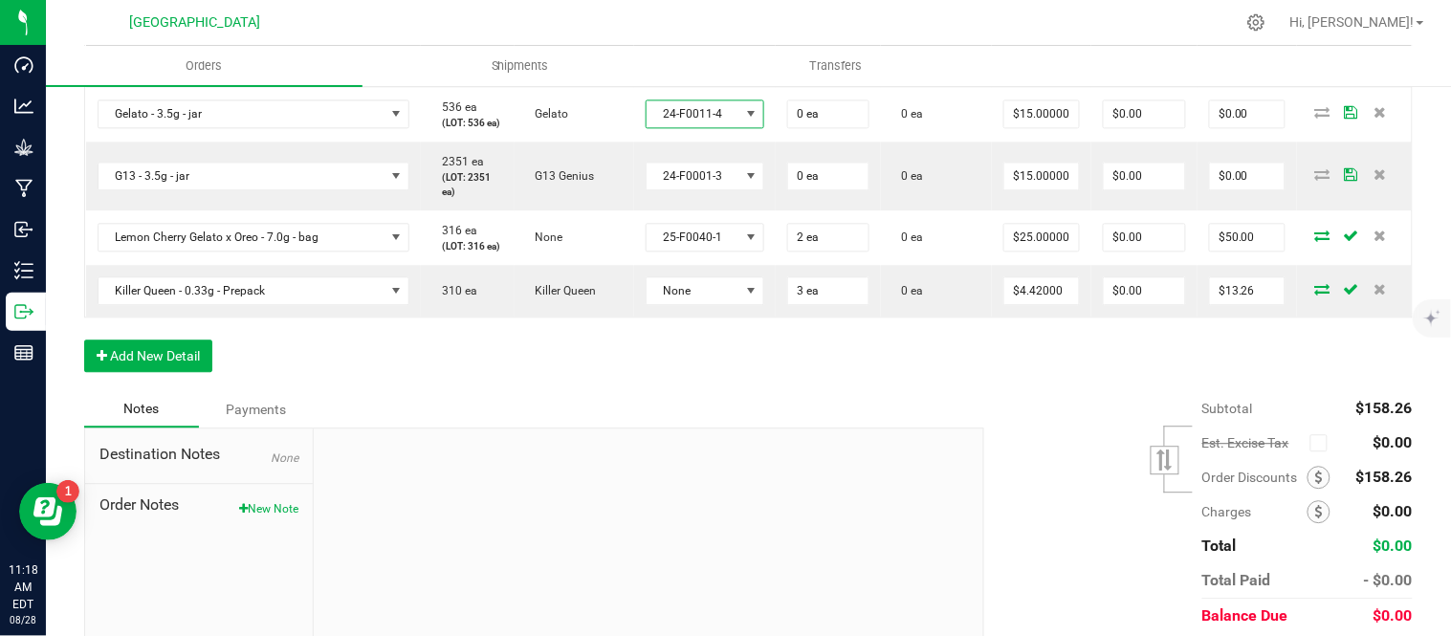
click at [740, 75] on span "None" at bounding box center [694, 61] width 94 height 27
click at [725, 303] on li "24-F0038-1" at bounding box center [759, 303] width 179 height 33
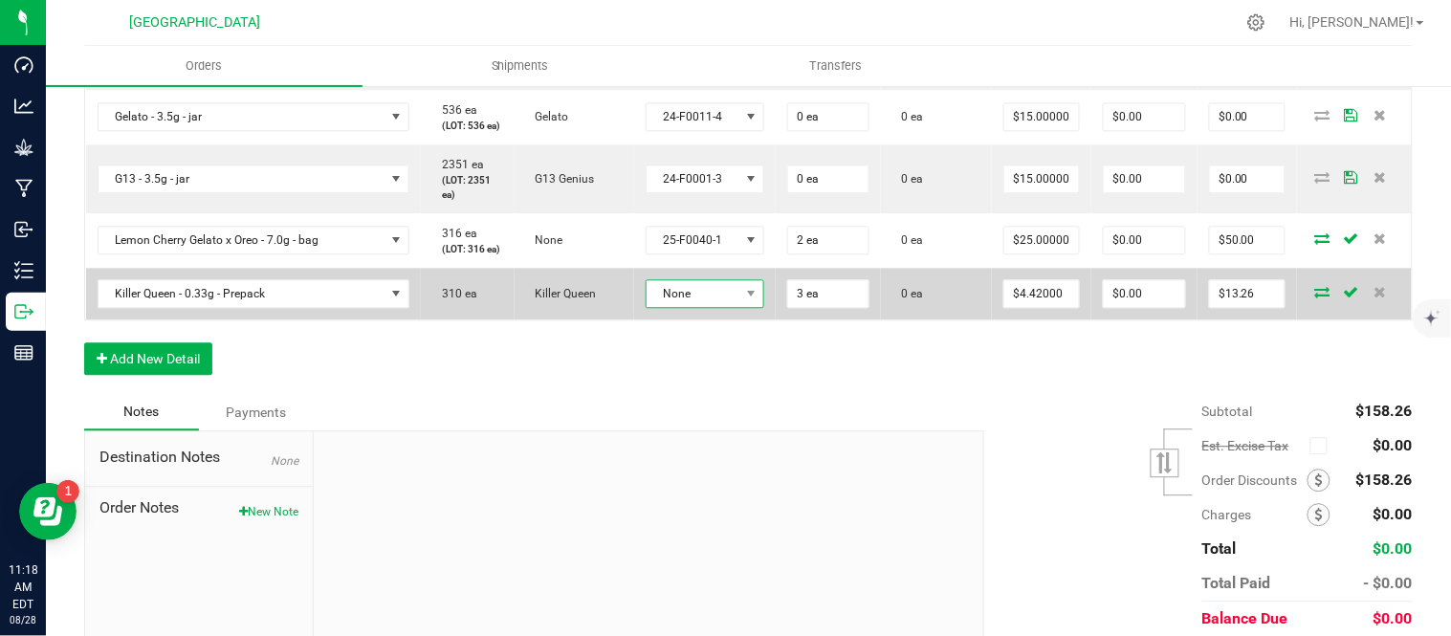
click at [738, 307] on span "None" at bounding box center [694, 293] width 94 height 27
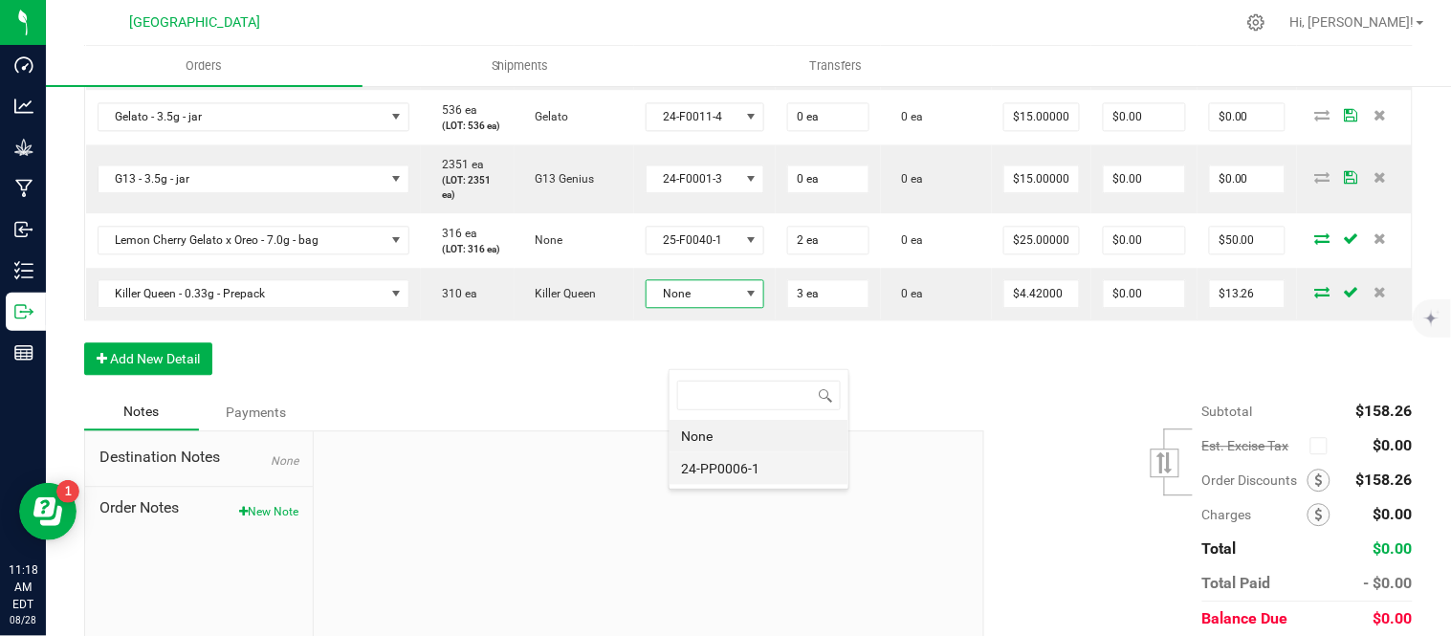
click at [733, 474] on li "24-PP0006-1" at bounding box center [759, 469] width 179 height 33
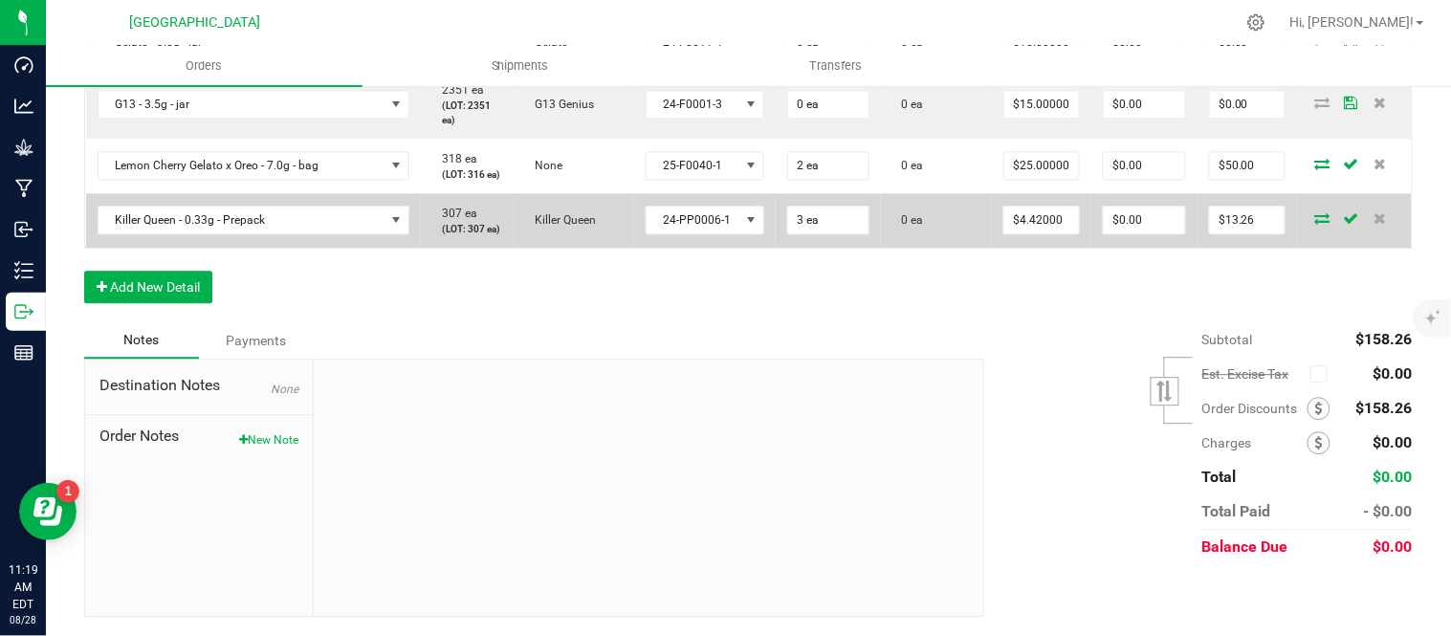
scroll to position [1169, 0]
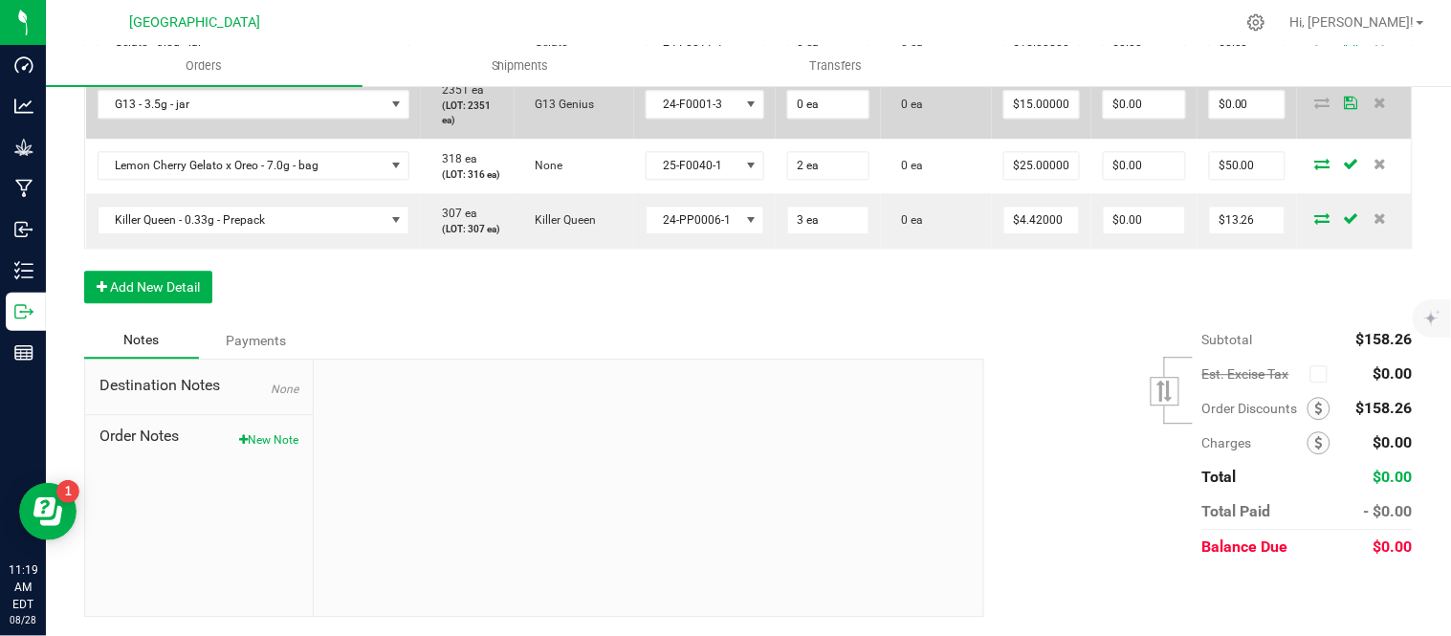
click at [829, 139] on td "0 ea" at bounding box center [828, 104] width 105 height 69
click at [847, 118] on input "0" at bounding box center [828, 104] width 80 height 27
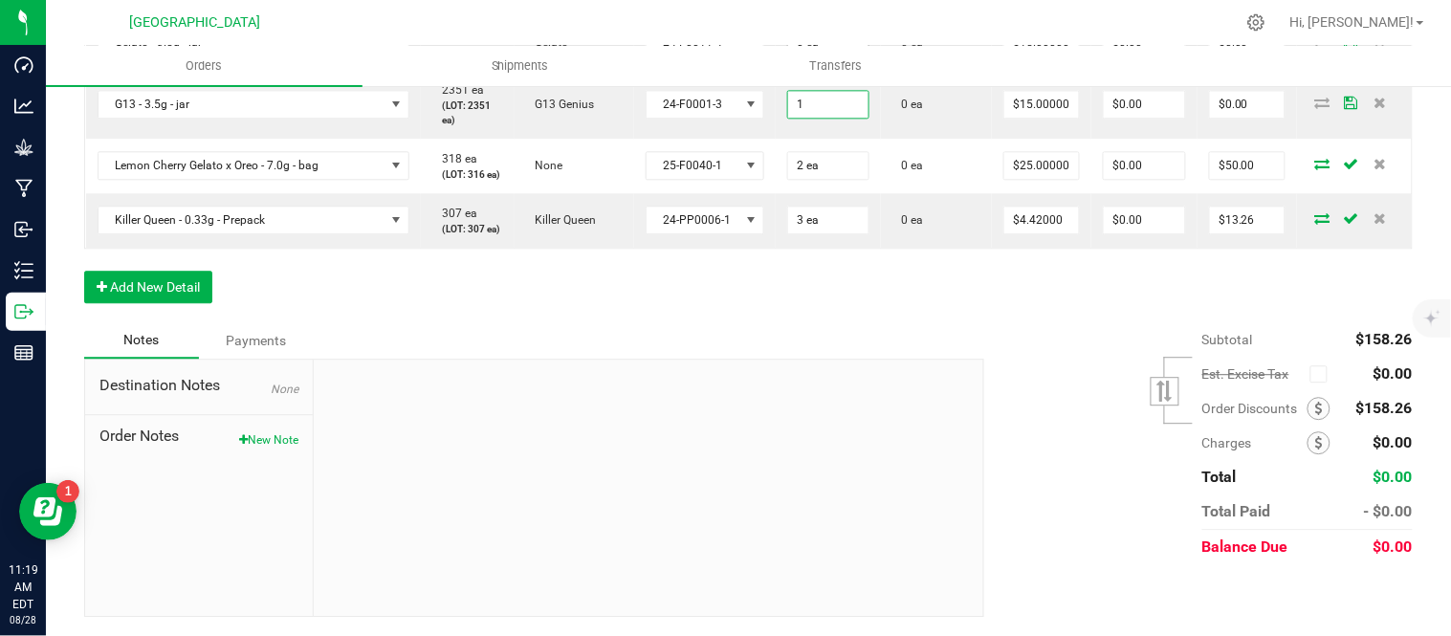
type input "1"
type input "0"
type input "1 ea"
type input "$15.00"
click at [865, 55] on input "0" at bounding box center [828, 42] width 80 height 27
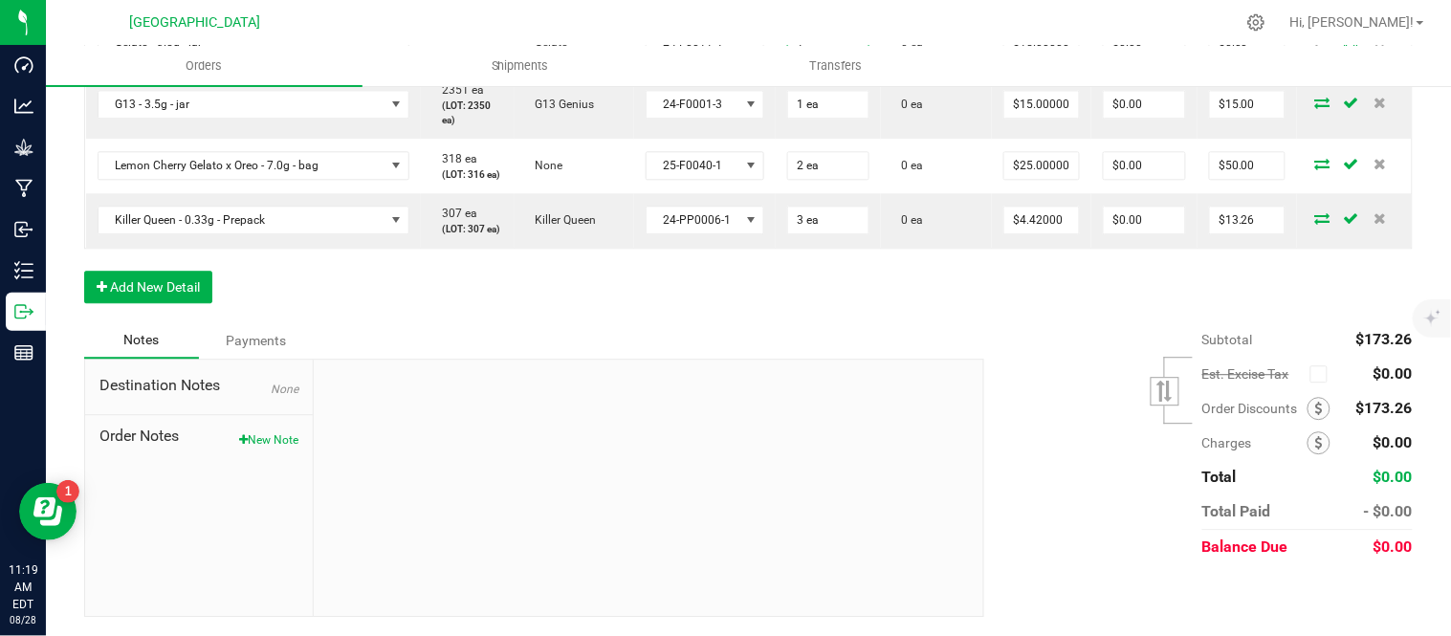
type input "1 ea"
type input "$15.00"
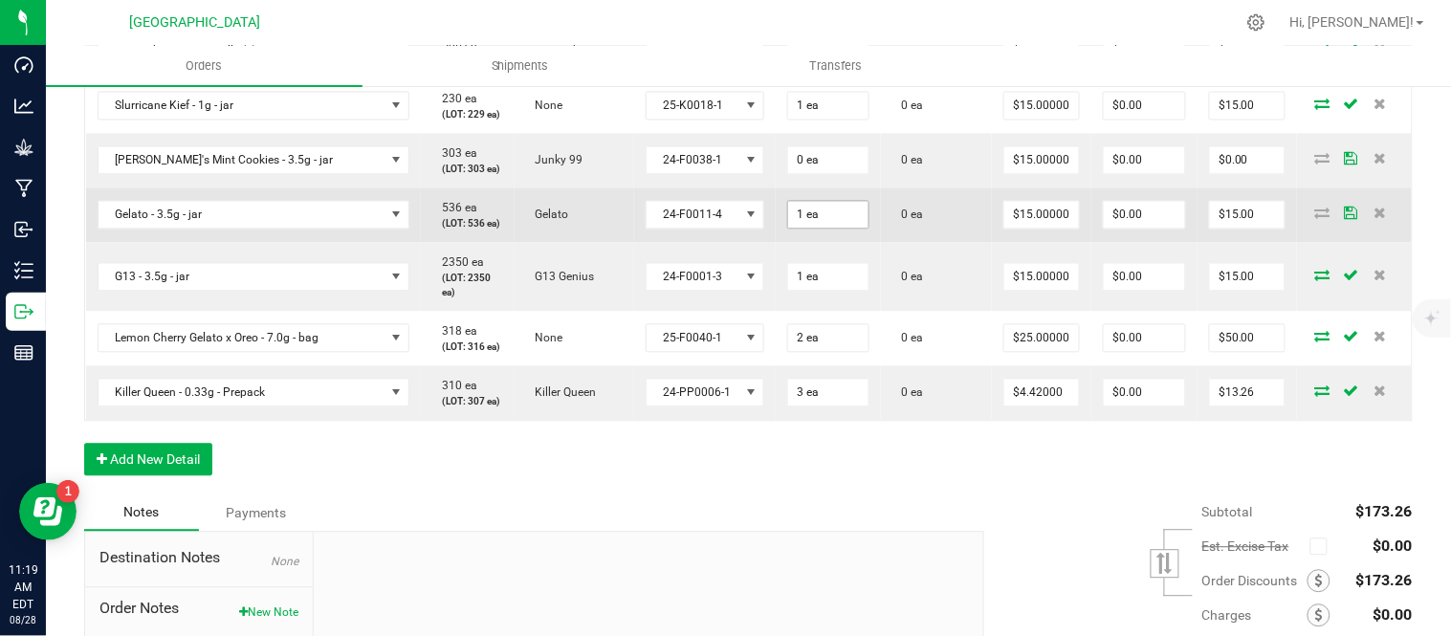
scroll to position [957, 0]
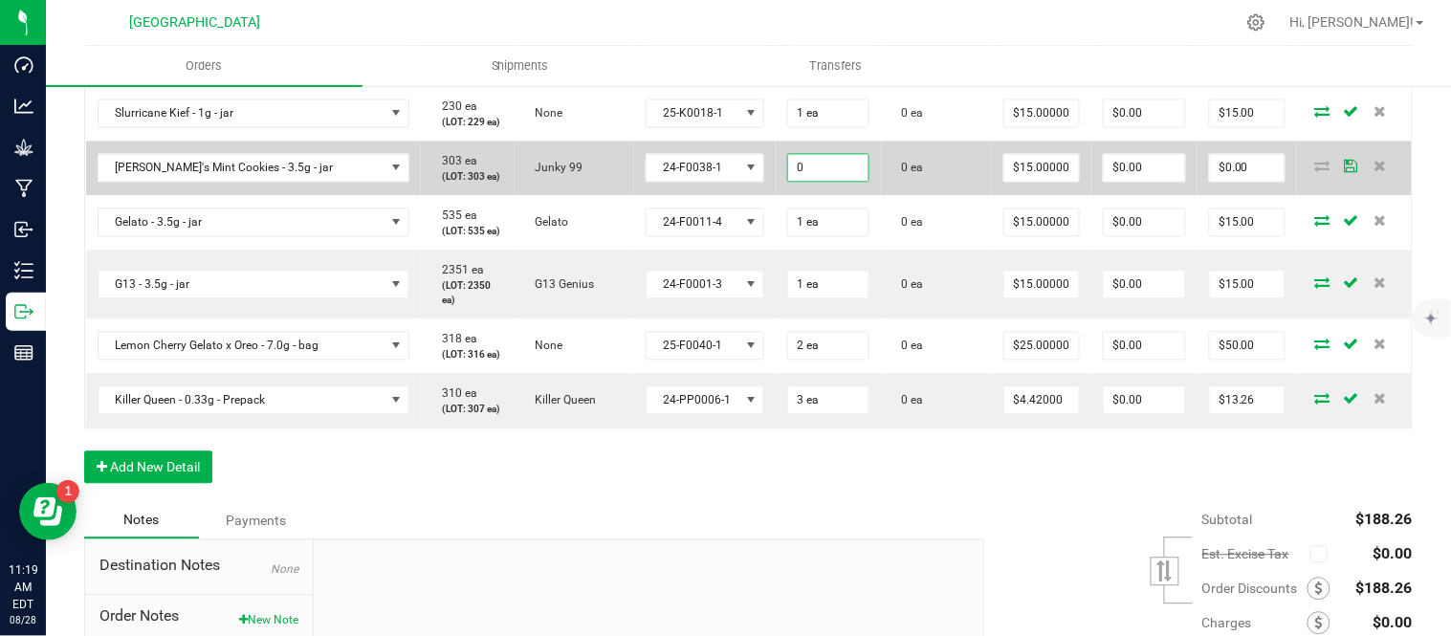
click at [857, 182] on input "0" at bounding box center [828, 168] width 80 height 27
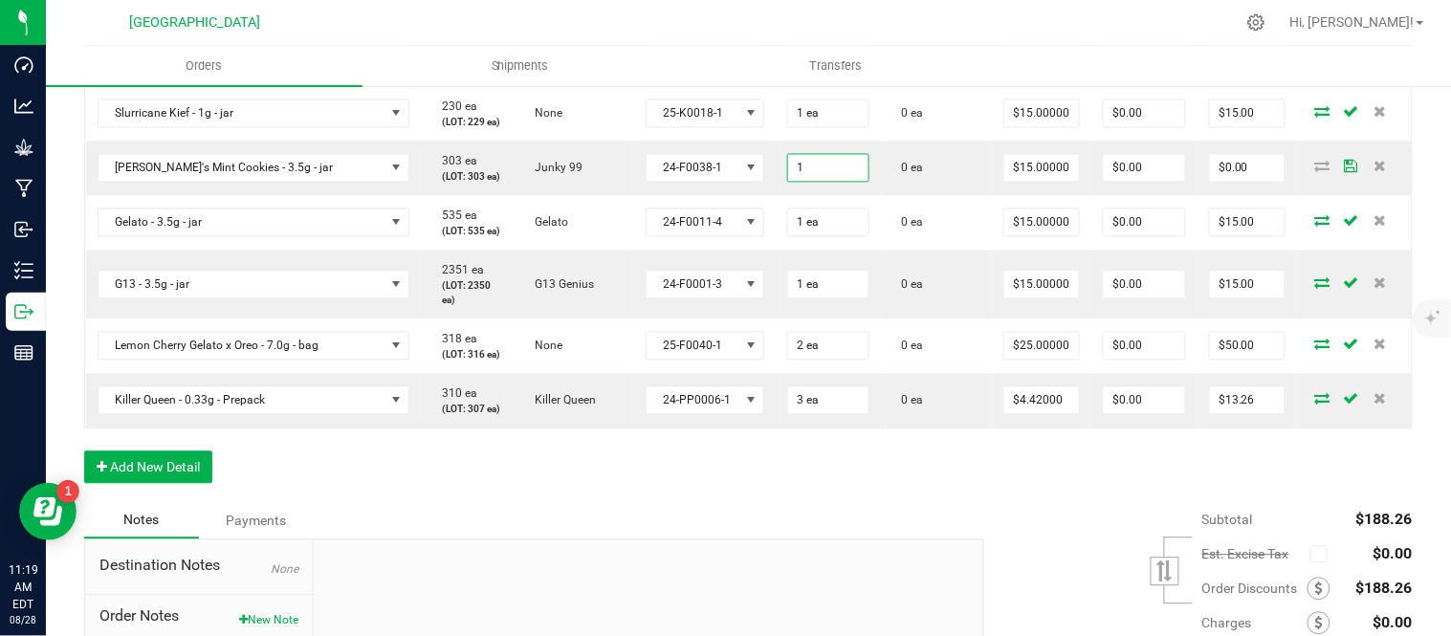
type input "1 ea"
type input "$15.00"
click at [691, 20] on div at bounding box center [789, 22] width 893 height 37
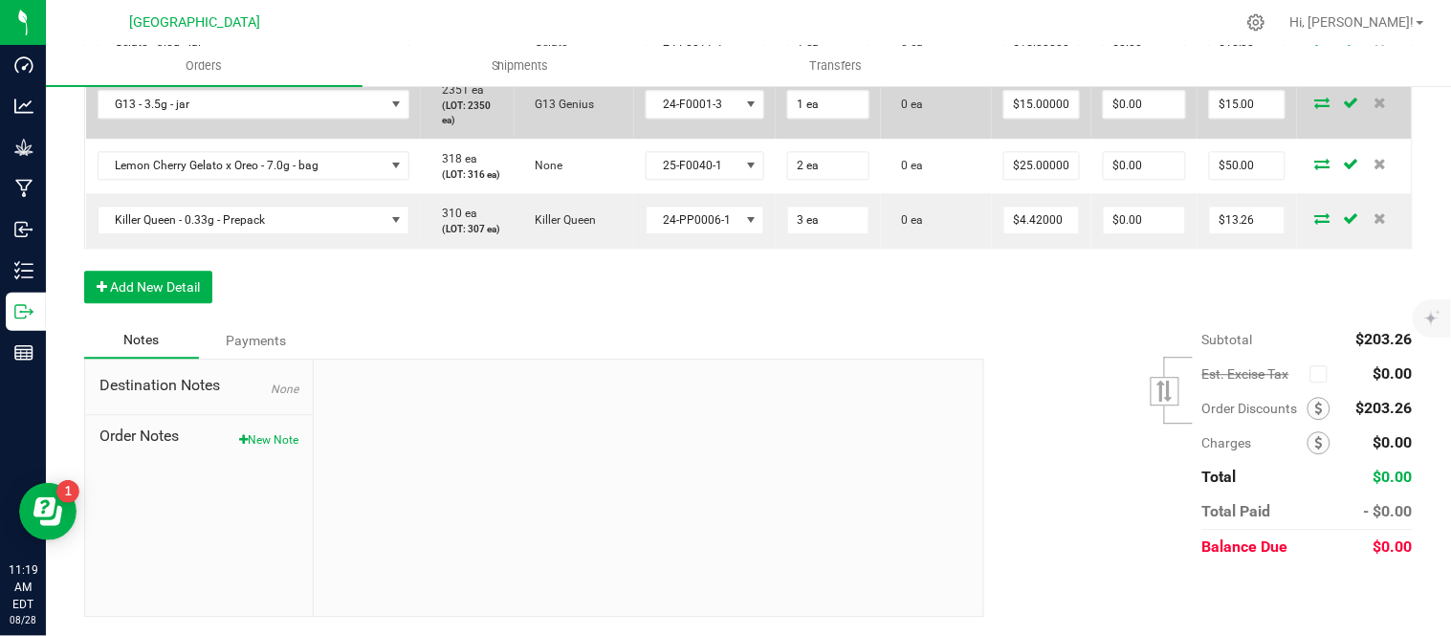
scroll to position [1275, 0]
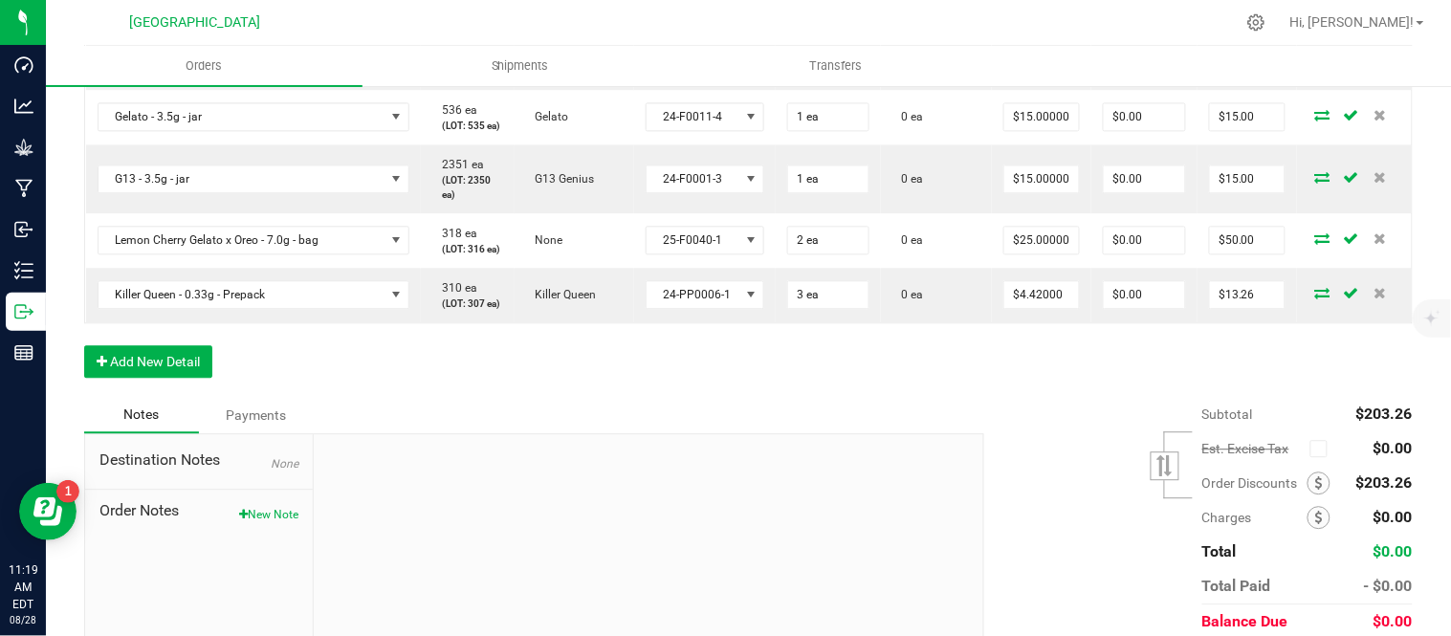
scroll to position [1169, 0]
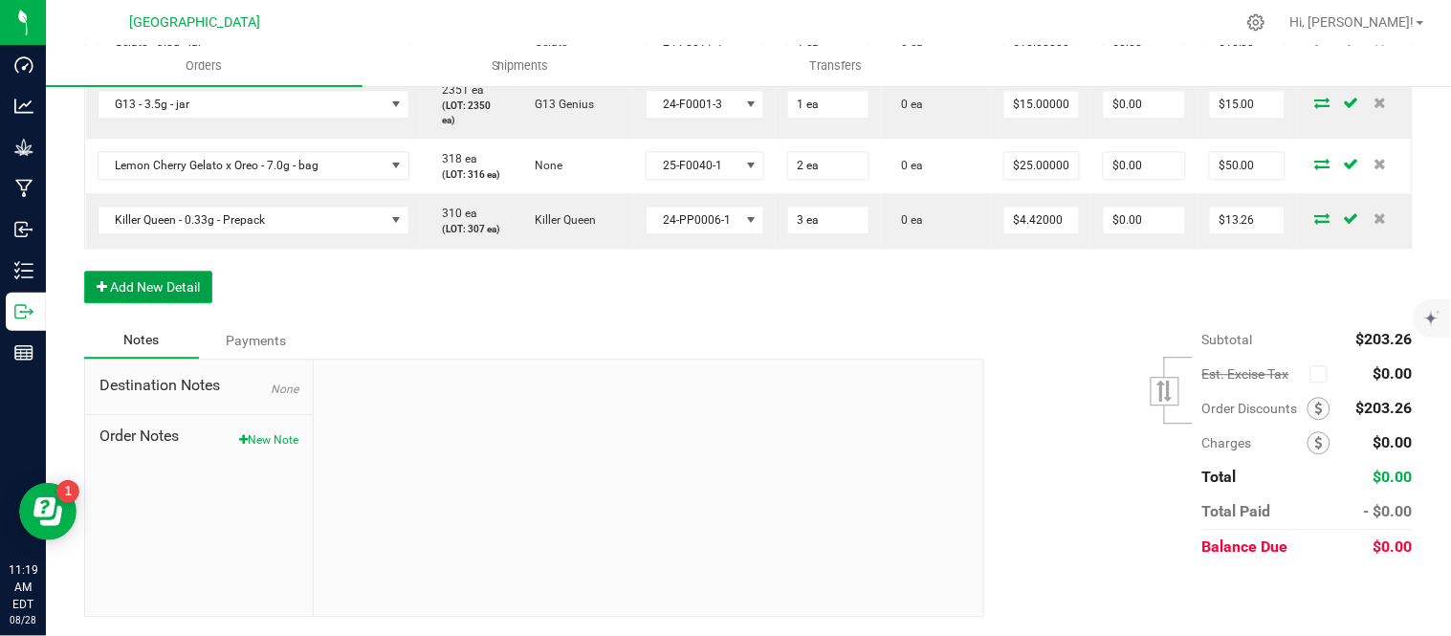
click at [161, 303] on button "Add New Detail" at bounding box center [148, 287] width 128 height 33
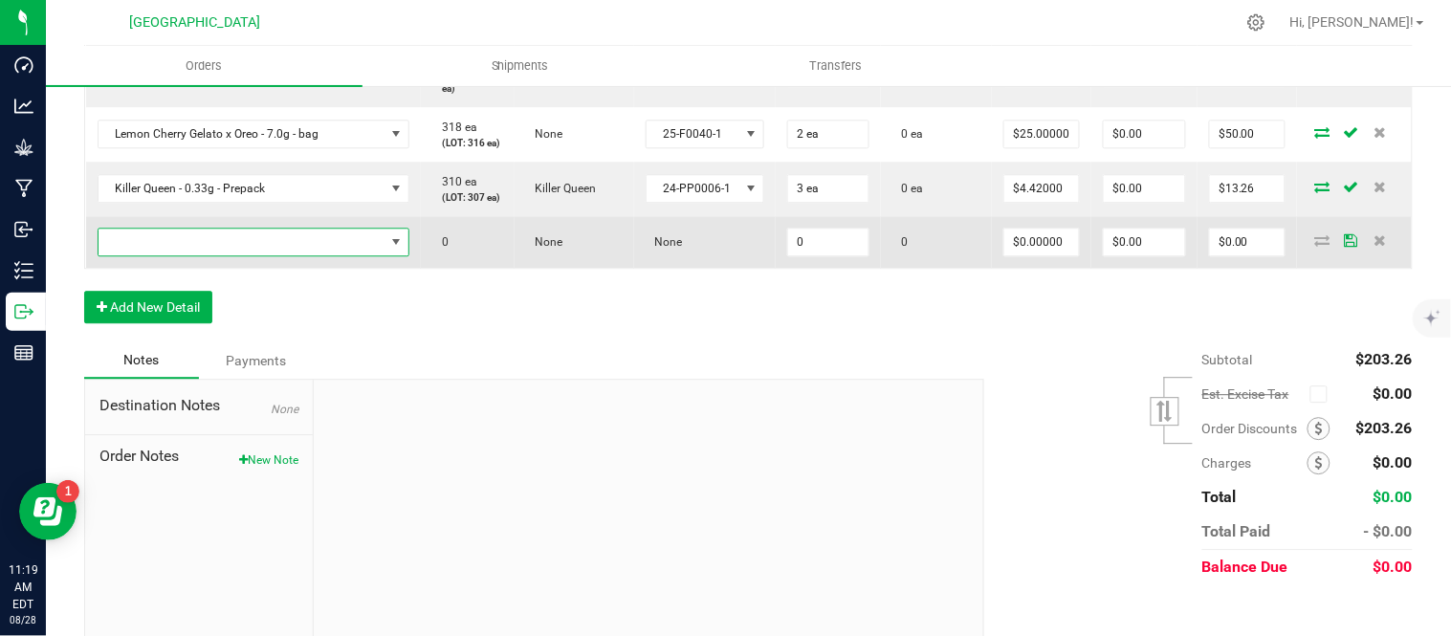
click at [169, 255] on span "NO DATA FOUND" at bounding box center [242, 242] width 287 height 27
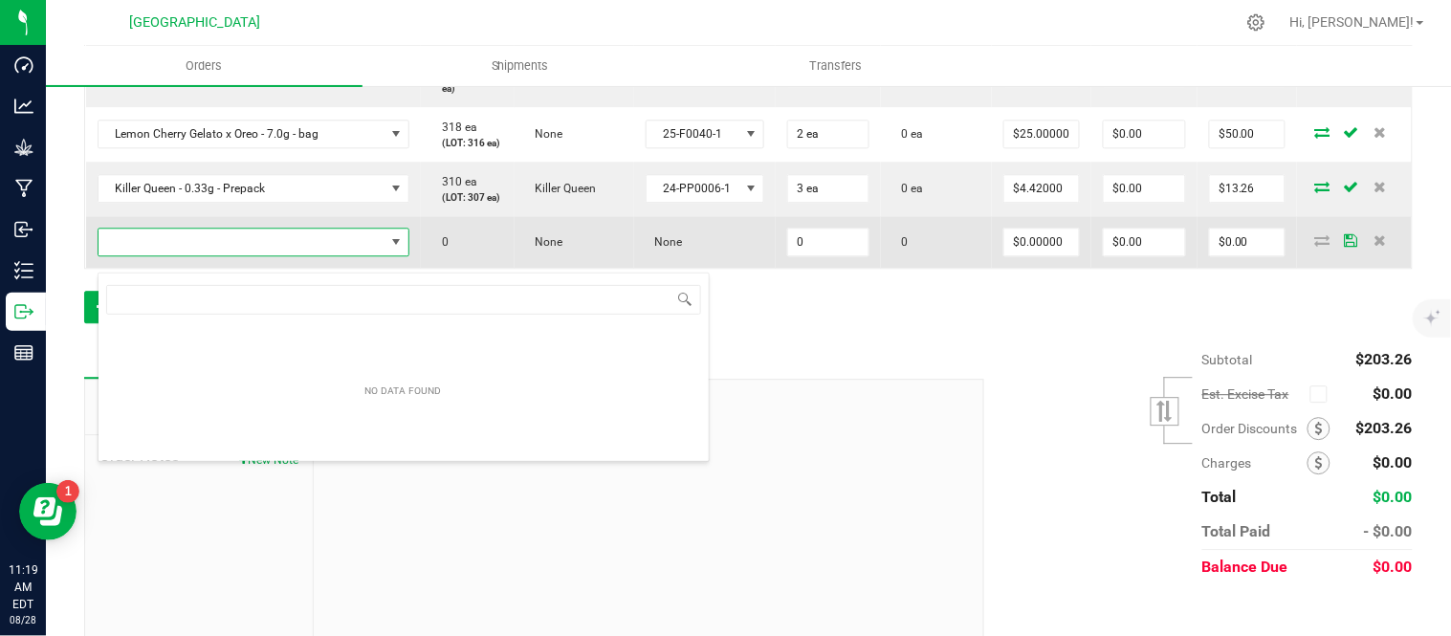
scroll to position [29, 330]
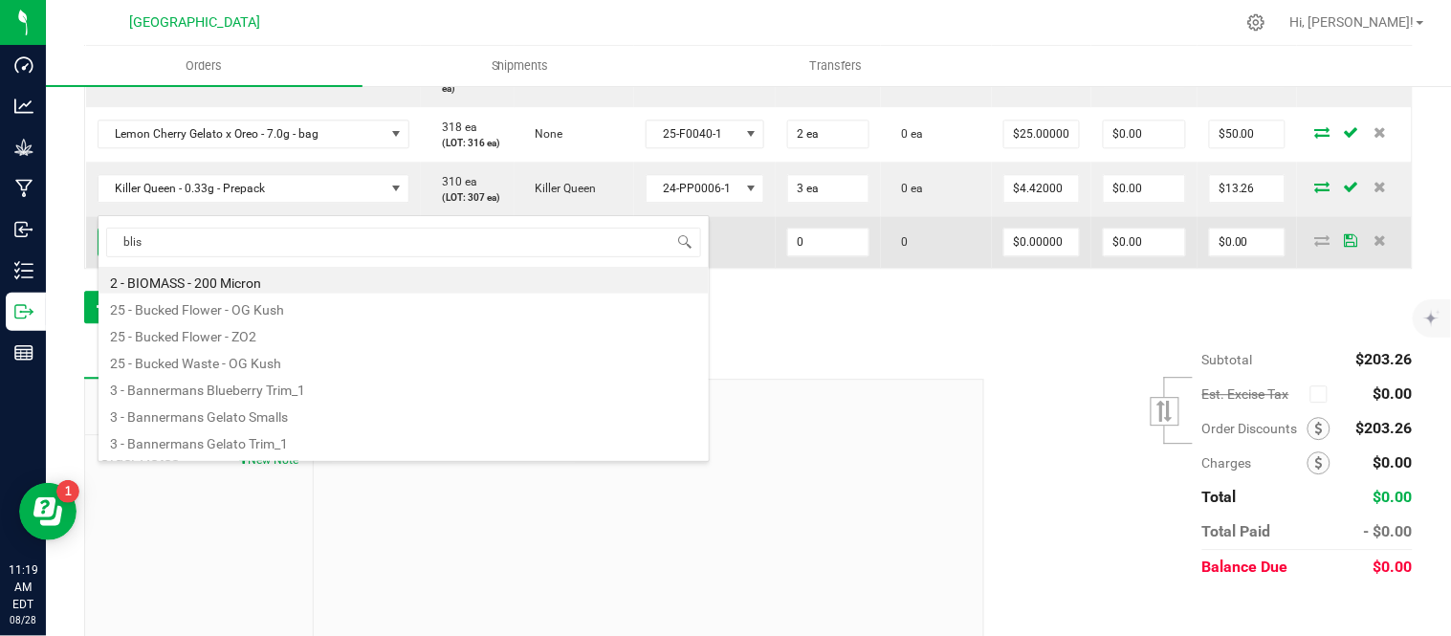
type input "bliss"
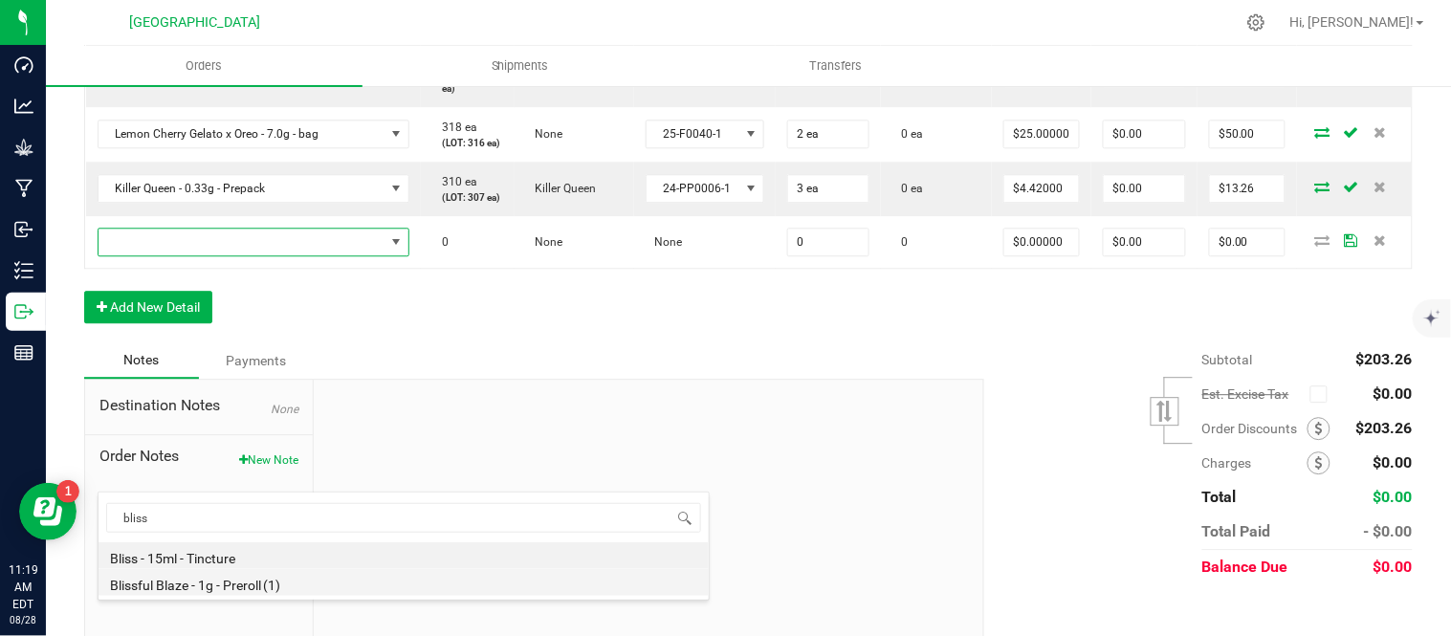
click at [189, 584] on li "Blissful Blaze - 1g - Preroll (1)" at bounding box center [404, 582] width 610 height 27
type input "0 ea"
type input "$6.00000"
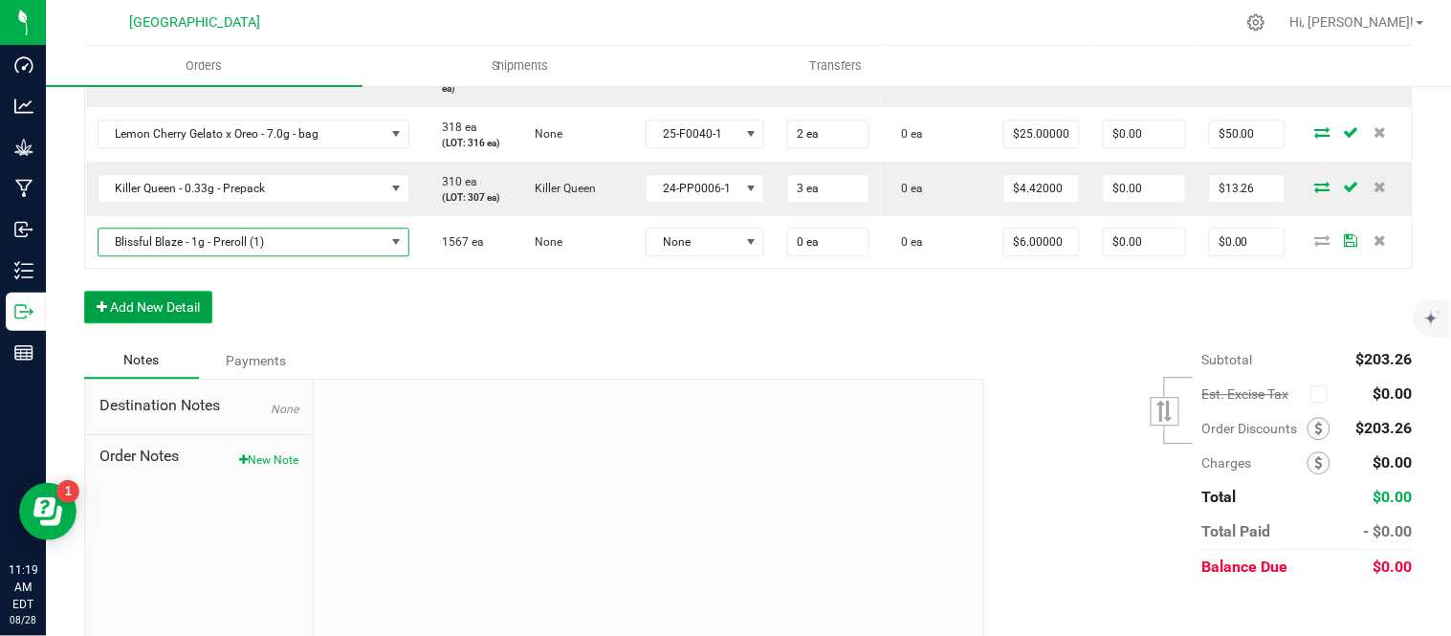
click at [177, 323] on button "Add New Detail" at bounding box center [148, 307] width 128 height 33
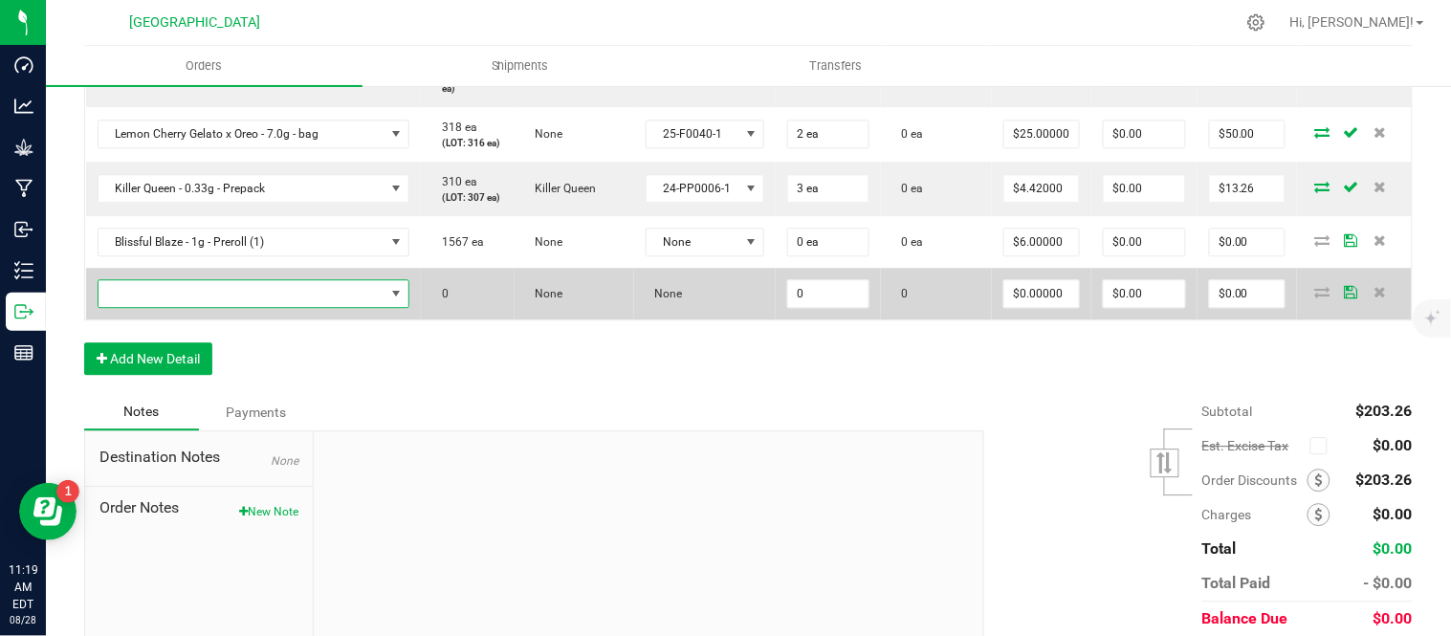
click at [178, 307] on span "NO DATA FOUND" at bounding box center [242, 293] width 287 height 27
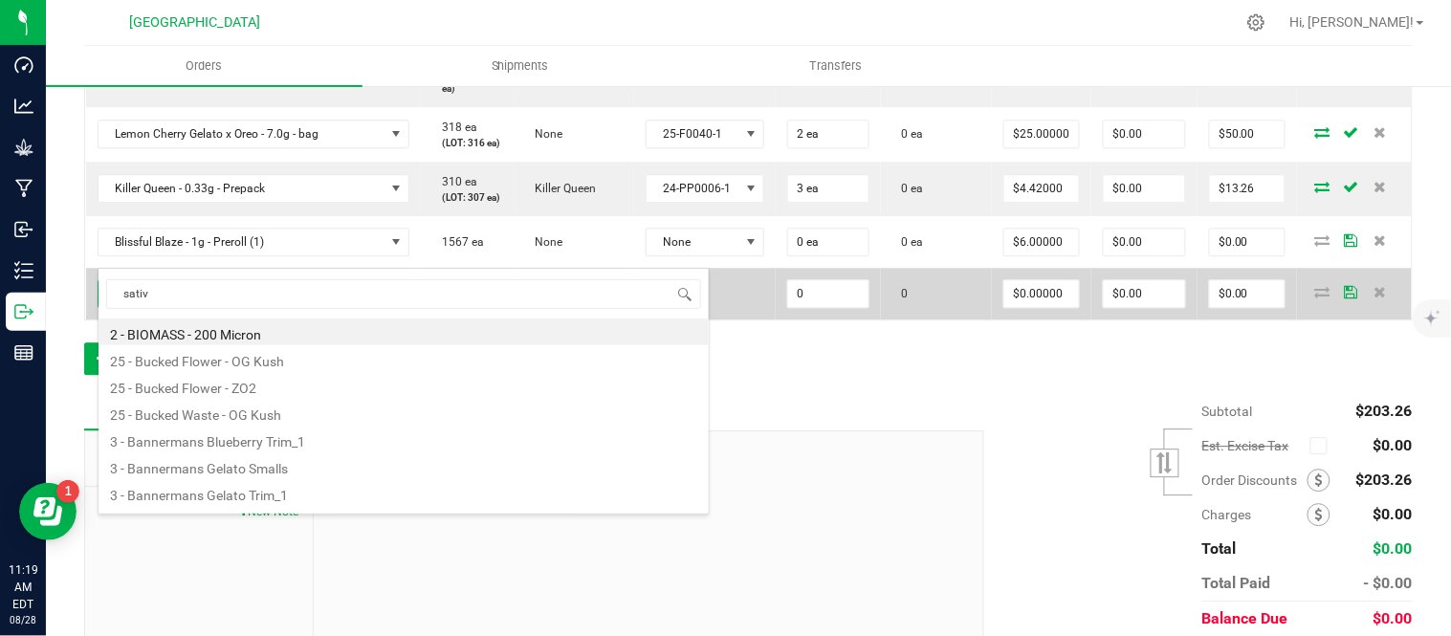
type input "sativa"
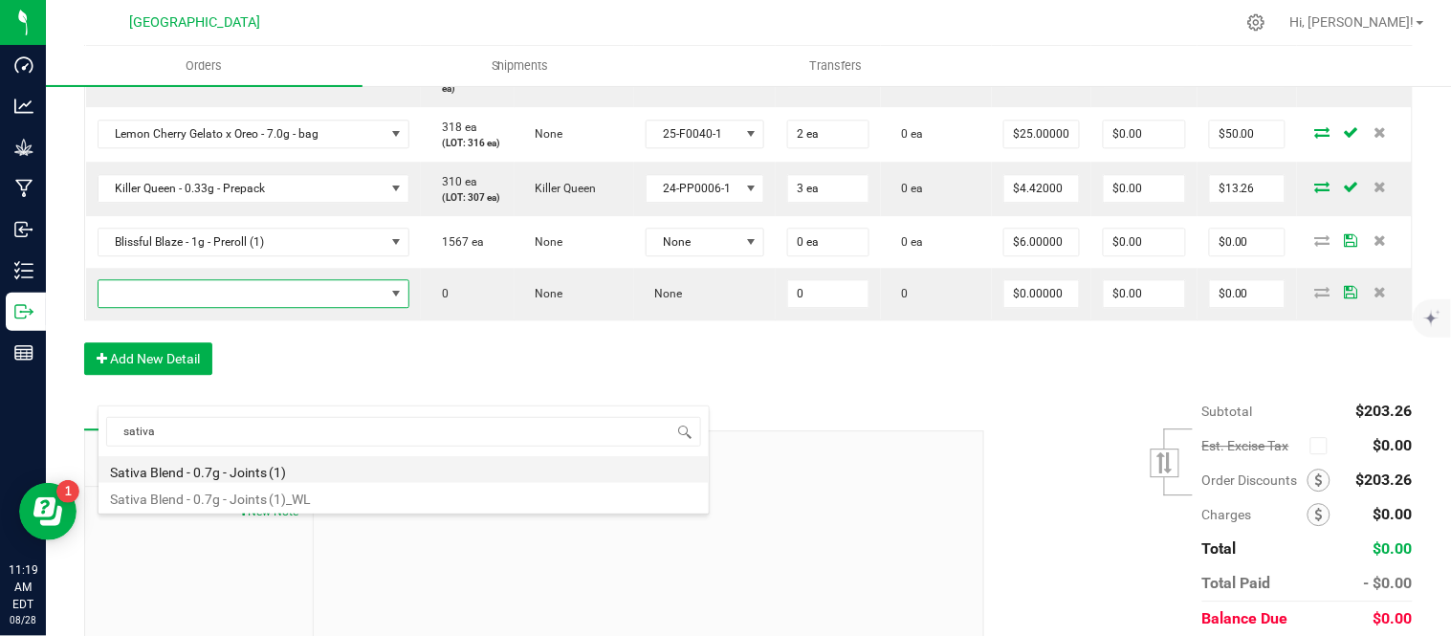
click at [234, 475] on li "Sativa Blend - 0.7g - Joints (1)" at bounding box center [404, 469] width 610 height 27
type input "0 ea"
type input "$4.42000"
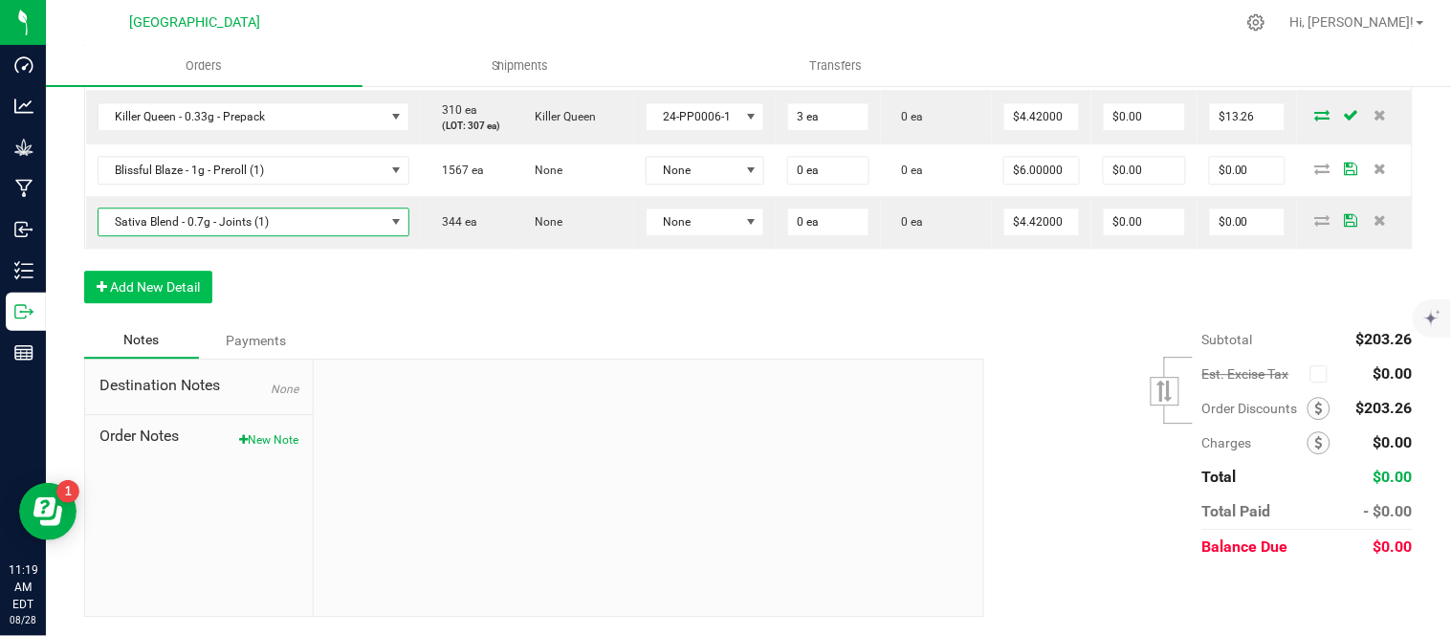
scroll to position [1381, 0]
click at [177, 303] on button "Add New Detail" at bounding box center [148, 287] width 128 height 33
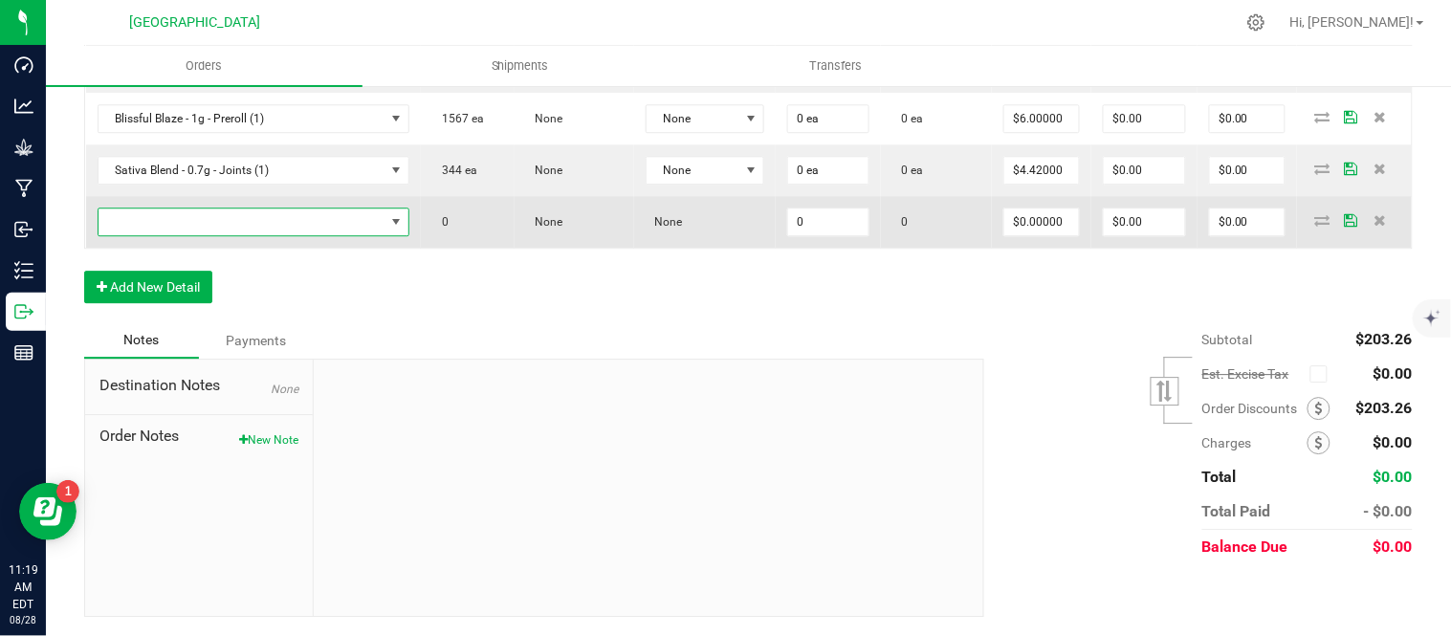
click at [177, 235] on span "NO DATA FOUND" at bounding box center [242, 222] width 287 height 27
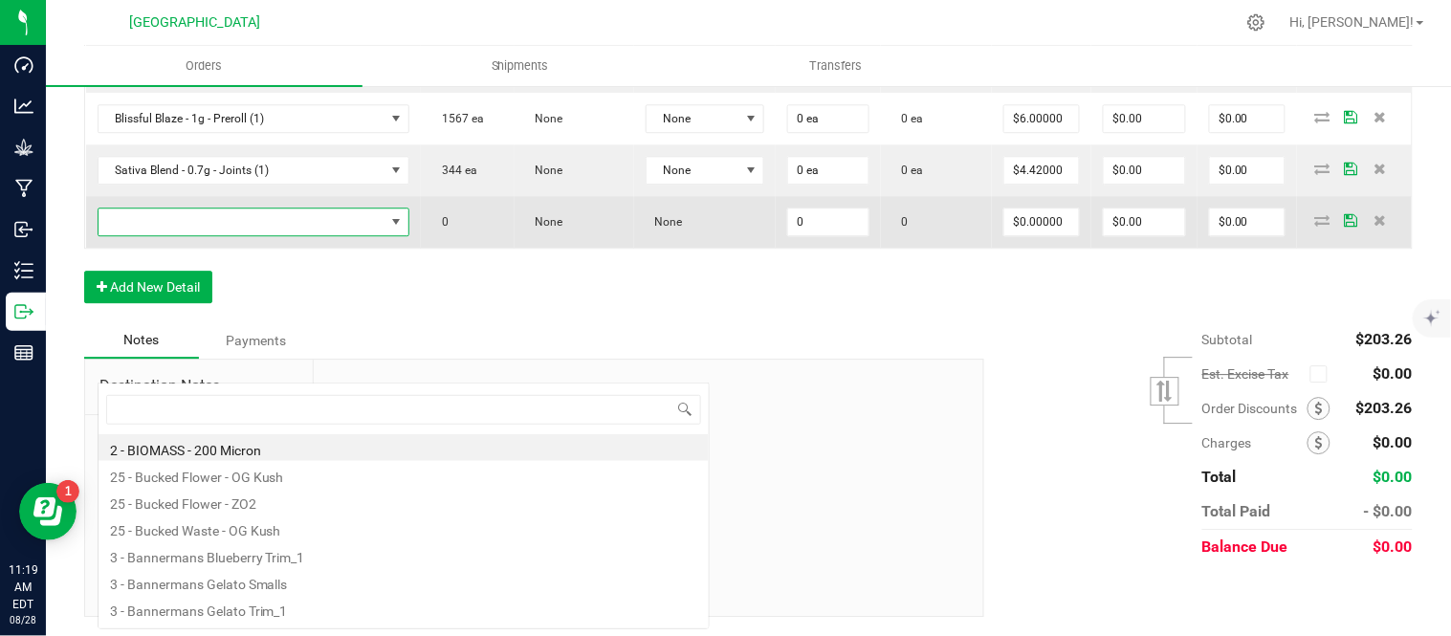
scroll to position [29, 330]
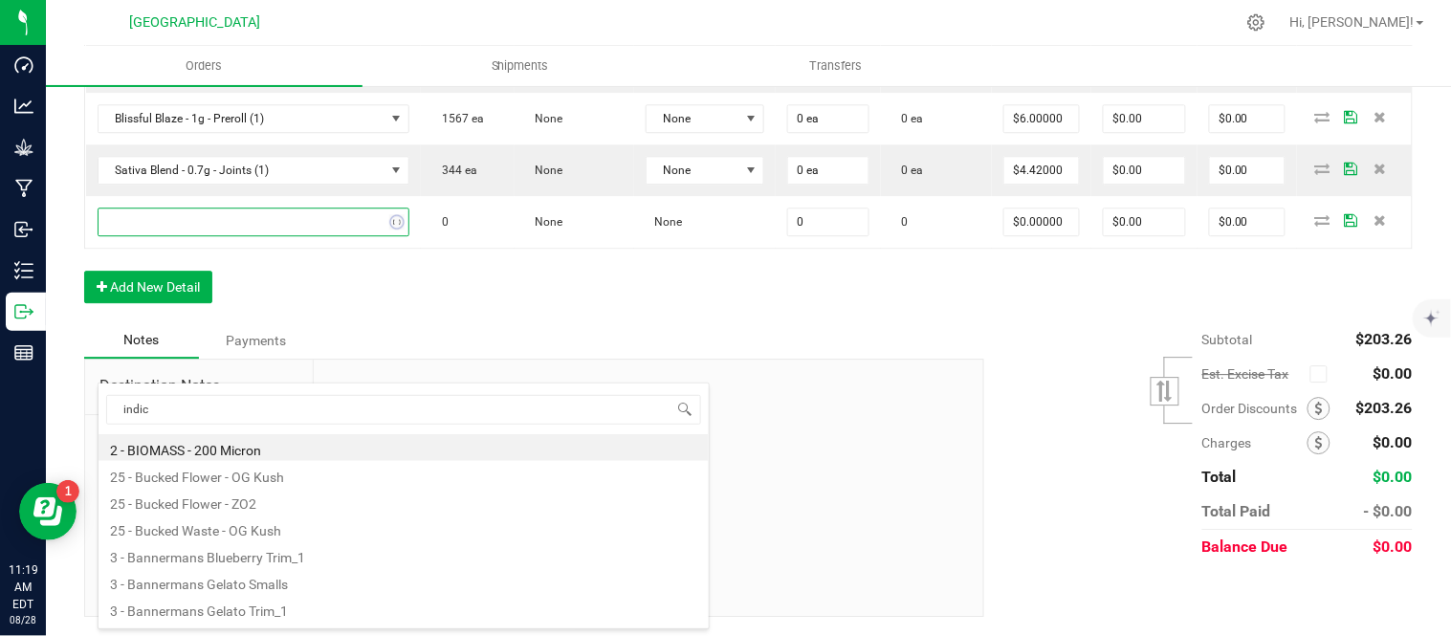
type input "indica"
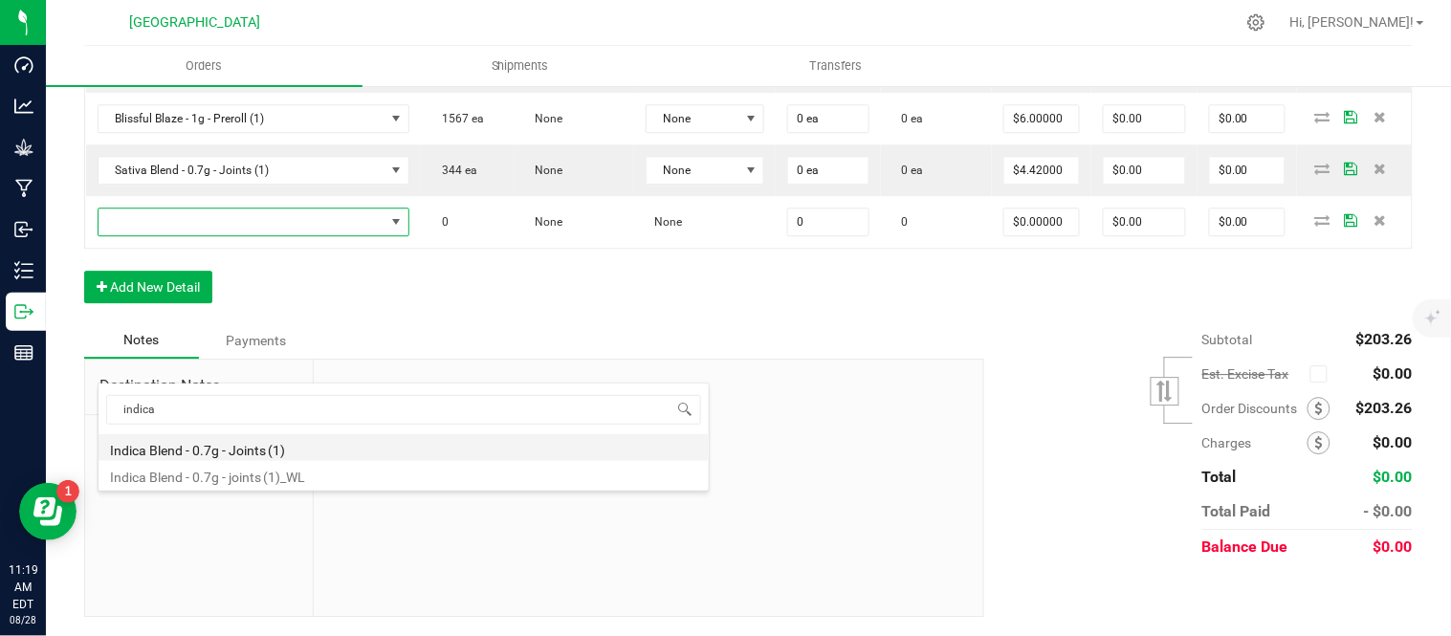
click at [247, 452] on li "Indica Blend - 0.7g - Joints (1)" at bounding box center [404, 447] width 610 height 27
type input "0 ea"
type input "$4.42000"
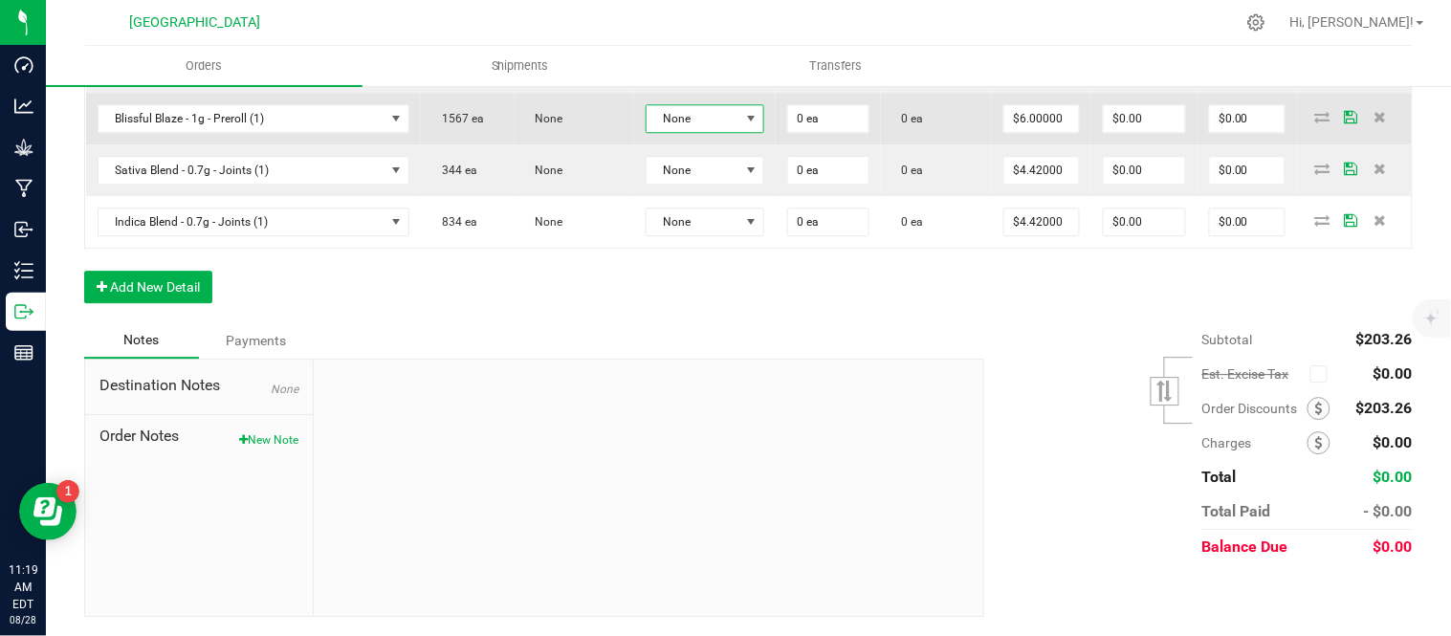
click at [740, 132] on span "None" at bounding box center [694, 118] width 94 height 27
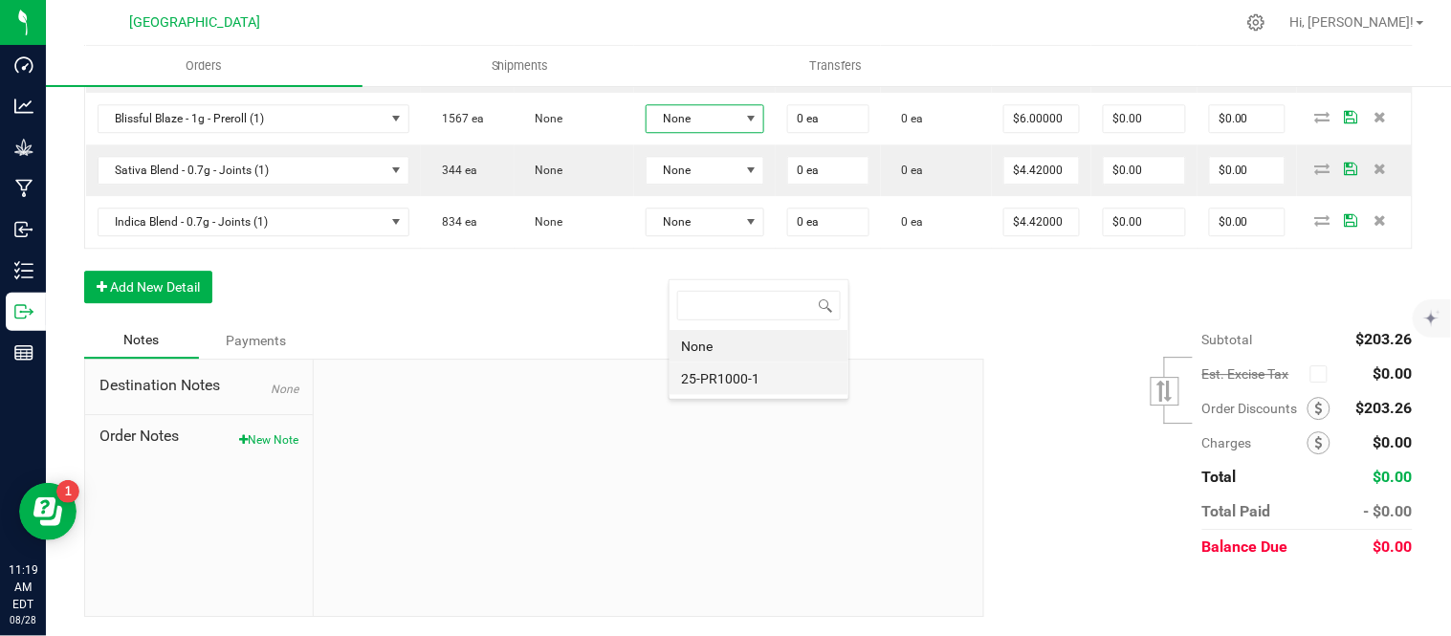
scroll to position [29, 122]
click at [743, 388] on li "25-PR1000-1" at bounding box center [759, 379] width 179 height 33
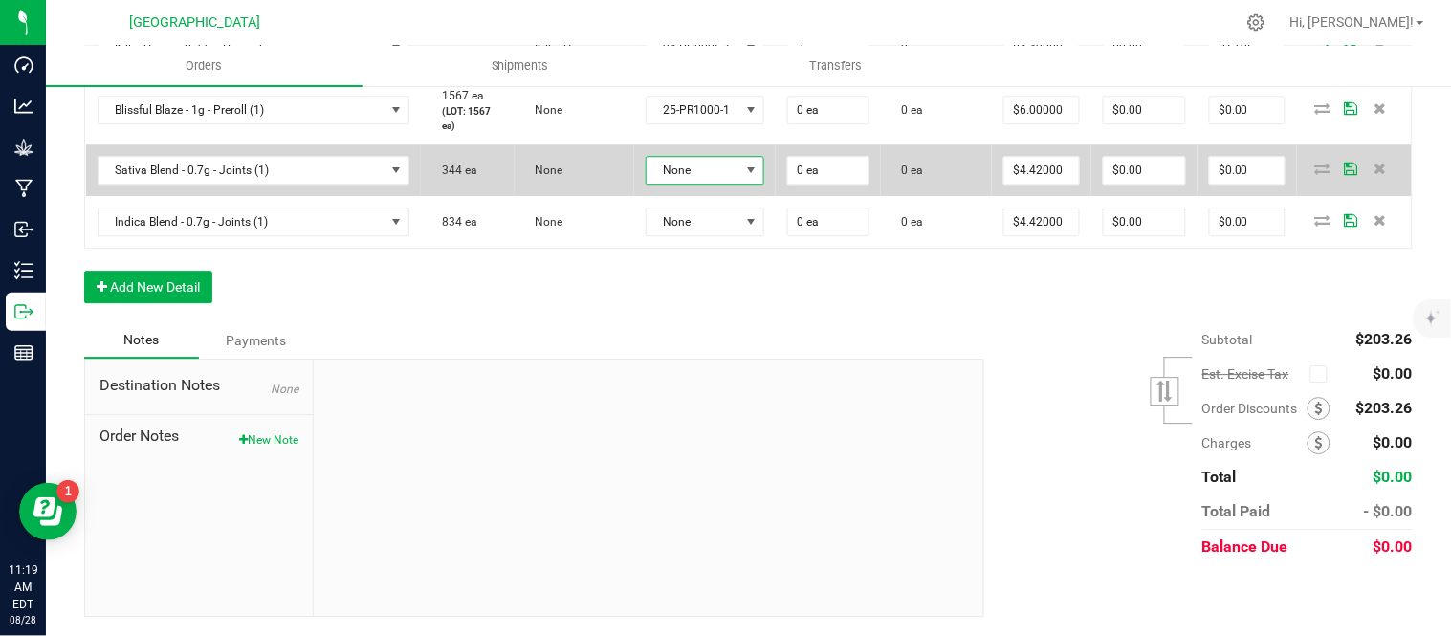
click at [740, 184] on span "None" at bounding box center [694, 170] width 94 height 27
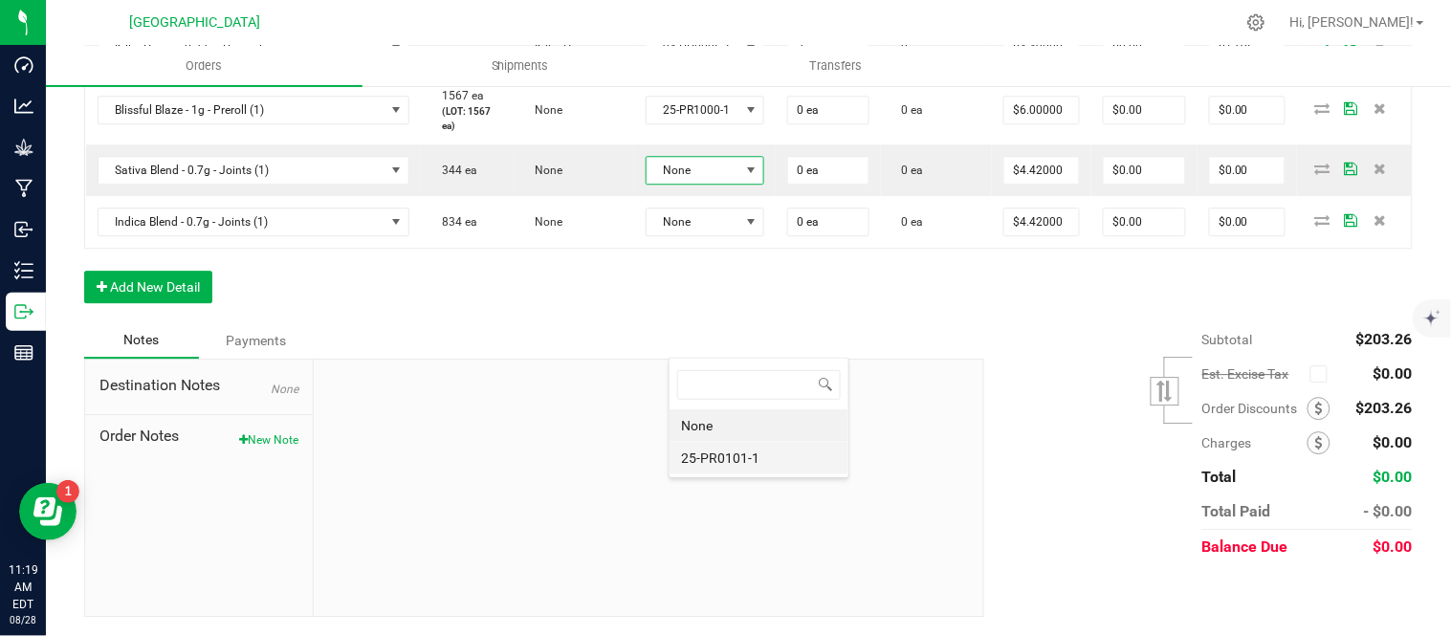
click at [739, 453] on li "25-PR0101-1" at bounding box center [759, 458] width 179 height 33
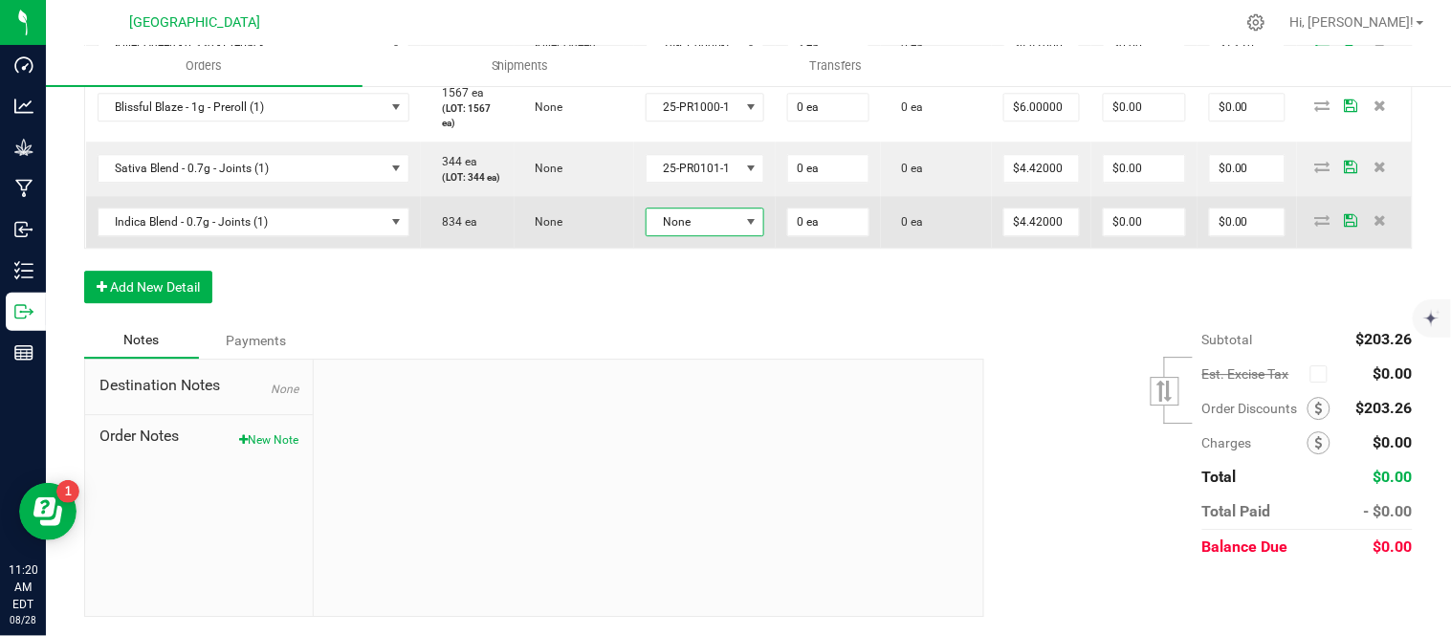
click at [740, 235] on span "None" at bounding box center [694, 222] width 94 height 27
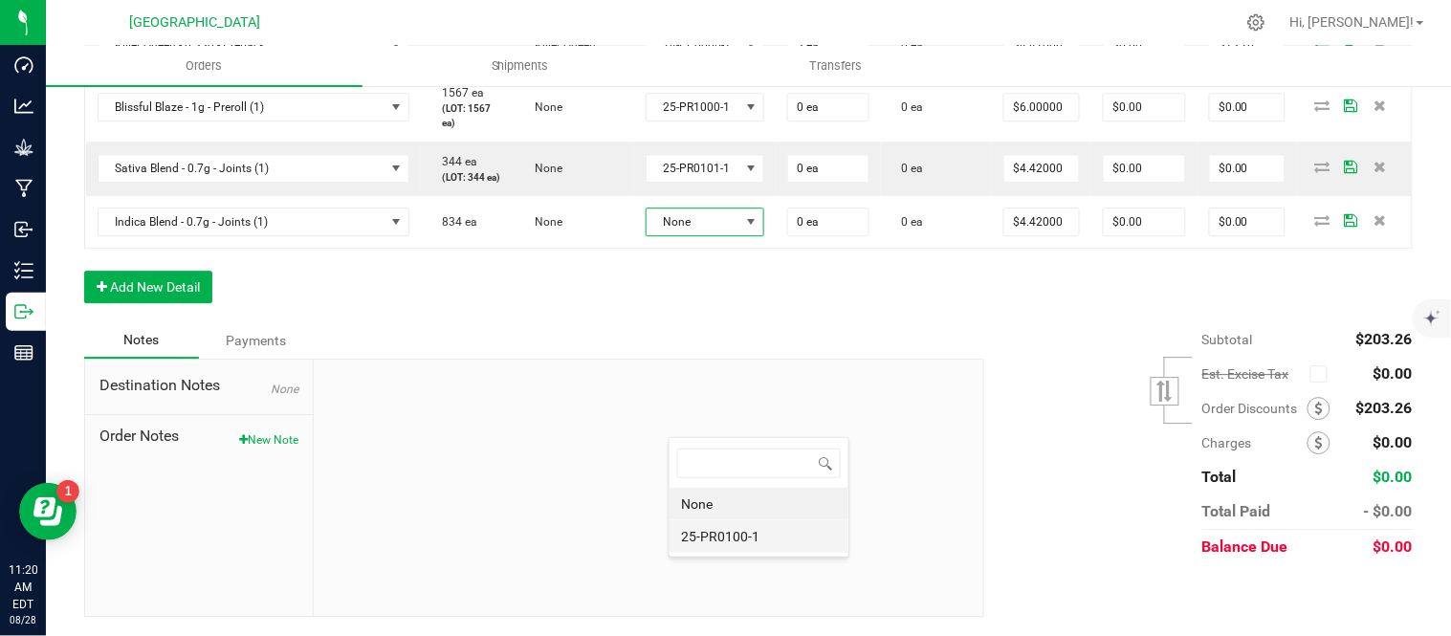
click at [742, 536] on li "25-PR0100-1" at bounding box center [759, 536] width 179 height 33
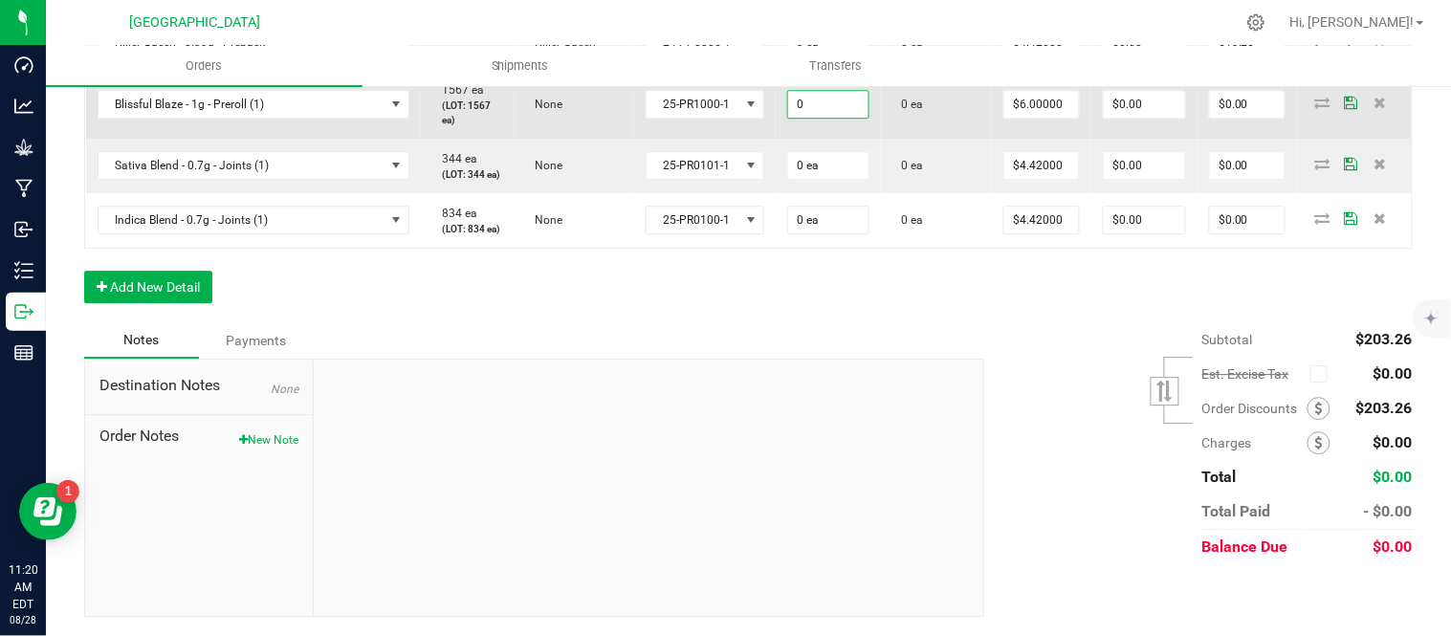
click at [862, 118] on input "0" at bounding box center [828, 104] width 80 height 27
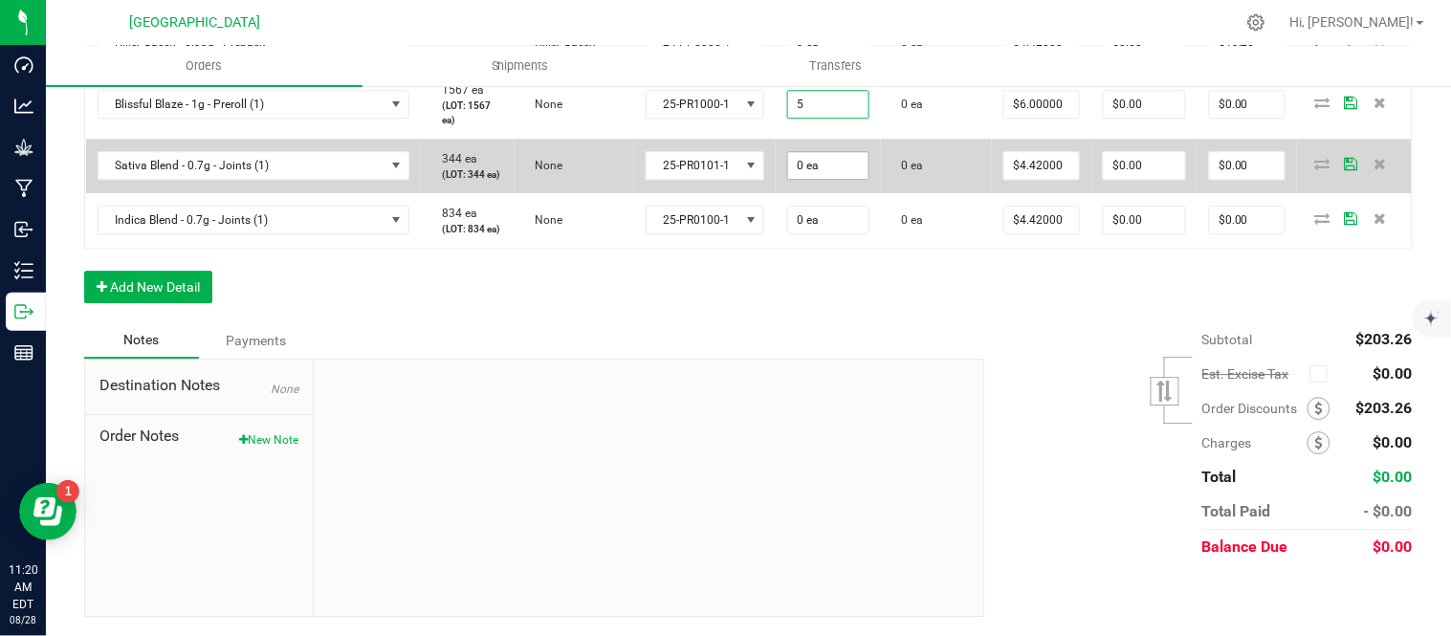
type input "5 ea"
type input "$30.00"
click at [851, 179] on input "0" at bounding box center [828, 165] width 80 height 27
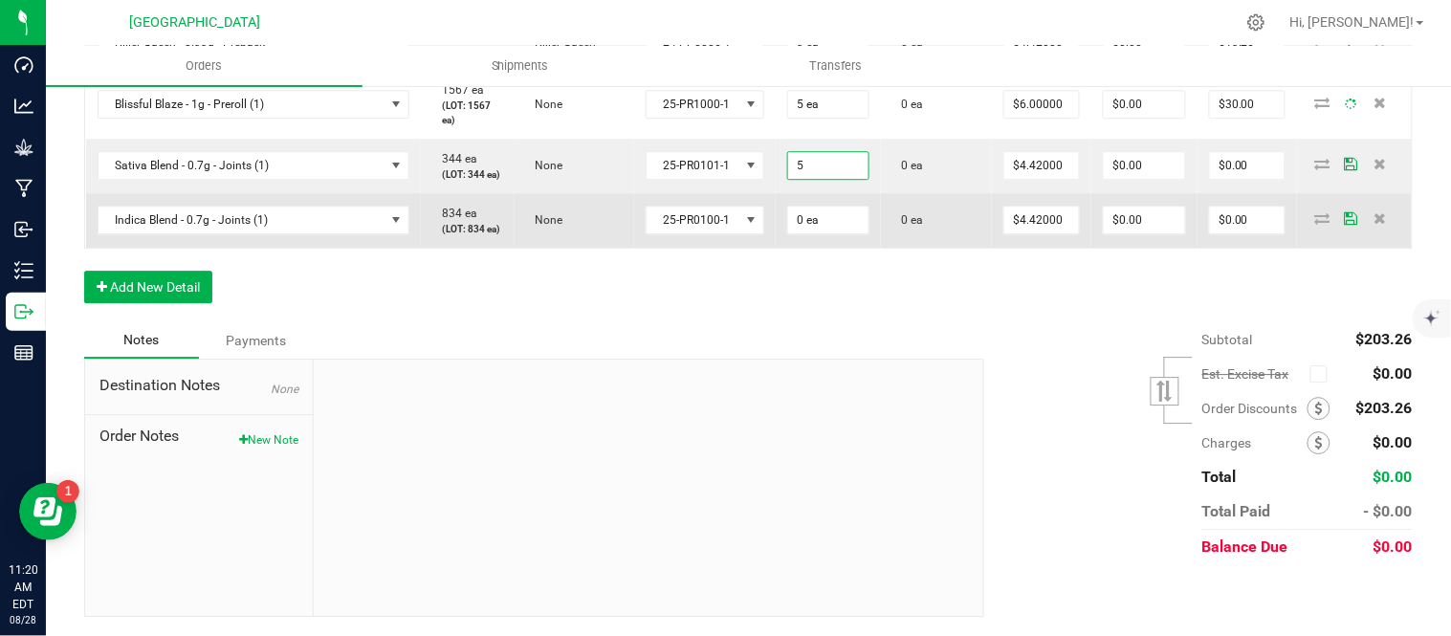
type input "5 ea"
type input "$22.10"
click at [839, 248] on td "0 ea" at bounding box center [828, 220] width 105 height 55
click at [846, 248] on td "0 ea" at bounding box center [828, 220] width 105 height 55
click at [824, 233] on input "0" at bounding box center [828, 220] width 80 height 27
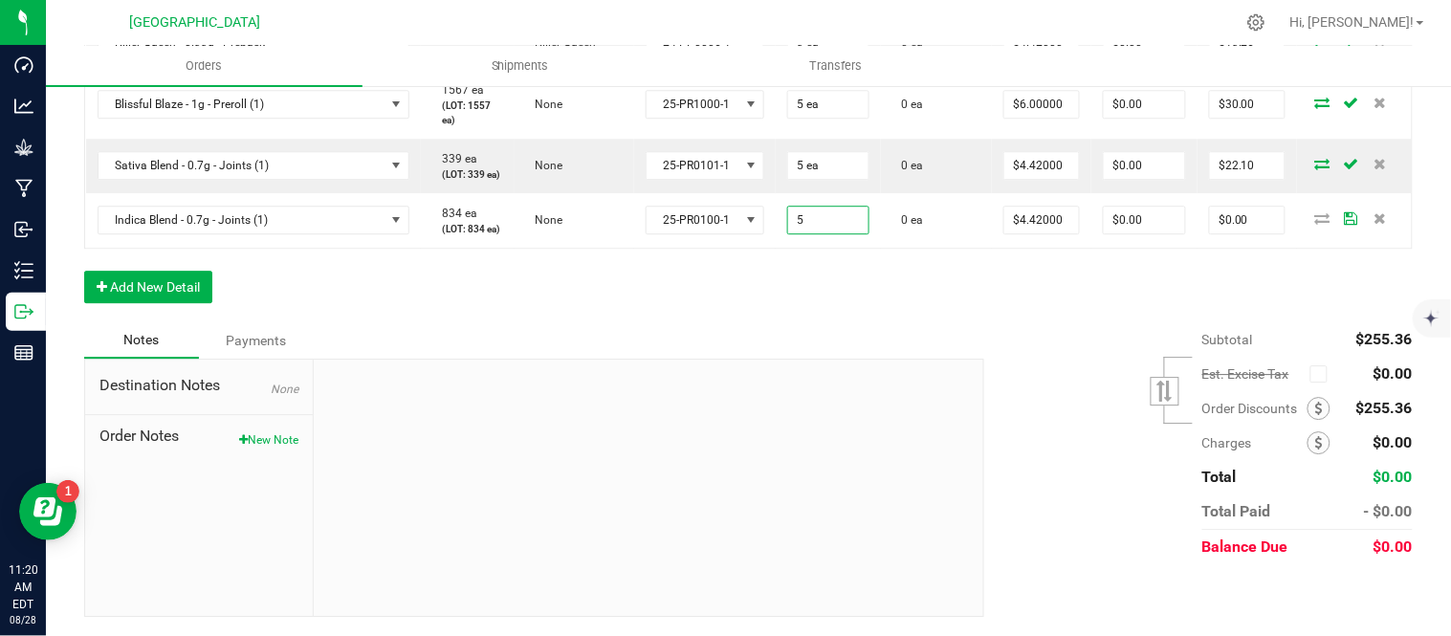
type input "5 ea"
type input "$22.10"
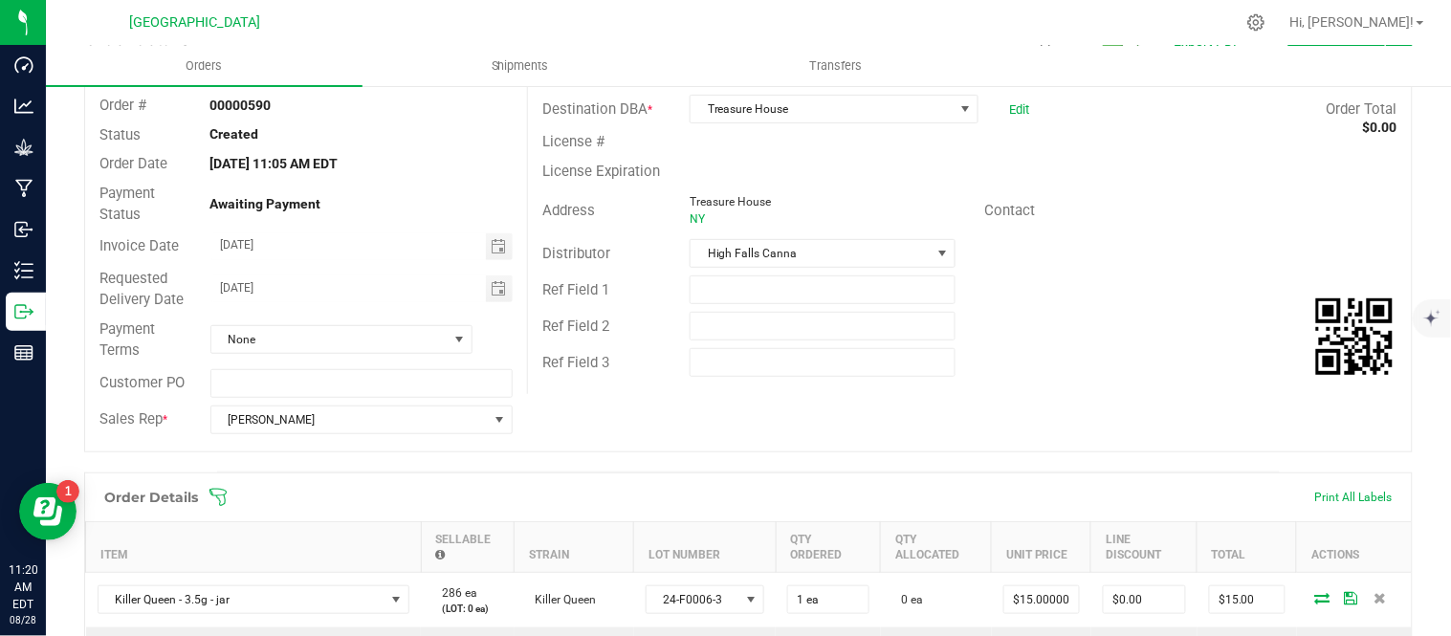
scroll to position [0, 0]
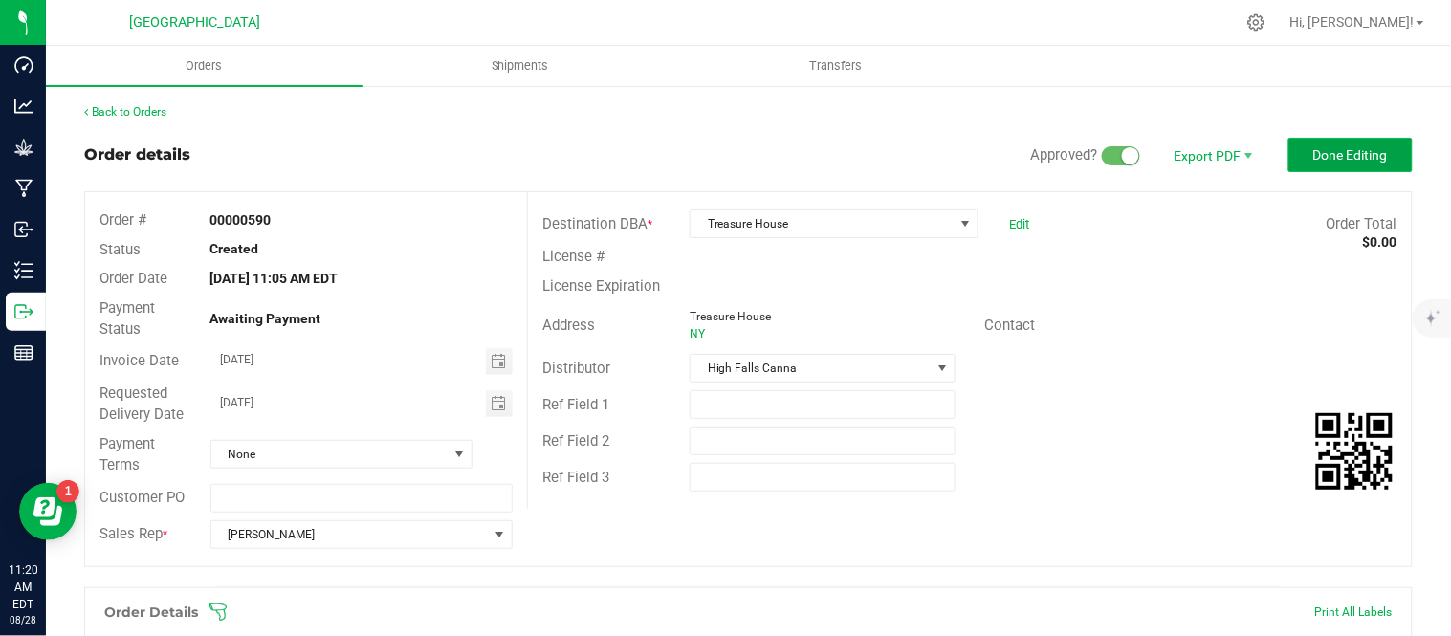
click at [1337, 163] on span "Done Editing" at bounding box center [1351, 154] width 75 height 15
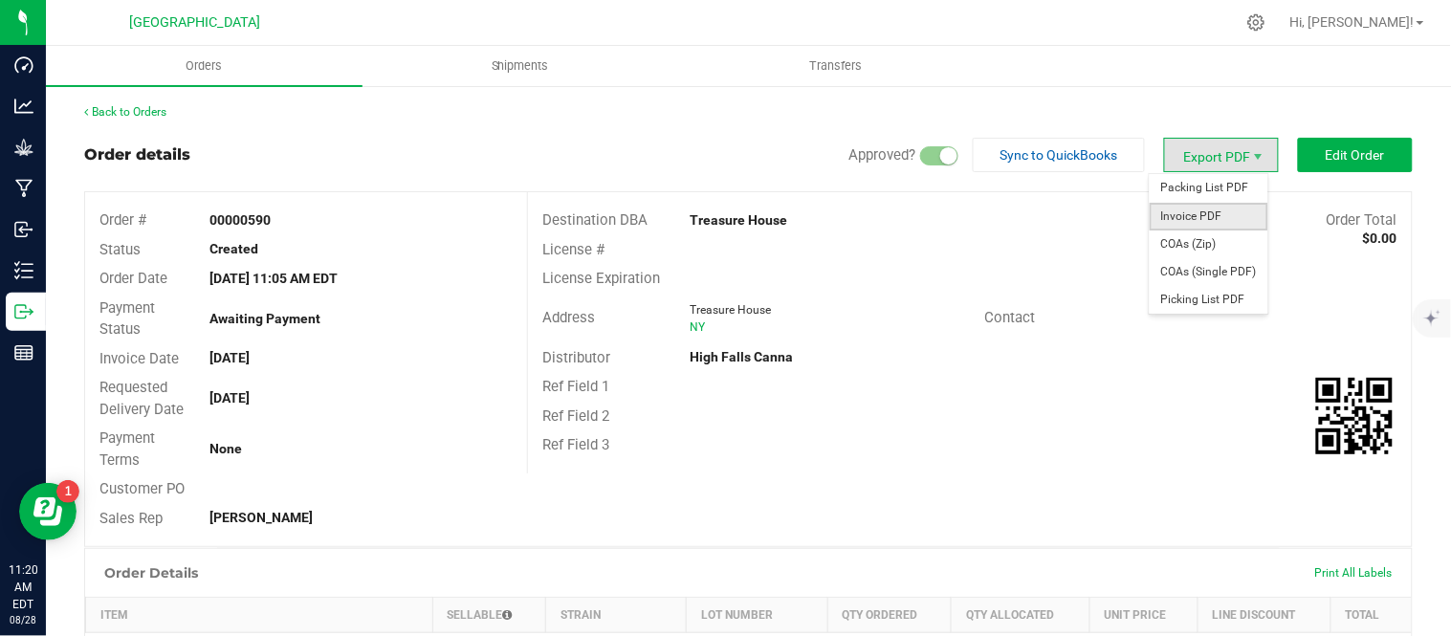
click at [1197, 216] on span "Invoice PDF" at bounding box center [1209, 217] width 119 height 28
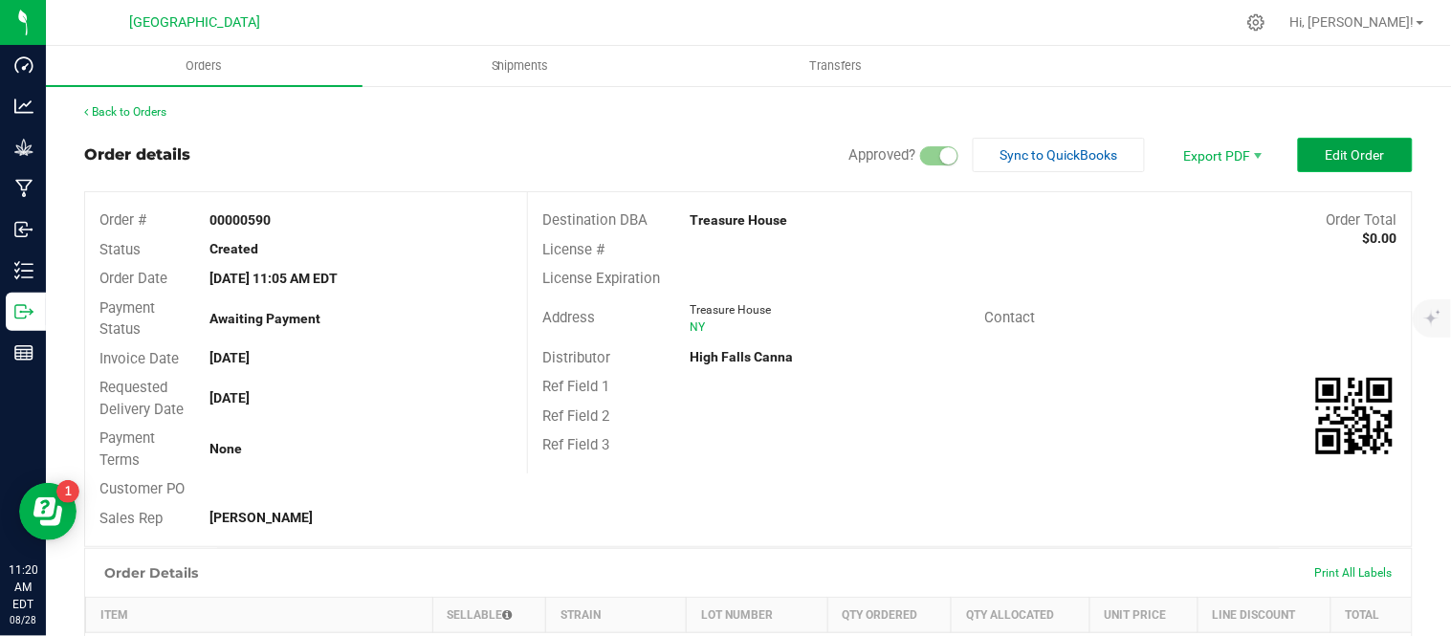
click at [1324, 141] on button "Edit Order" at bounding box center [1355, 155] width 115 height 34
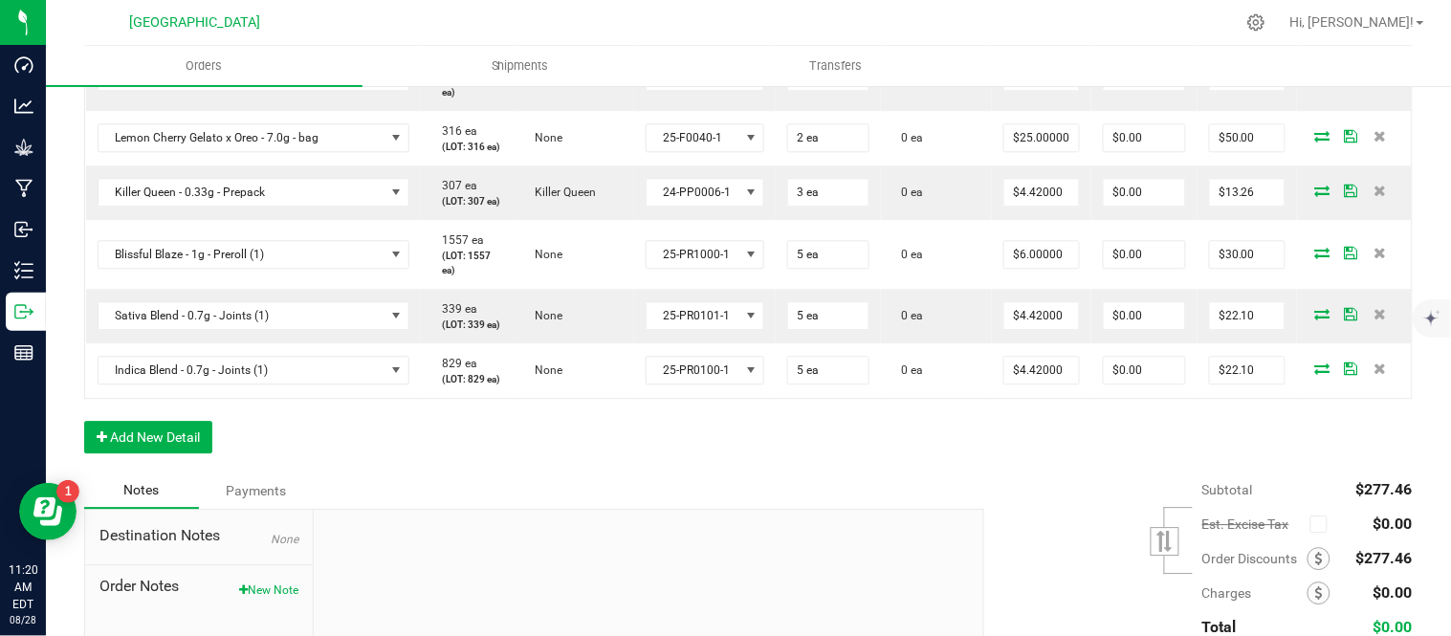
scroll to position [1201, 0]
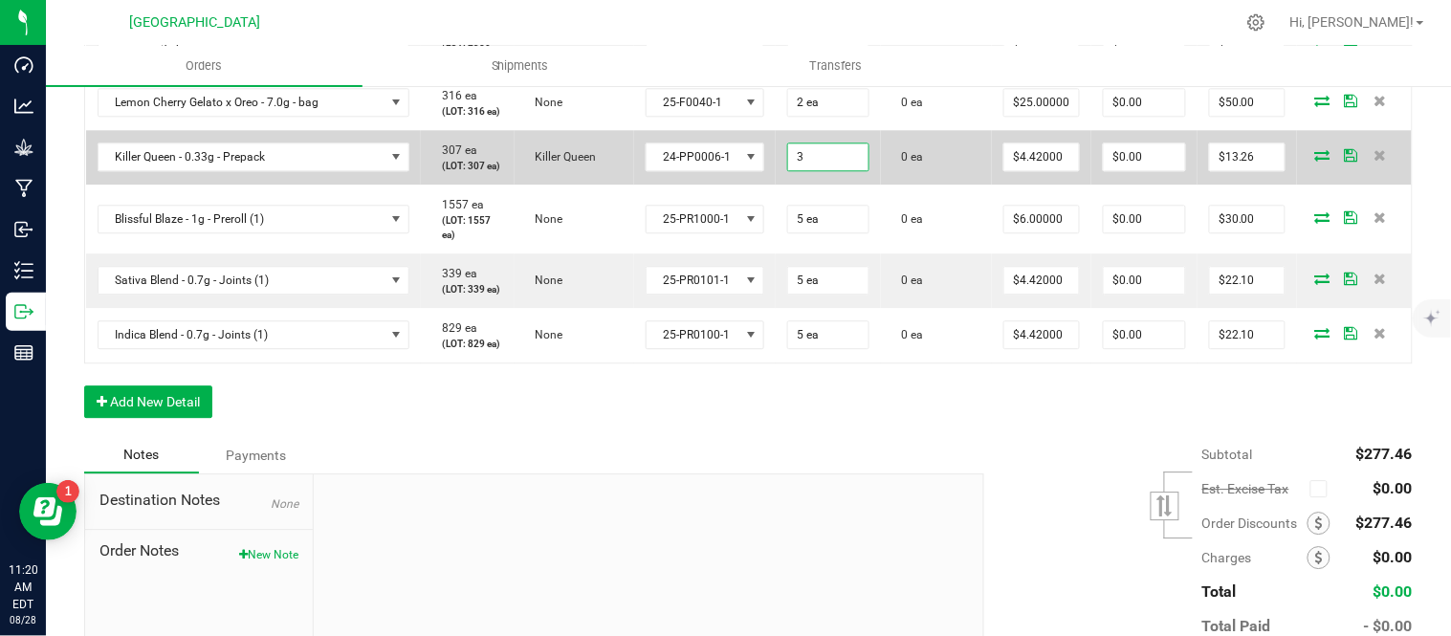
click at [855, 170] on input "3" at bounding box center [828, 157] width 80 height 27
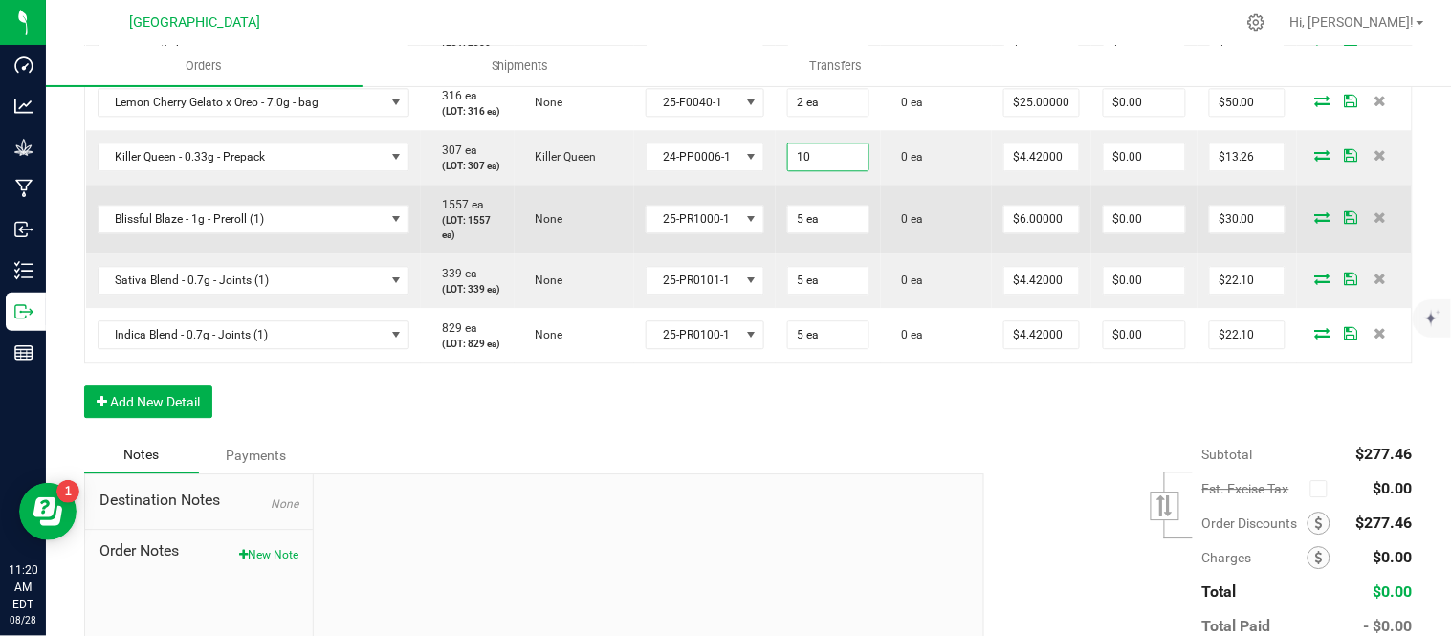
type input "10 ea"
type input "$44.20"
drag, startPoint x: 894, startPoint y: 441, endPoint x: 883, endPoint y: 453, distance: 15.6
click at [881, 254] on td "5 ea" at bounding box center [828, 219] width 105 height 69
click at [852, 254] on td "5" at bounding box center [828, 219] width 105 height 69
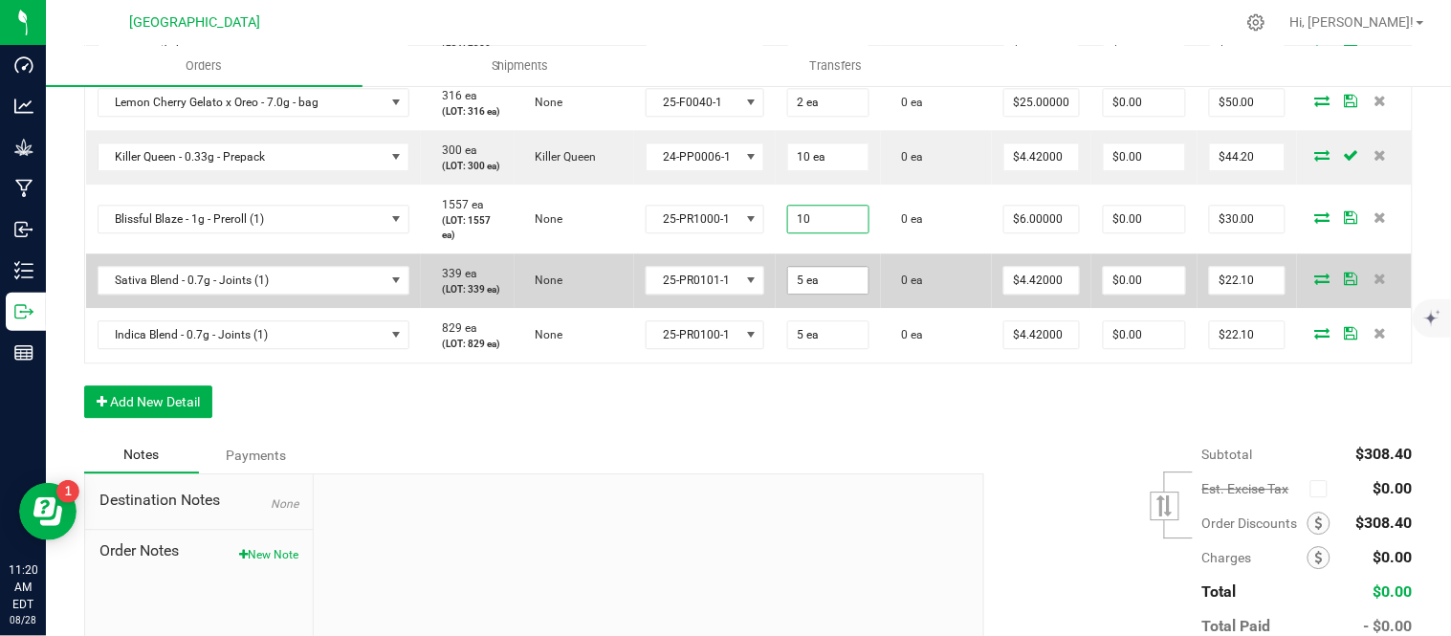
type input "10 ea"
type input "$60.00"
click at [858, 294] on input "5" at bounding box center [828, 280] width 80 height 27
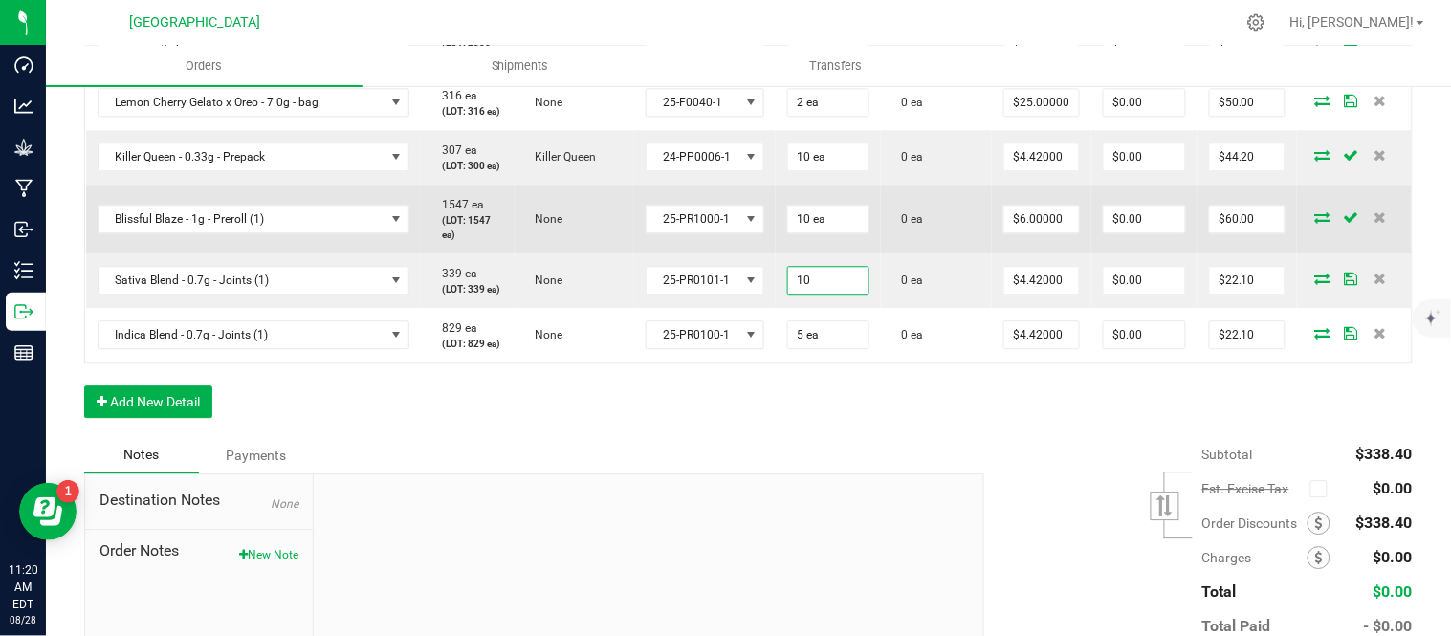
type input "10 ea"
type input "$44.20"
click at [934, 254] on td "0 ea" at bounding box center [936, 219] width 111 height 69
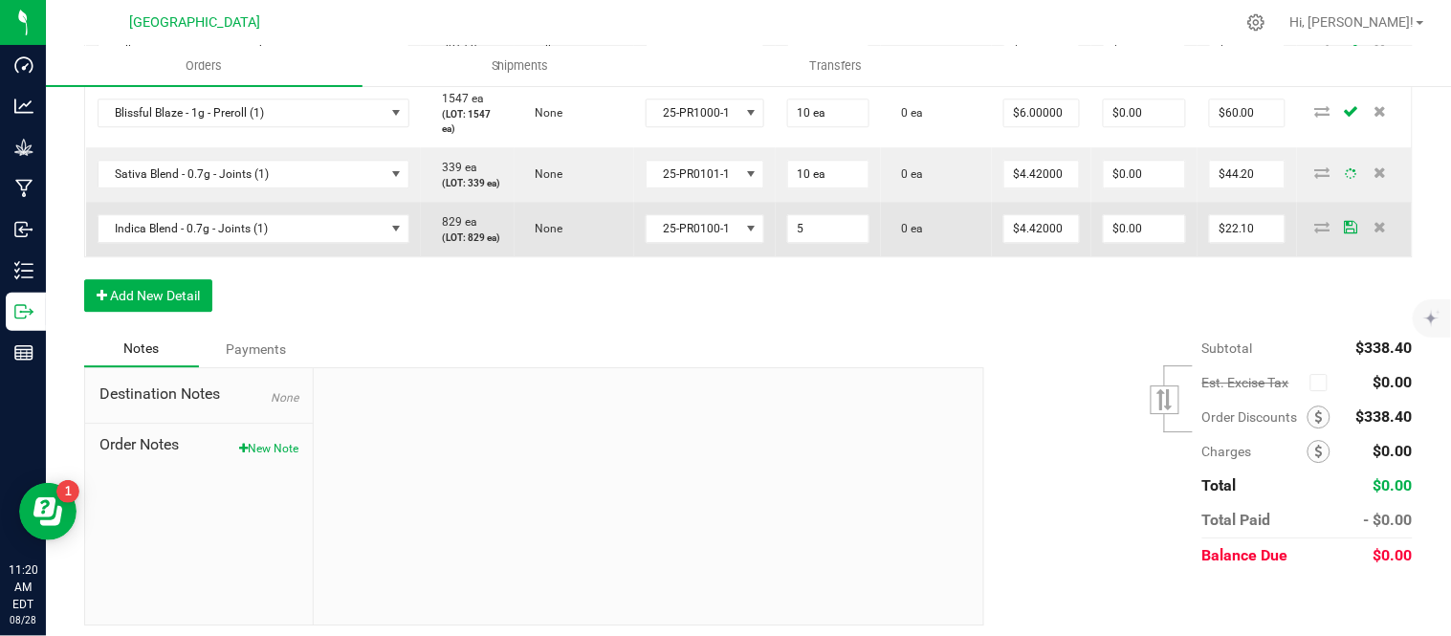
click at [869, 256] on td "5" at bounding box center [828, 229] width 105 height 55
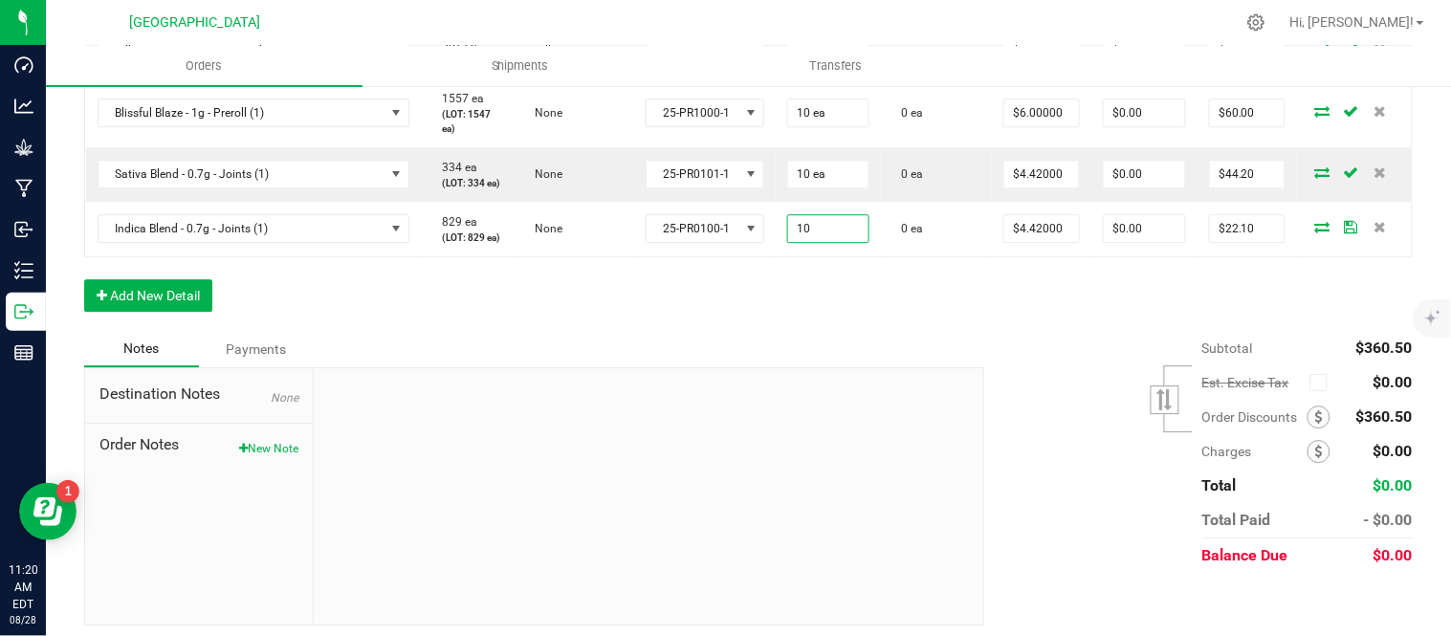
type input "10 ea"
type input "$44.20"
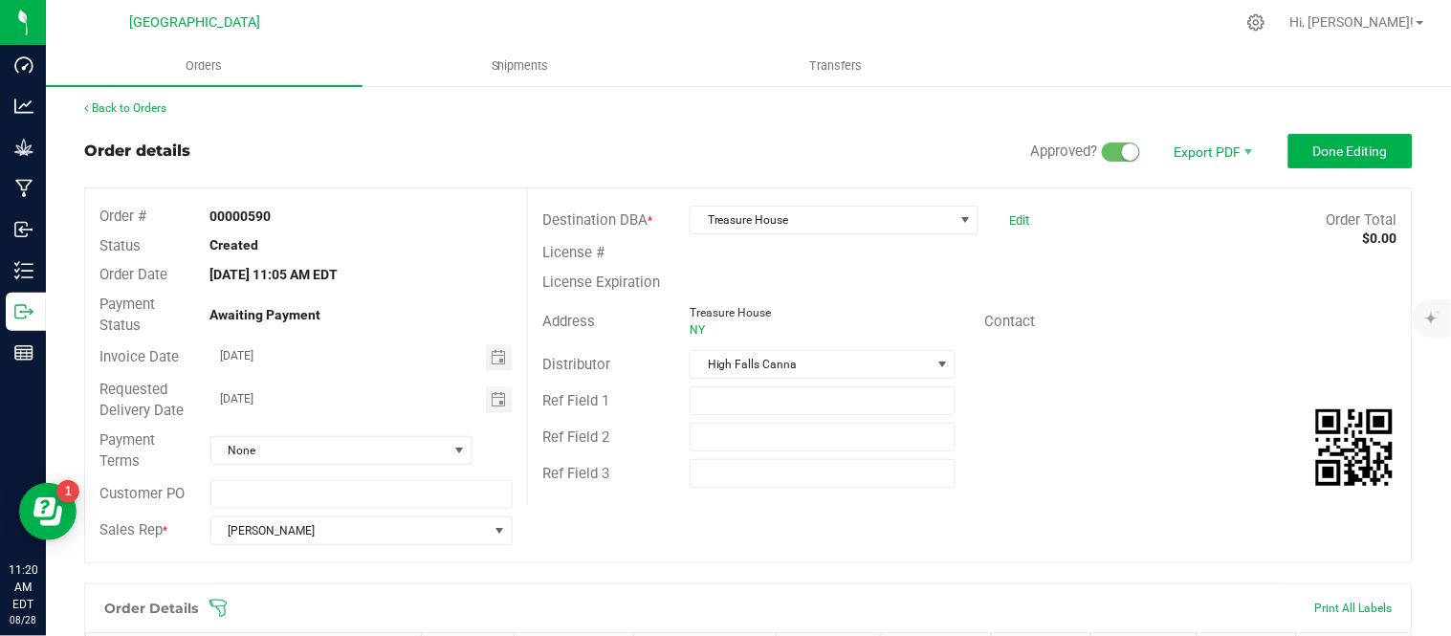
scroll to position [0, 0]
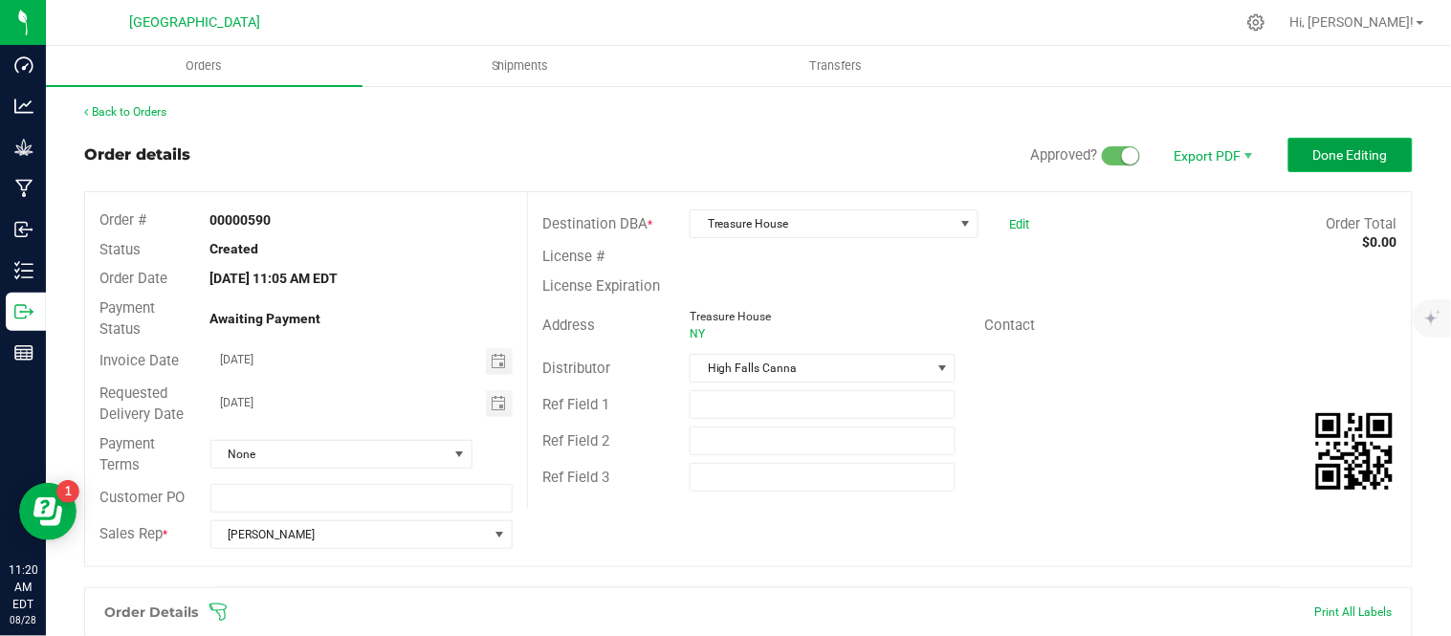
click at [1292, 157] on button "Done Editing" at bounding box center [1351, 155] width 124 height 34
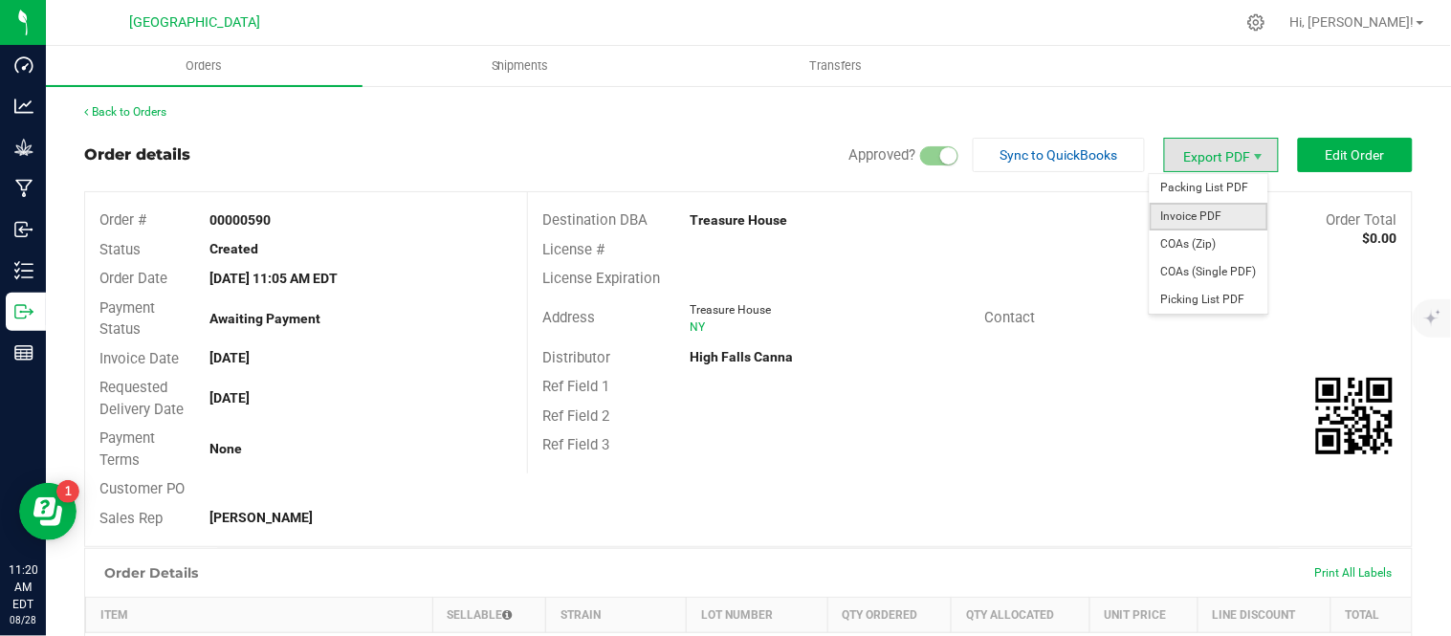
click at [1182, 217] on span "Invoice PDF" at bounding box center [1209, 217] width 119 height 28
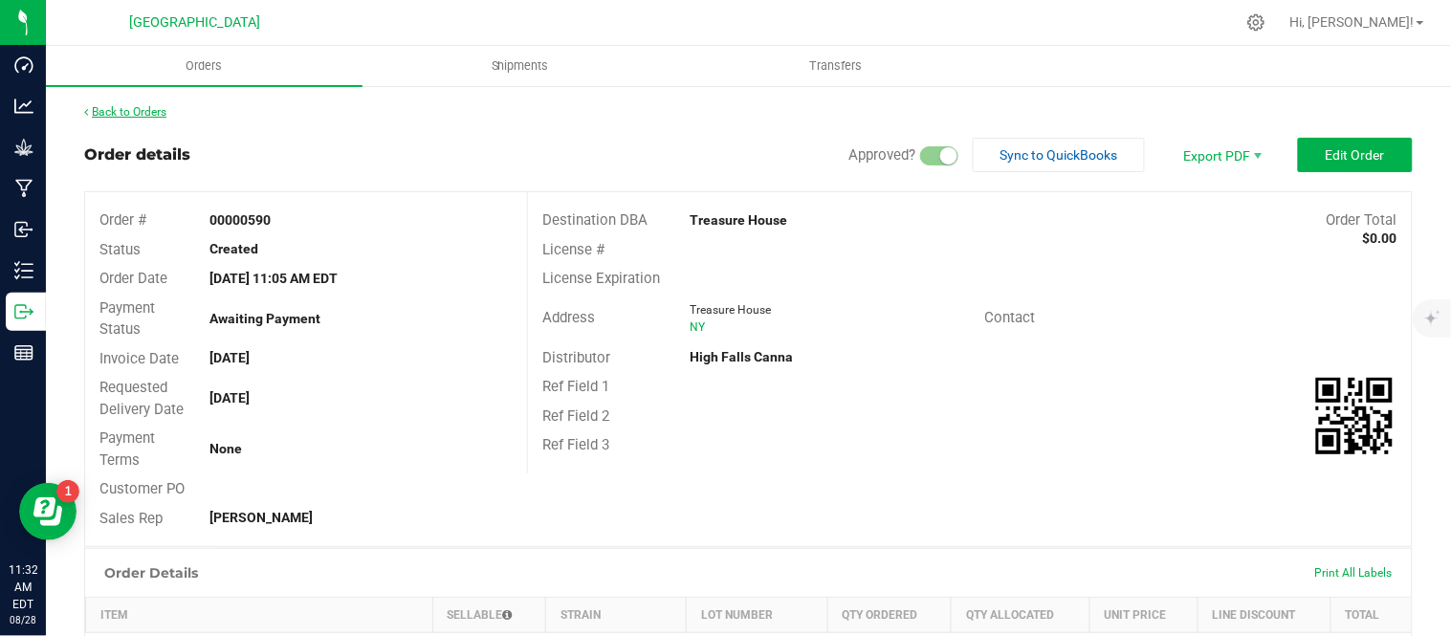
click at [150, 112] on link "Back to Orders" at bounding box center [125, 111] width 82 height 13
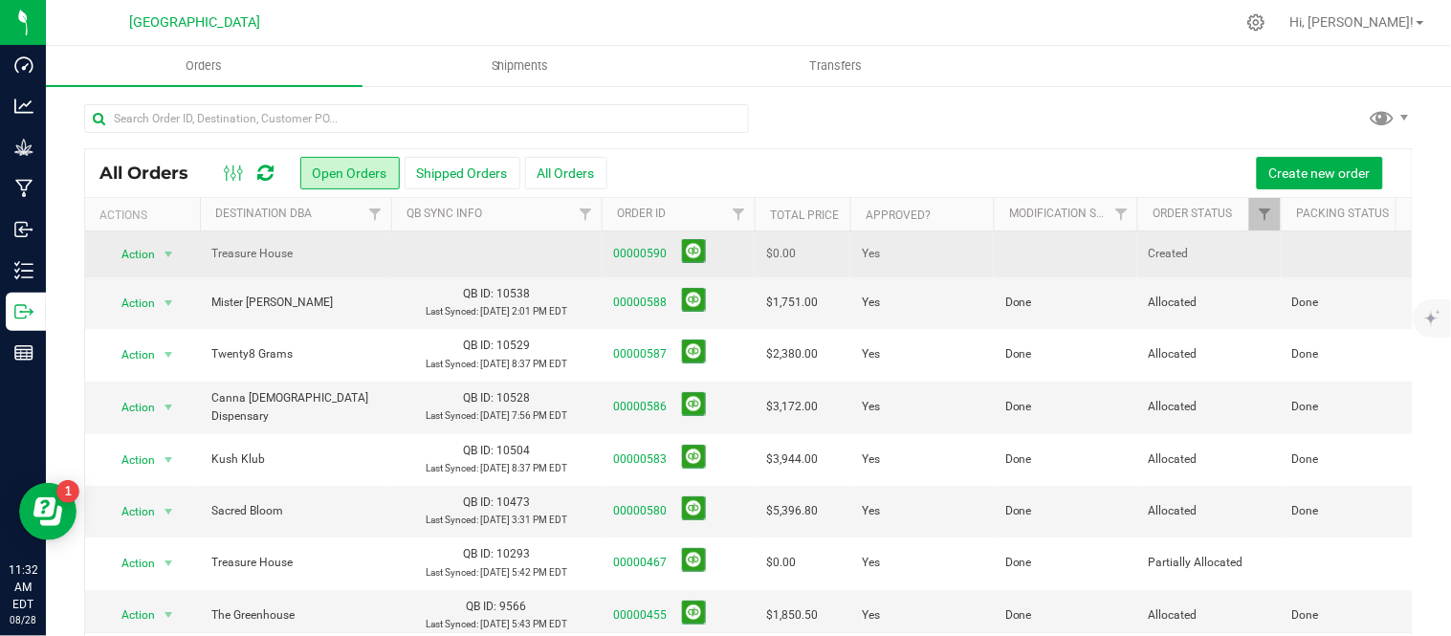
click at [1028, 250] on td at bounding box center [1066, 255] width 144 height 46
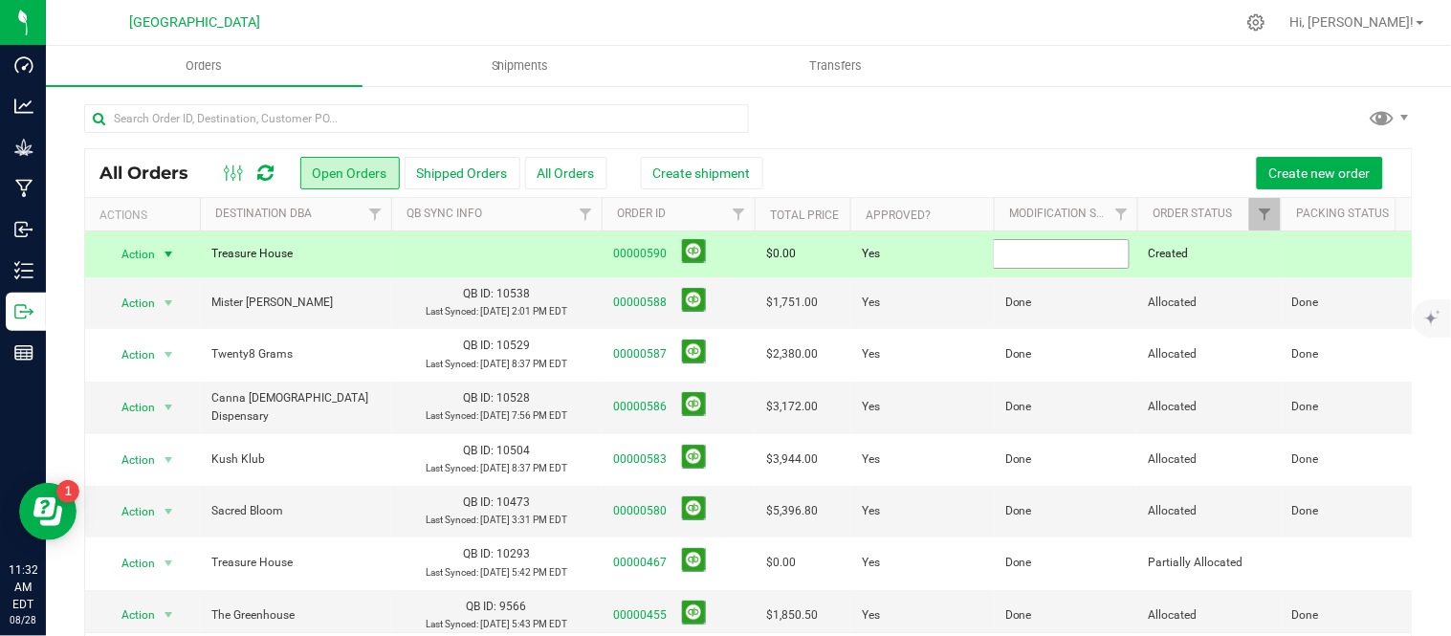
click at [1028, 250] on input "text" at bounding box center [1061, 254] width 137 height 30
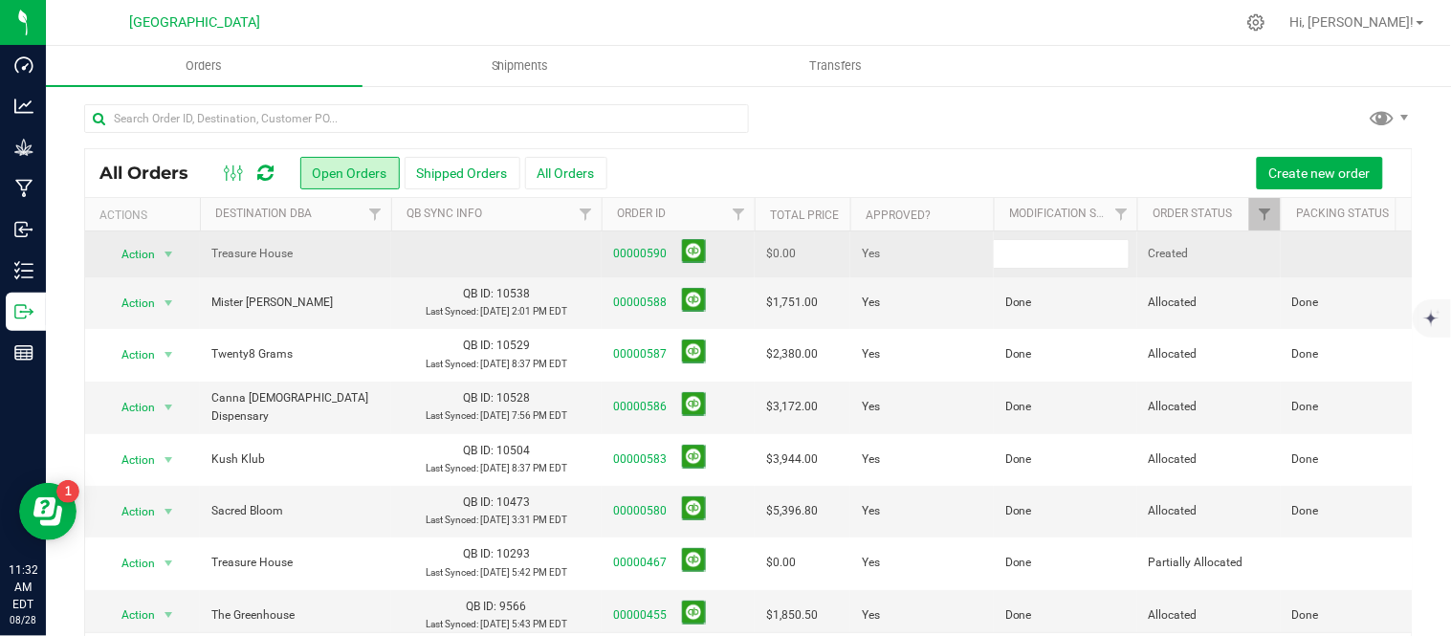
type input "Done"
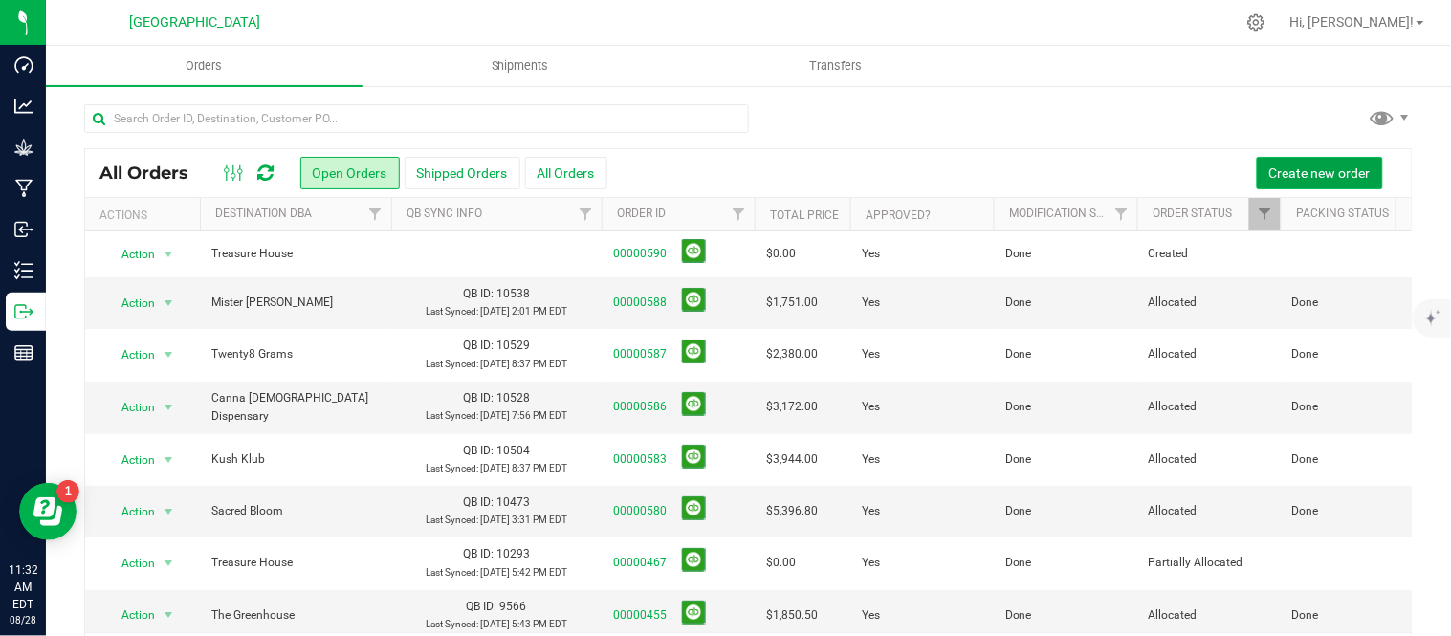
click at [1346, 169] on span "Create new order" at bounding box center [1320, 173] width 101 height 15
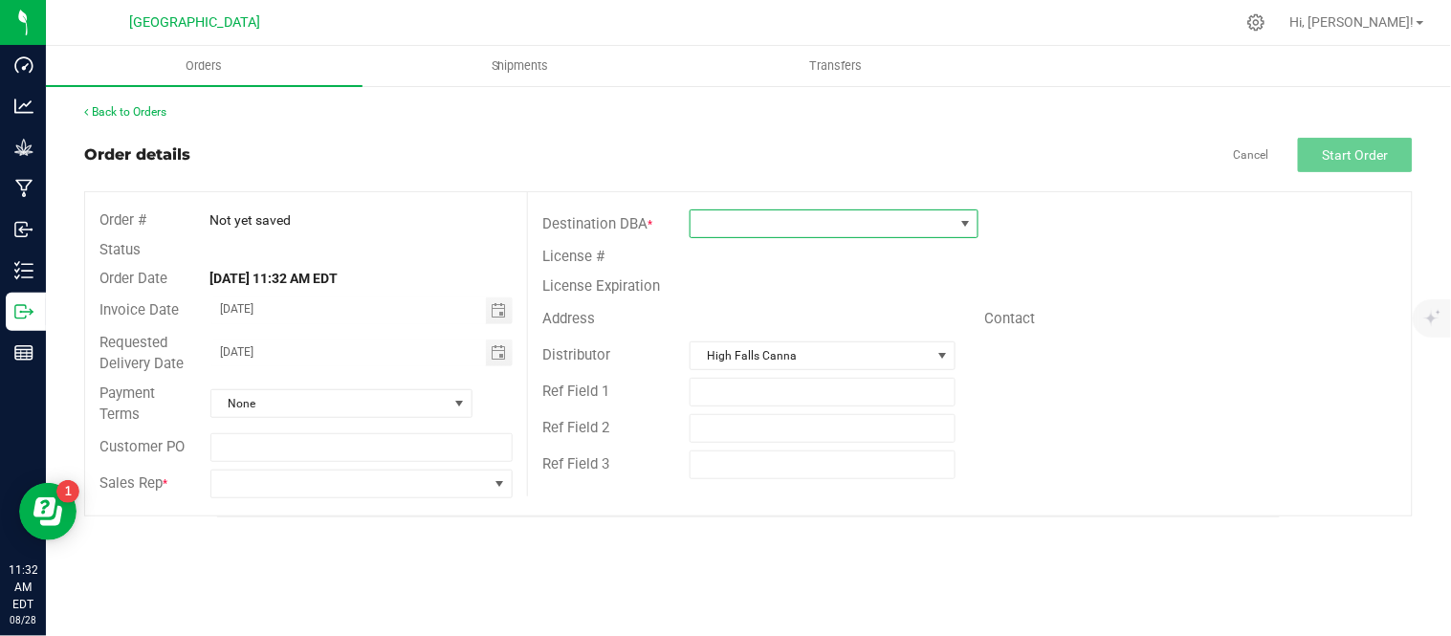
click at [893, 221] on span at bounding box center [822, 223] width 263 height 27
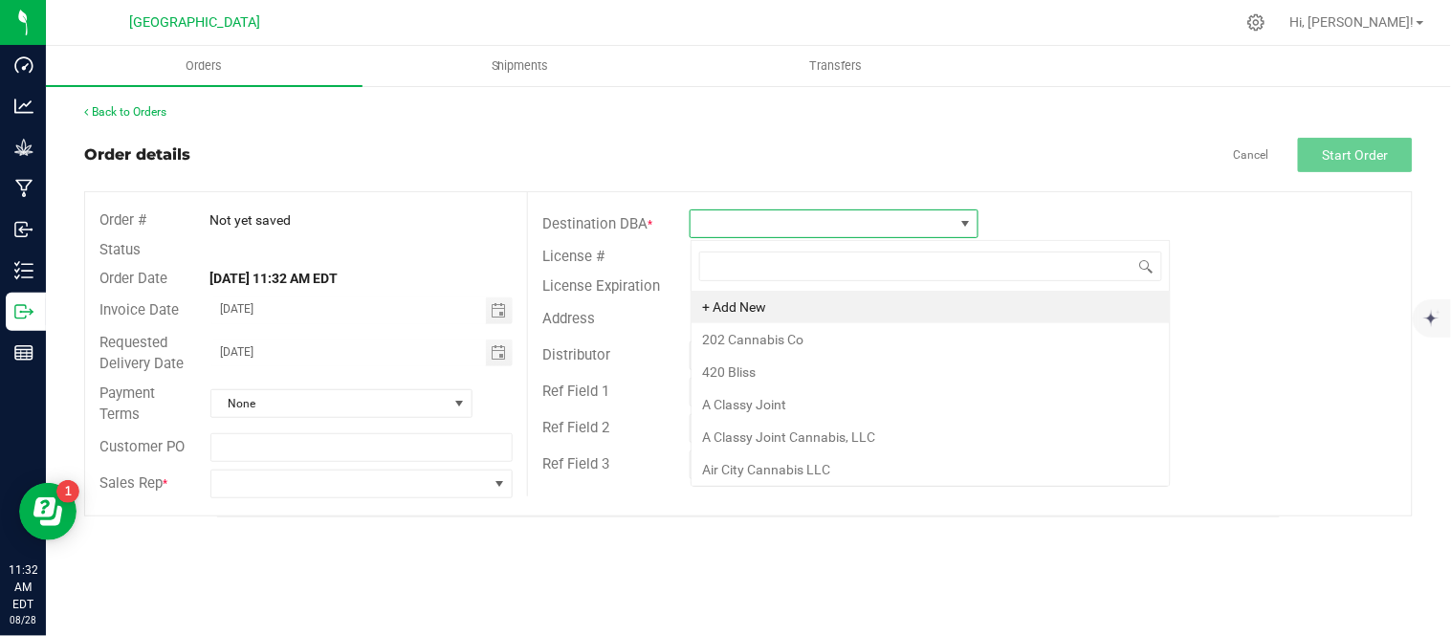
scroll to position [29, 288]
type input "townshi"
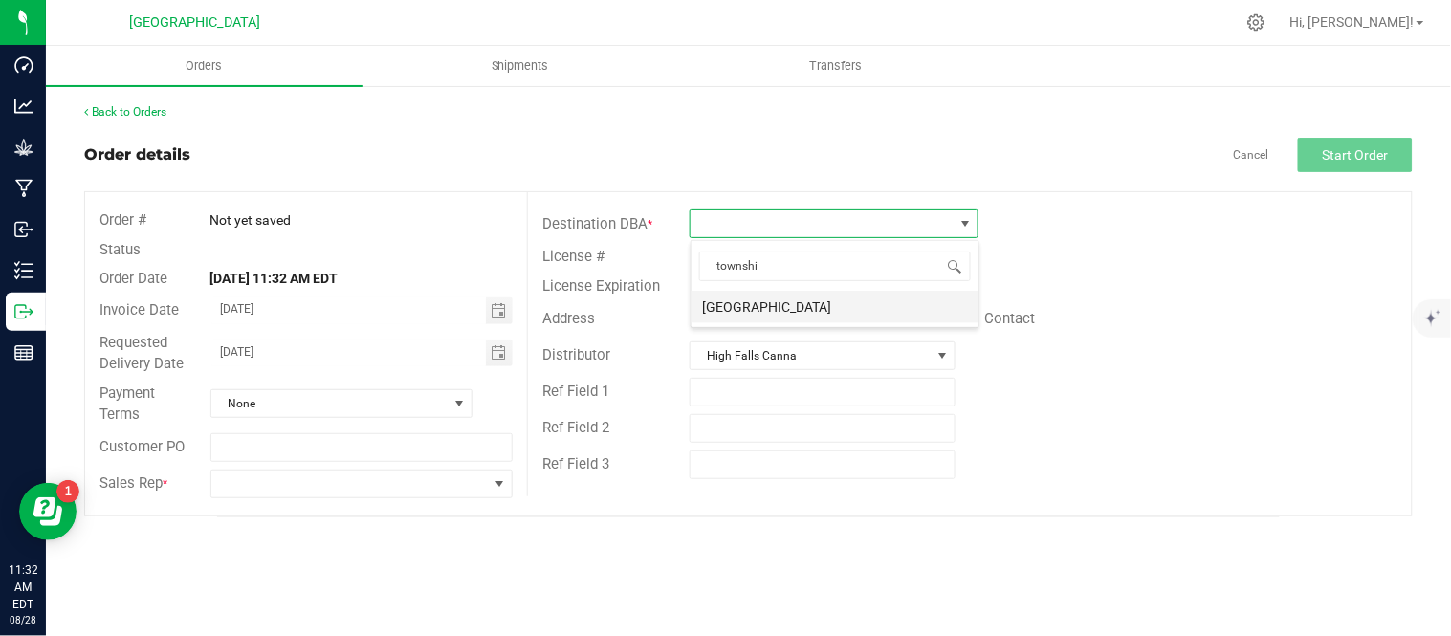
click at [779, 306] on li "[GEOGRAPHIC_DATA]" at bounding box center [835, 307] width 287 height 33
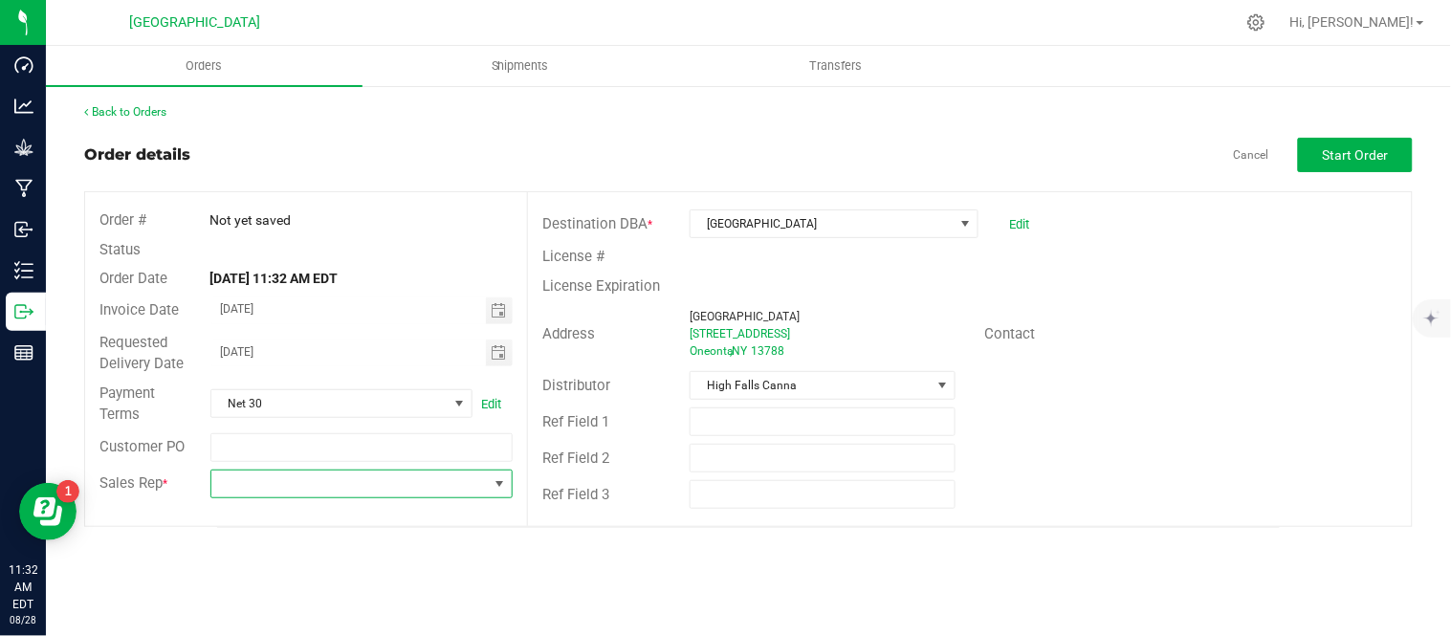
click at [313, 483] on span at bounding box center [349, 484] width 277 height 27
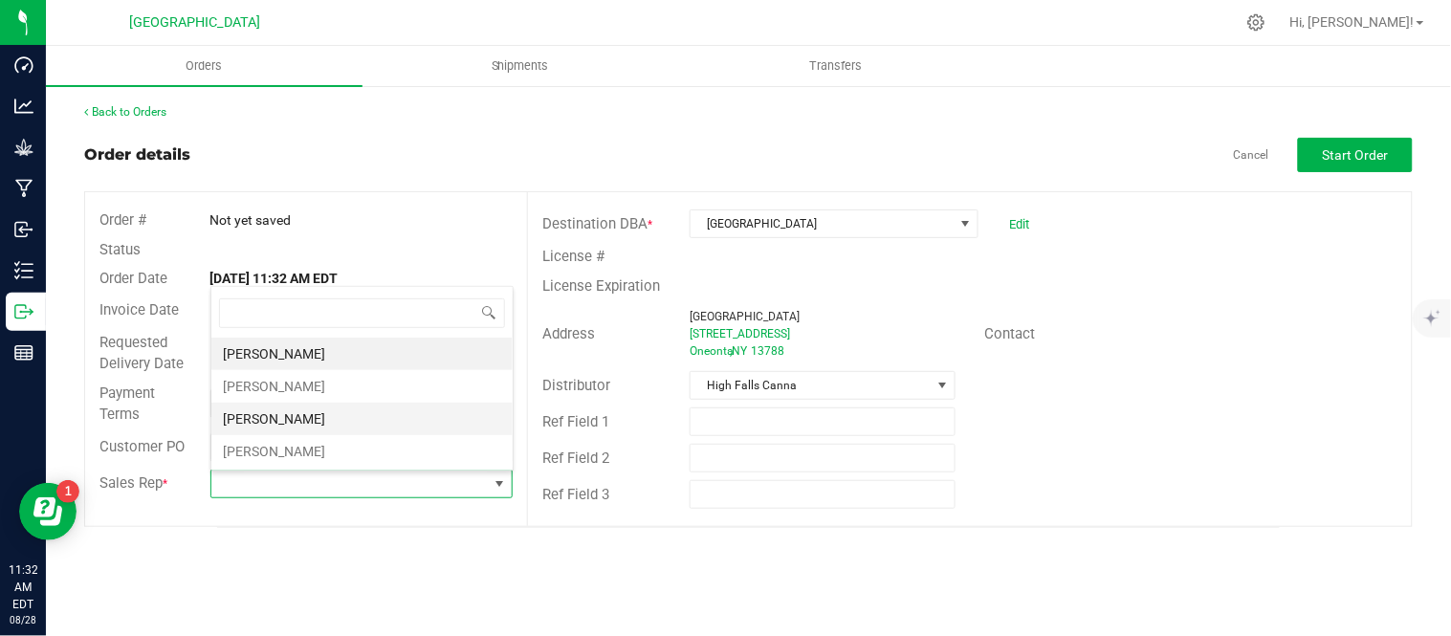
scroll to position [29, 299]
click at [278, 395] on li "[PERSON_NAME]" at bounding box center [361, 386] width 301 height 33
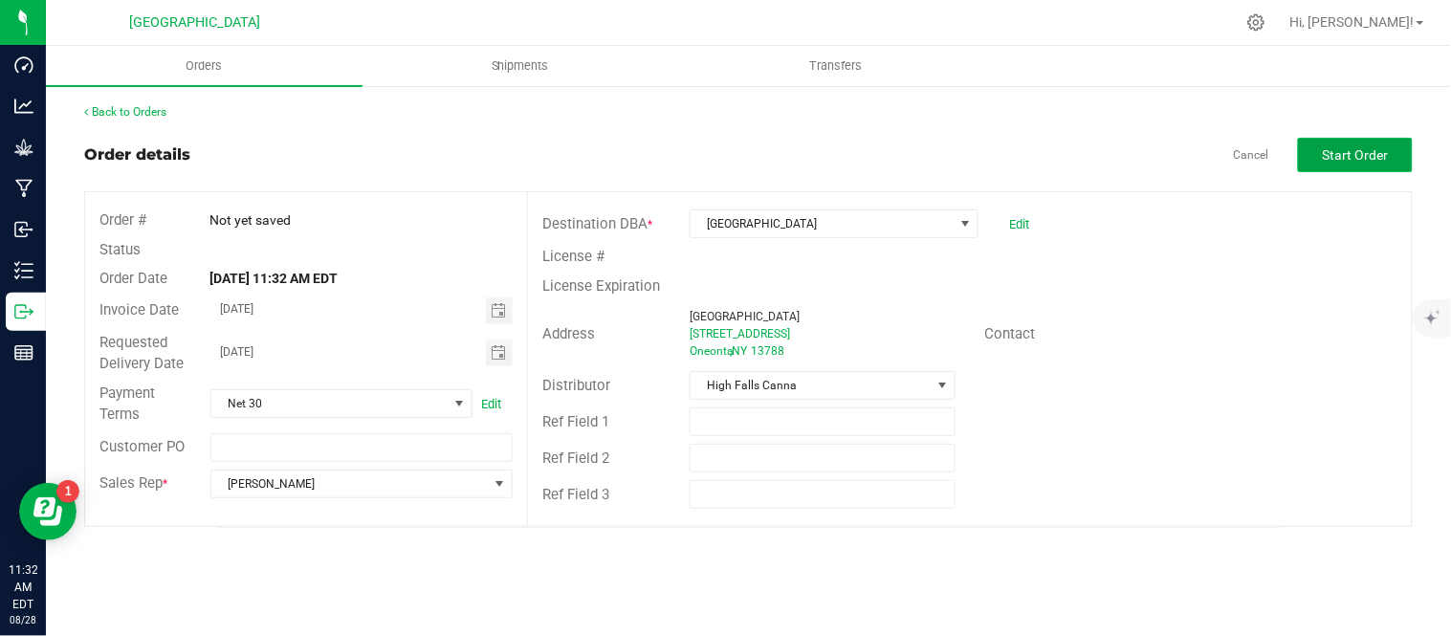
click at [1360, 167] on button "Start Order" at bounding box center [1355, 155] width 115 height 34
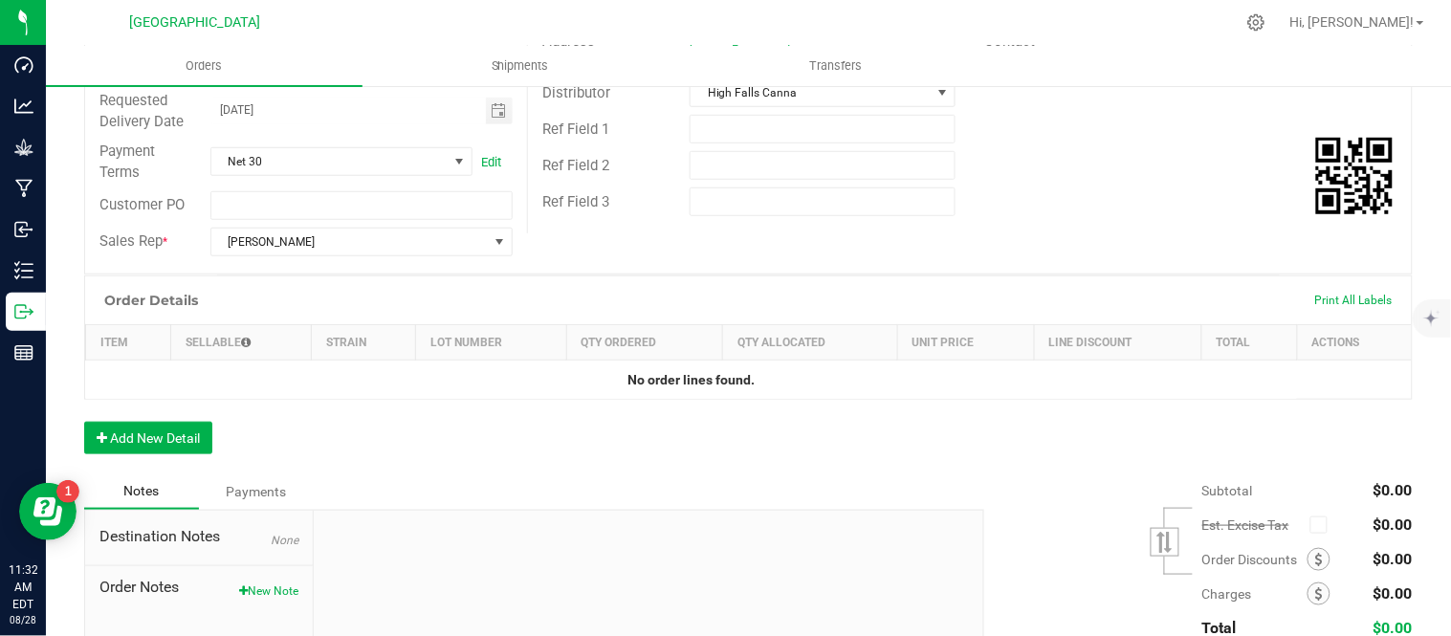
scroll to position [425, 0]
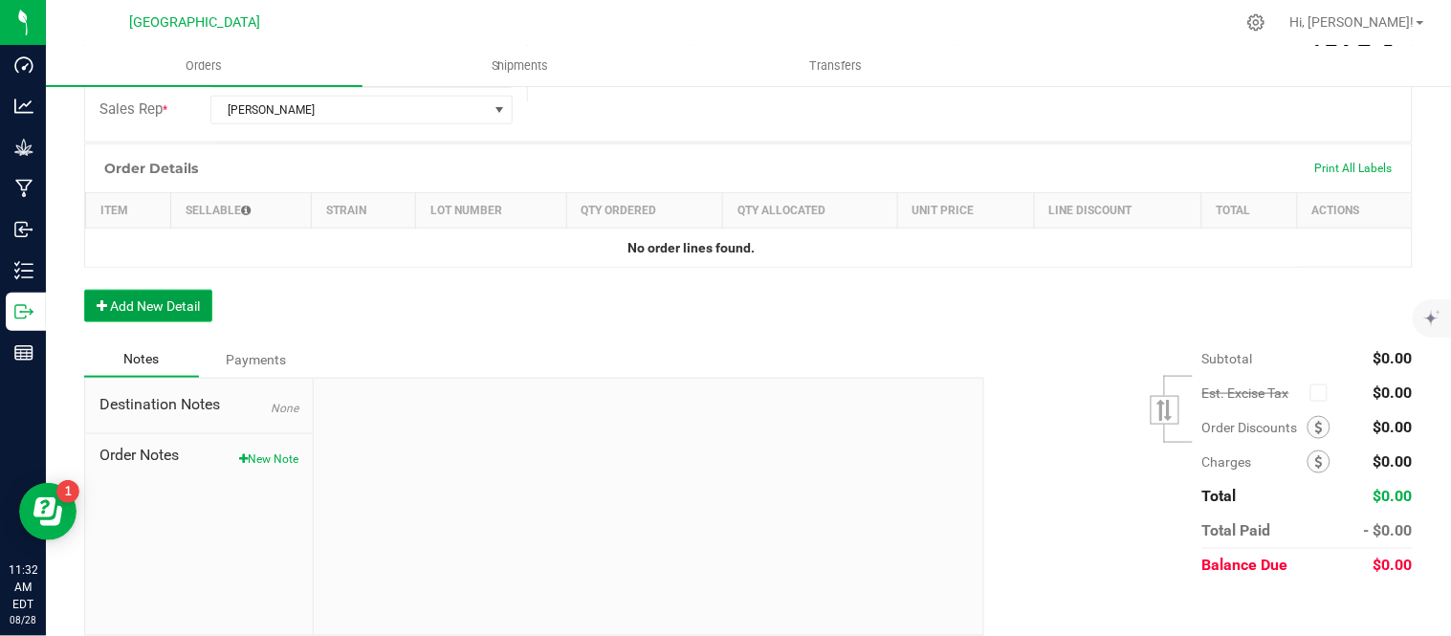
click at [153, 308] on button "Add New Detail" at bounding box center [148, 306] width 128 height 33
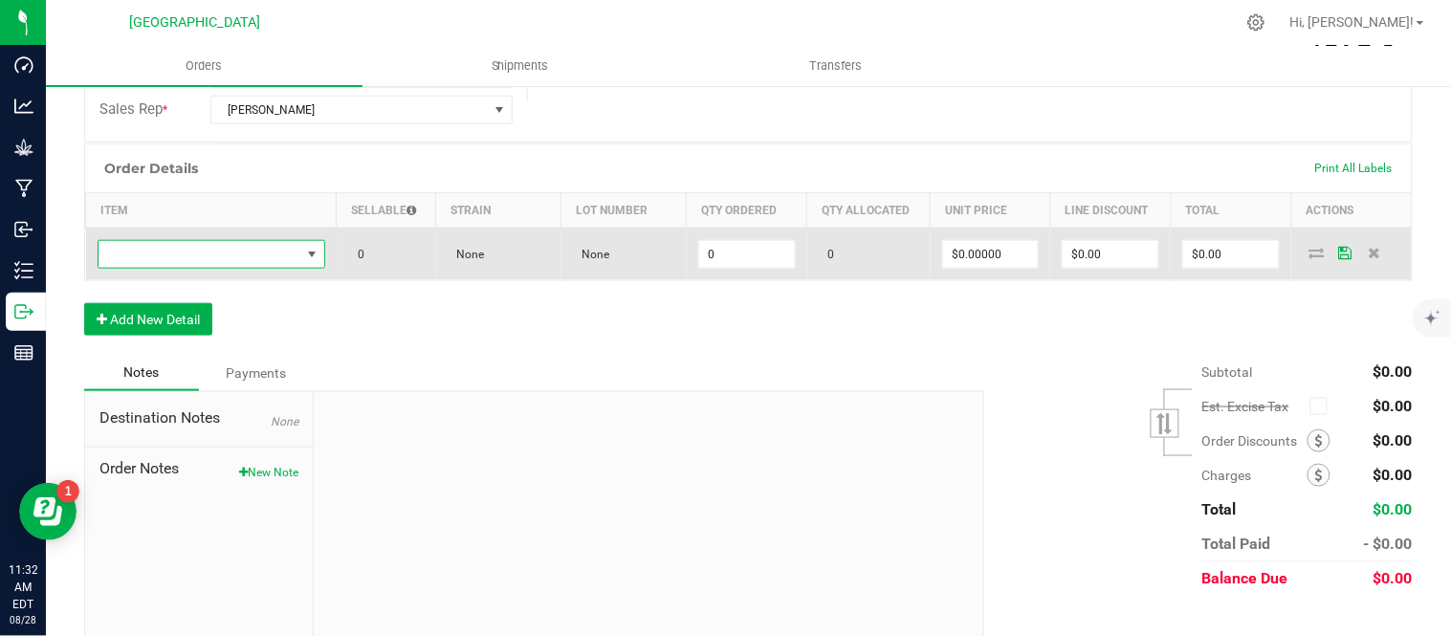
click at [172, 262] on span "NO DATA FOUND" at bounding box center [200, 254] width 202 height 27
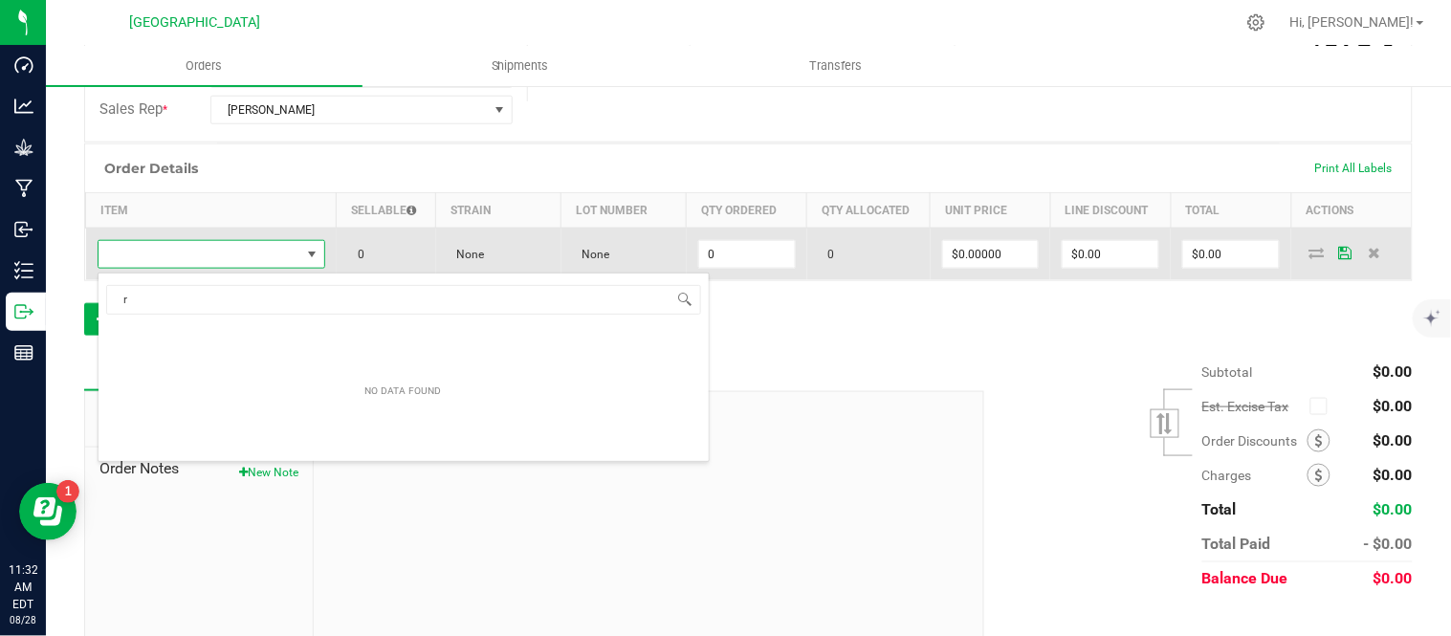
scroll to position [29, 218]
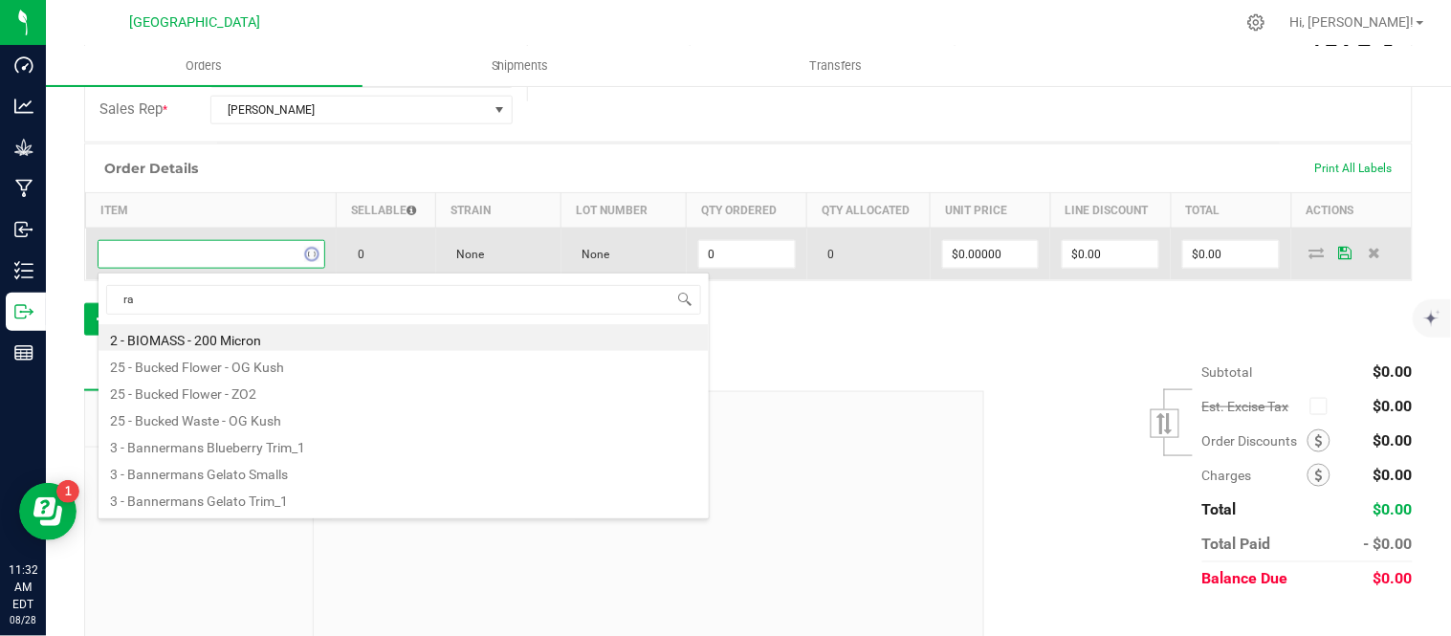
type input "ras"
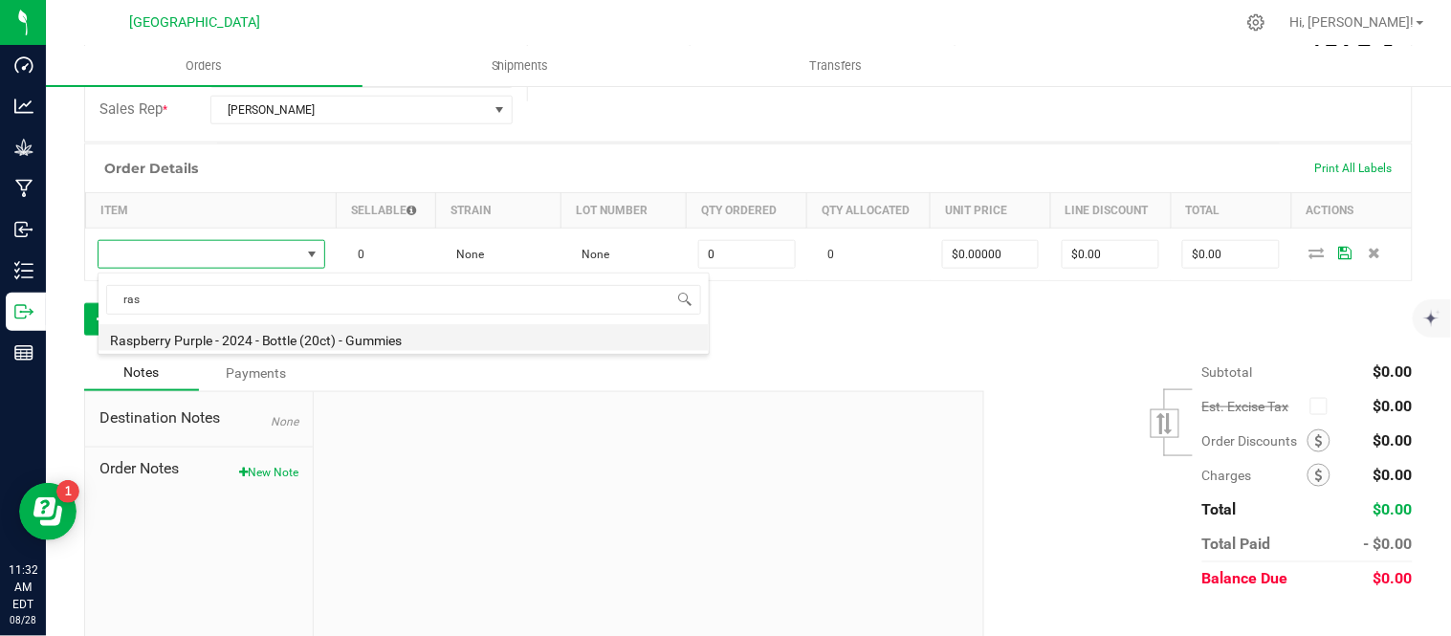
click at [222, 331] on li "Raspberry Purple - 2024 - Bottle (20ct) - Gummies" at bounding box center [404, 337] width 610 height 27
type input "0 ea"
type input "$10.00000"
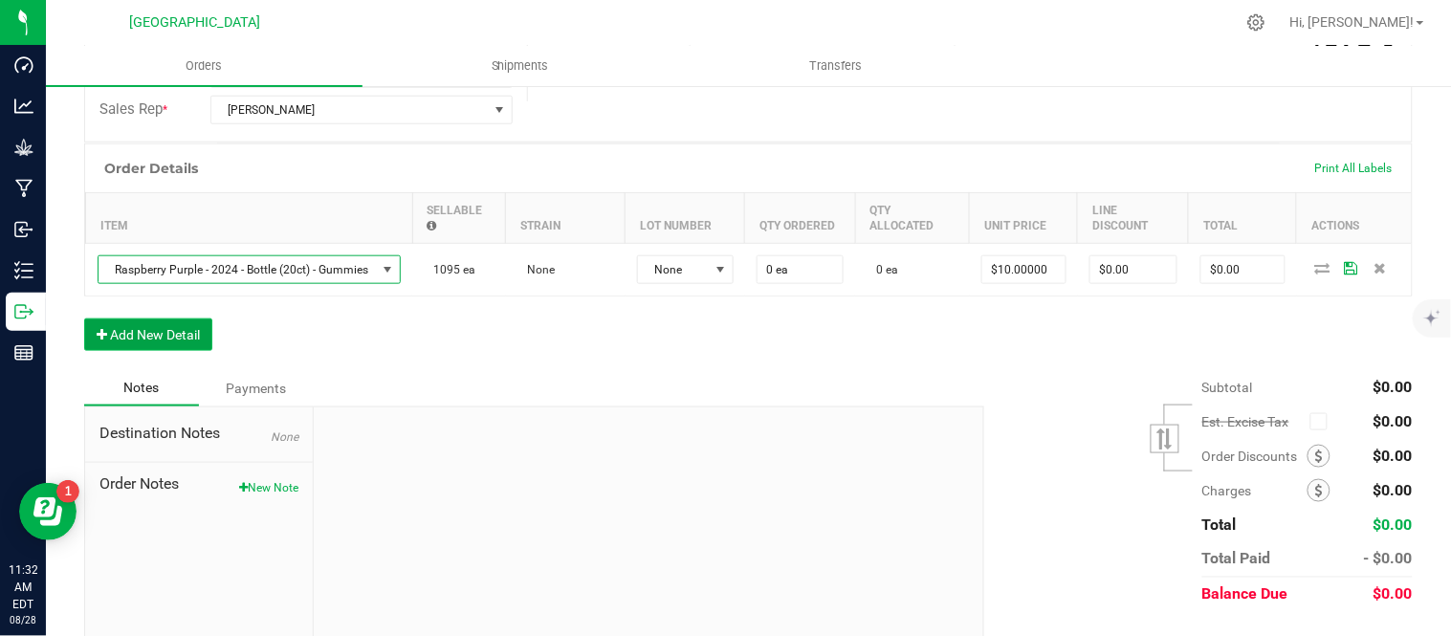
click at [141, 340] on button "Add New Detail" at bounding box center [148, 335] width 128 height 33
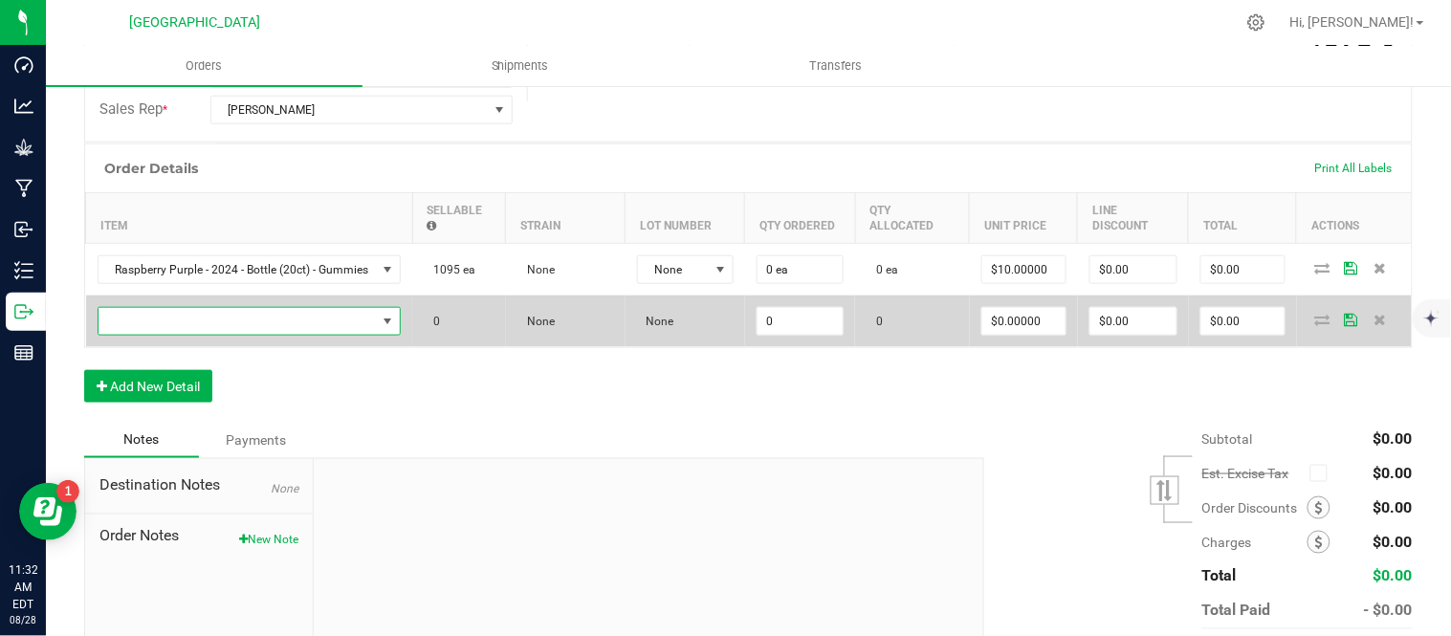
click at [145, 328] on span "NO DATA FOUND" at bounding box center [238, 321] width 278 height 27
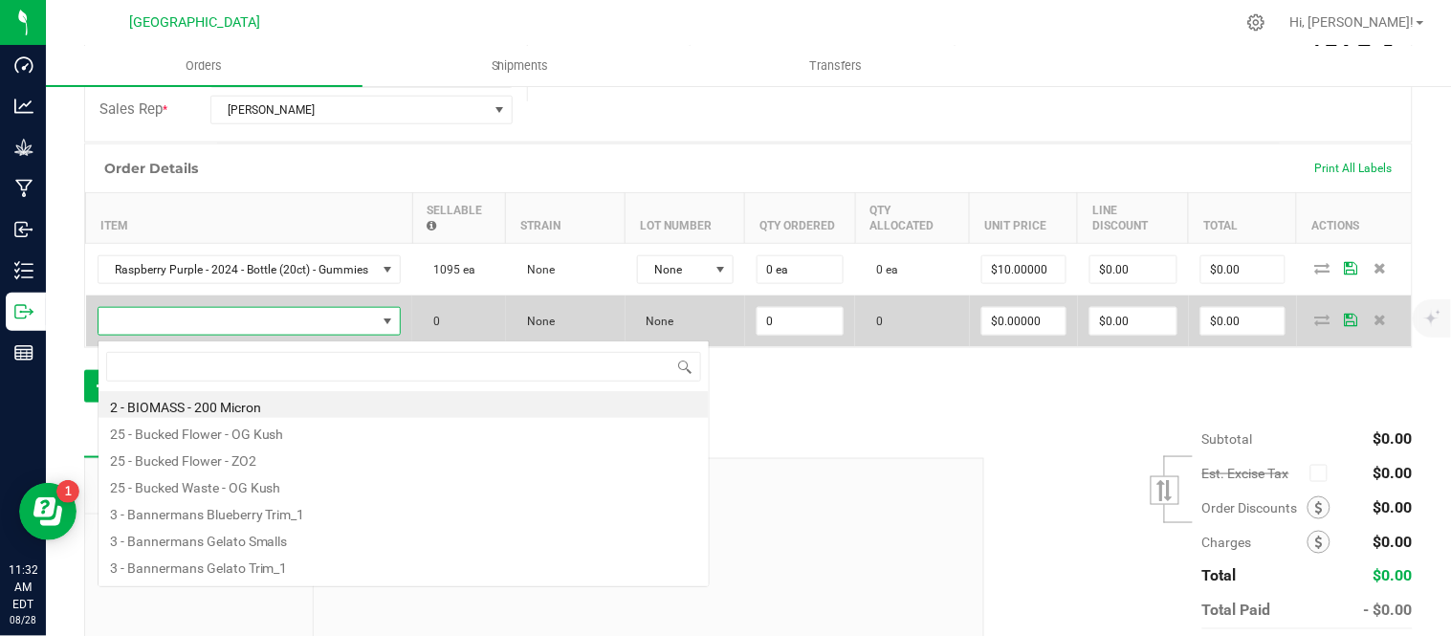
scroll to position [29, 322]
type input "pom"
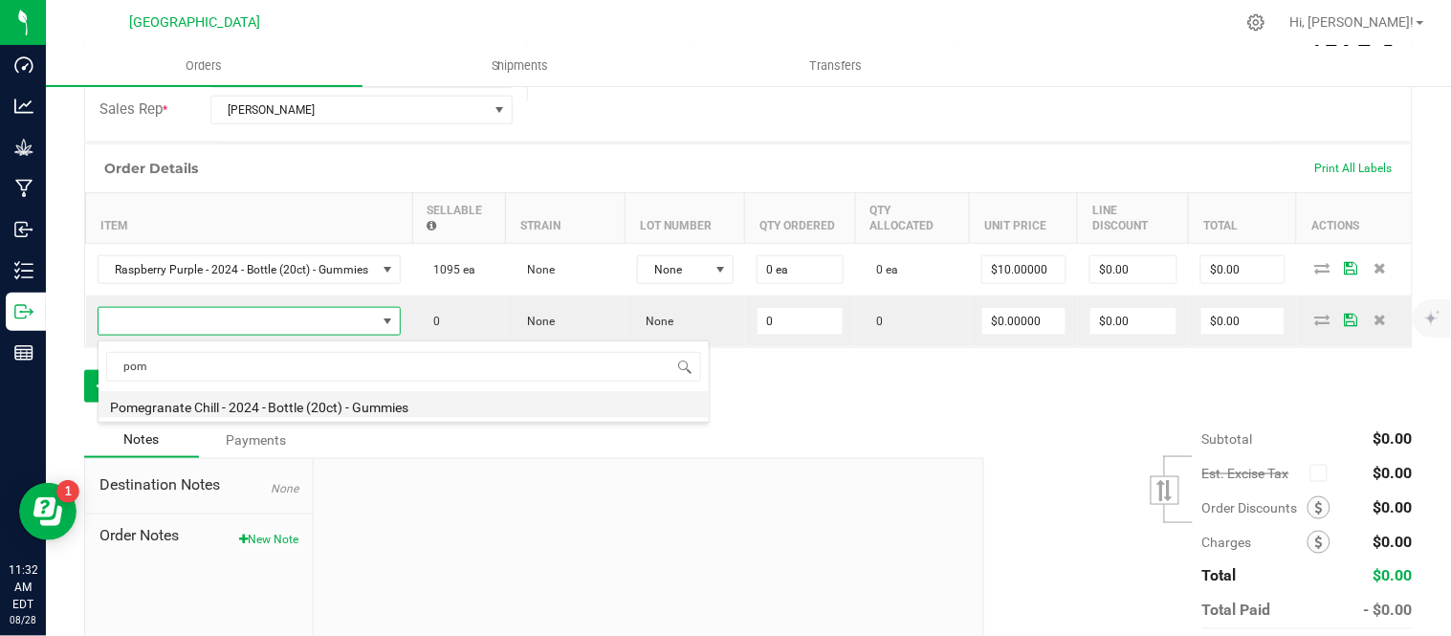
click at [183, 406] on li "Pomegranate Chill - 2024 - Bottle (20ct) - Gummies" at bounding box center [404, 404] width 610 height 27
type input "0 ea"
type input "$10.00000"
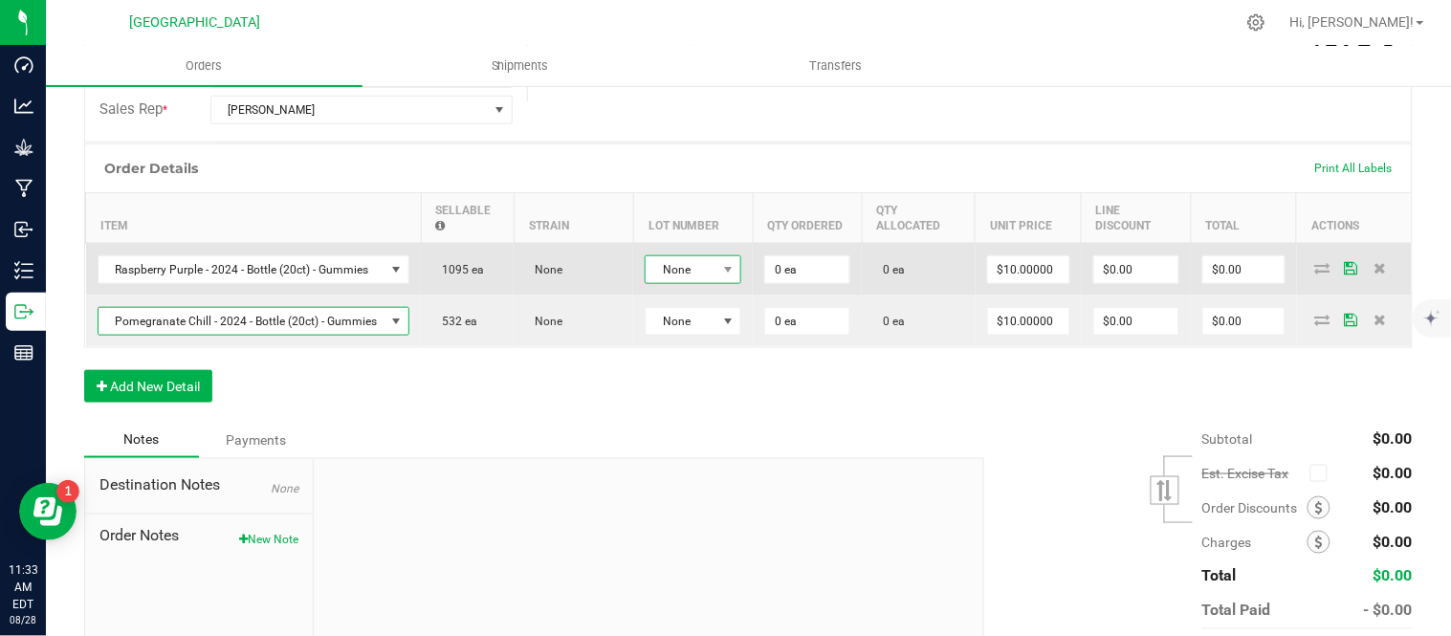
click at [683, 282] on span "None" at bounding box center [681, 269] width 71 height 27
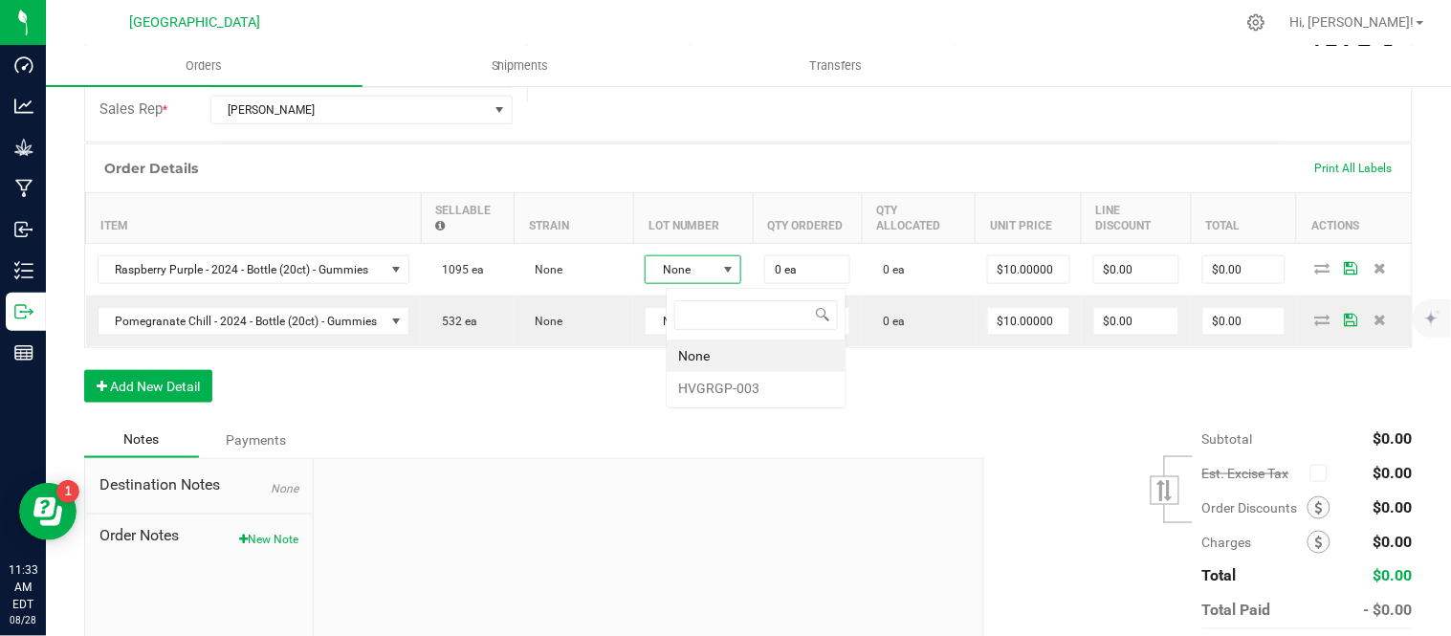
scroll to position [29, 97]
click at [691, 390] on li "HVGRGP-003" at bounding box center [756, 388] width 179 height 33
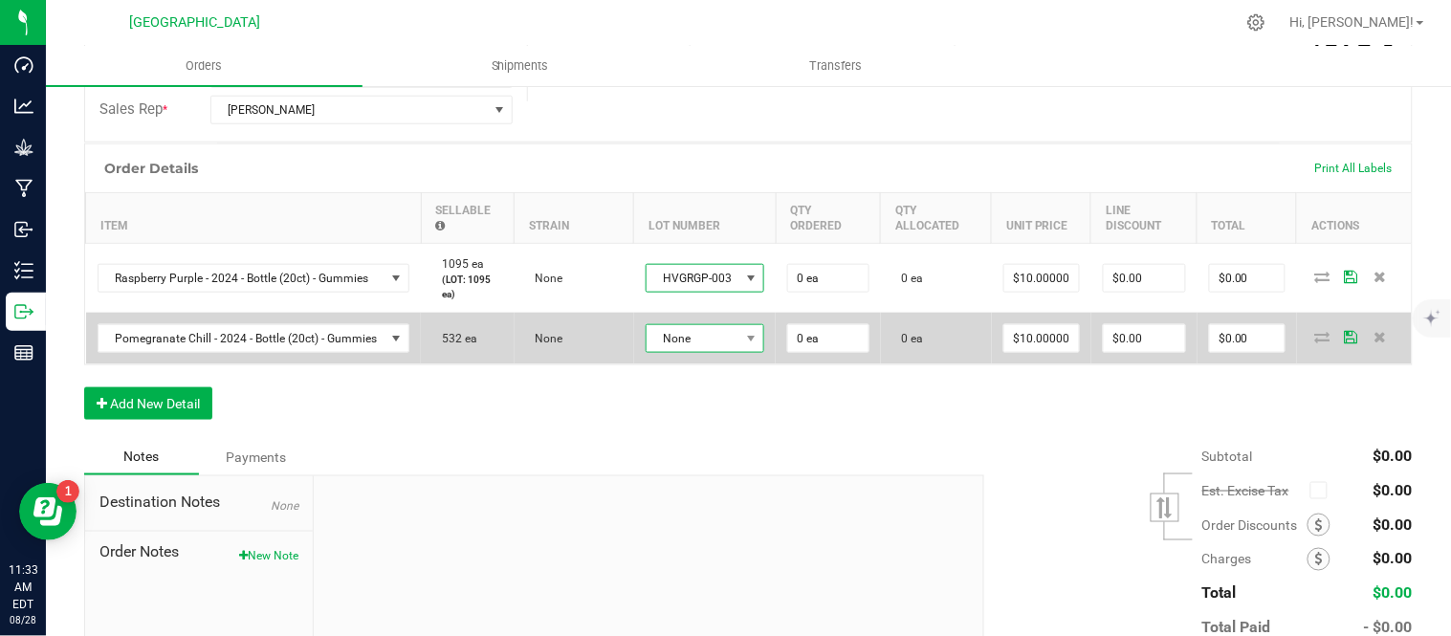
click at [699, 338] on span "None" at bounding box center [706, 338] width 120 height 29
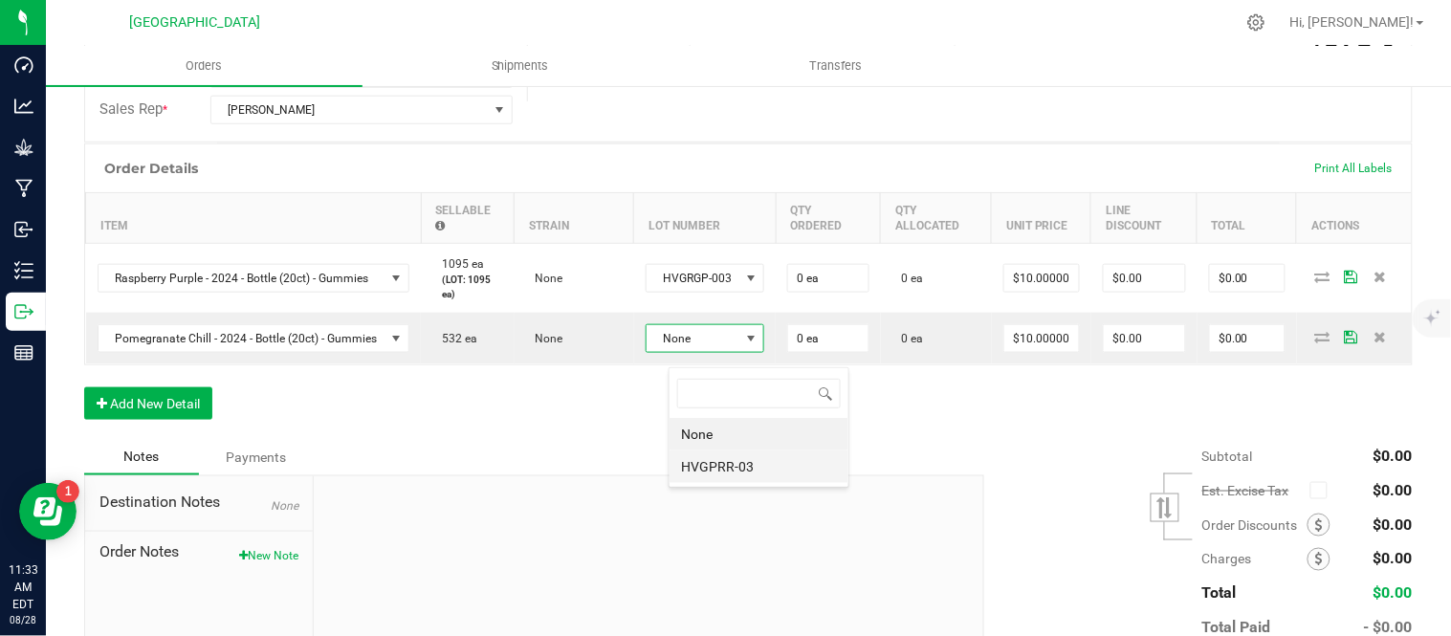
click at [715, 481] on li "HVGPRR-03" at bounding box center [759, 467] width 179 height 33
